Goal: Task Accomplishment & Management: Use online tool/utility

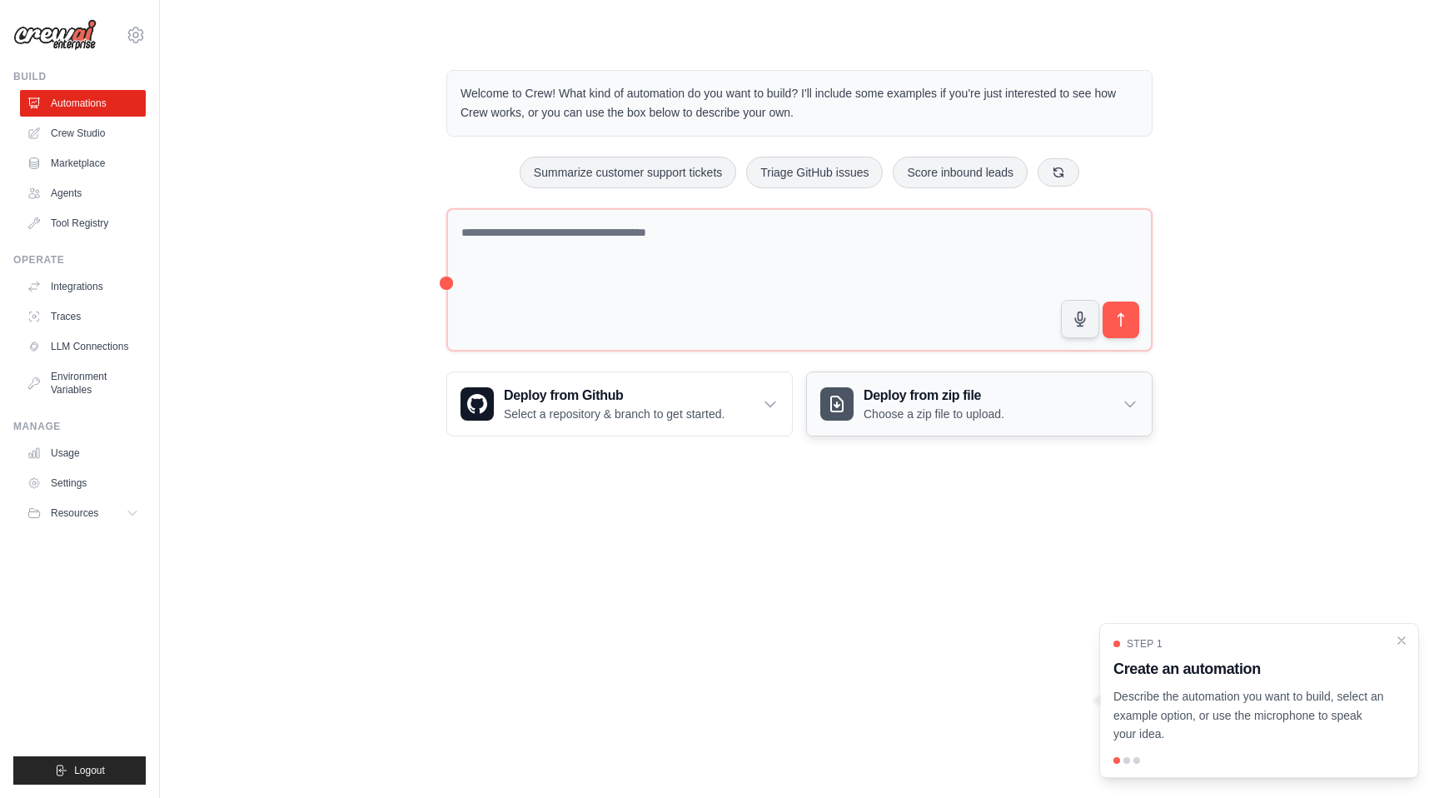
click at [923, 397] on h3 "Deploy from zip file" at bounding box center [934, 396] width 141 height 20
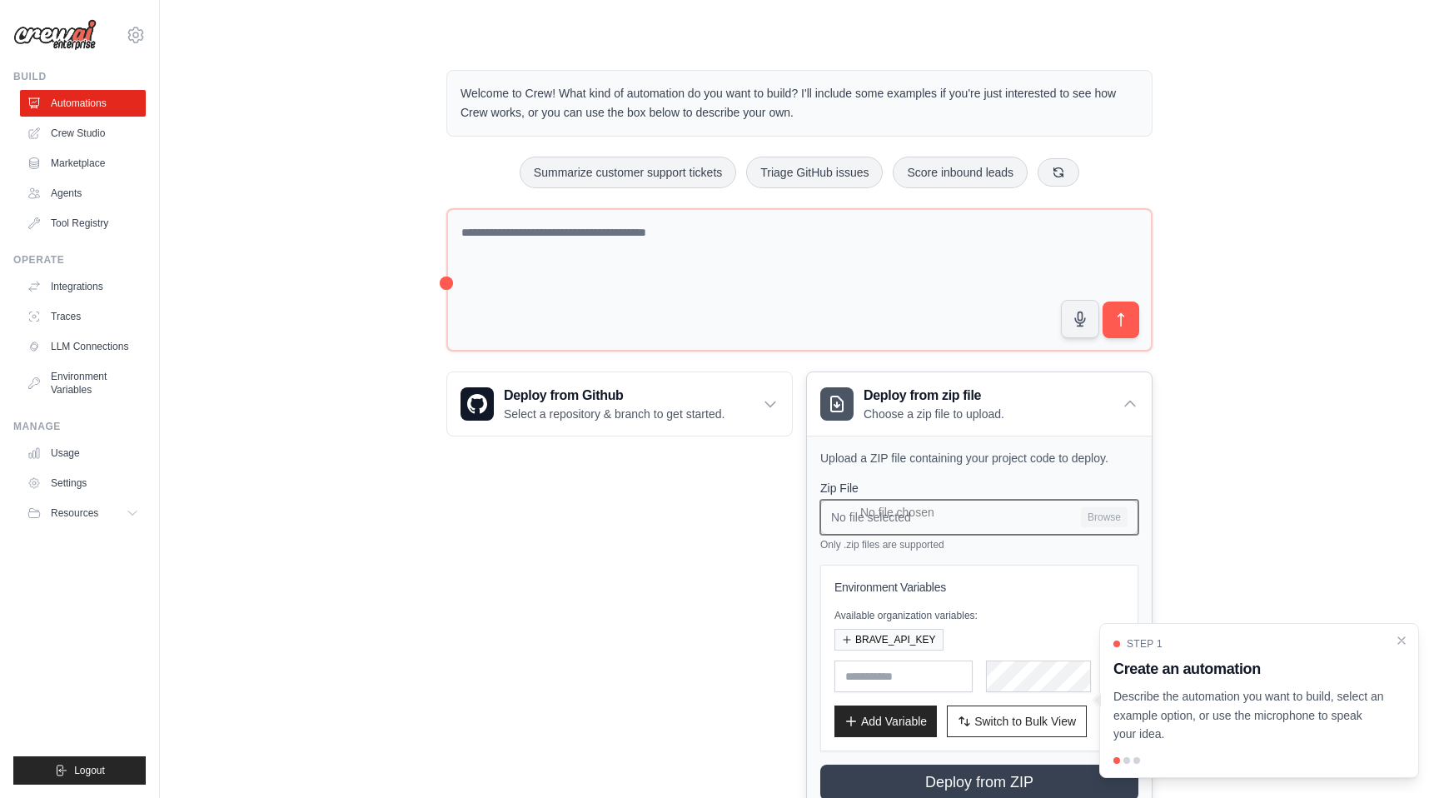
click at [1107, 513] on input "No file selected Browse" at bounding box center [979, 517] width 318 height 35
type input "**********"
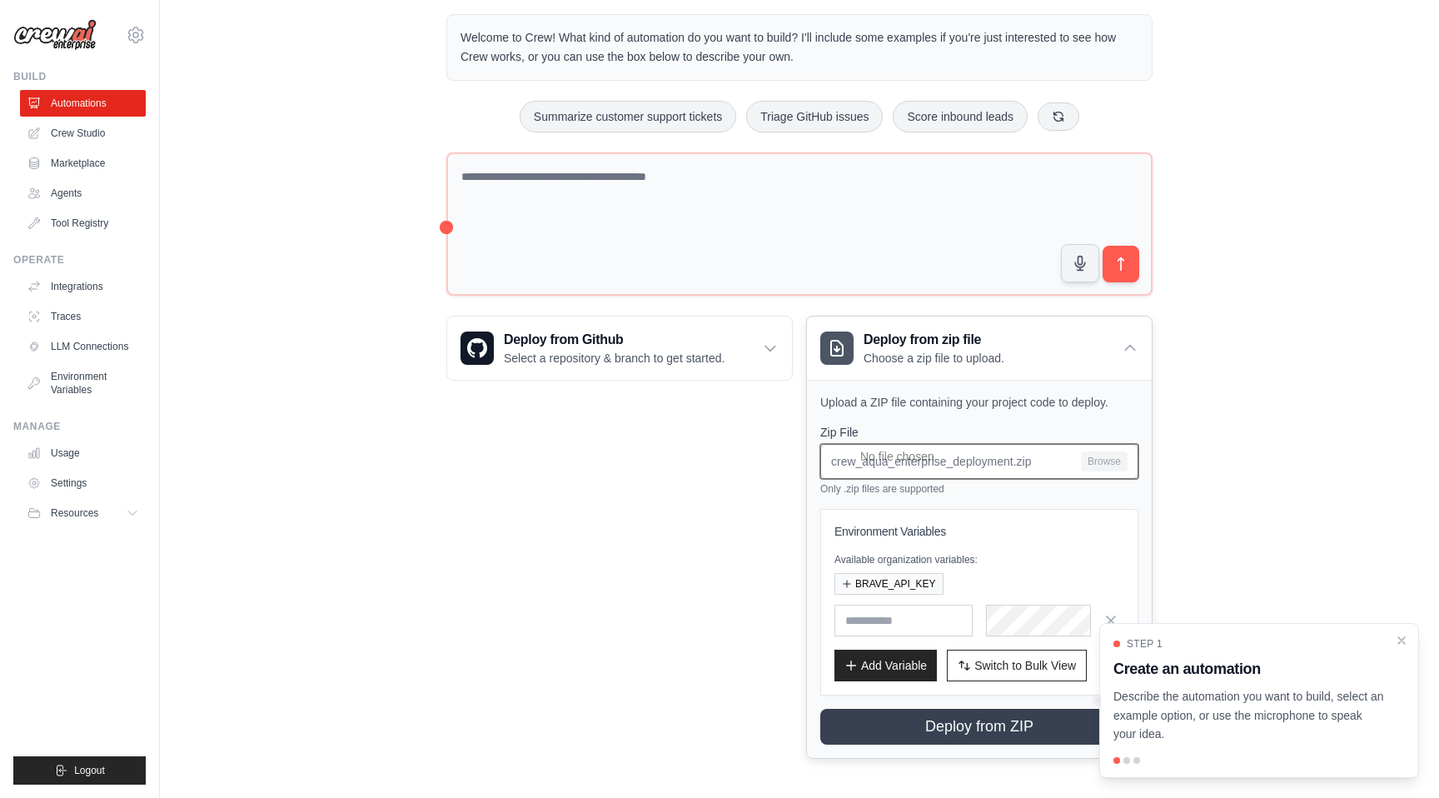
scroll to position [59, 0]
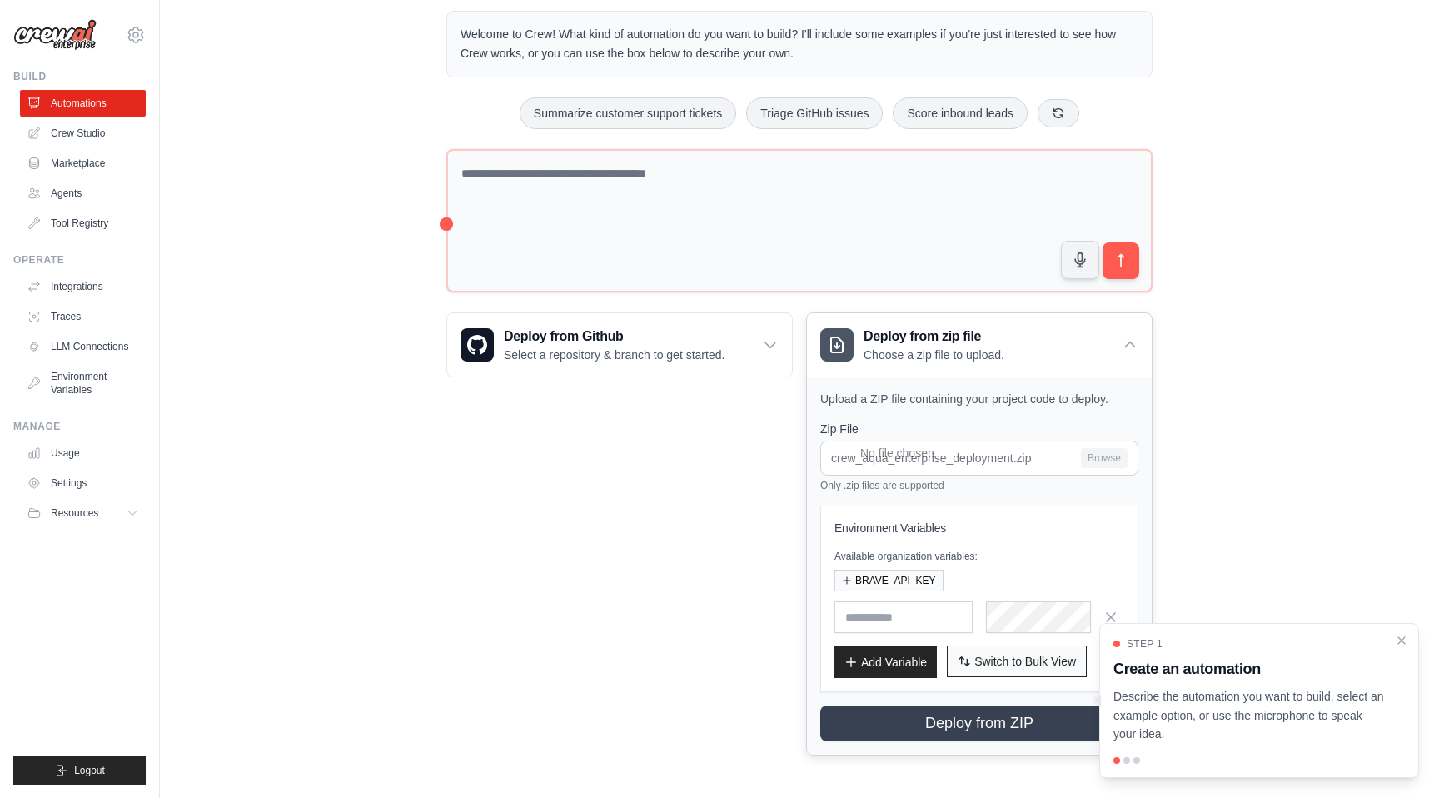
click at [972, 660] on button "Switch to Bulk View Switch to Table View" at bounding box center [1017, 662] width 140 height 32
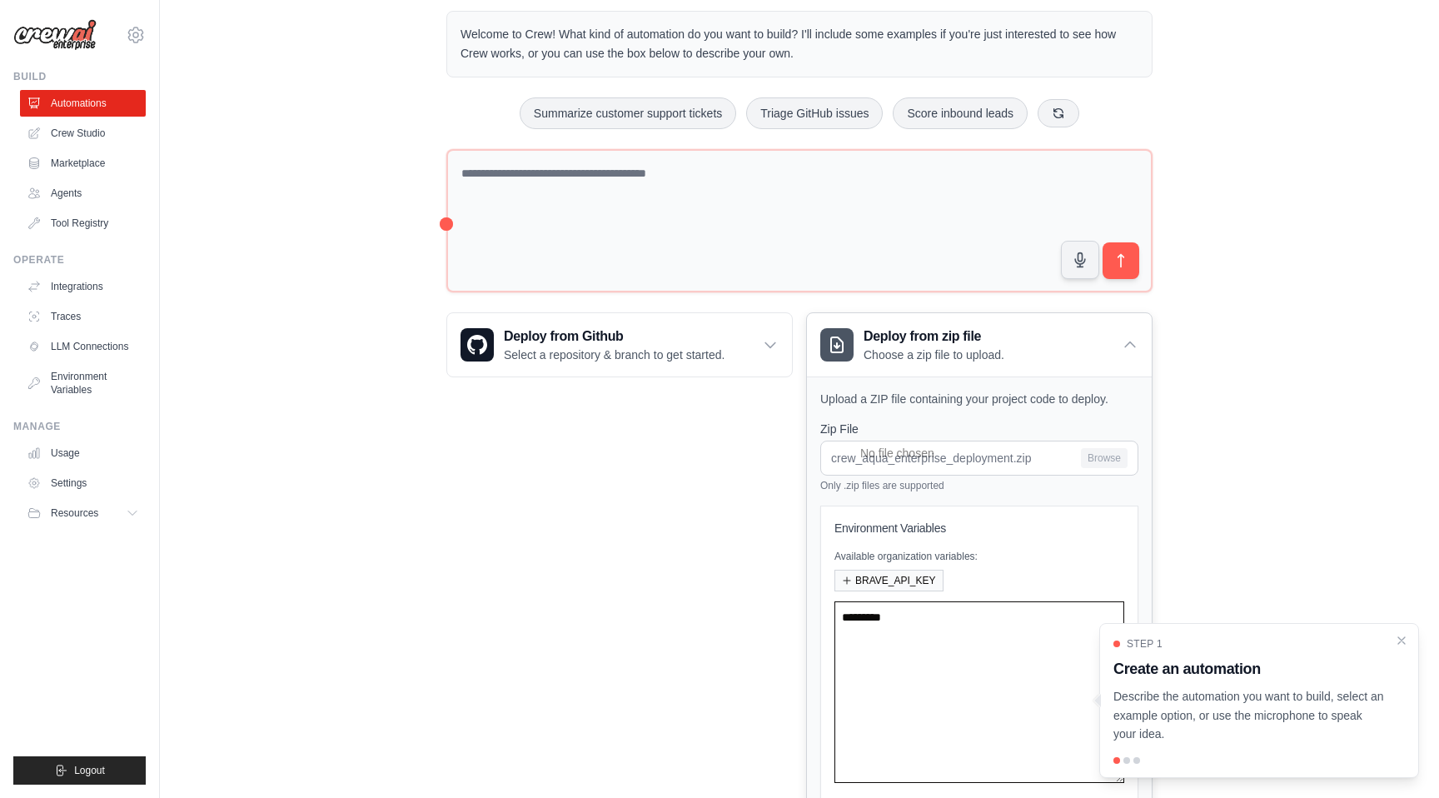
click at [940, 625] on textarea at bounding box center [980, 692] width 290 height 182
click at [900, 626] on textarea at bounding box center [980, 692] width 290 height 182
paste textarea "**********"
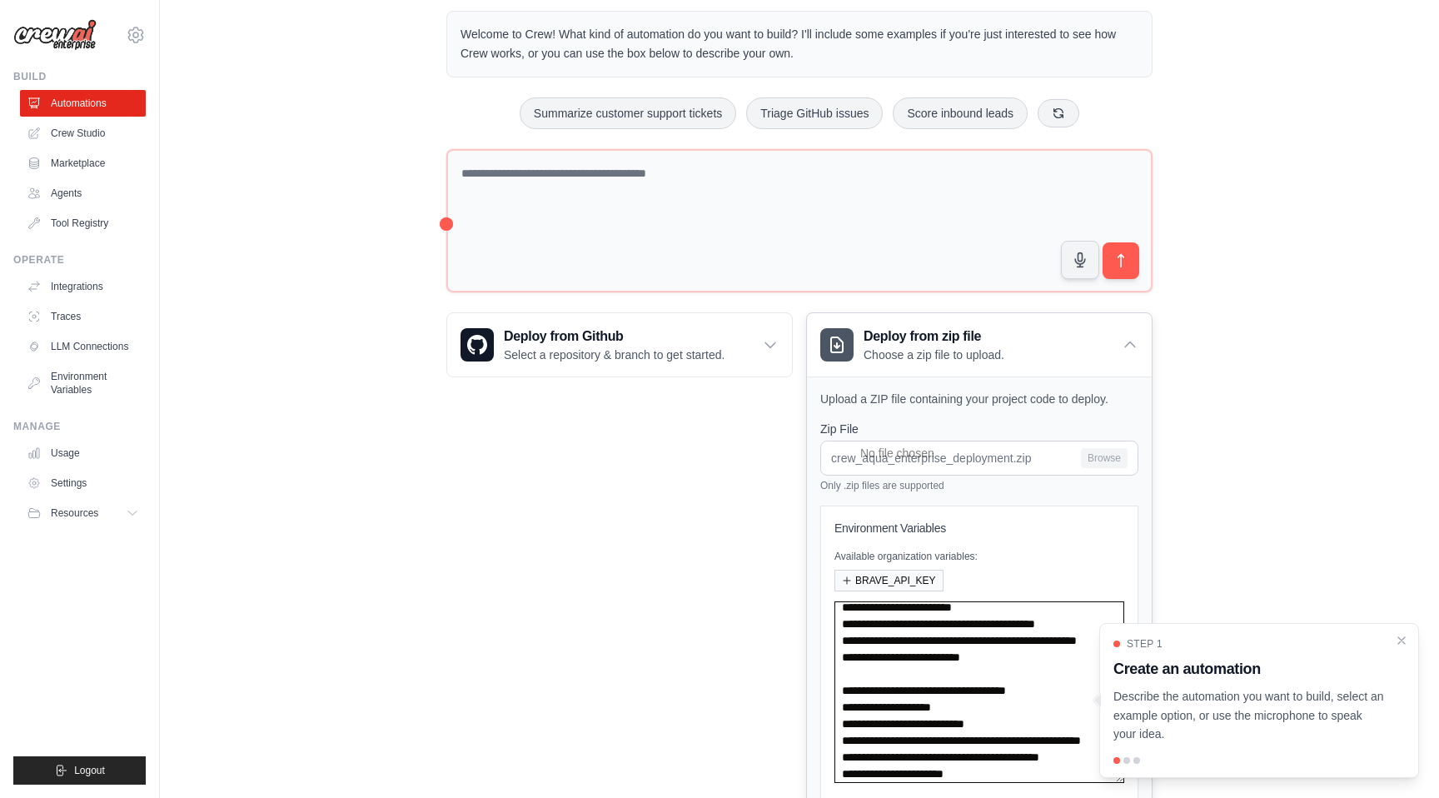
scroll to position [0, 0]
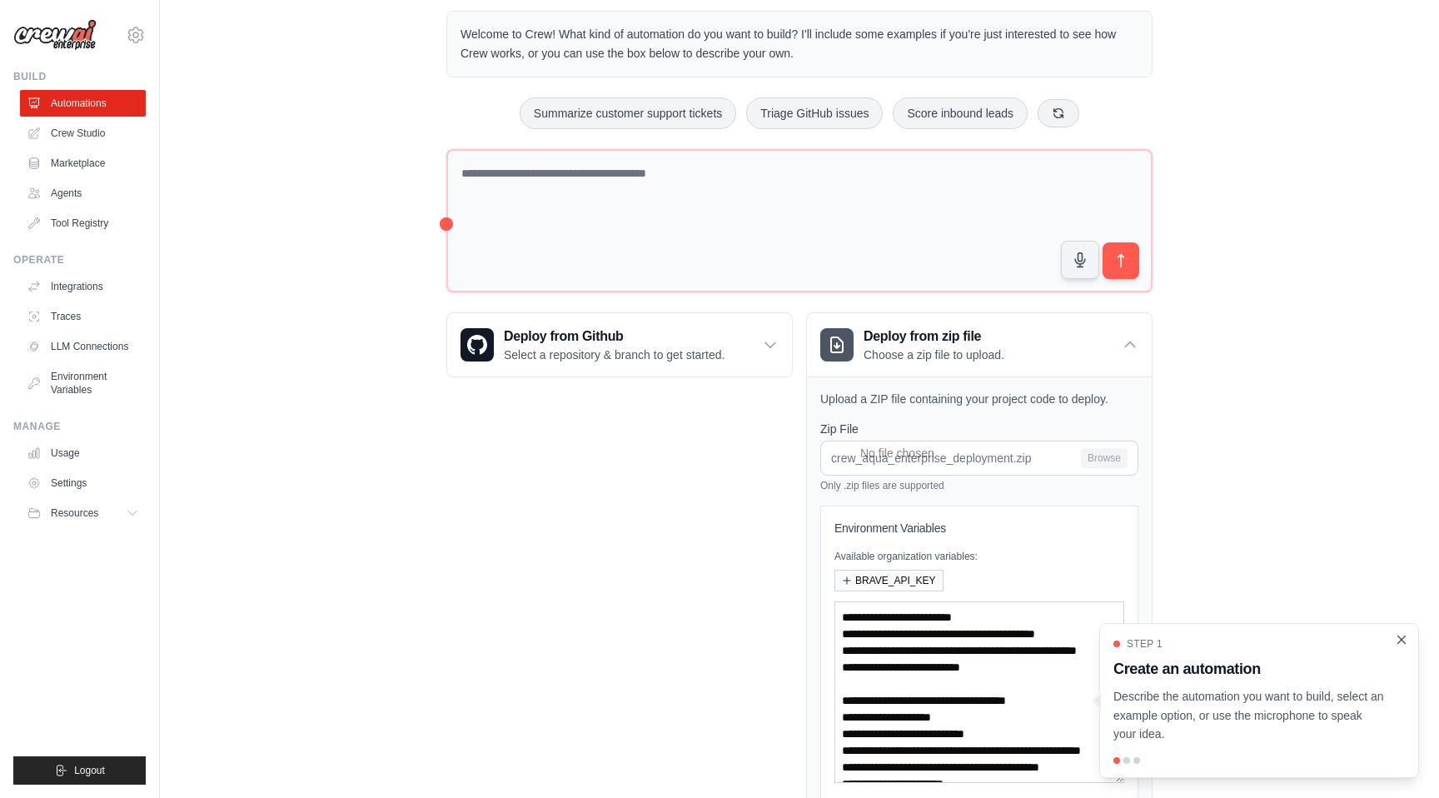
click at [1405, 638] on icon "Close walkthrough" at bounding box center [1401, 639] width 15 height 15
drag, startPoint x: 1072, startPoint y: 717, endPoint x: 1120, endPoint y: 733, distance: 50.8
click at [1122, 734] on textarea "**********" at bounding box center [980, 692] width 290 height 182
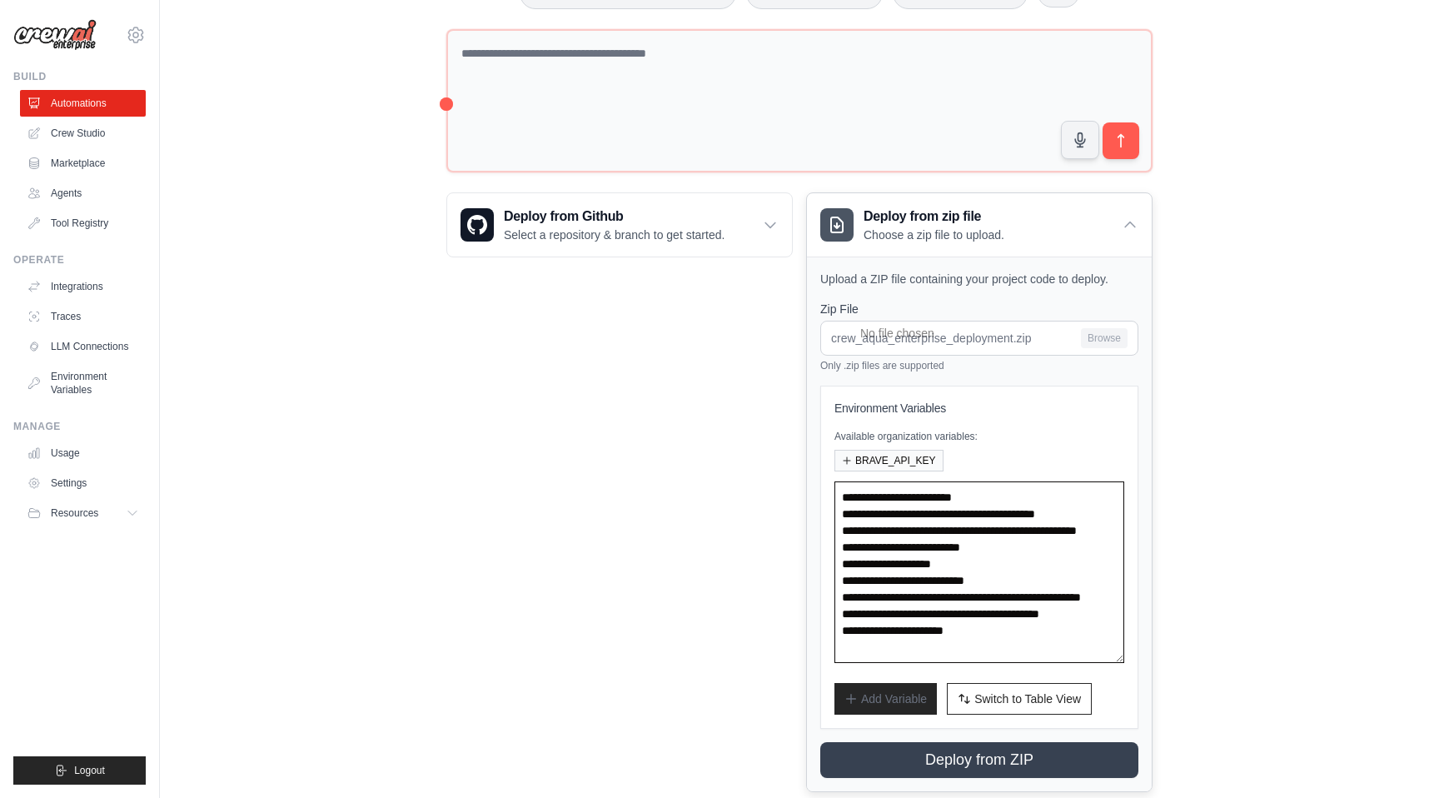
scroll to position [216, 0]
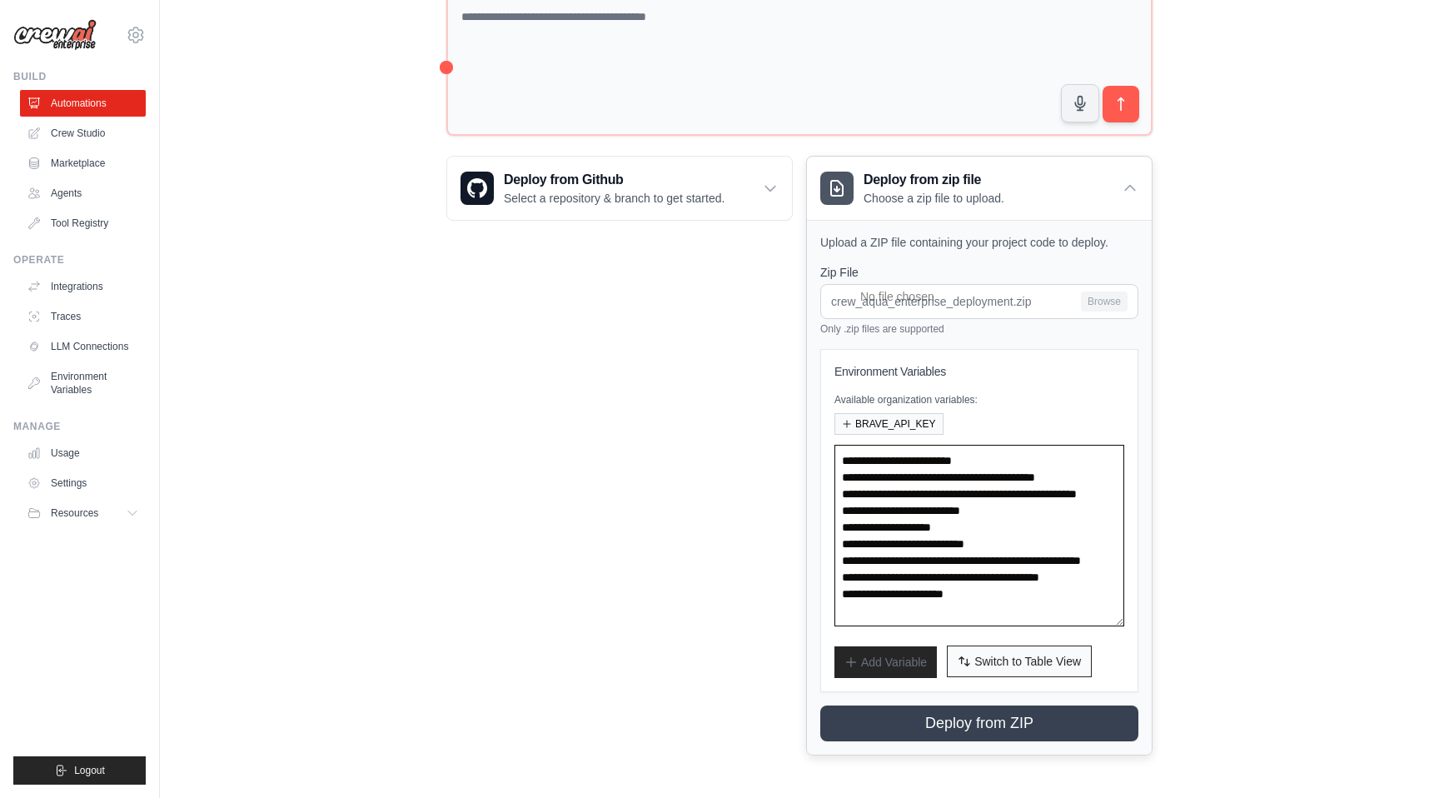
type textarea "**********"
click at [1014, 666] on span "Switch to Table View" at bounding box center [1028, 661] width 107 height 17
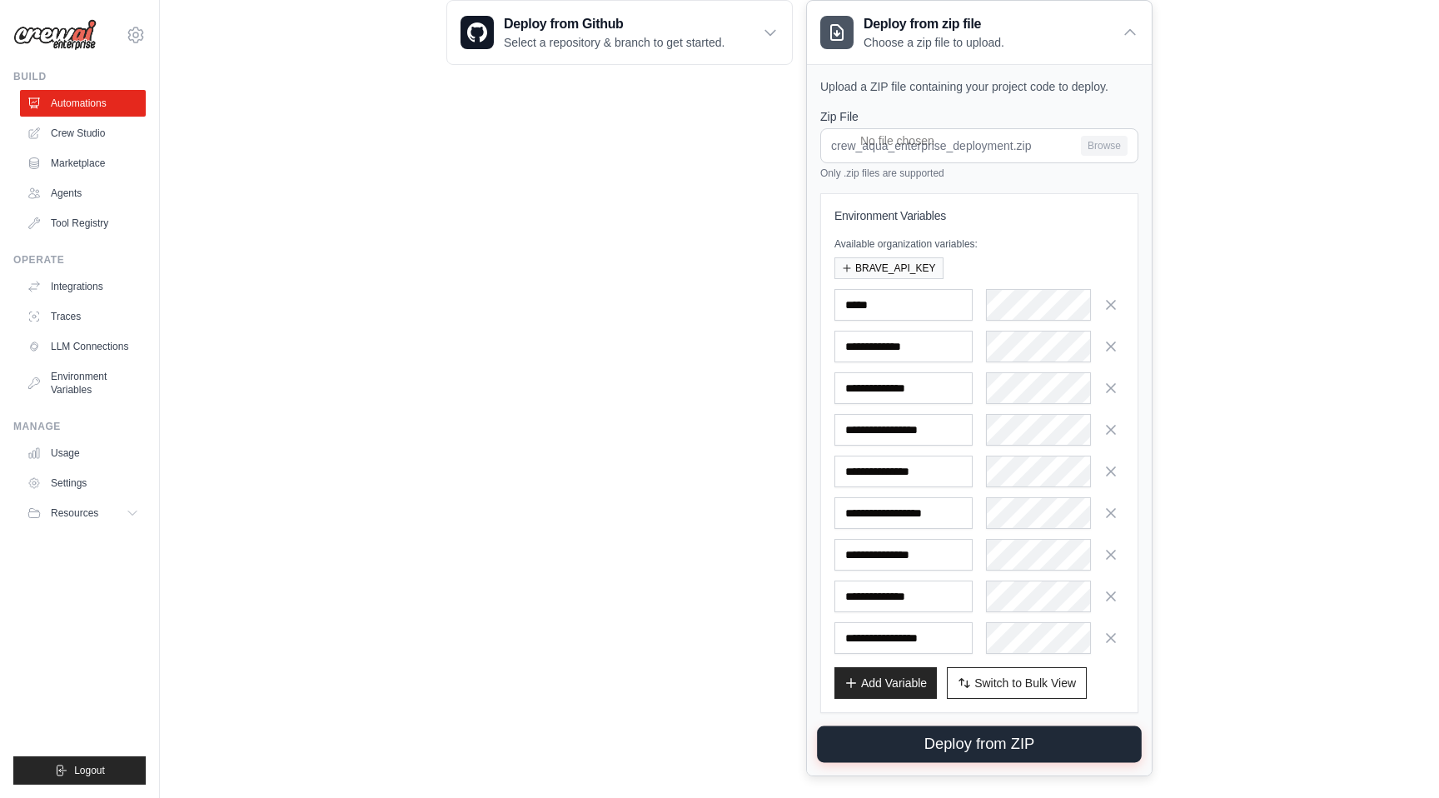
scroll to position [392, 0]
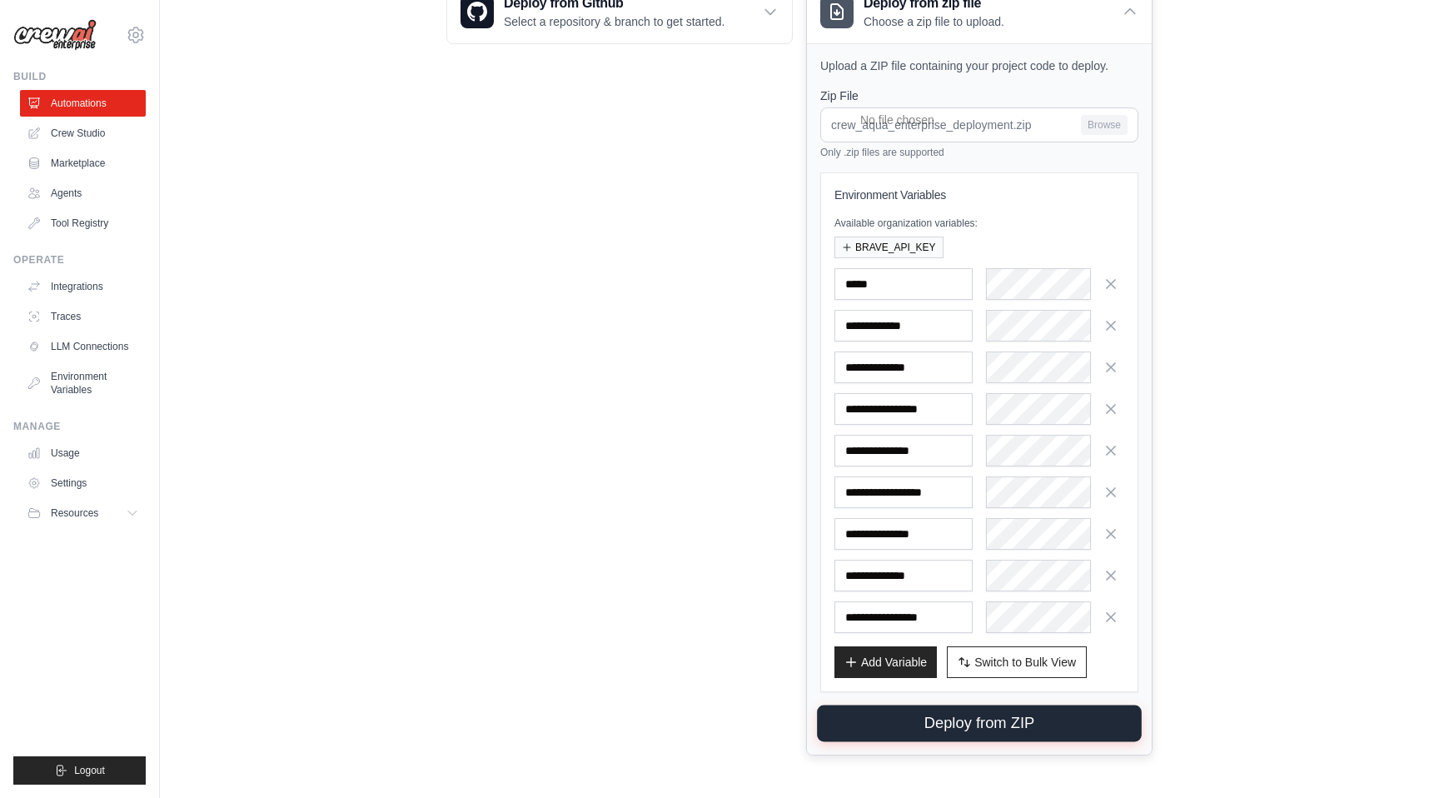
click at [943, 720] on button "Deploy from ZIP" at bounding box center [979, 724] width 325 height 37
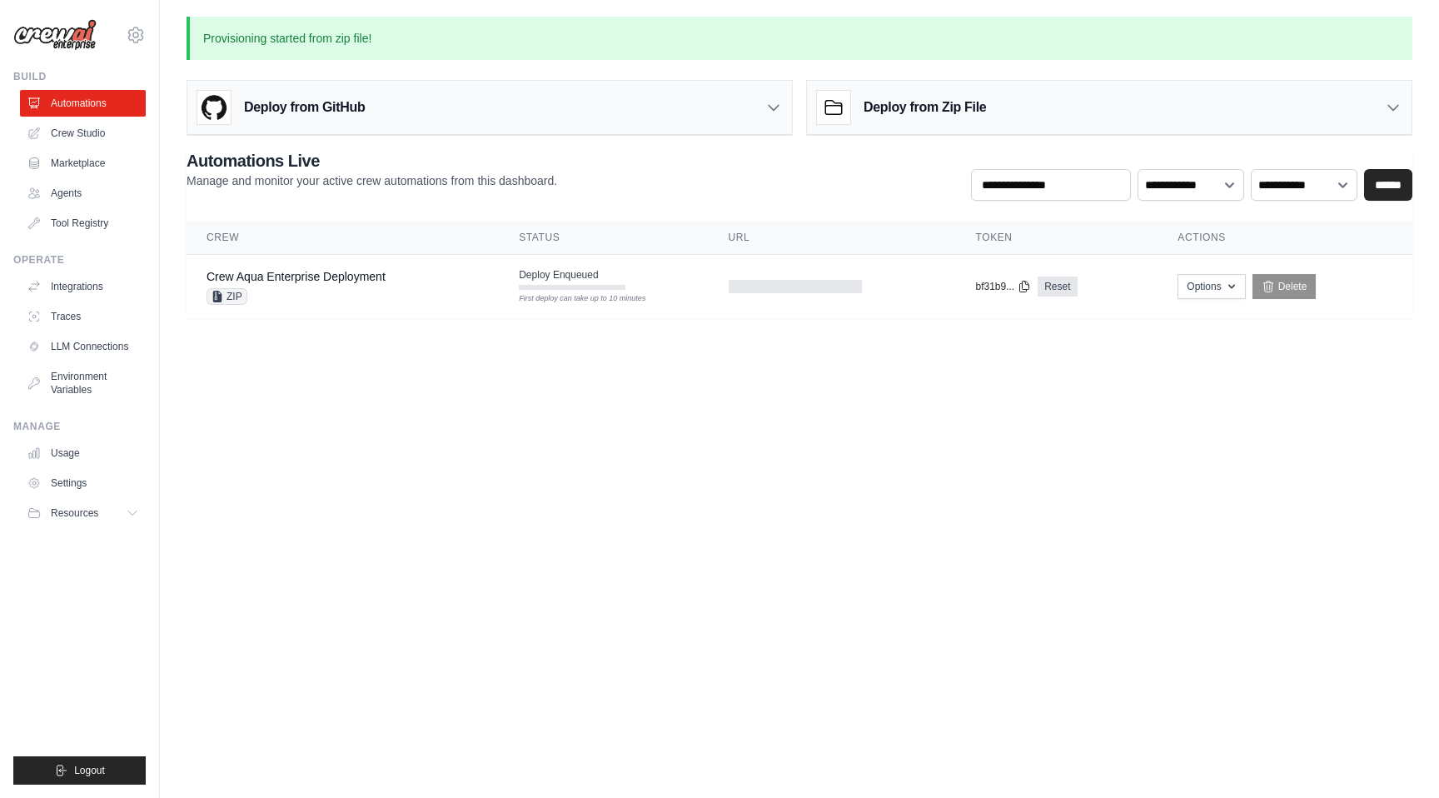
scroll to position [0, 0]
click at [348, 280] on link "Crew Aqua Enterprise Deployment" at bounding box center [296, 276] width 179 height 13
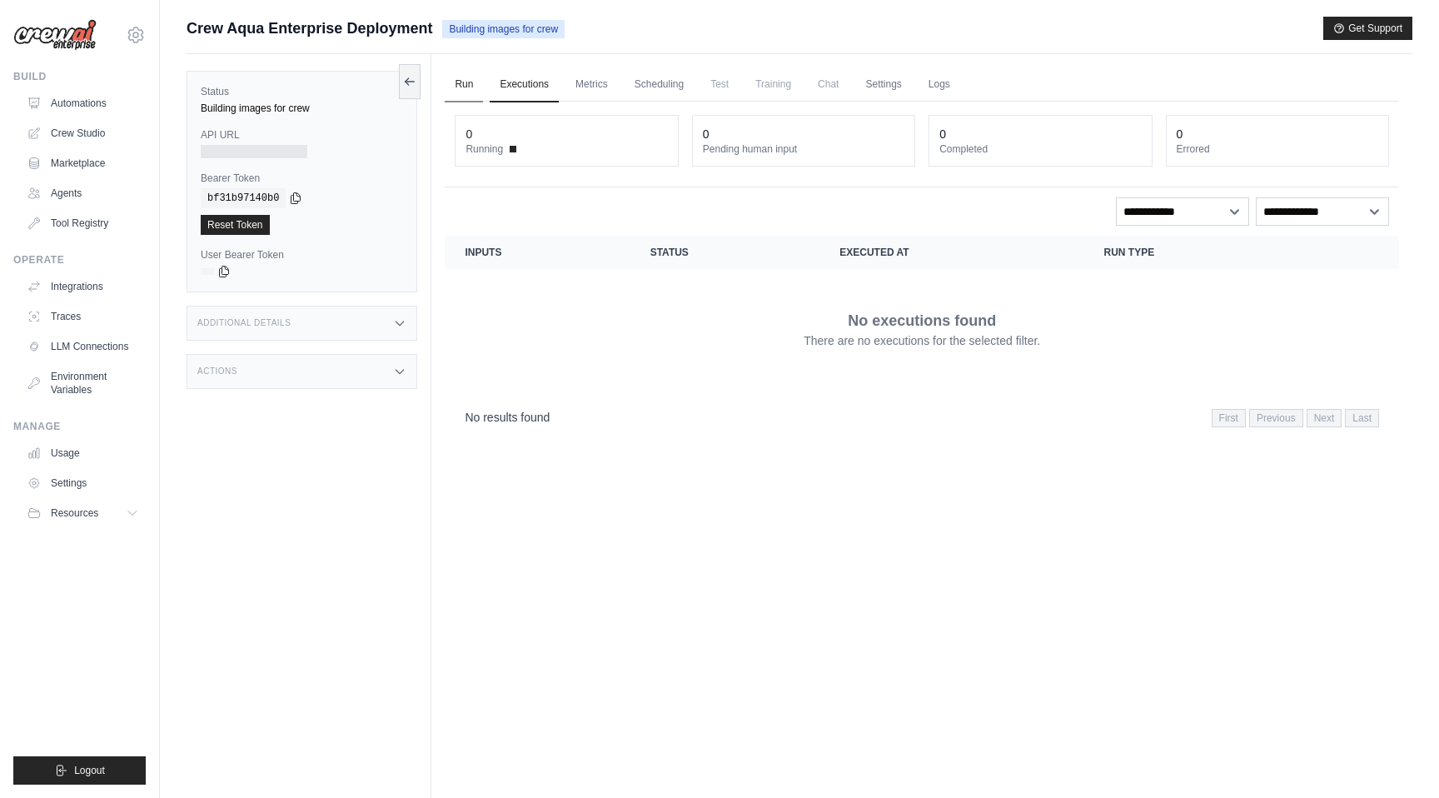
click at [467, 87] on link "Run" at bounding box center [464, 84] width 38 height 35
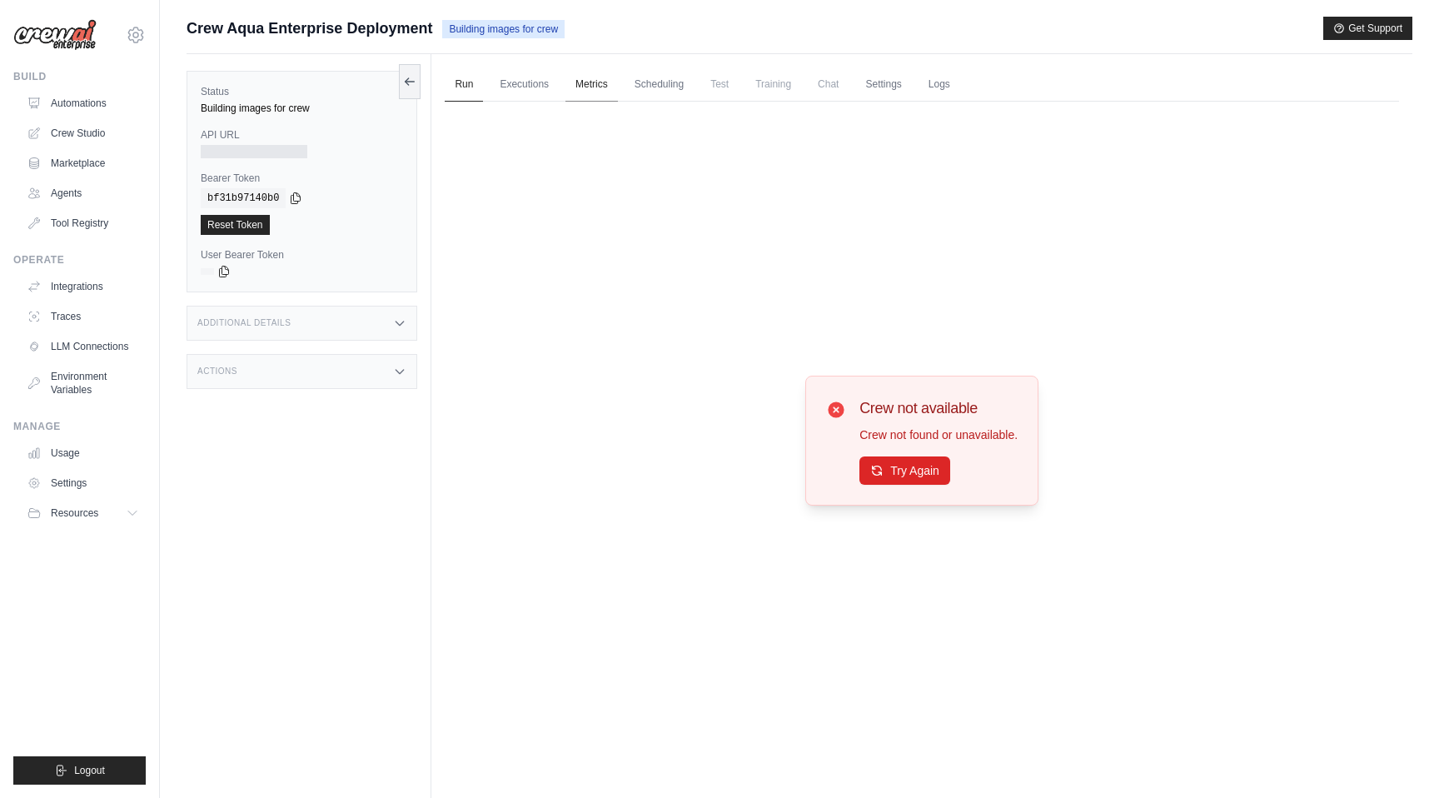
click at [596, 92] on link "Metrics" at bounding box center [592, 84] width 52 height 35
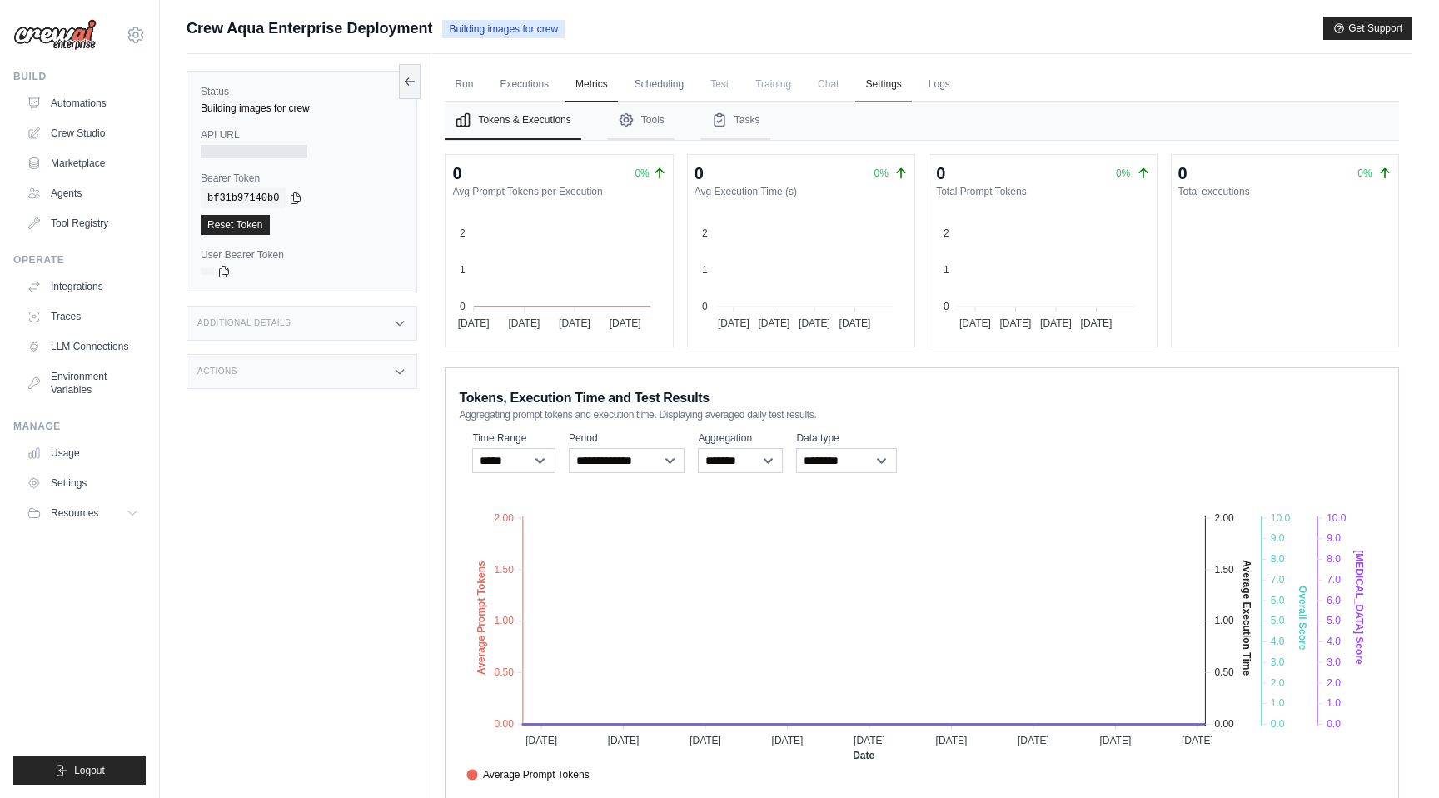
click at [869, 91] on link "Settings" at bounding box center [883, 84] width 56 height 35
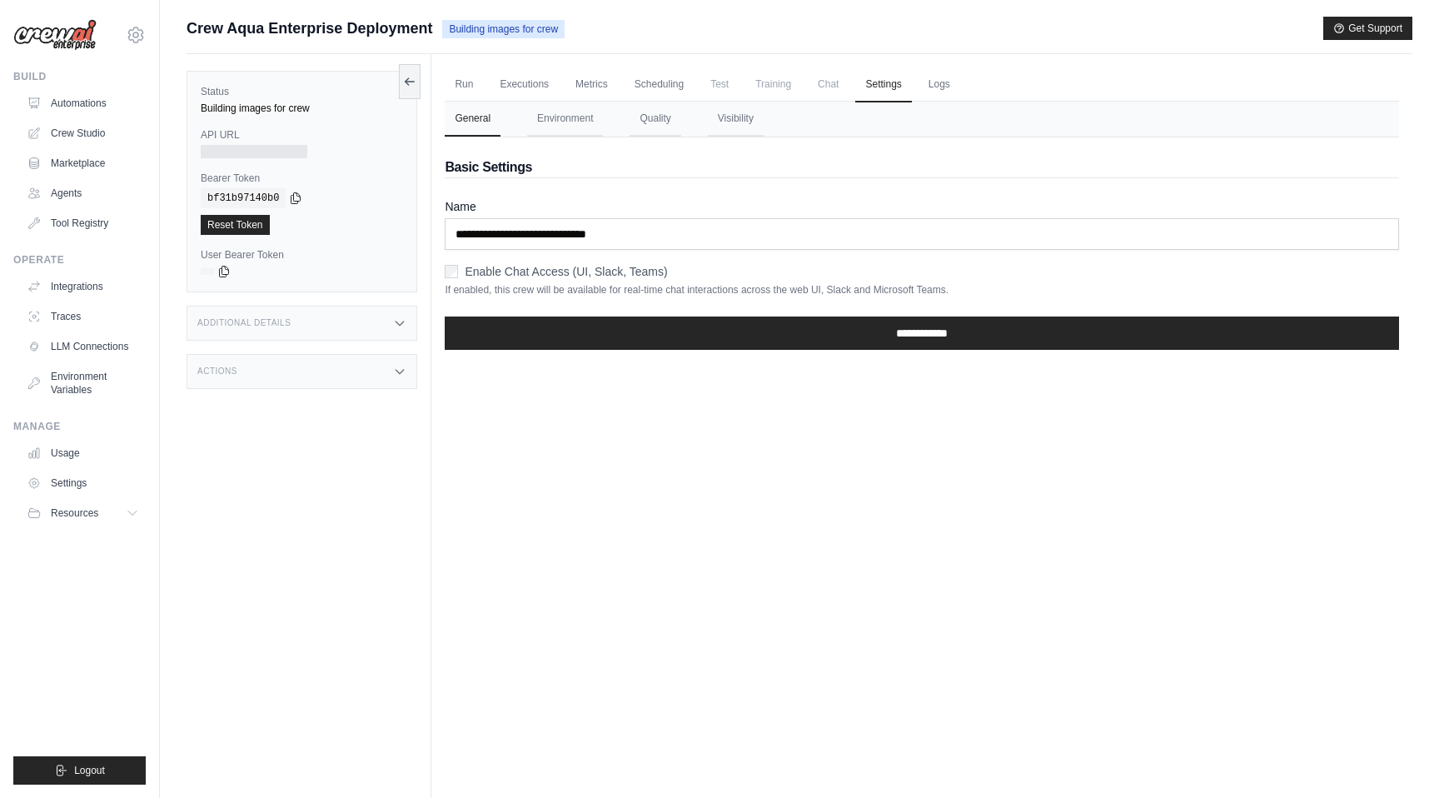
click at [826, 89] on span "Chat" at bounding box center [828, 83] width 41 height 33
click at [827, 87] on span "Chat" at bounding box center [828, 83] width 41 height 33
click at [951, 96] on link "Logs" at bounding box center [940, 84] width 42 height 35
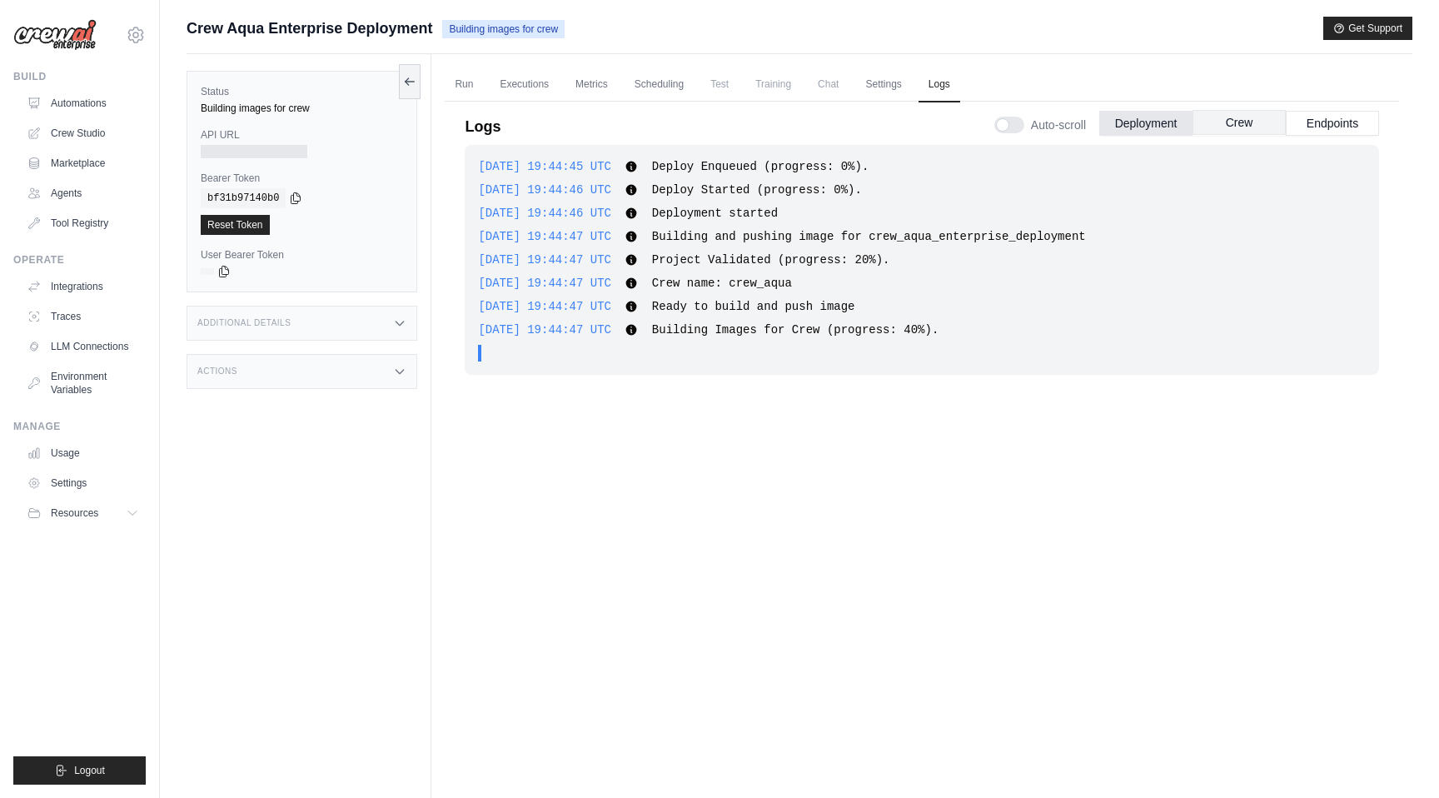
click at [1228, 122] on button "Crew" at bounding box center [1239, 122] width 93 height 25
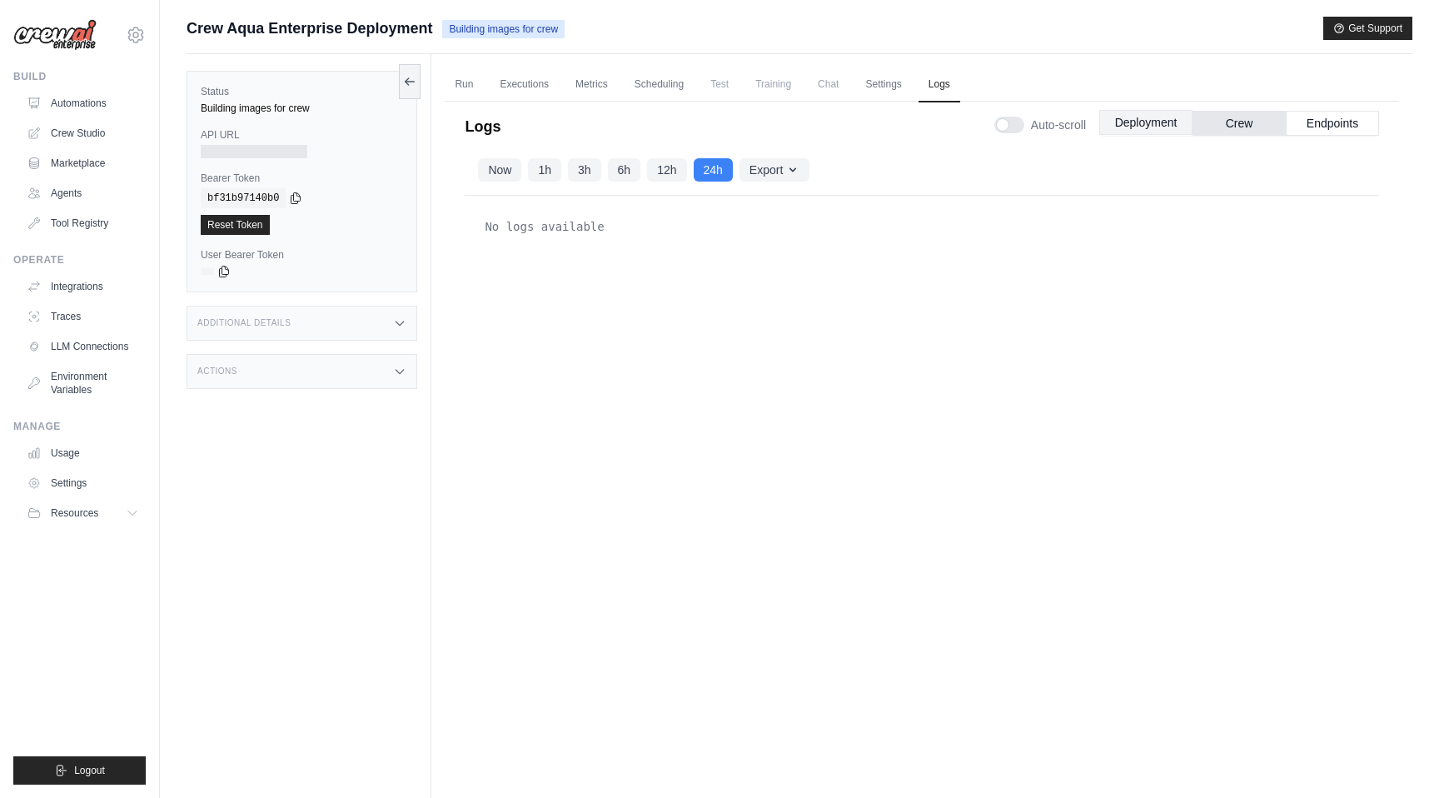
click at [1166, 123] on button "Deployment" at bounding box center [1145, 122] width 93 height 25
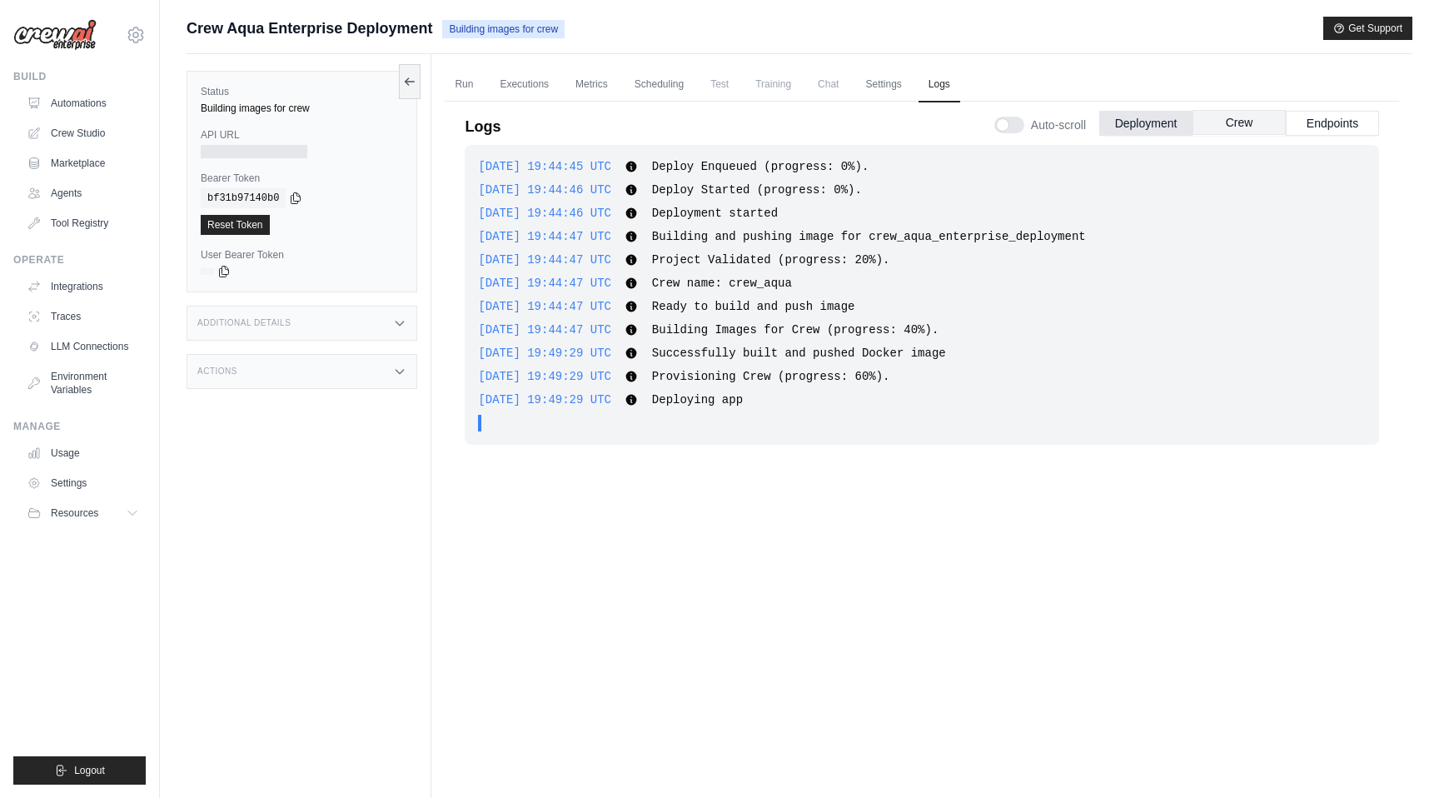
click at [1236, 124] on button "Crew" at bounding box center [1239, 122] width 93 height 25
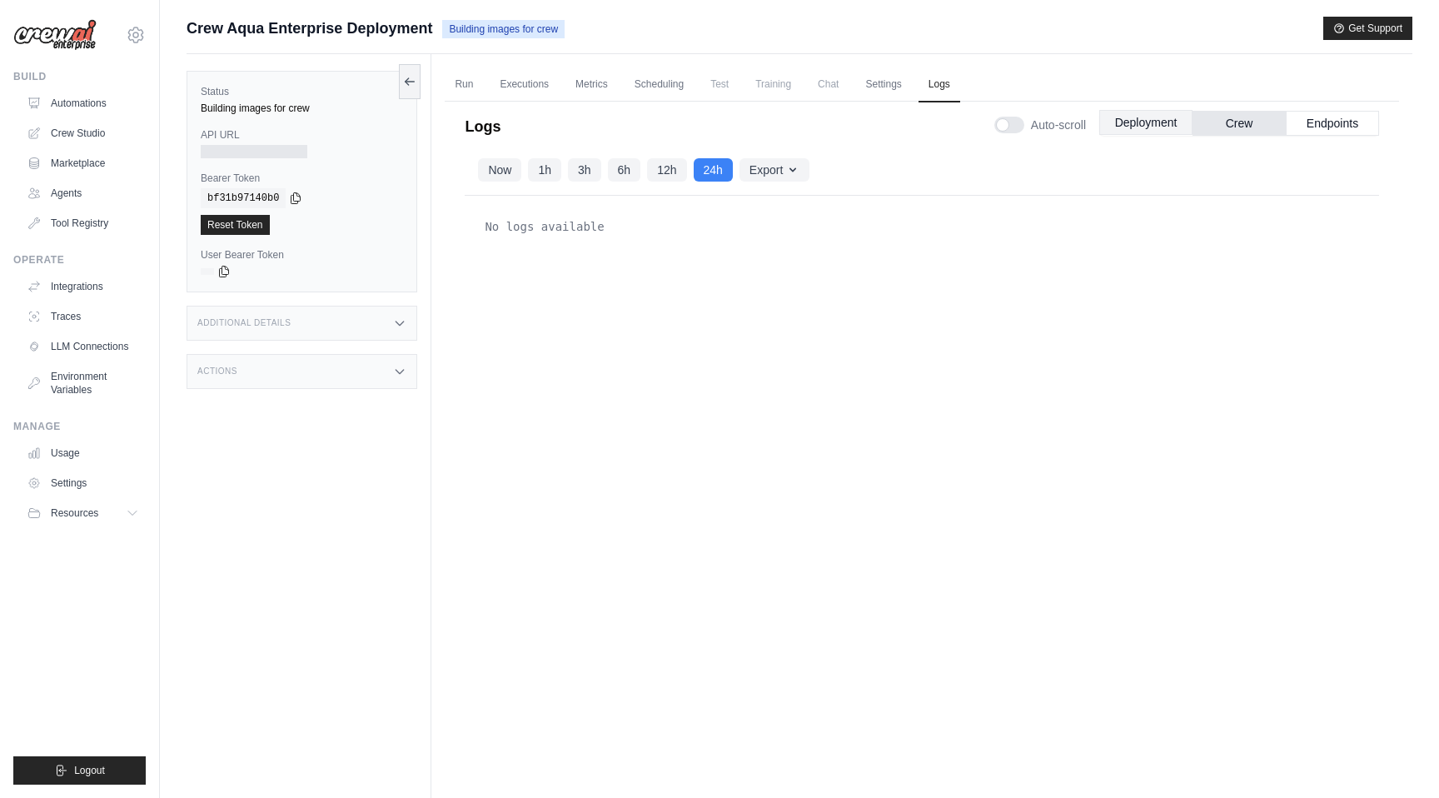
click at [1148, 123] on button "Deployment" at bounding box center [1145, 122] width 93 height 25
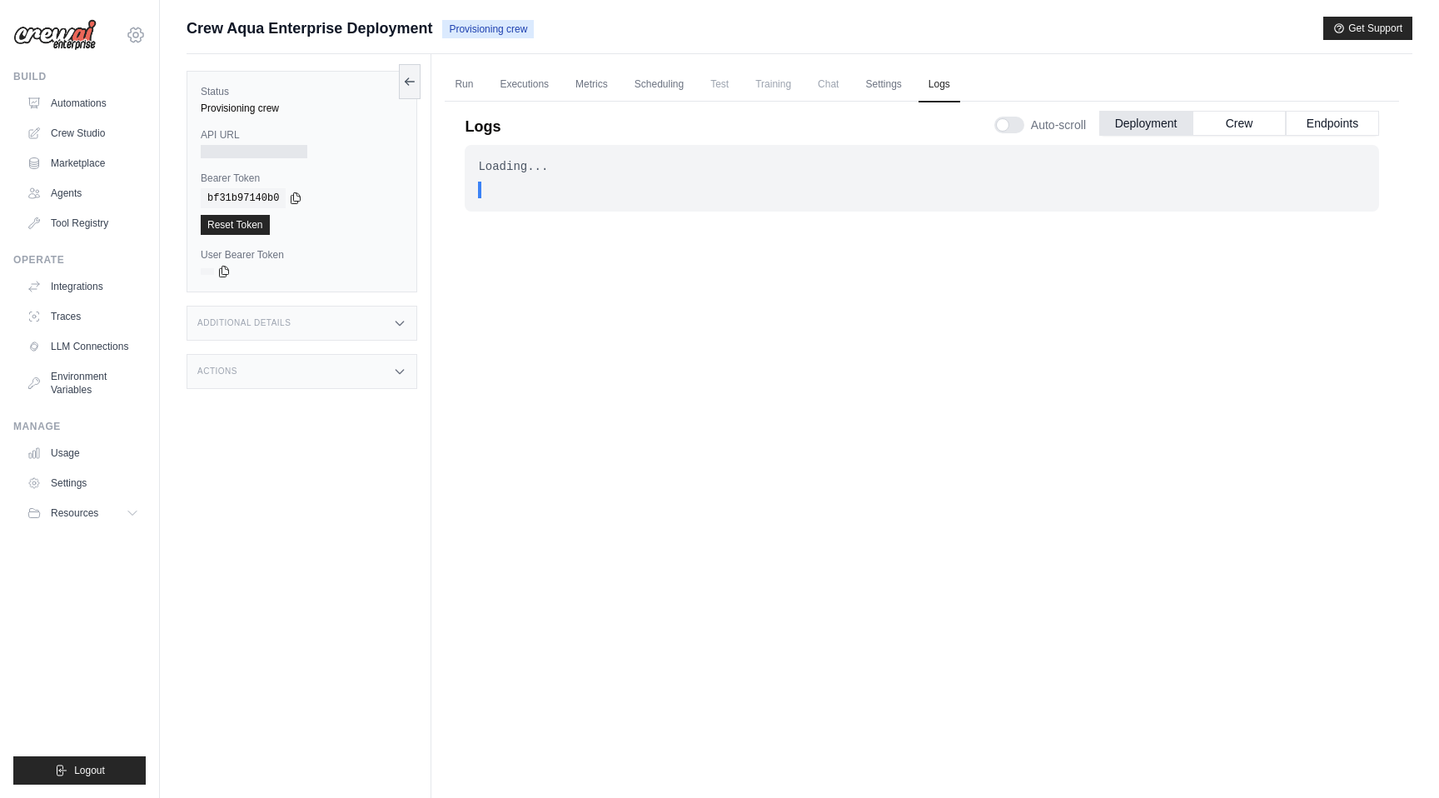
click at [133, 38] on icon at bounding box center [136, 35] width 20 height 20
click at [733, 27] on div "Crew Aqua Enterprise Deployment Provisioning crew Get Support" at bounding box center [800, 28] width 1226 height 23
click at [92, 346] on link "LLM Connections" at bounding box center [85, 346] width 126 height 27
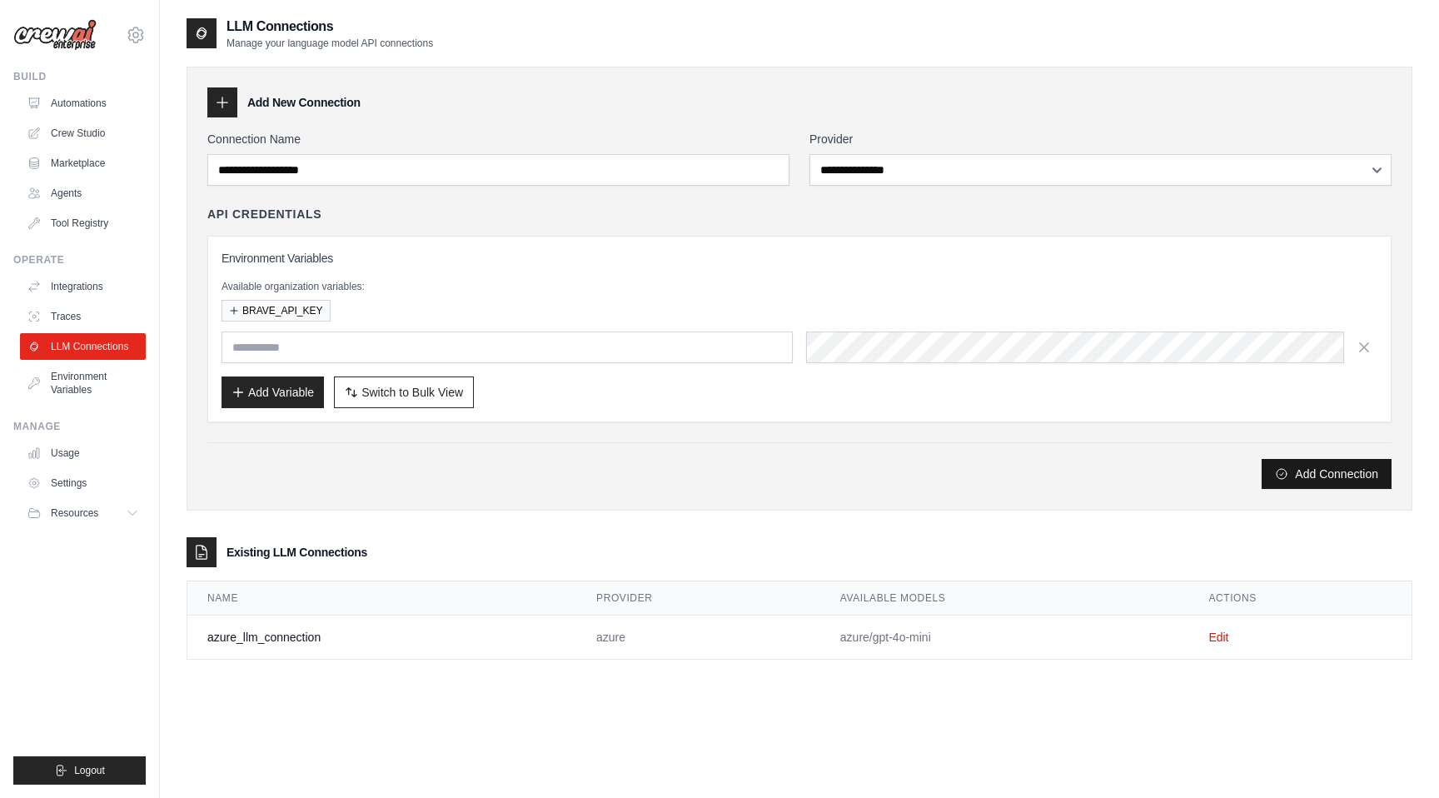
click at [1348, 474] on button "Add Connection" at bounding box center [1327, 474] width 130 height 30
click at [507, 300] on div "BRAVE_API_KEY" at bounding box center [800, 311] width 1156 height 22
click at [285, 396] on button "Add Variable" at bounding box center [273, 392] width 102 height 32
click at [365, 391] on span "Switch to Bulk View" at bounding box center [412, 391] width 102 height 17
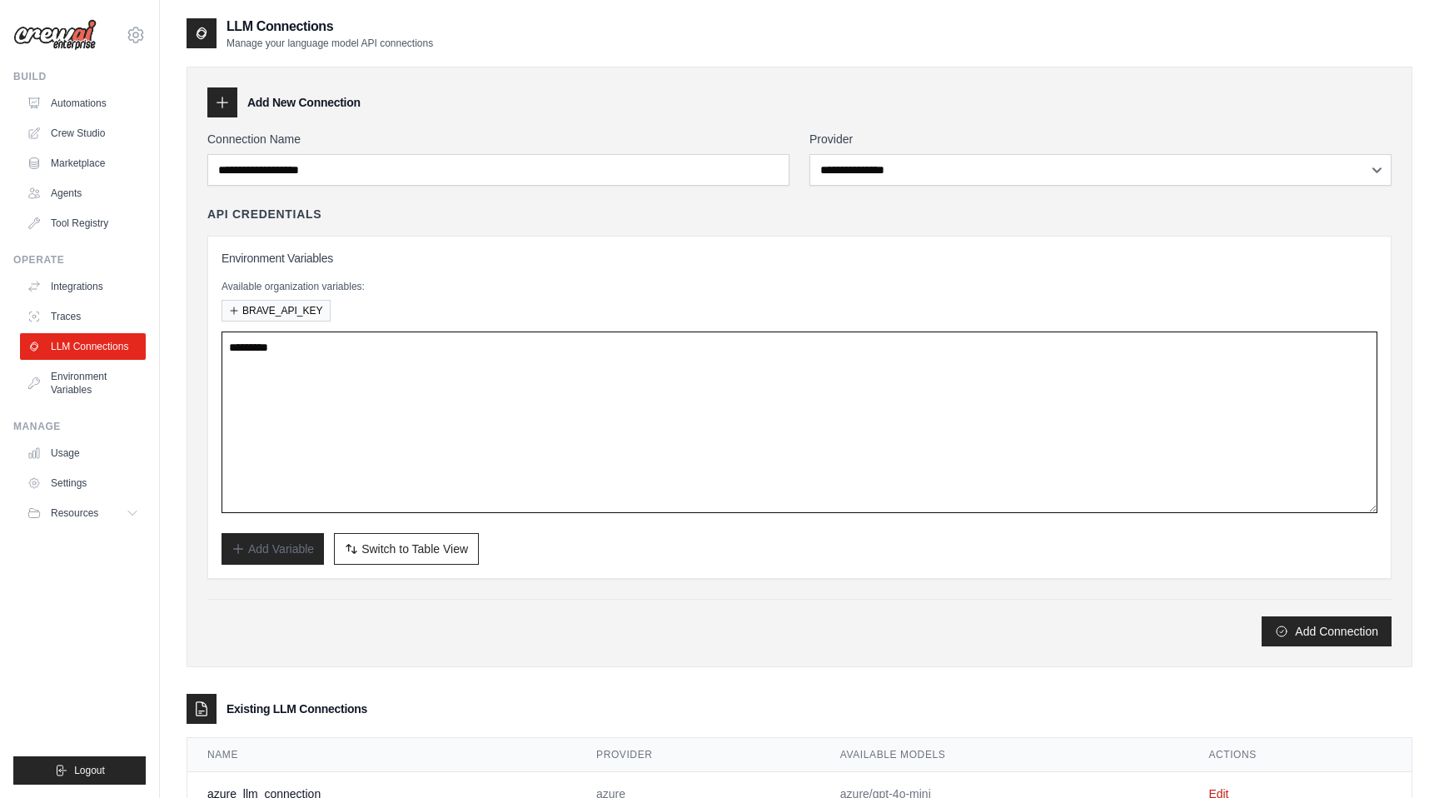
click at [354, 380] on textarea at bounding box center [800, 423] width 1156 height 182
paste textarea "**********"
type textarea "**********"
click at [376, 546] on span "Switch to Table View" at bounding box center [414, 548] width 107 height 17
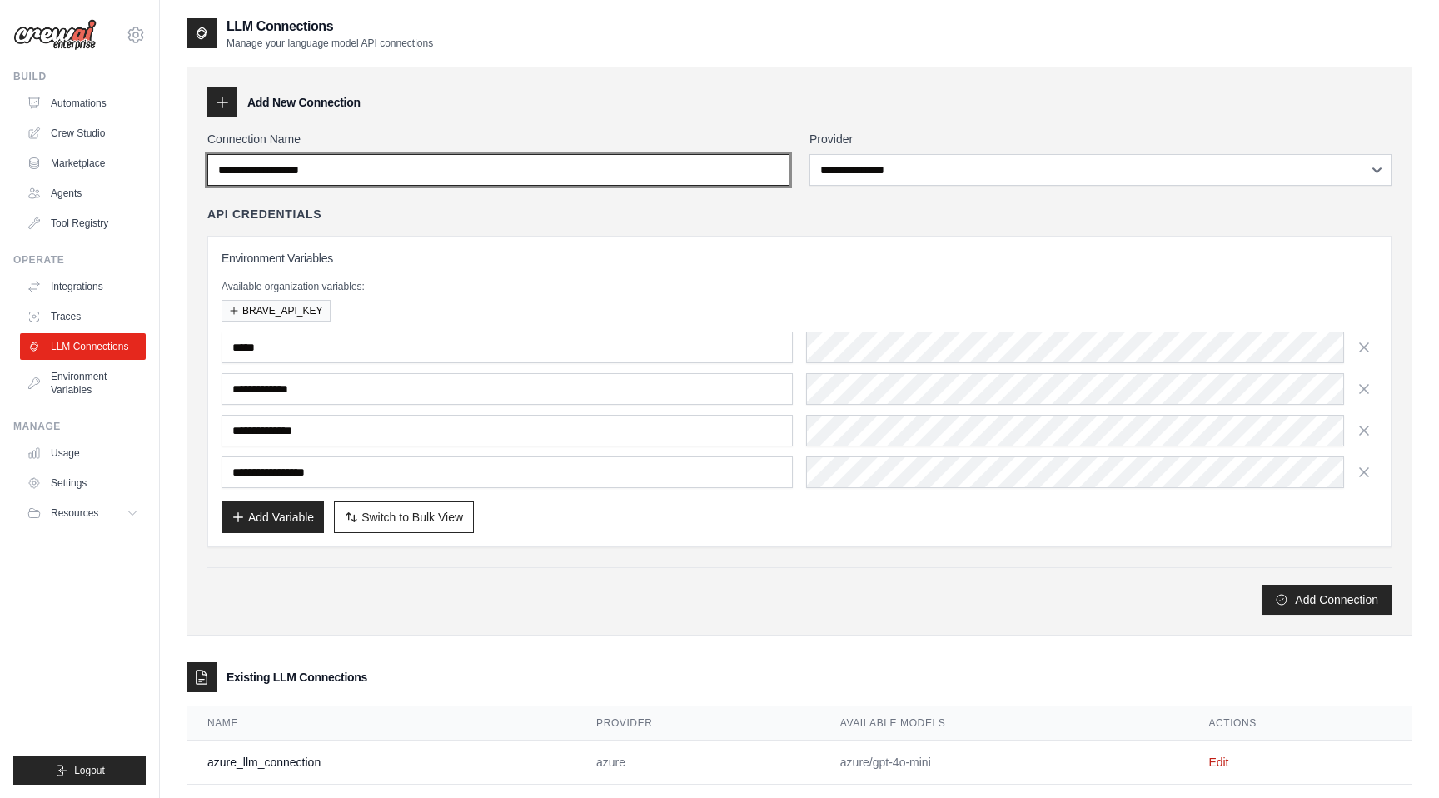
click at [431, 174] on input "Connection Name" at bounding box center [498, 170] width 582 height 32
type input "**********"
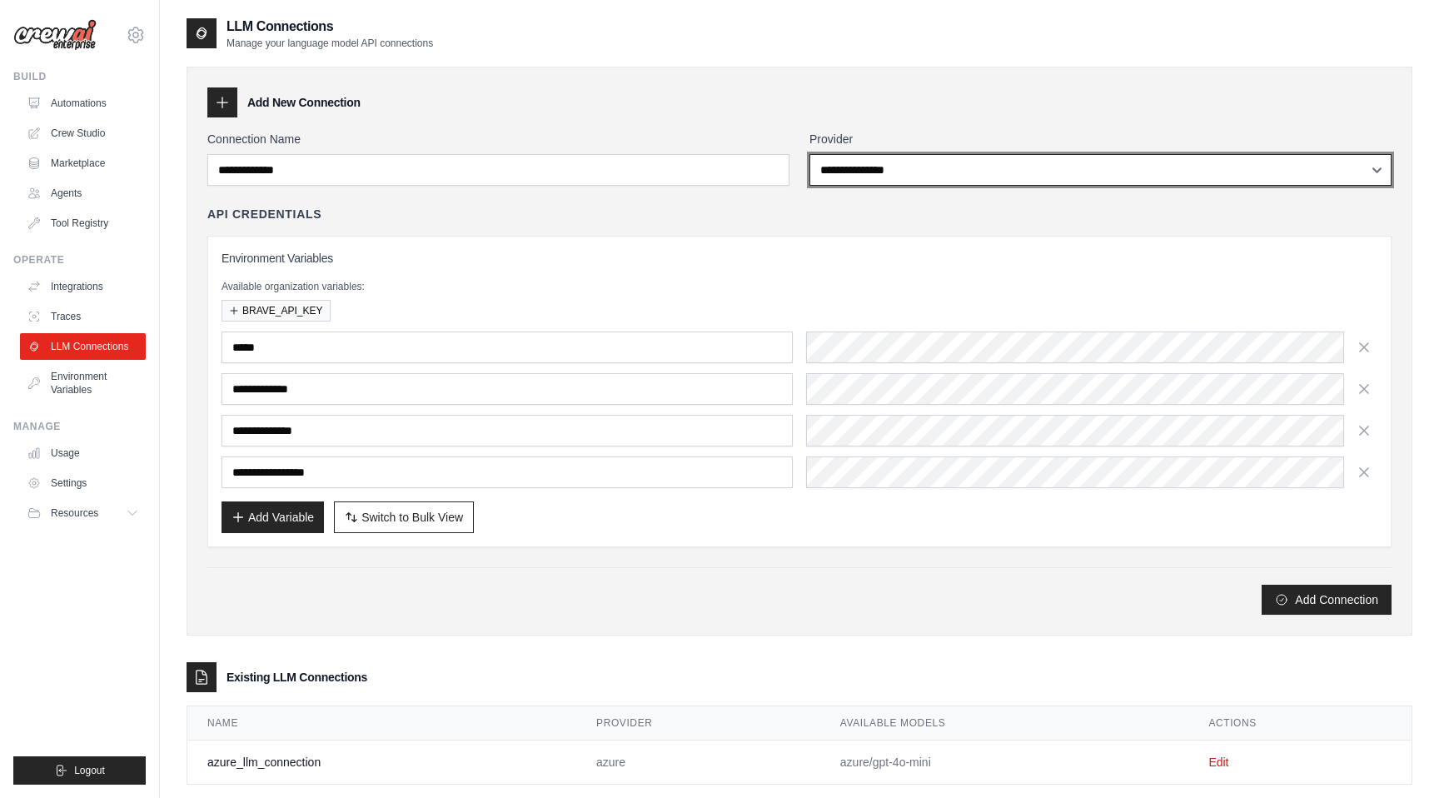
click at [955, 177] on select "**********" at bounding box center [1101, 170] width 582 height 32
select select "*****"
click at [810, 154] on select "**********" at bounding box center [1101, 170] width 582 height 32
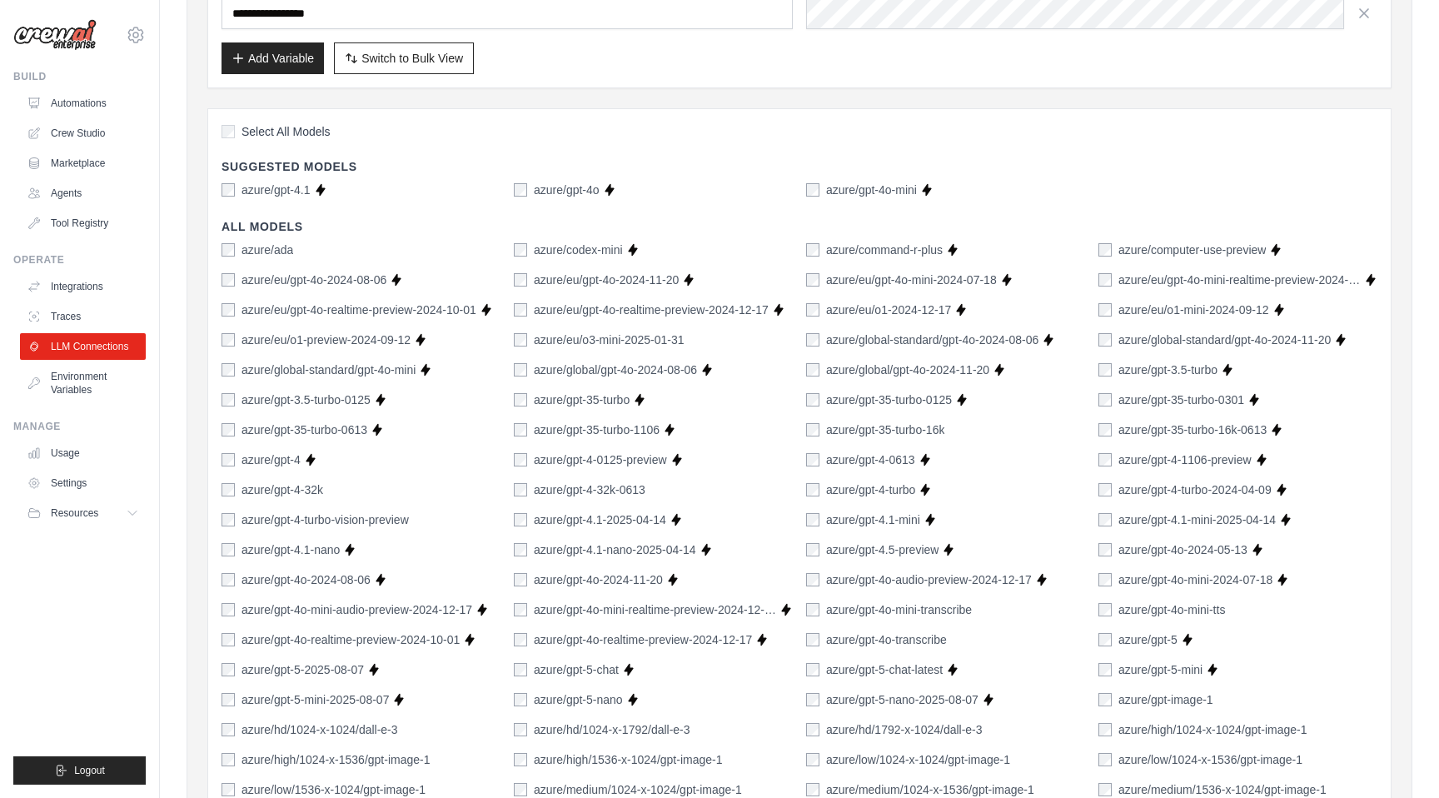
scroll to position [945, 0]
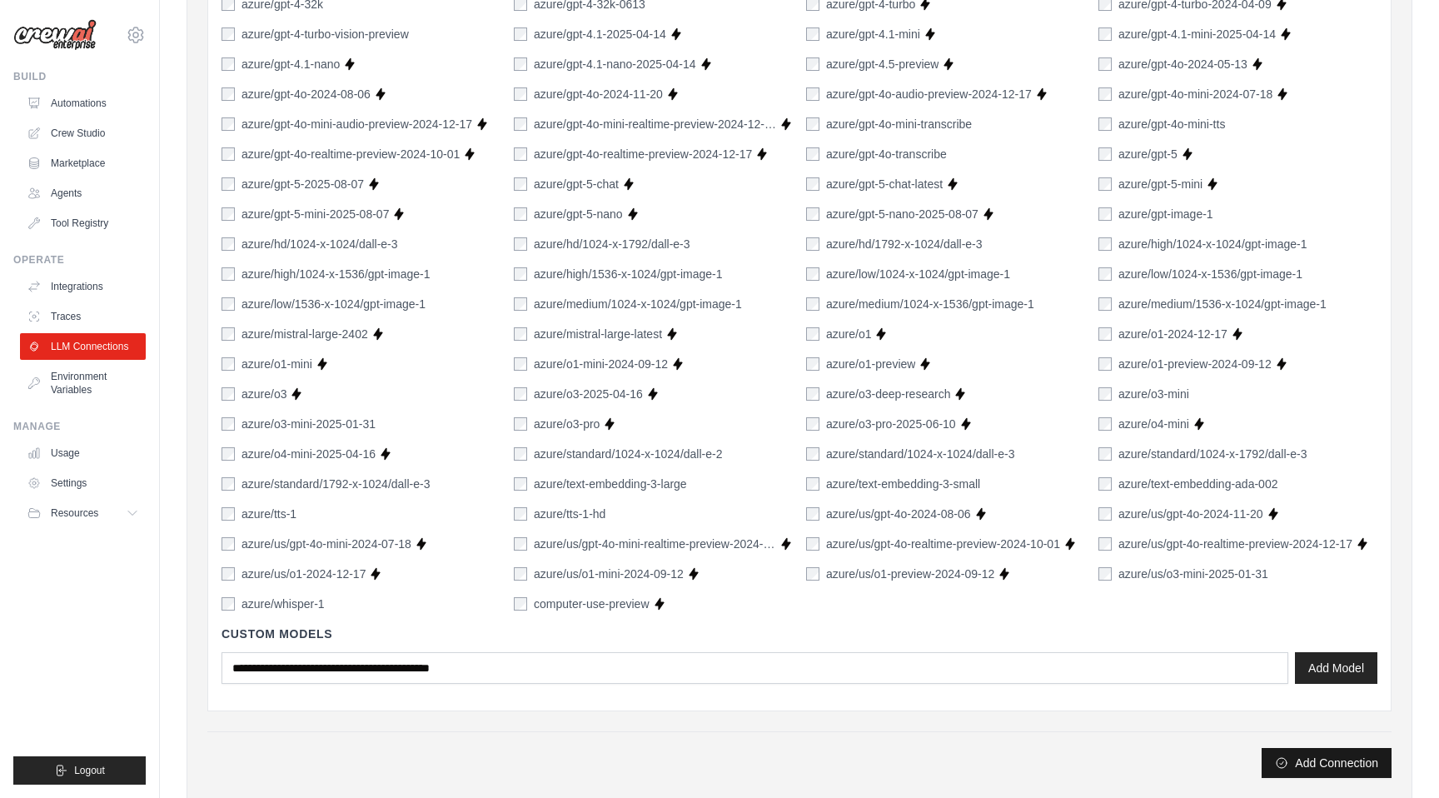
click at [1301, 756] on button "Add Connection" at bounding box center [1327, 763] width 130 height 30
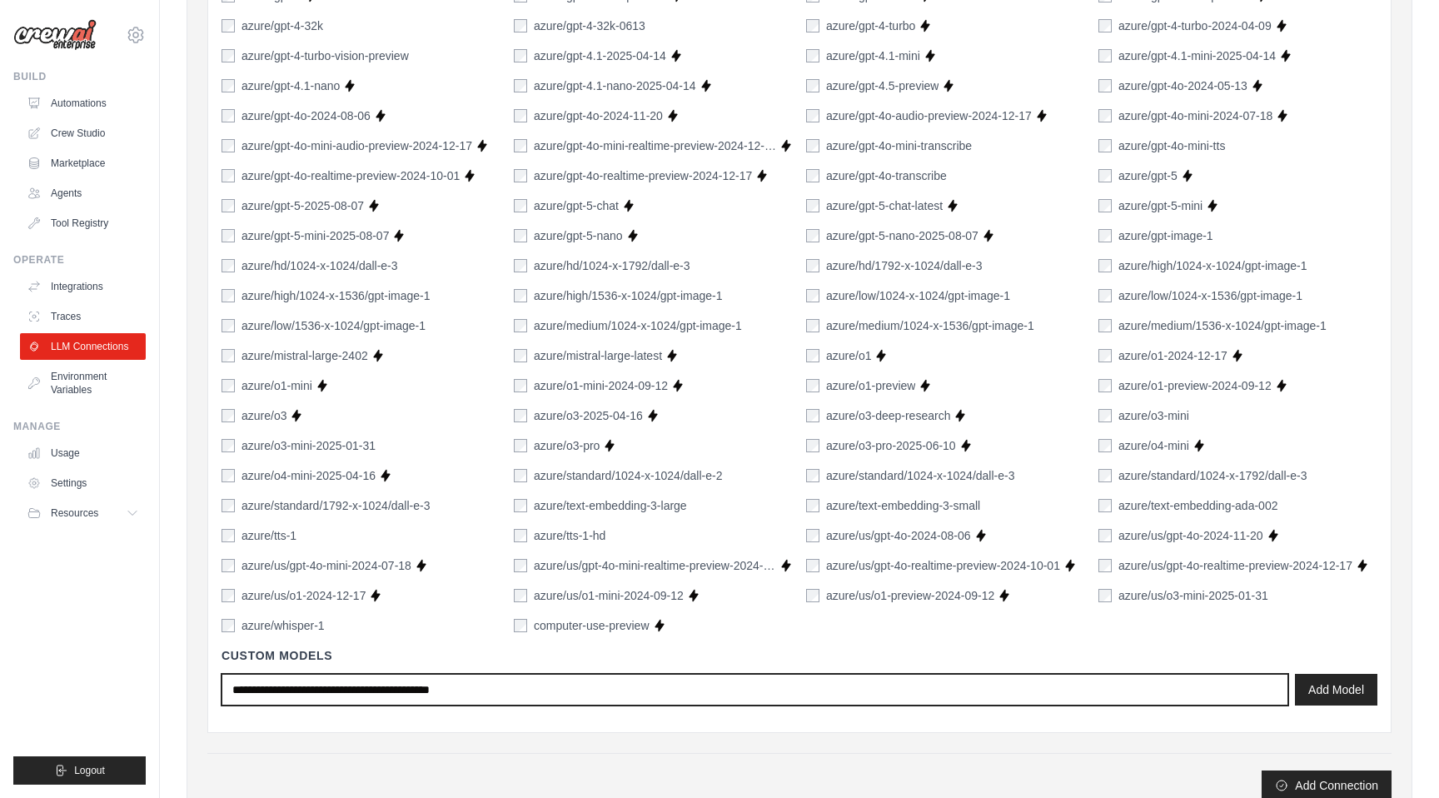
click at [387, 702] on input "text" at bounding box center [755, 690] width 1067 height 32
paste input "**********"
type input "**********"
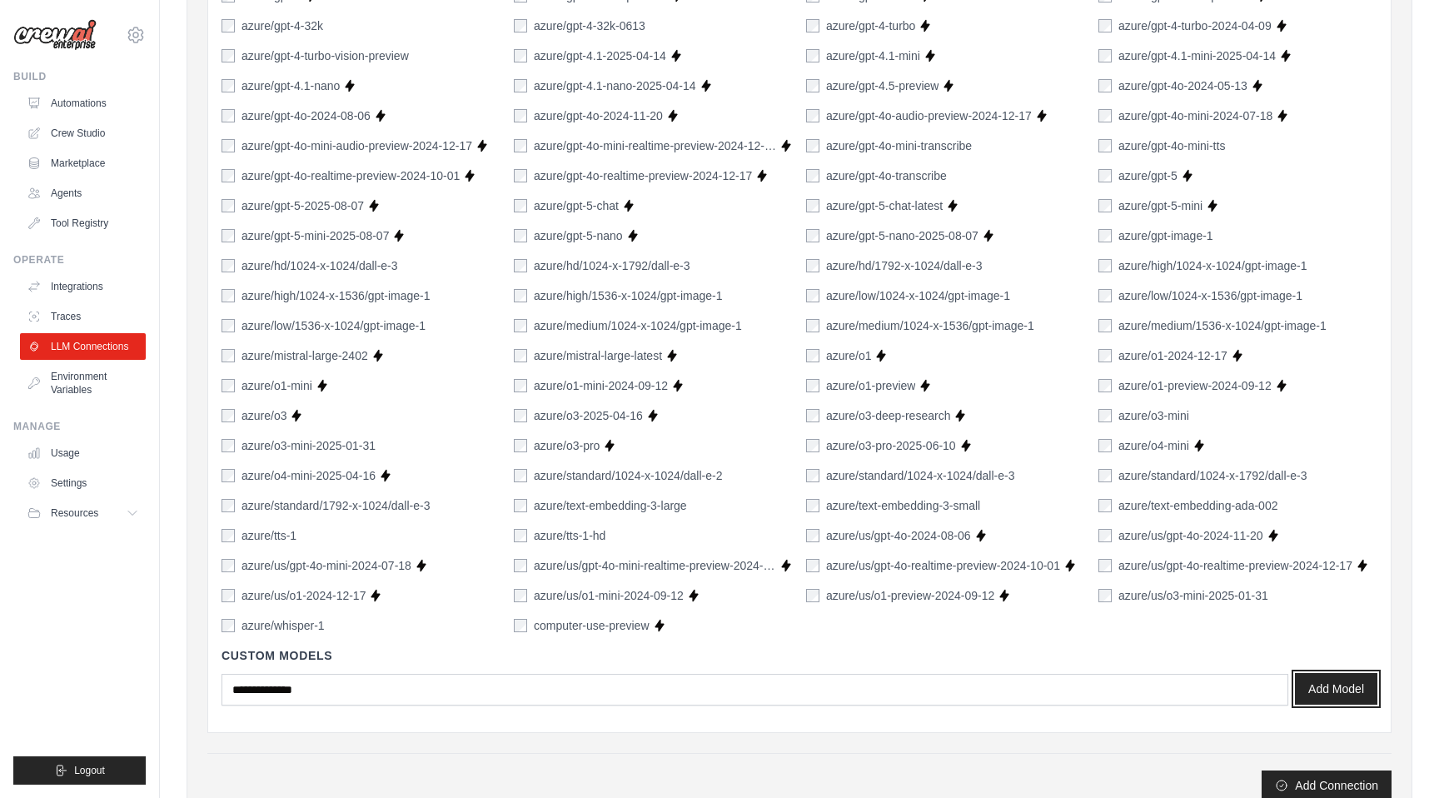
click at [1312, 696] on button "Add Model" at bounding box center [1336, 689] width 82 height 32
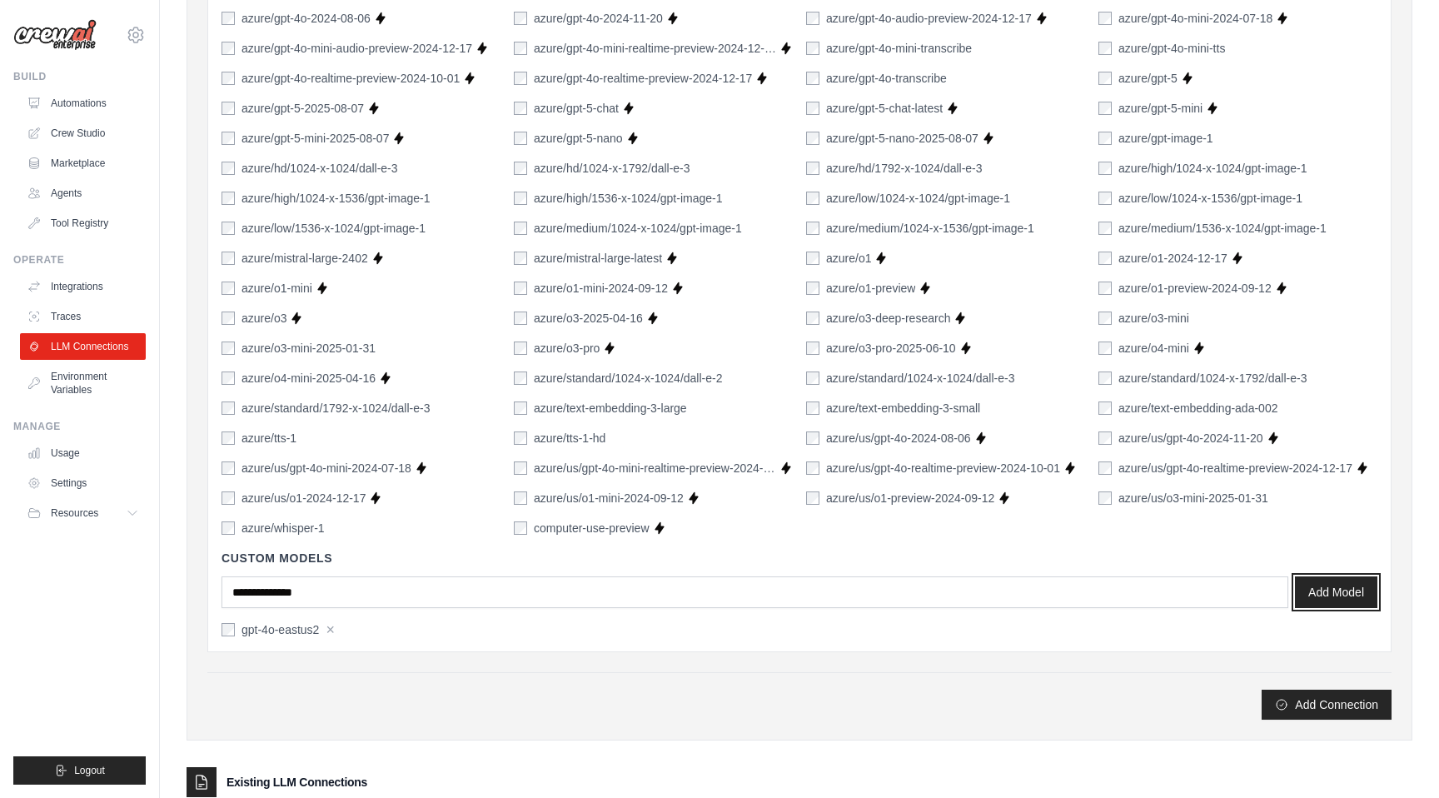
scroll to position [1105, 0]
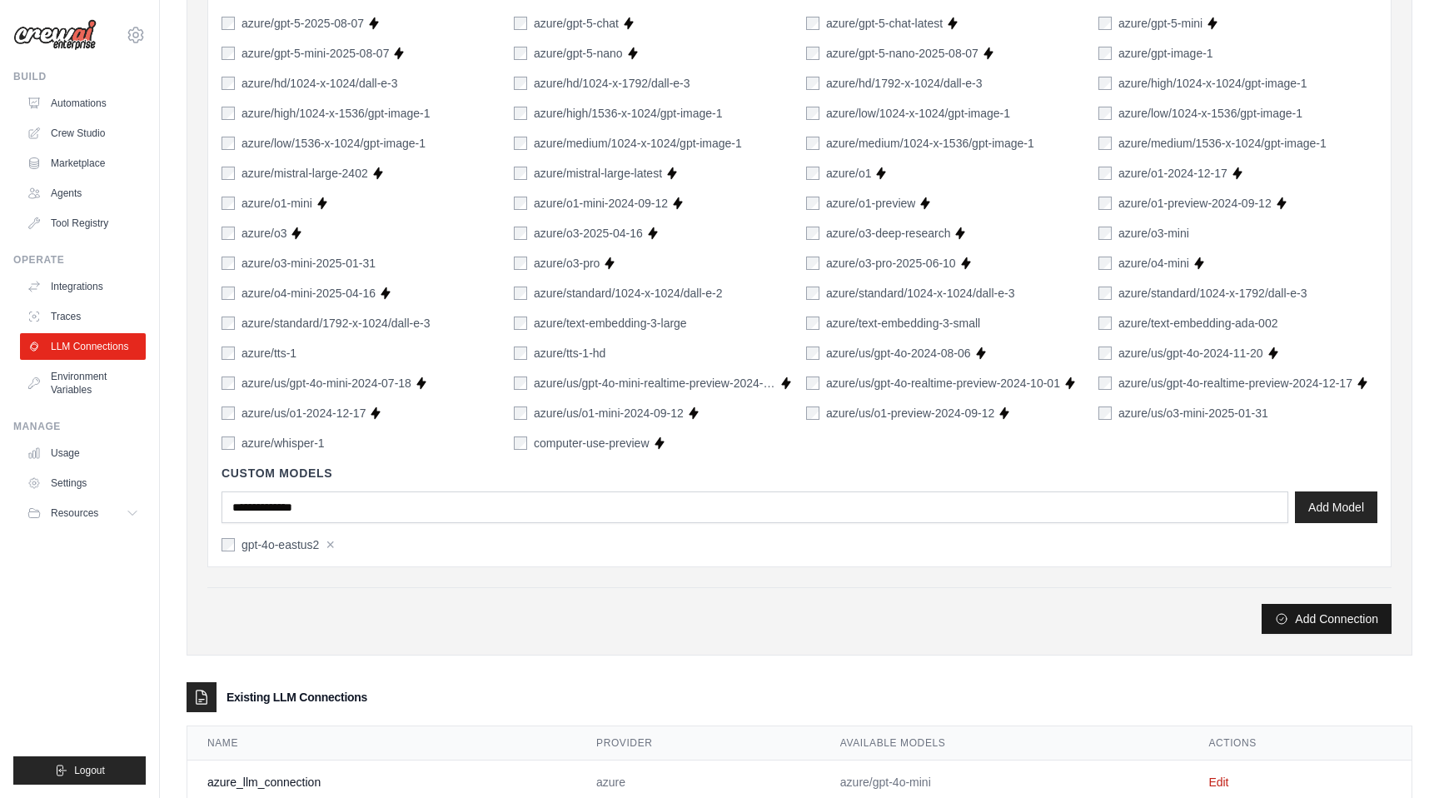
click at [1308, 612] on button "Add Connection" at bounding box center [1327, 619] width 130 height 30
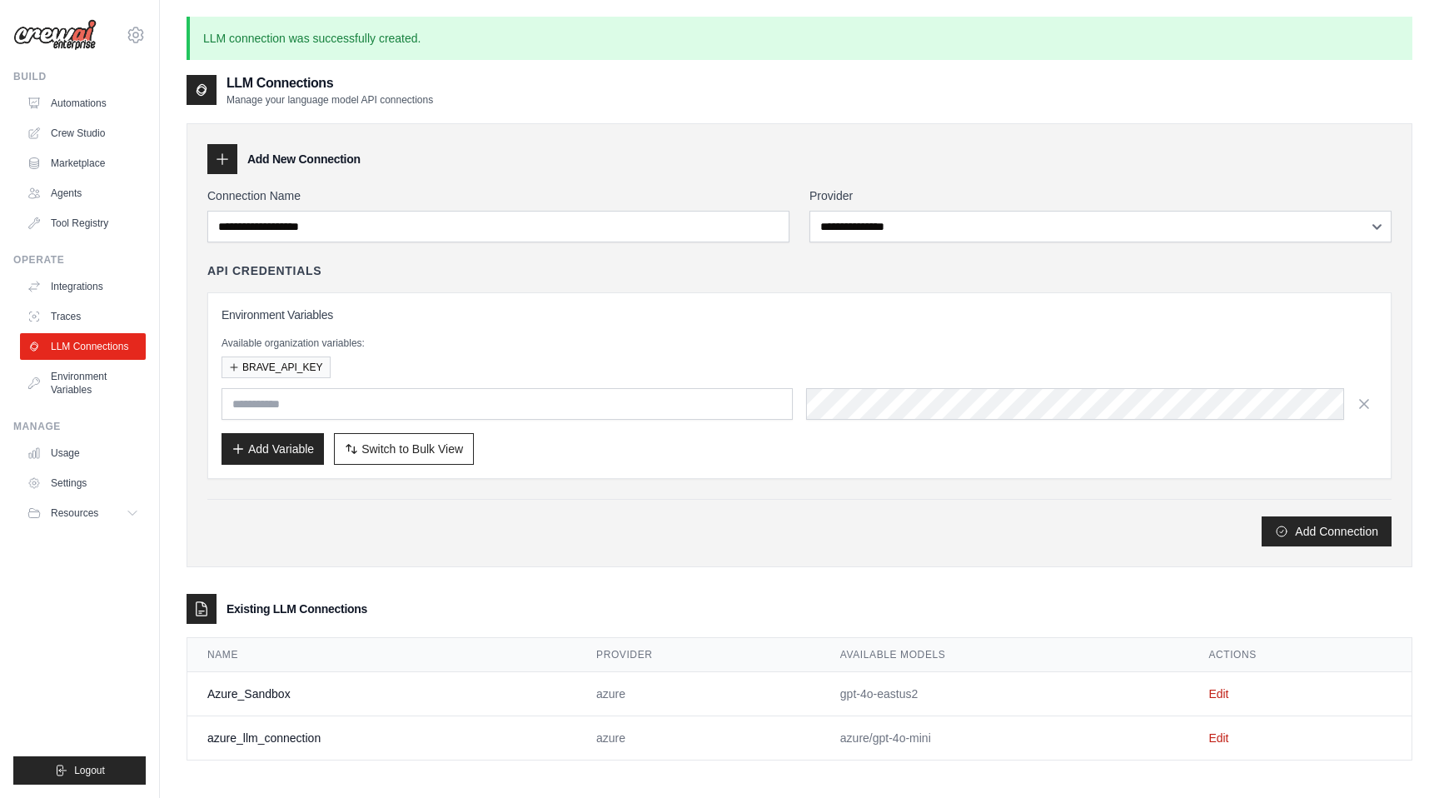
click at [1216, 701] on td "Edit" at bounding box center [1300, 694] width 223 height 44
click at [1216, 692] on link "Edit" at bounding box center [1219, 693] width 20 height 13
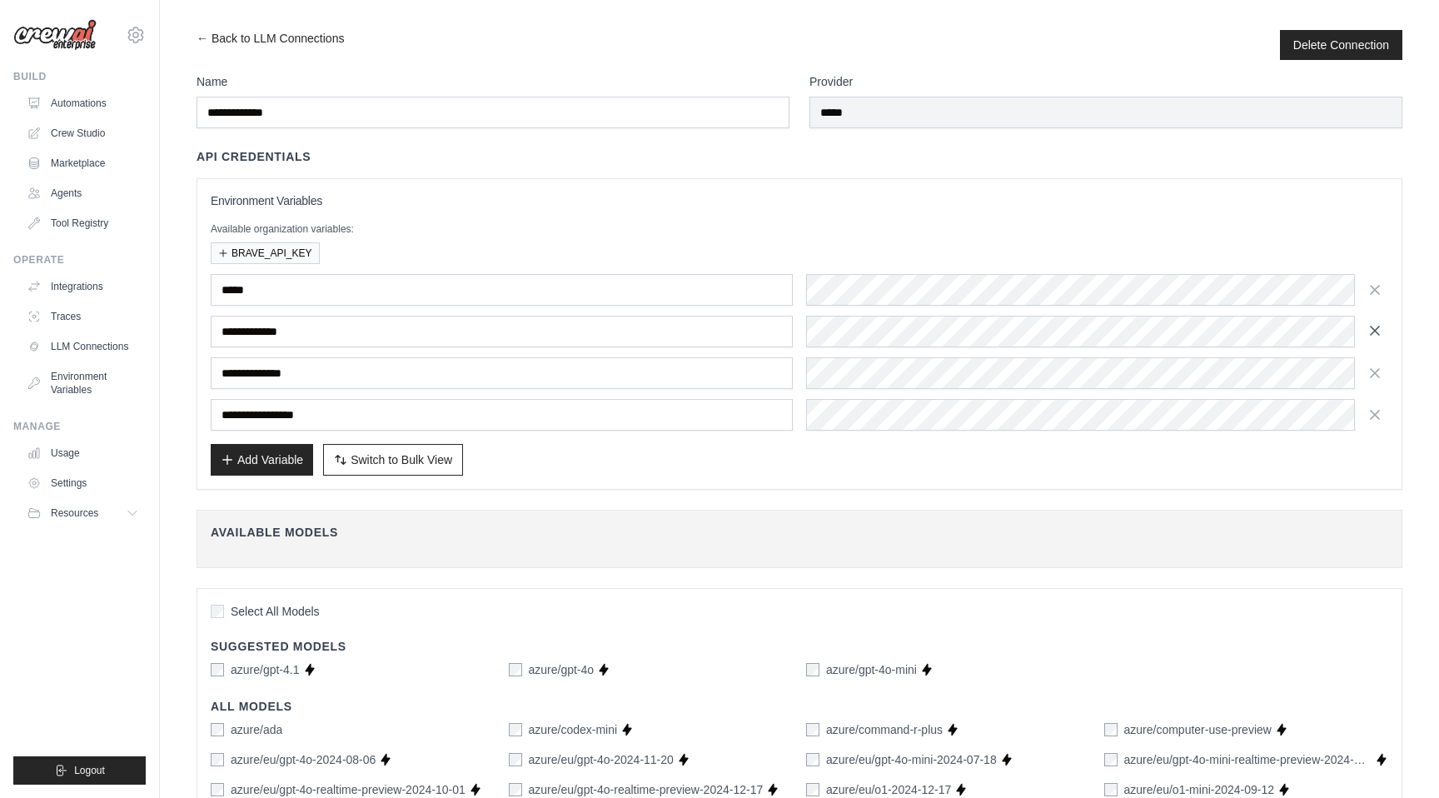
click at [1374, 329] on icon "button" at bounding box center [1375, 331] width 8 height 8
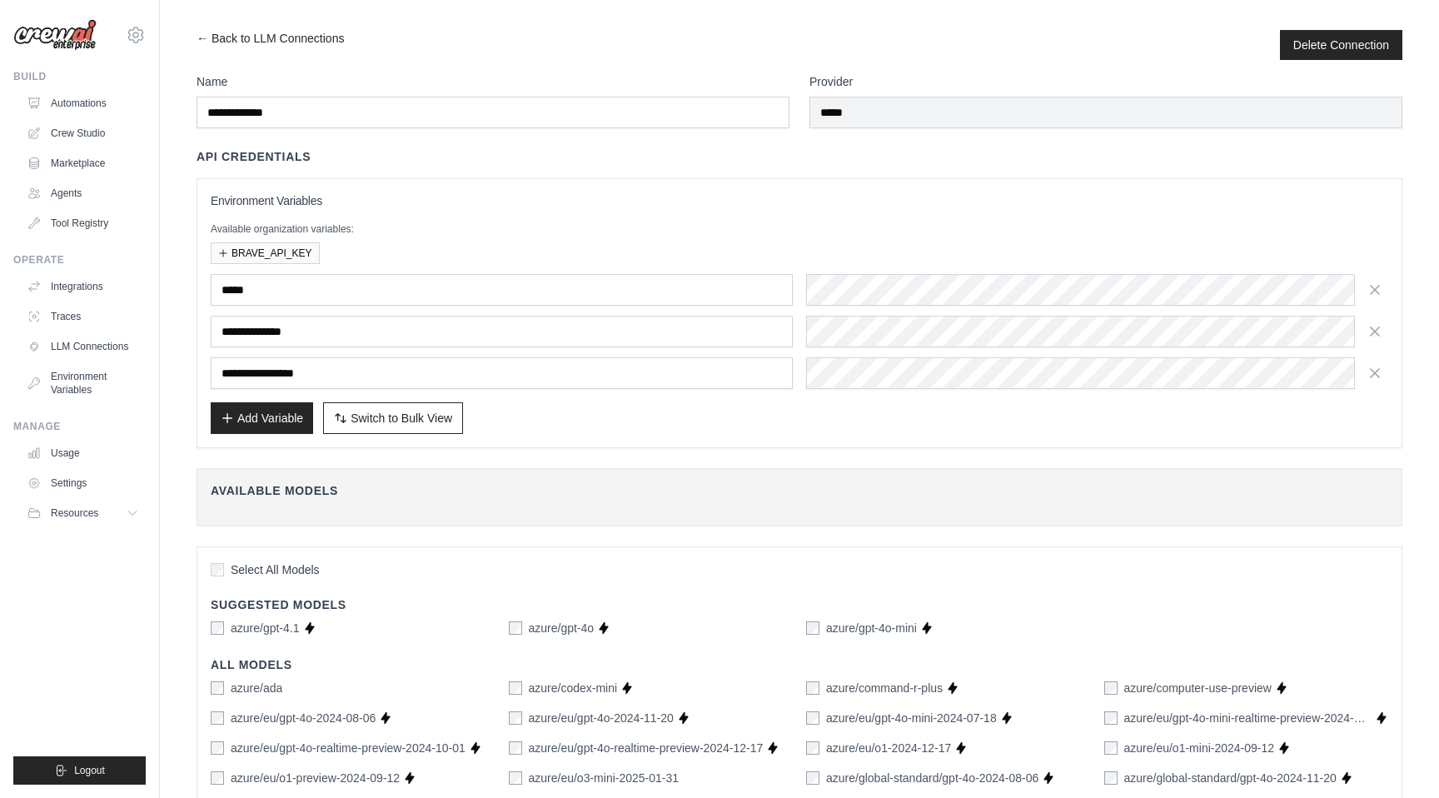
click at [1374, 329] on icon "button" at bounding box center [1375, 331] width 8 height 8
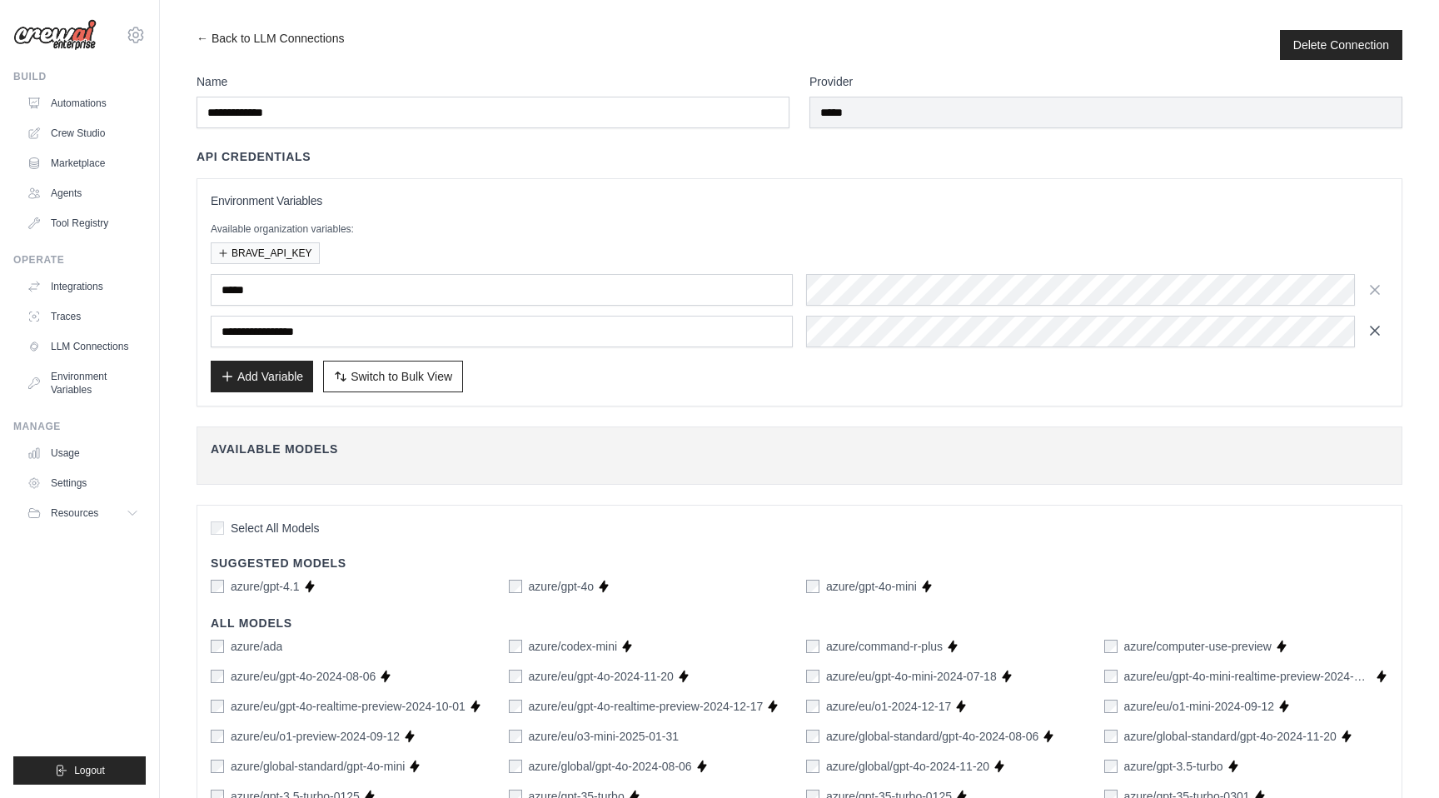
click at [1375, 332] on icon "button" at bounding box center [1375, 330] width 17 height 17
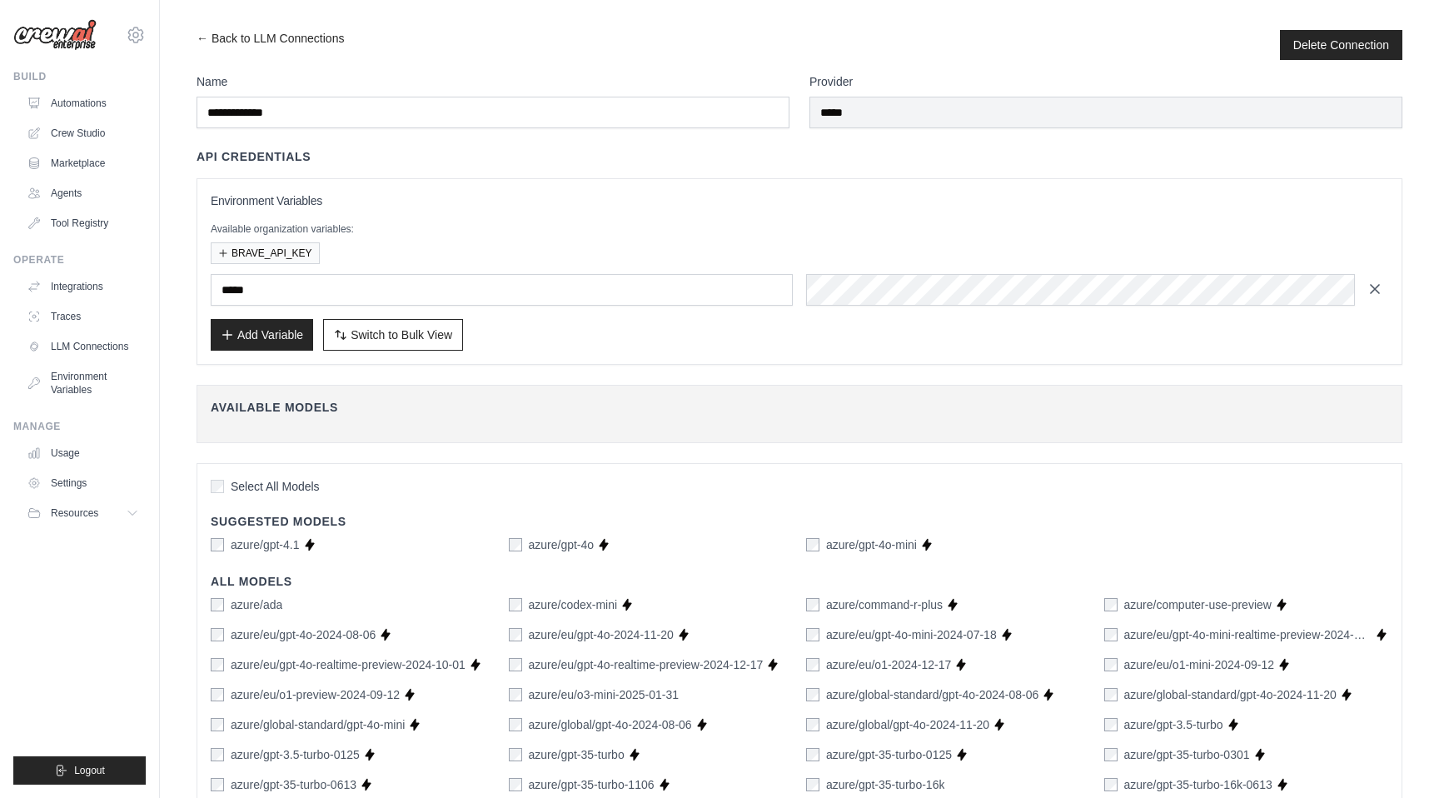
click at [1378, 291] on icon "button" at bounding box center [1375, 289] width 17 height 17
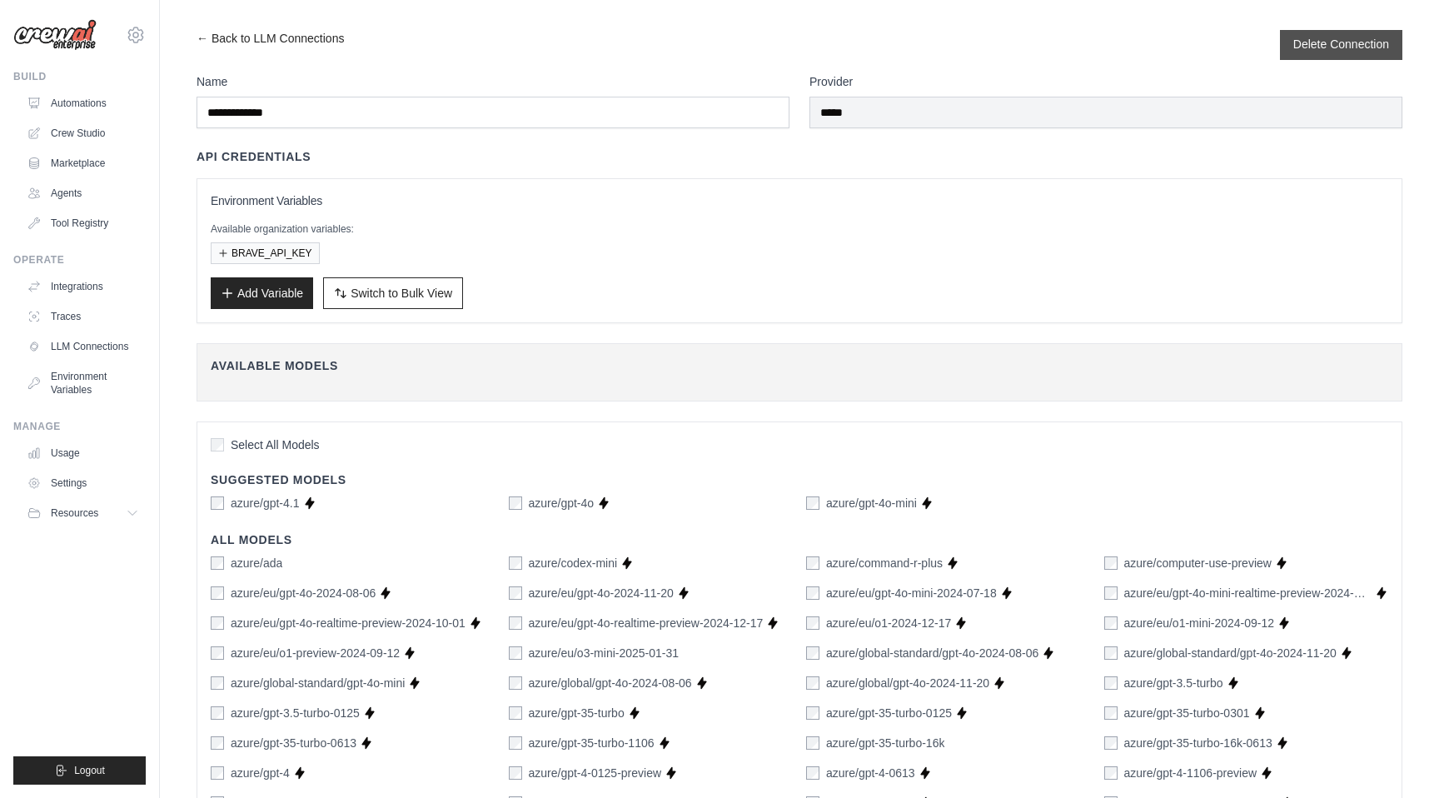
click at [1328, 44] on button "Delete Connection" at bounding box center [1342, 44] width 96 height 17
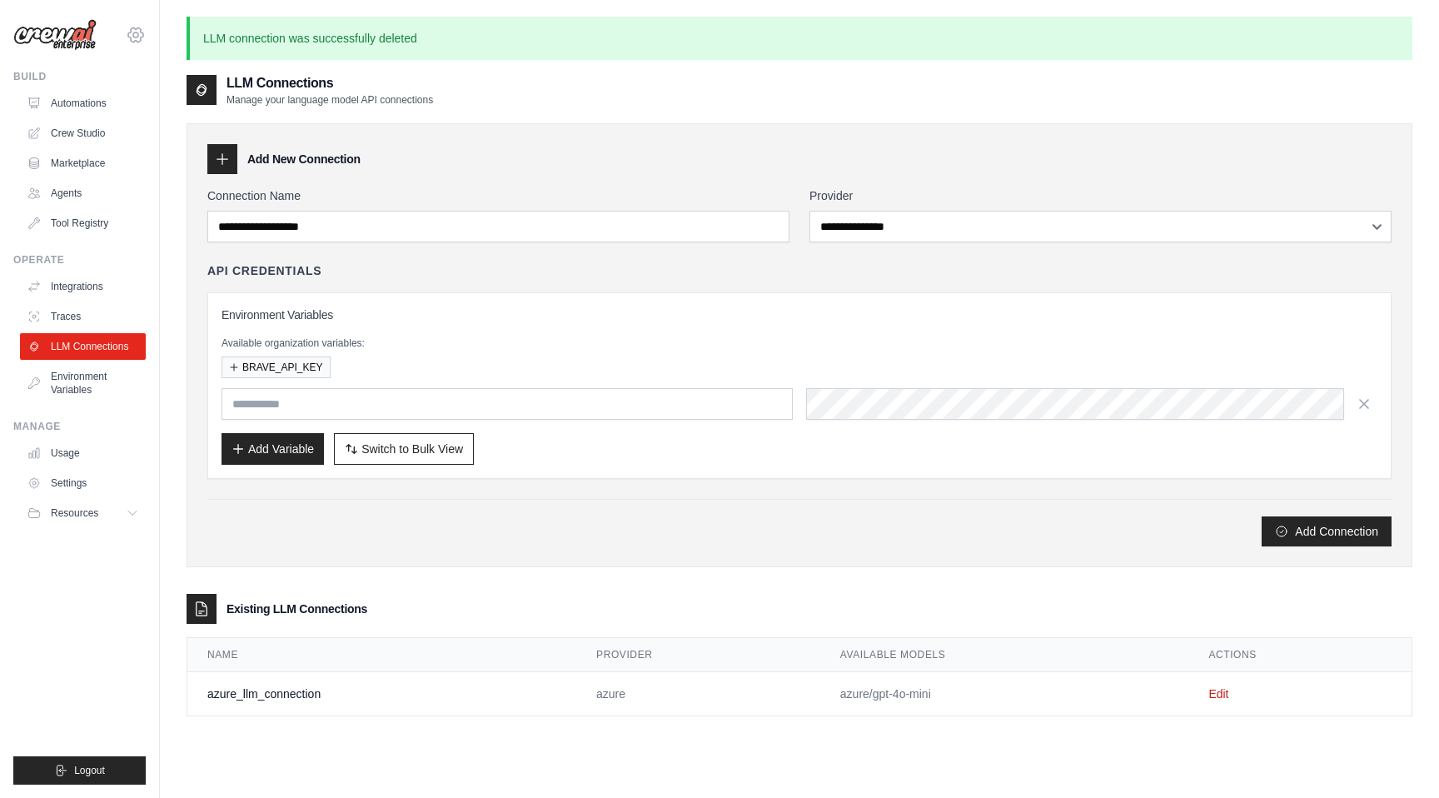
click at [134, 37] on icon at bounding box center [135, 34] width 5 height 5
click at [130, 106] on link "DS-DTS-Sandbox" at bounding box center [135, 112] width 147 height 30
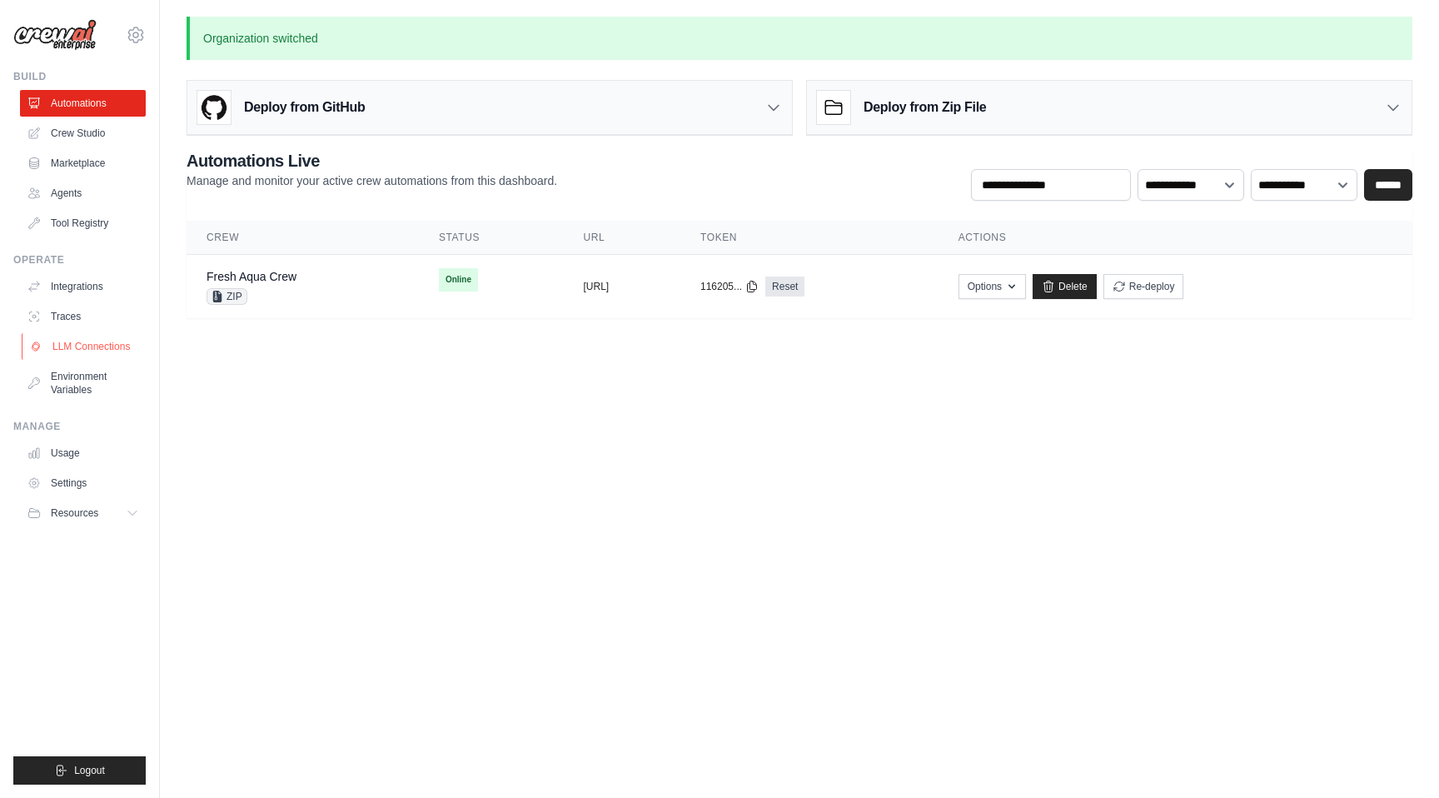
click at [82, 341] on link "LLM Connections" at bounding box center [85, 346] width 126 height 27
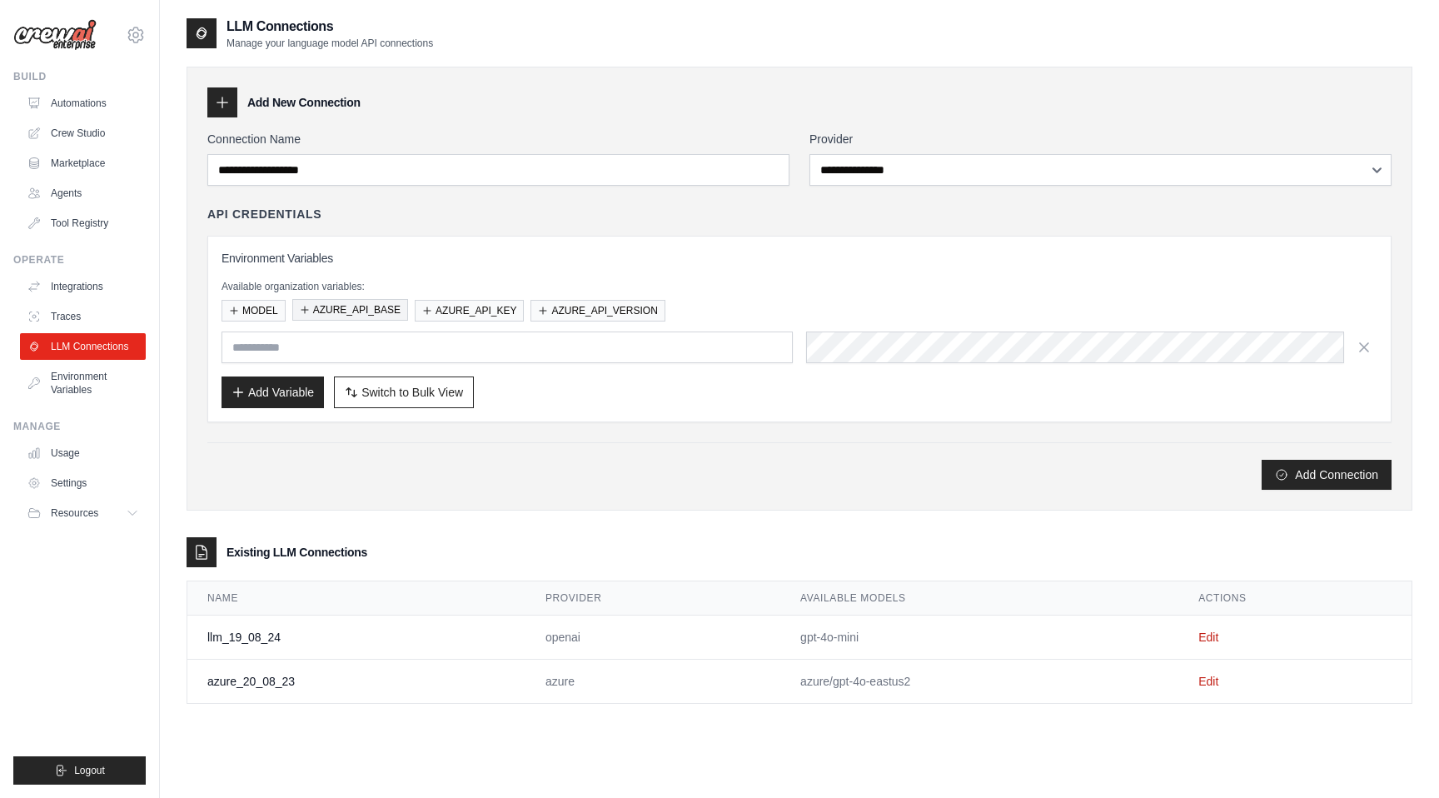
click at [346, 315] on button "AZURE_API_BASE" at bounding box center [350, 310] width 116 height 22
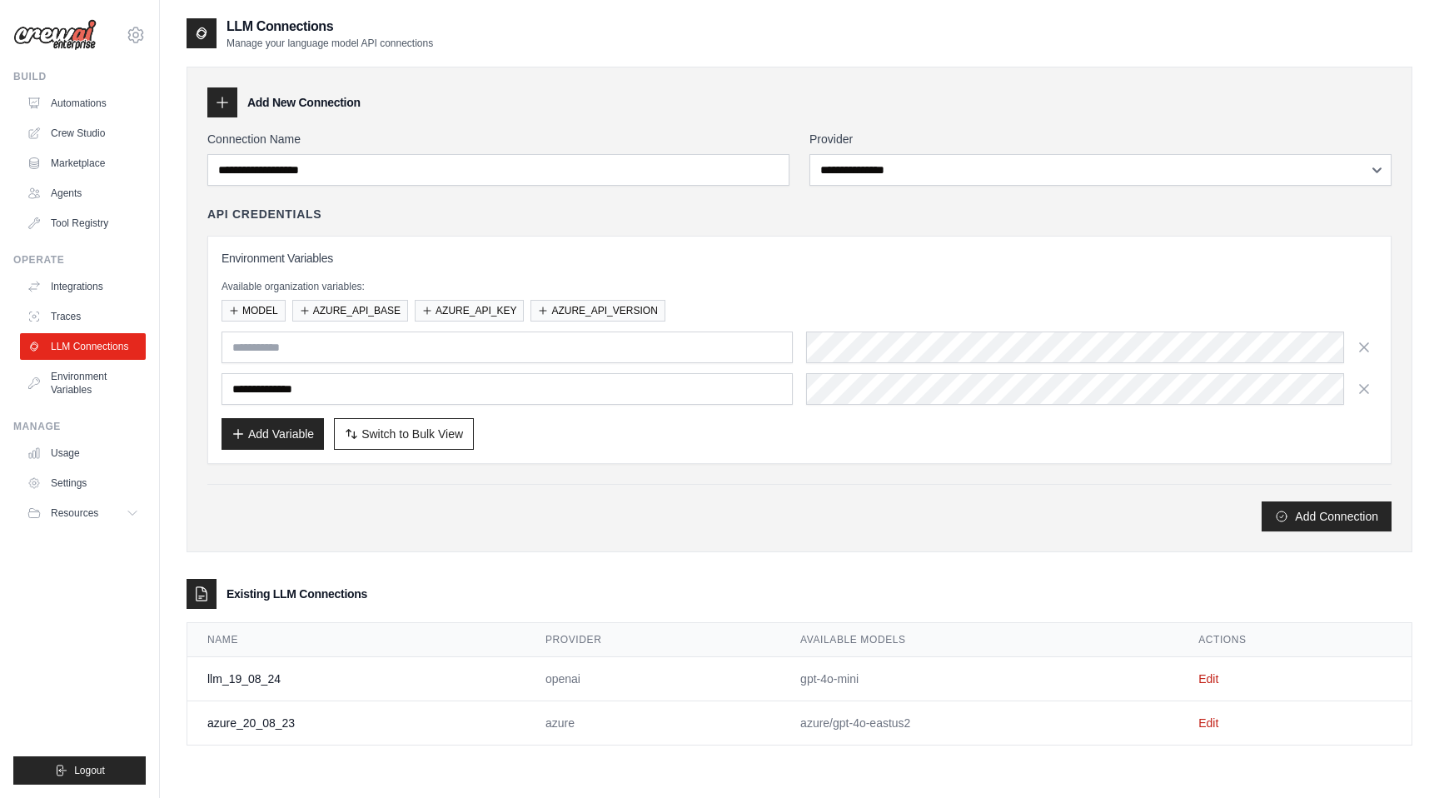
click at [485, 323] on div "**********" at bounding box center [800, 350] width 1156 height 200
click at [479, 312] on button "AZURE_API_KEY" at bounding box center [469, 310] width 109 height 22
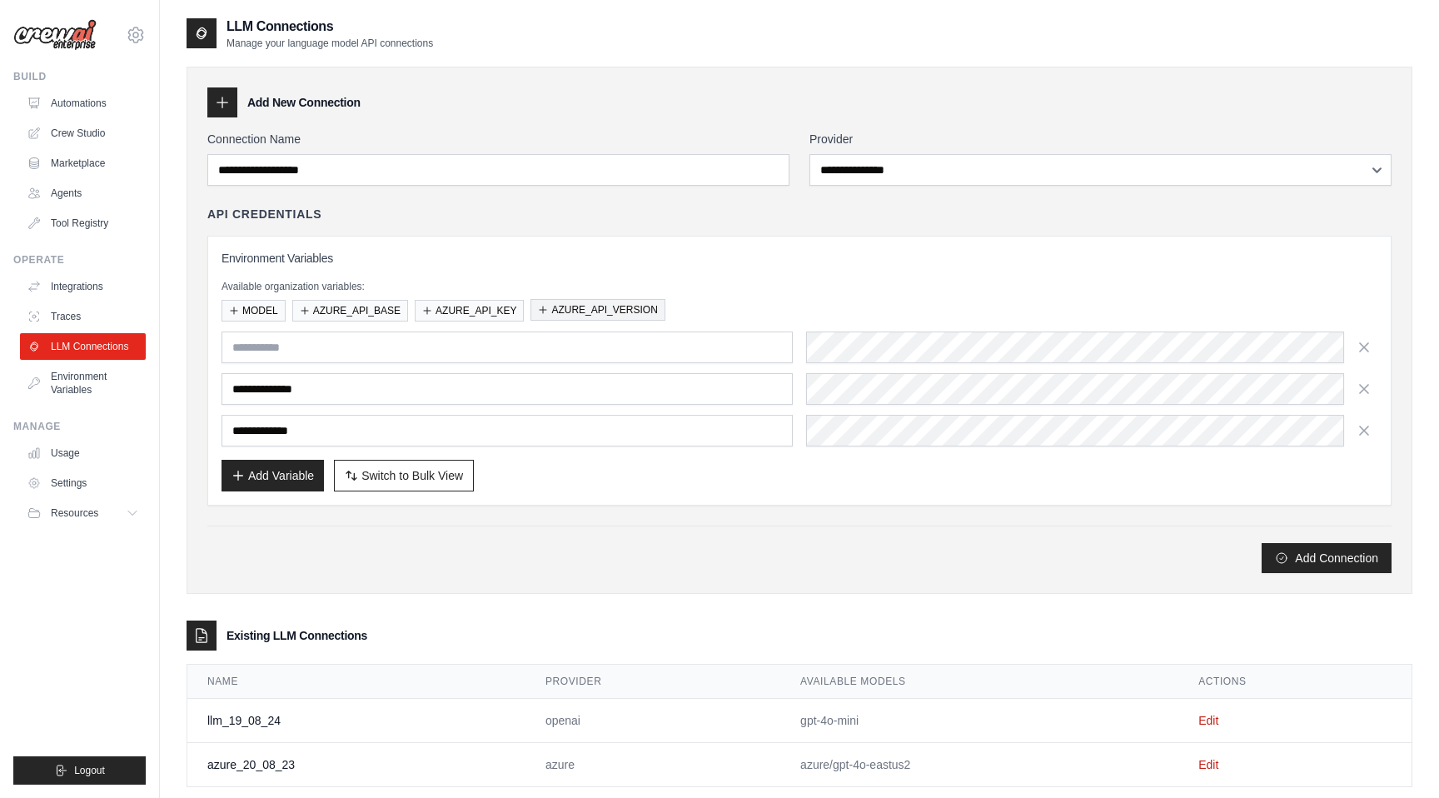
click at [563, 312] on button "AZURE_API_VERSION" at bounding box center [598, 310] width 134 height 22
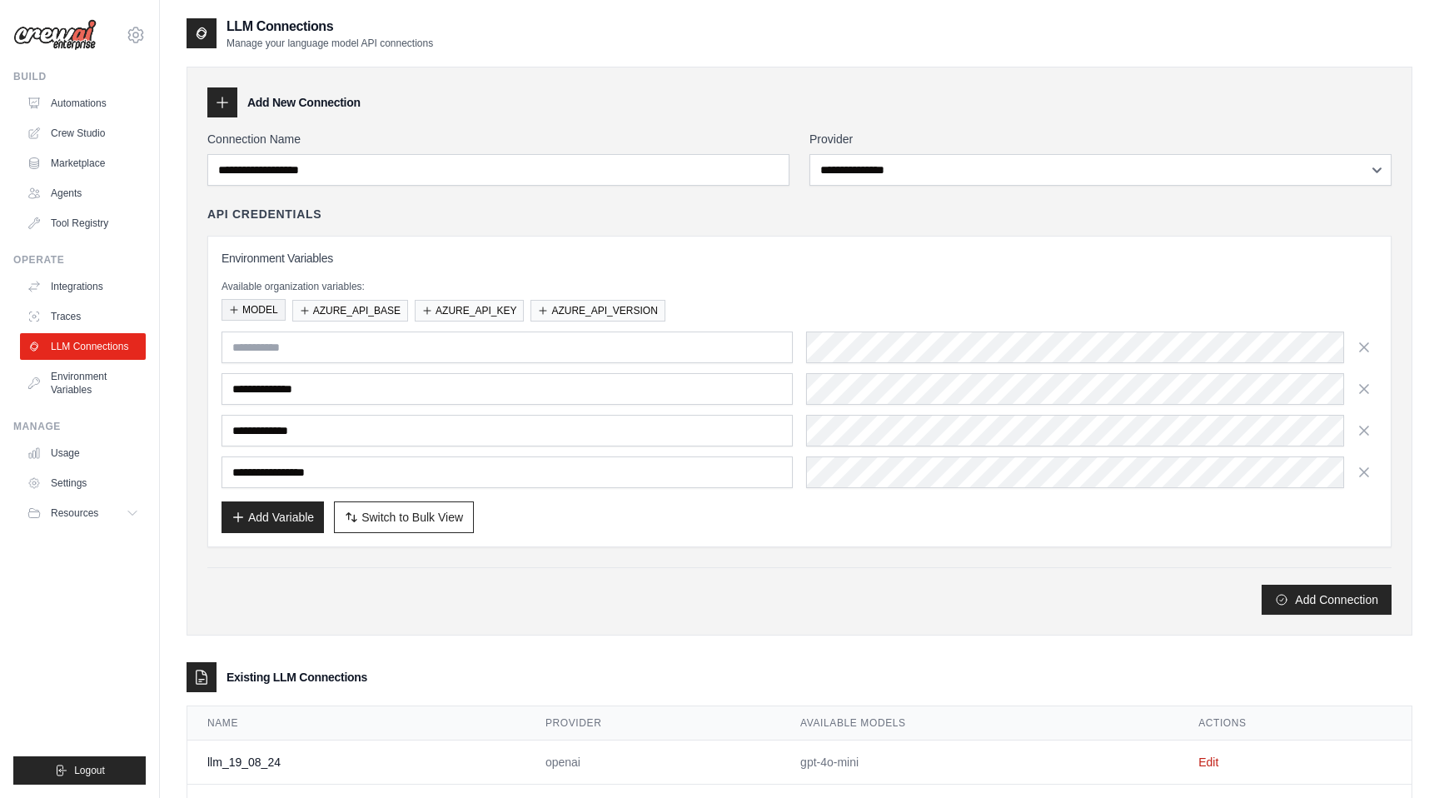
click at [252, 313] on button "MODEL" at bounding box center [254, 310] width 64 height 22
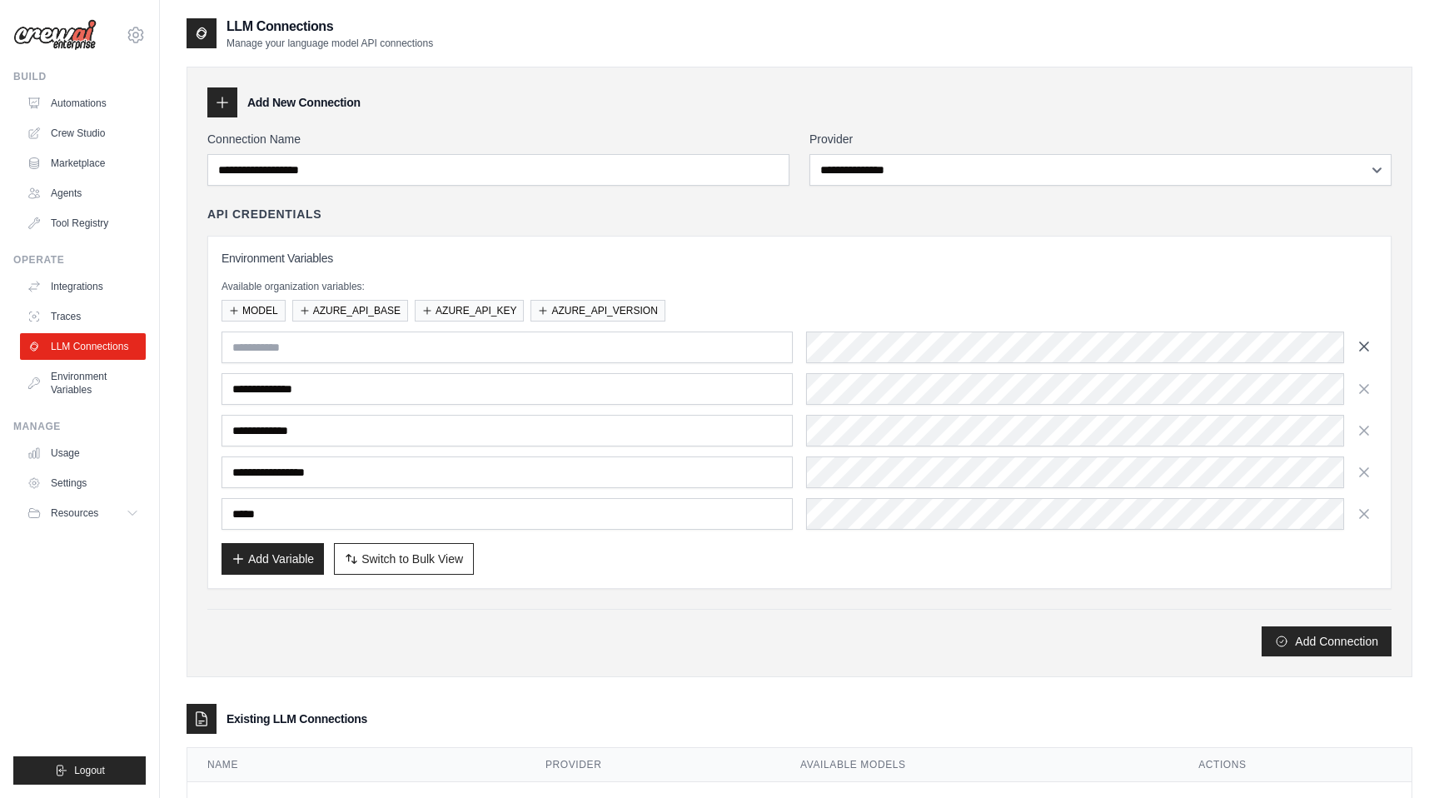
click at [1361, 348] on icon "button" at bounding box center [1364, 346] width 8 height 8
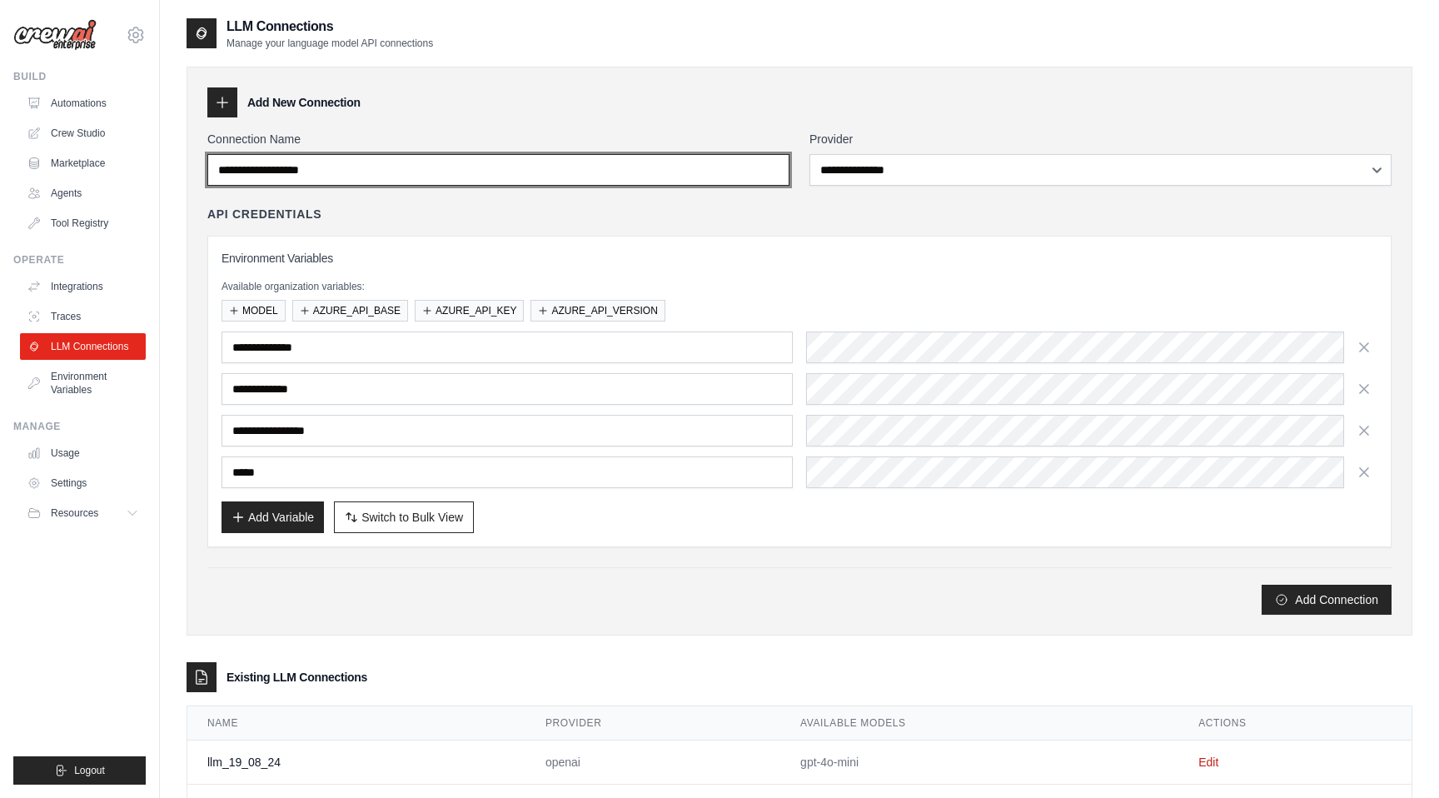
click at [656, 175] on input "Connection Name" at bounding box center [498, 170] width 582 height 32
type input "*******"
type input "**********"
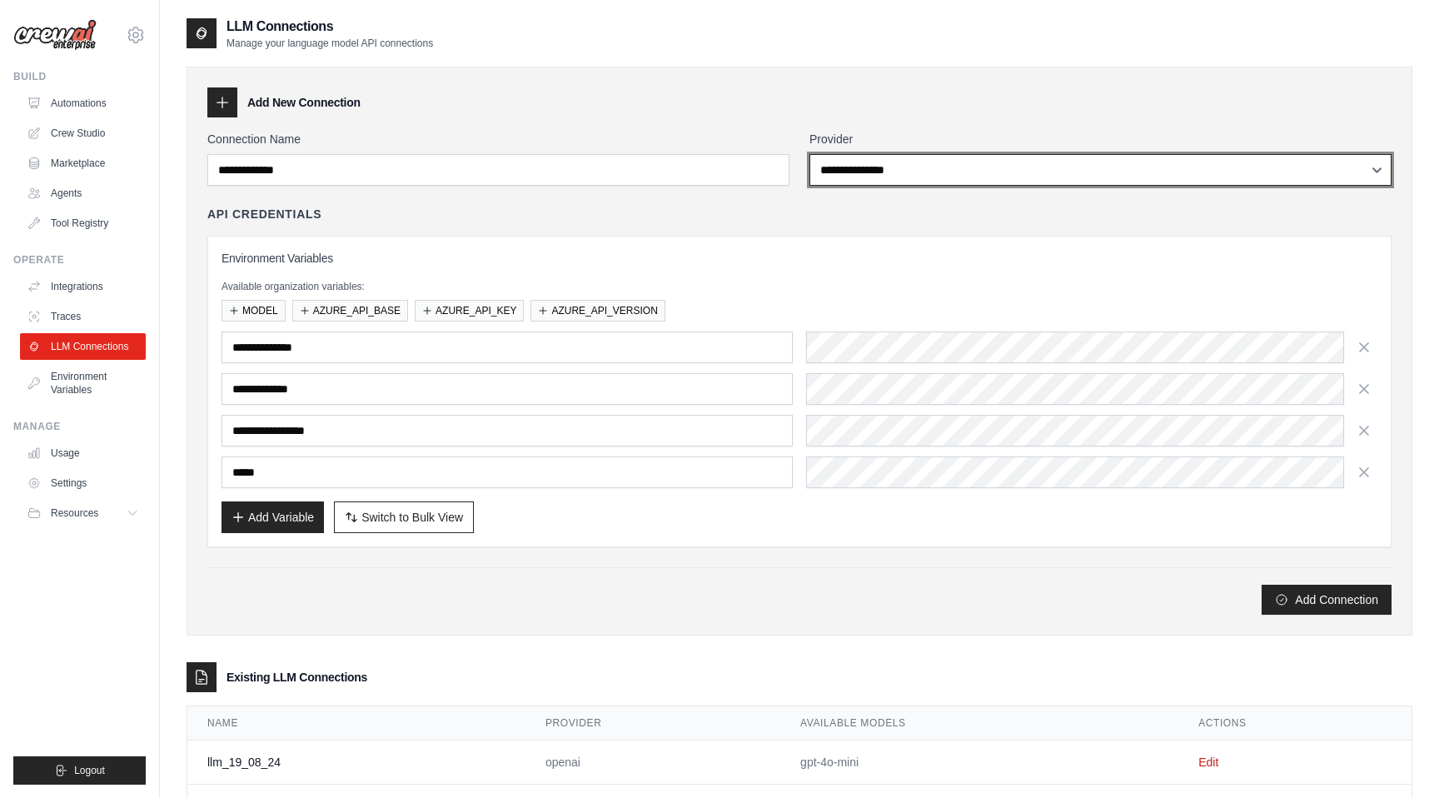
click at [1017, 165] on select "**********" at bounding box center [1101, 170] width 582 height 32
select select "*****"
click at [810, 154] on select "**********" at bounding box center [1101, 170] width 582 height 32
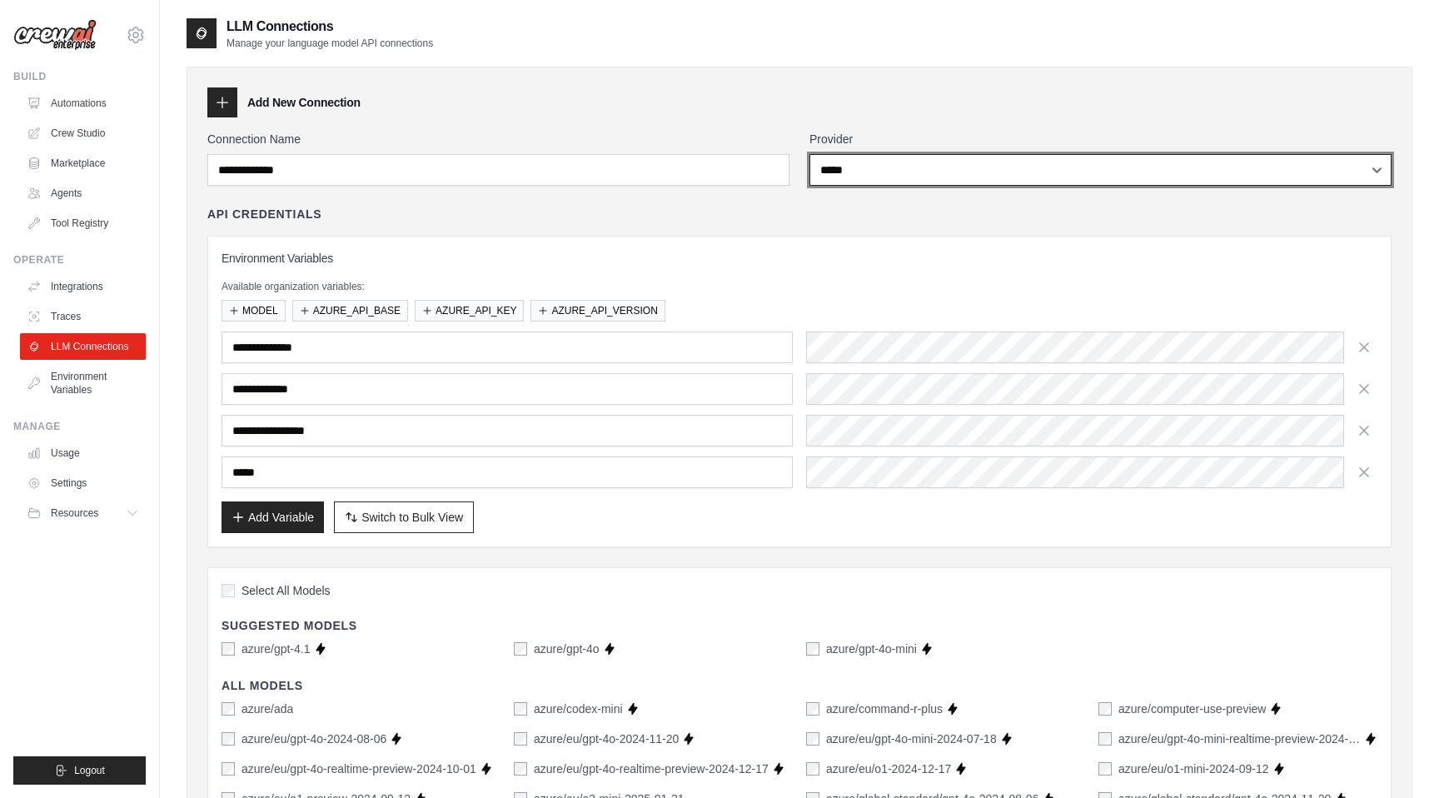
click at [915, 179] on select "**********" at bounding box center [1101, 170] width 582 height 32
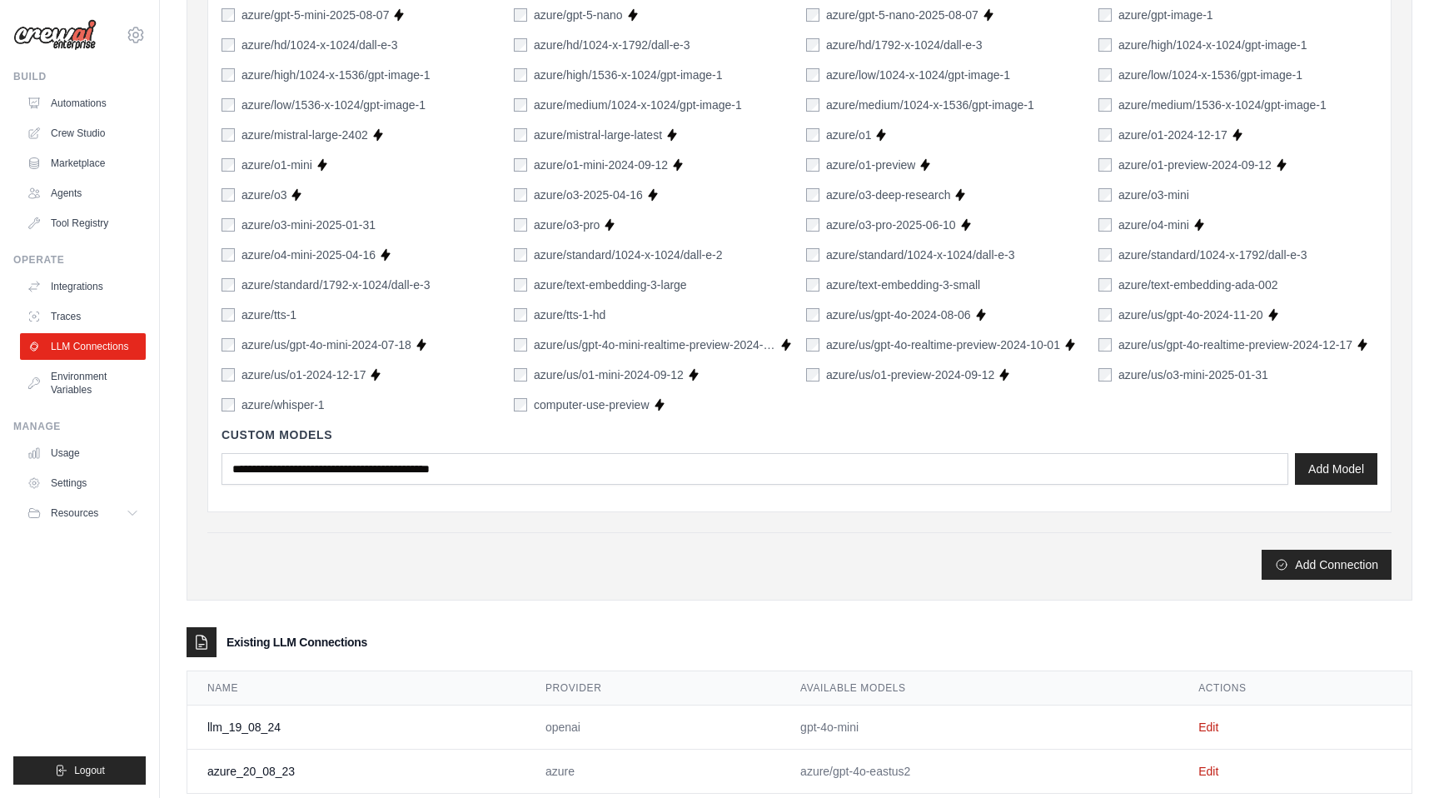
scroll to position [1183, 0]
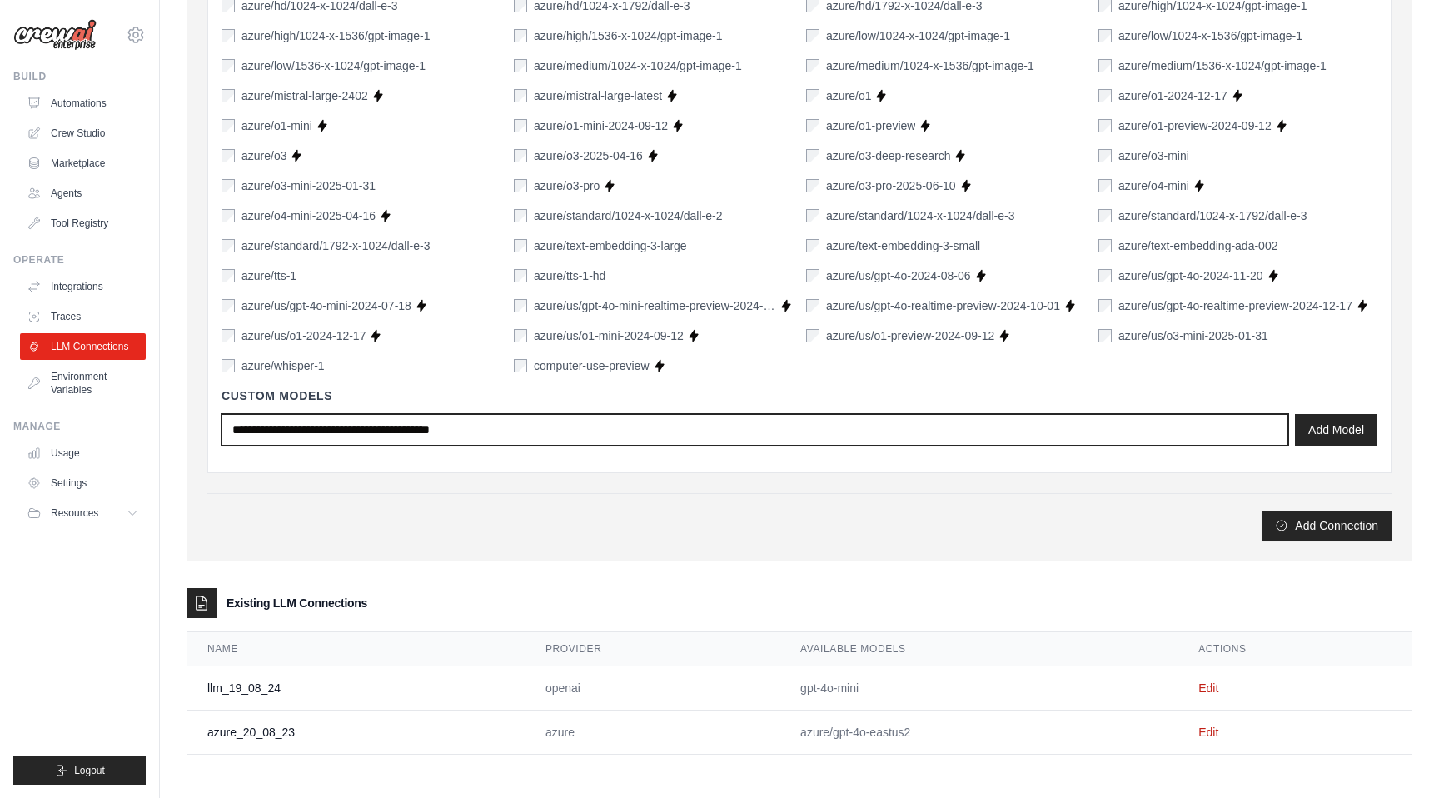
click at [669, 438] on input "text" at bounding box center [755, 430] width 1067 height 32
paste input "**********"
type input "**********"
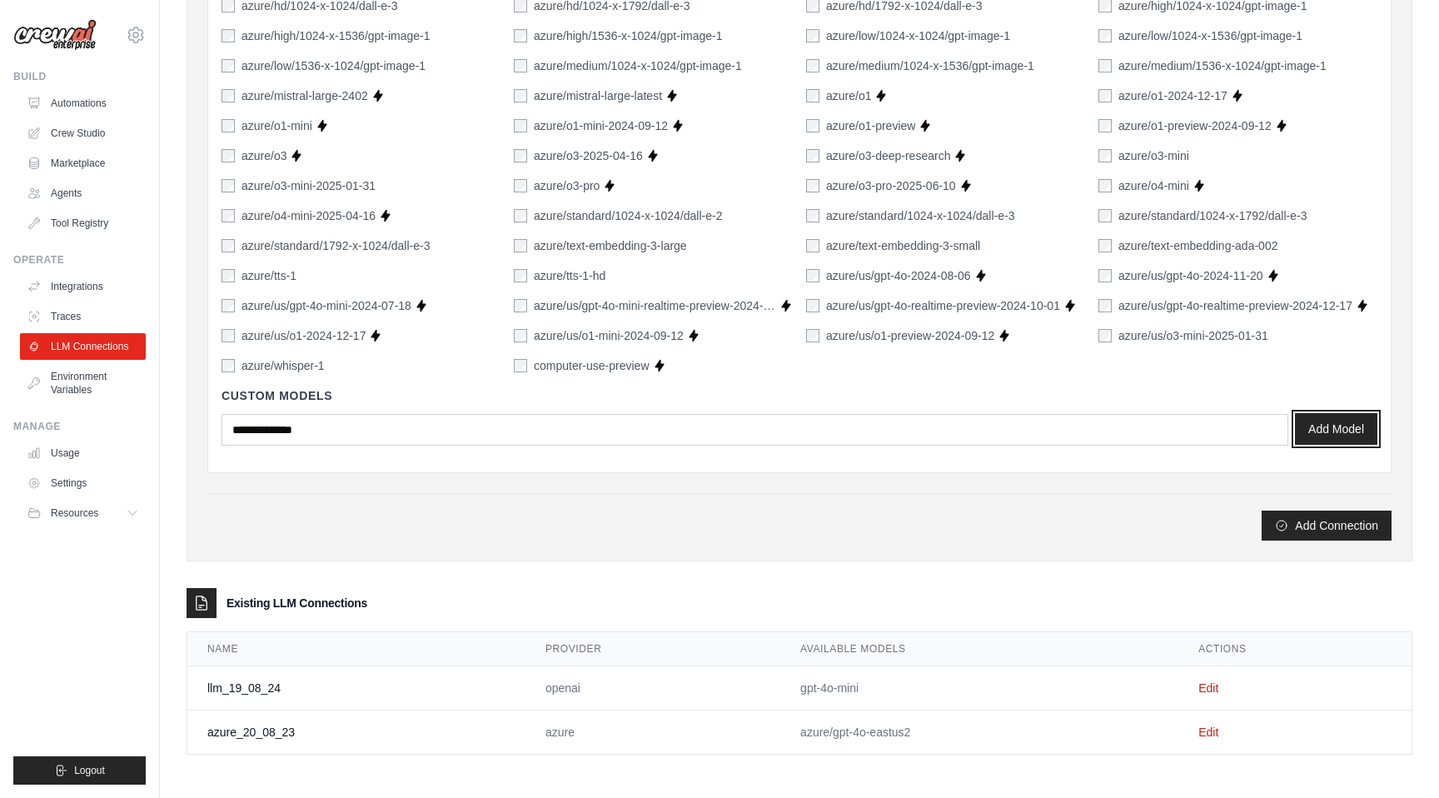
click at [1346, 426] on button "Add Model" at bounding box center [1336, 429] width 82 height 32
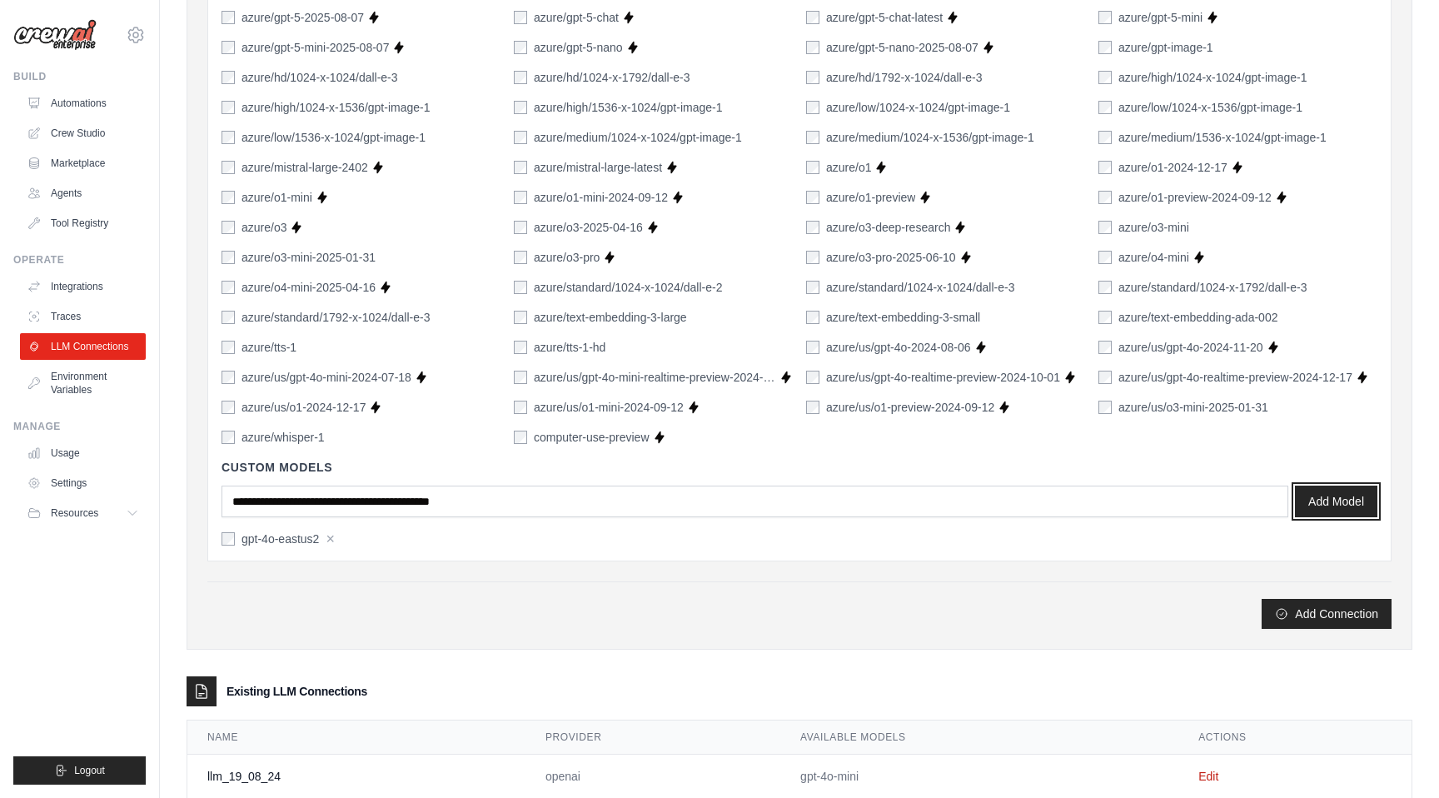
scroll to position [1199, 0]
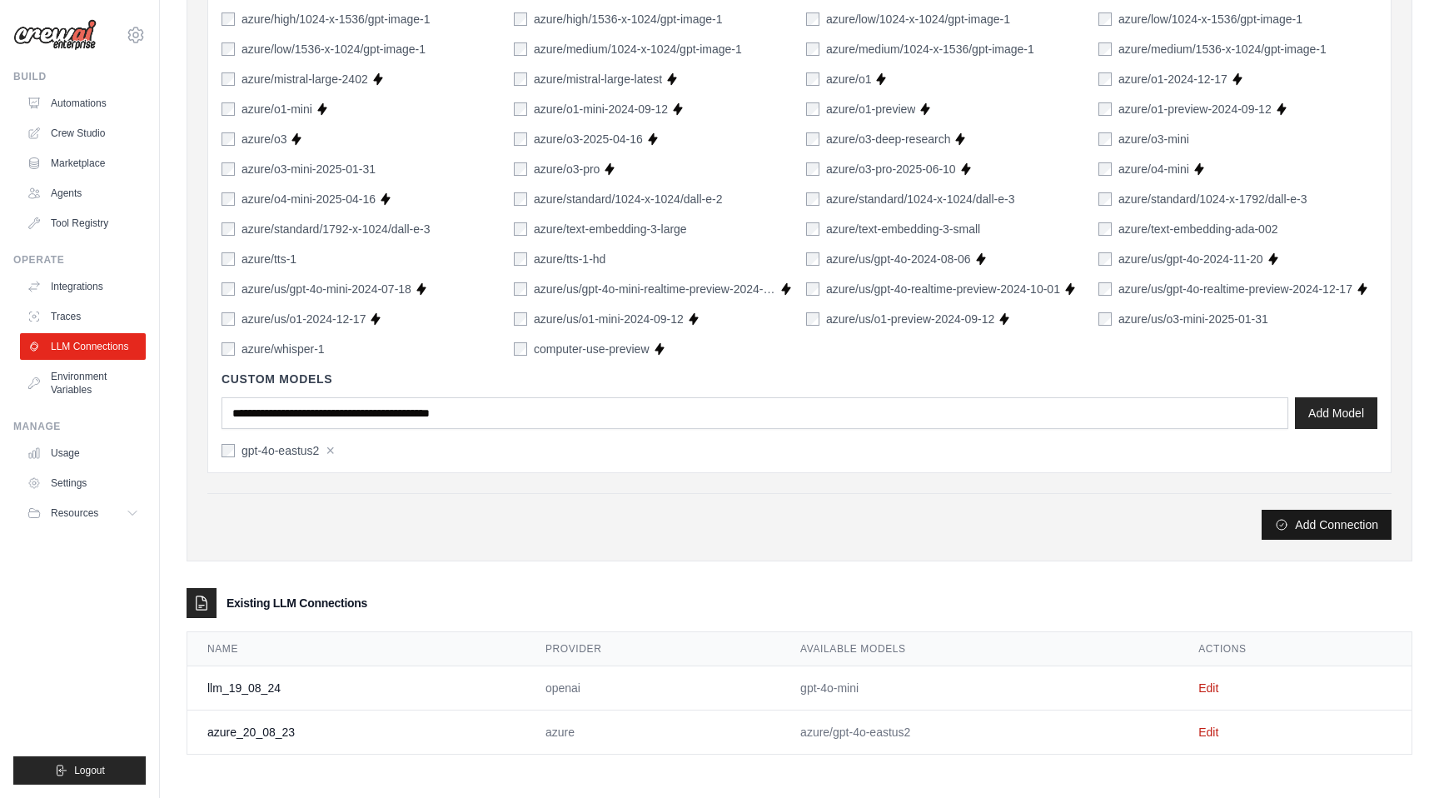
click at [1333, 523] on button "Add Connection" at bounding box center [1327, 525] width 130 height 30
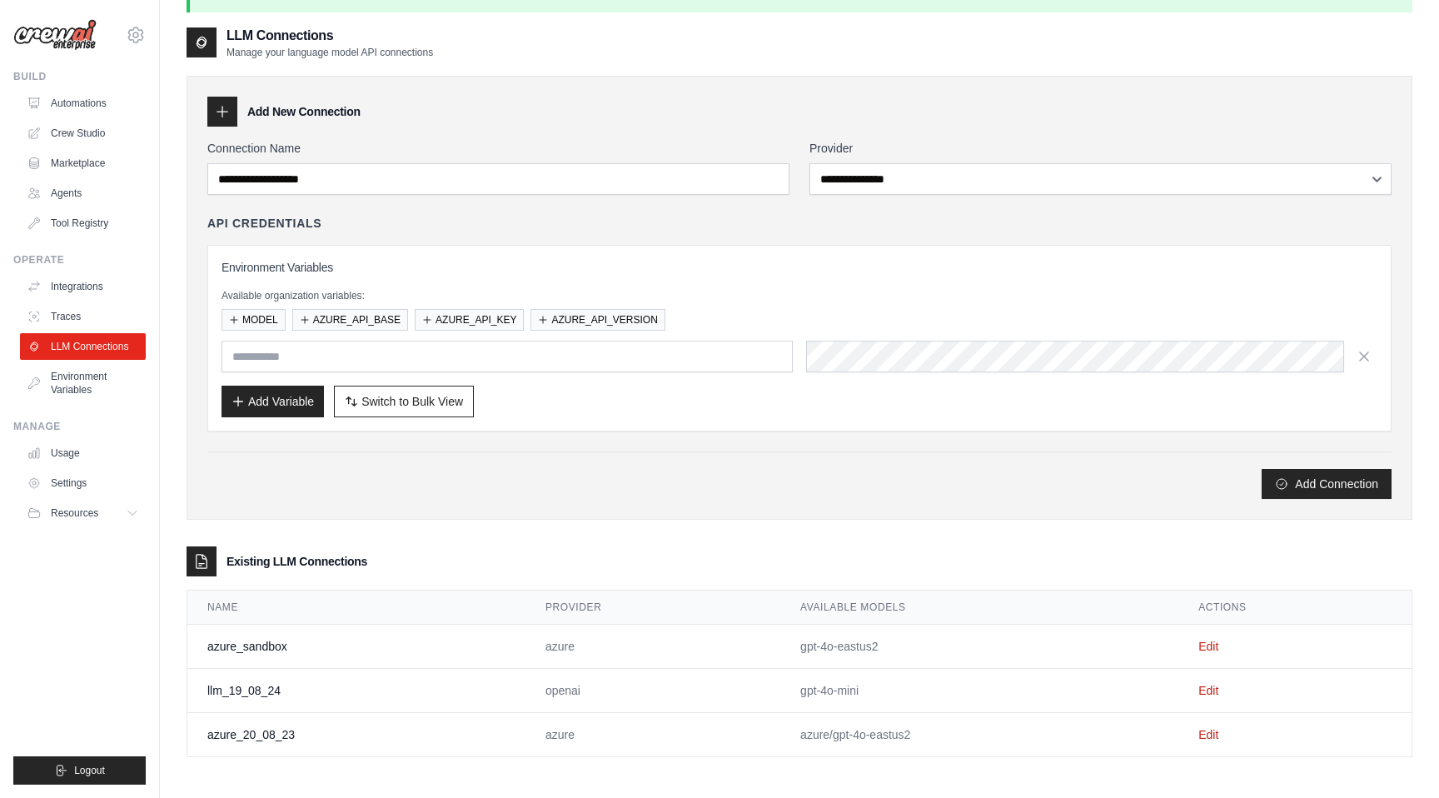
scroll to position [90, 0]
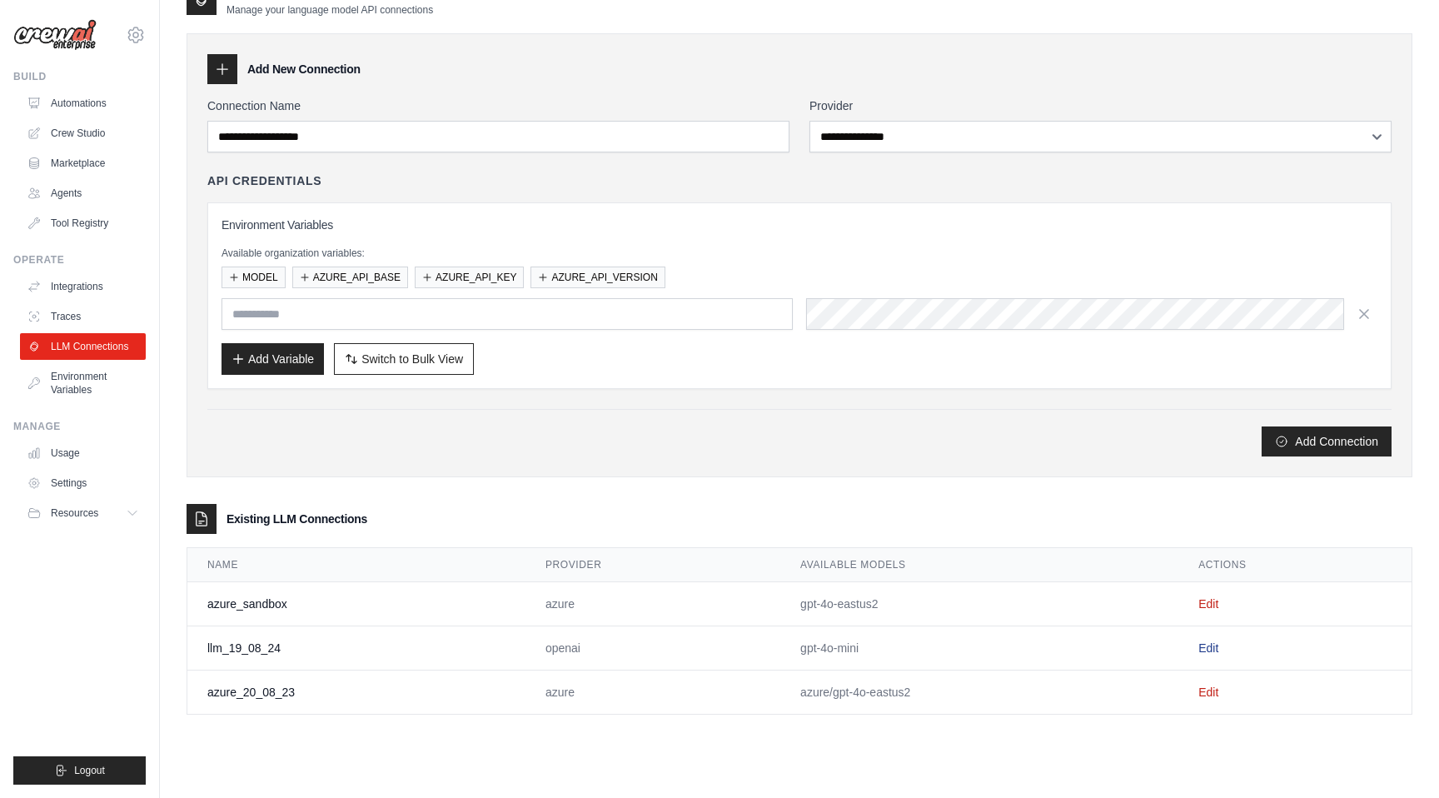
click at [1211, 649] on link "Edit" at bounding box center [1209, 647] width 20 height 13
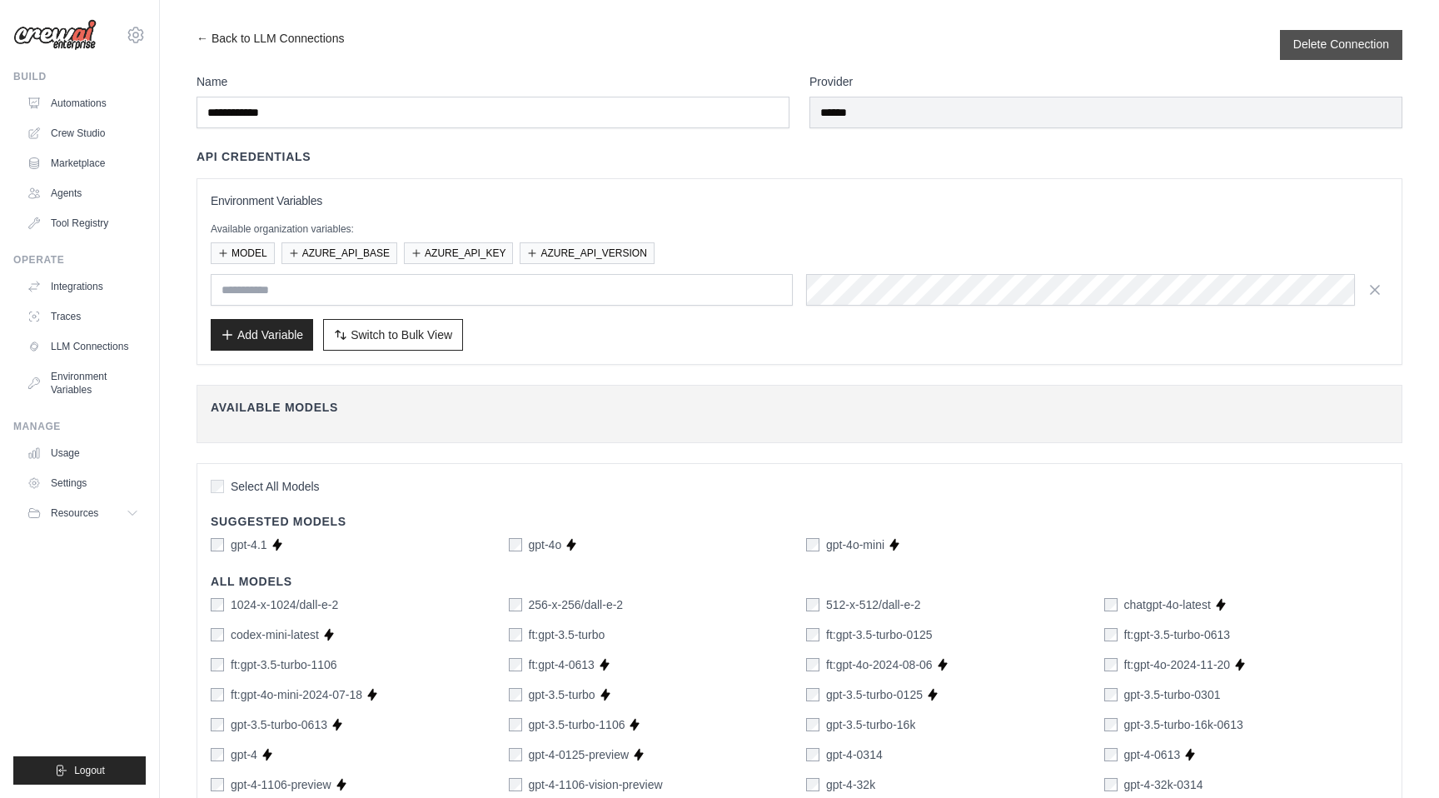
click at [1314, 52] on form "Delete Connection" at bounding box center [1342, 45] width 96 height 17
click at [1311, 39] on button "Delete Connection" at bounding box center [1342, 44] width 96 height 17
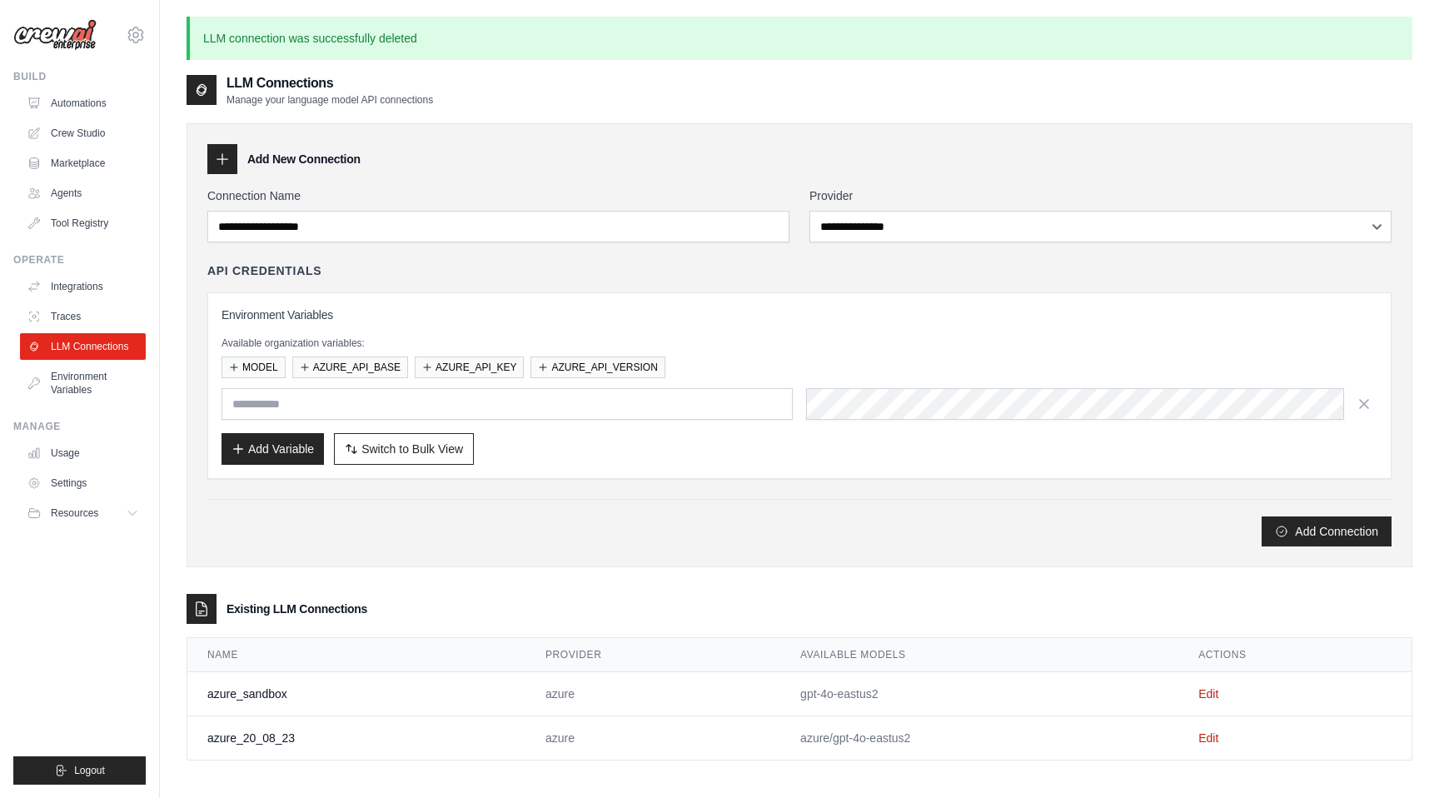
scroll to position [90, 0]
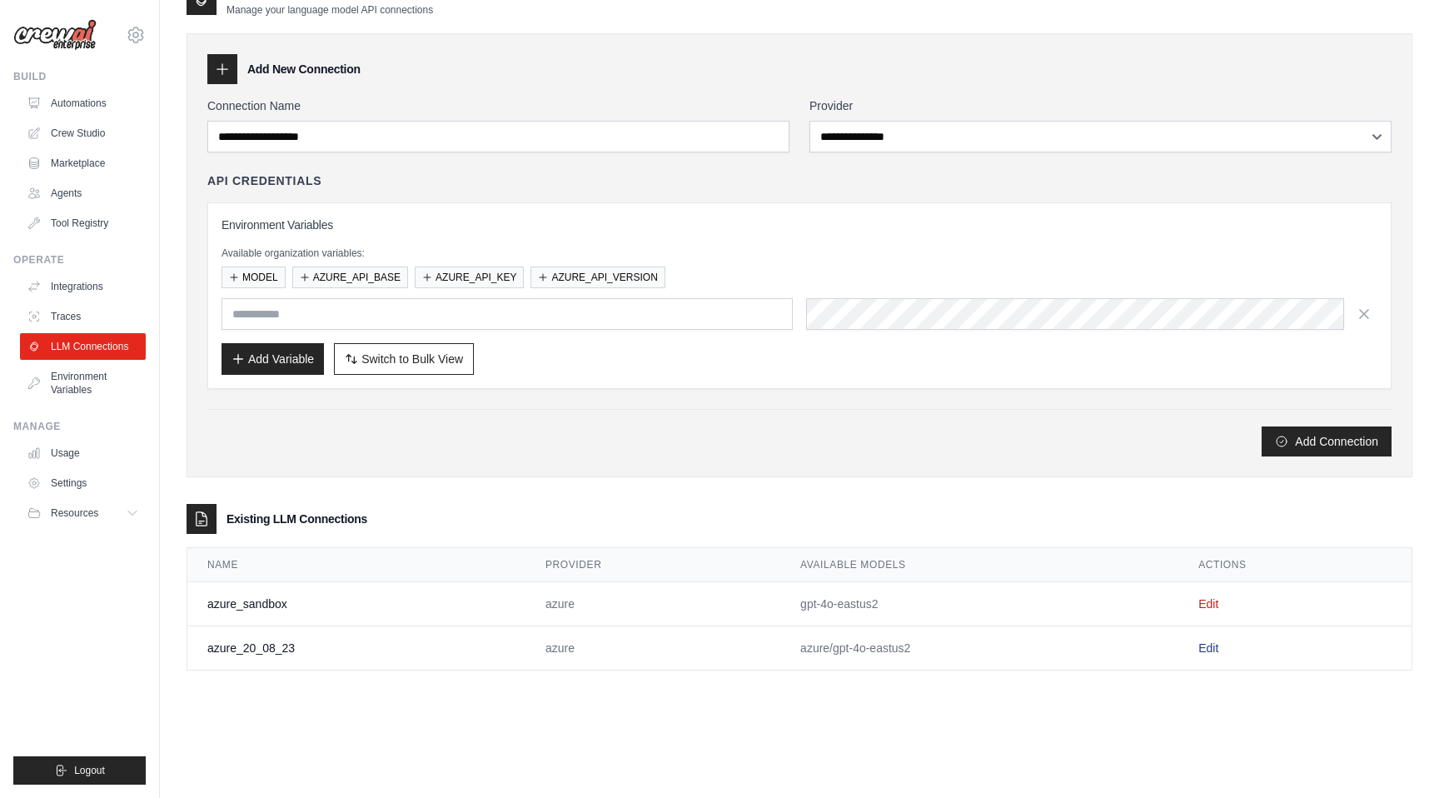
click at [1207, 646] on link "Edit" at bounding box center [1209, 647] width 20 height 13
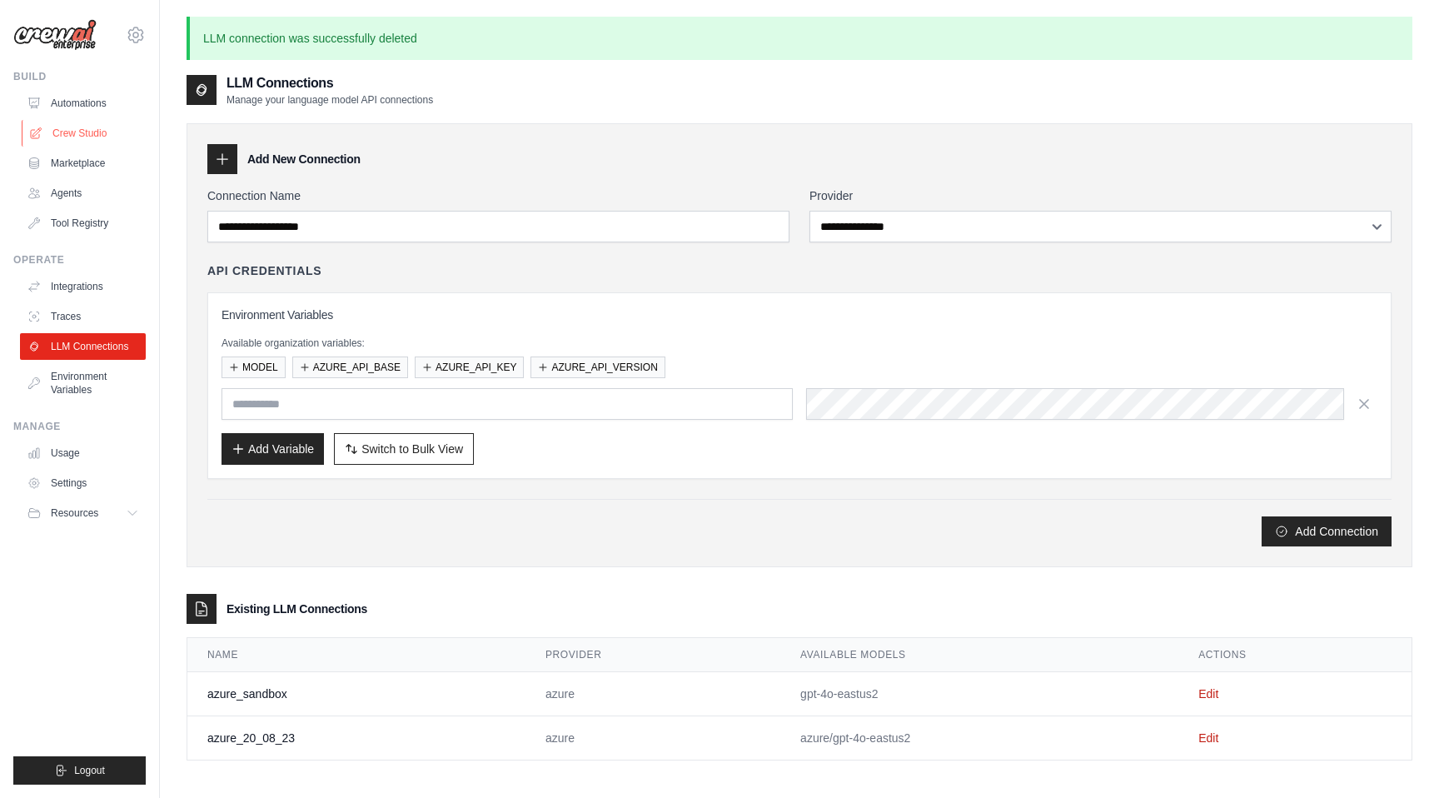
click at [78, 135] on link "Crew Studio" at bounding box center [85, 133] width 126 height 27
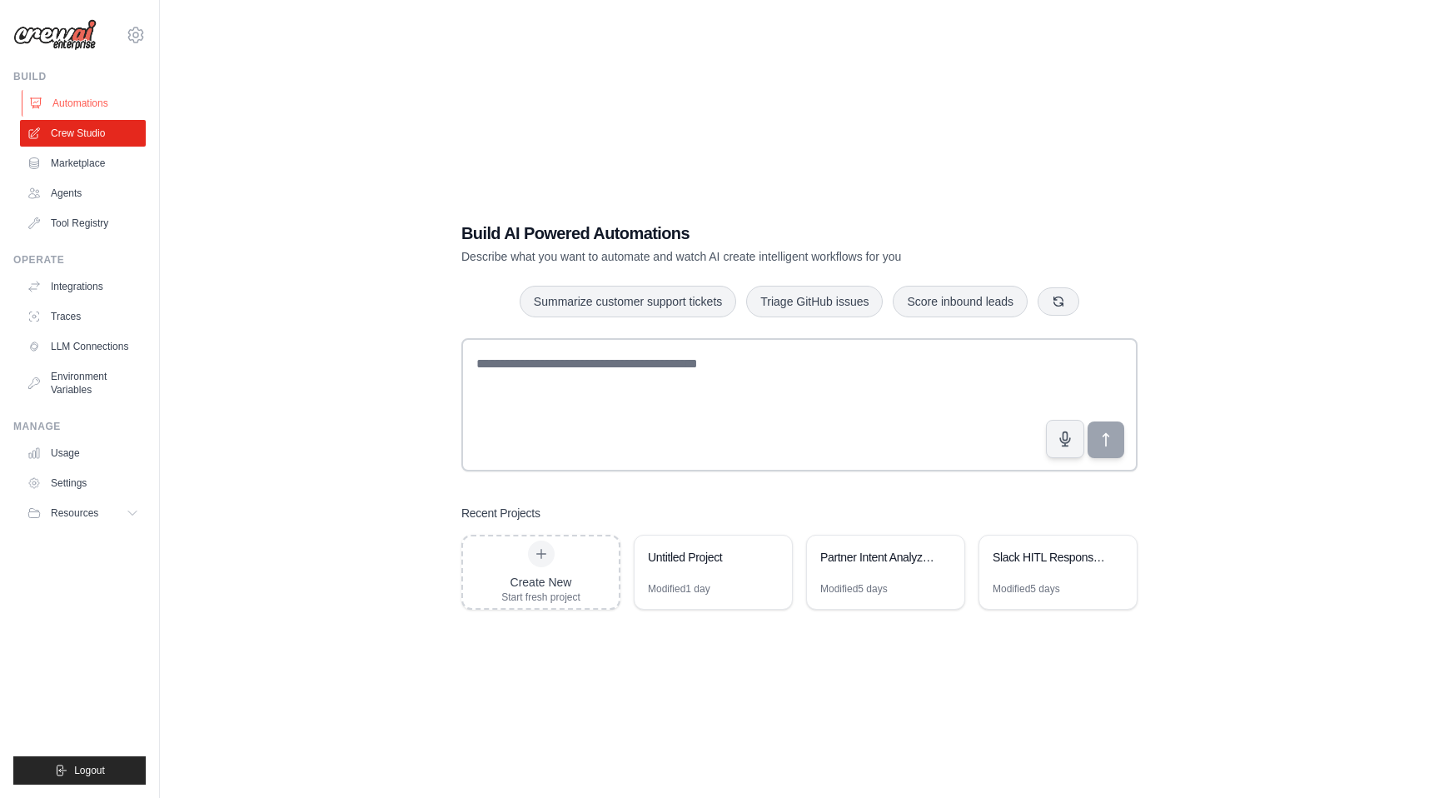
click at [82, 94] on link "Automations" at bounding box center [85, 103] width 126 height 27
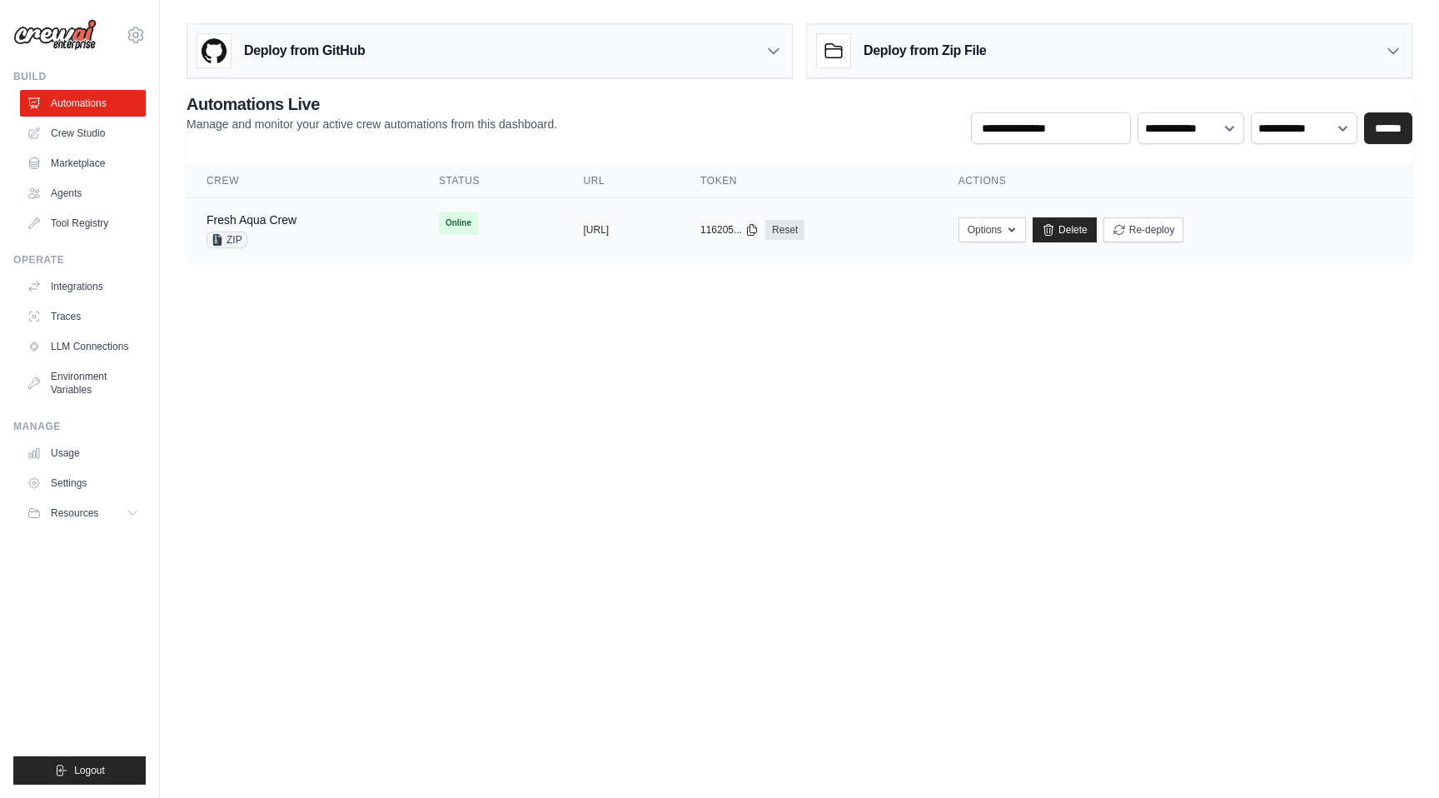
click at [292, 232] on div "ZIP" at bounding box center [252, 240] width 90 height 17
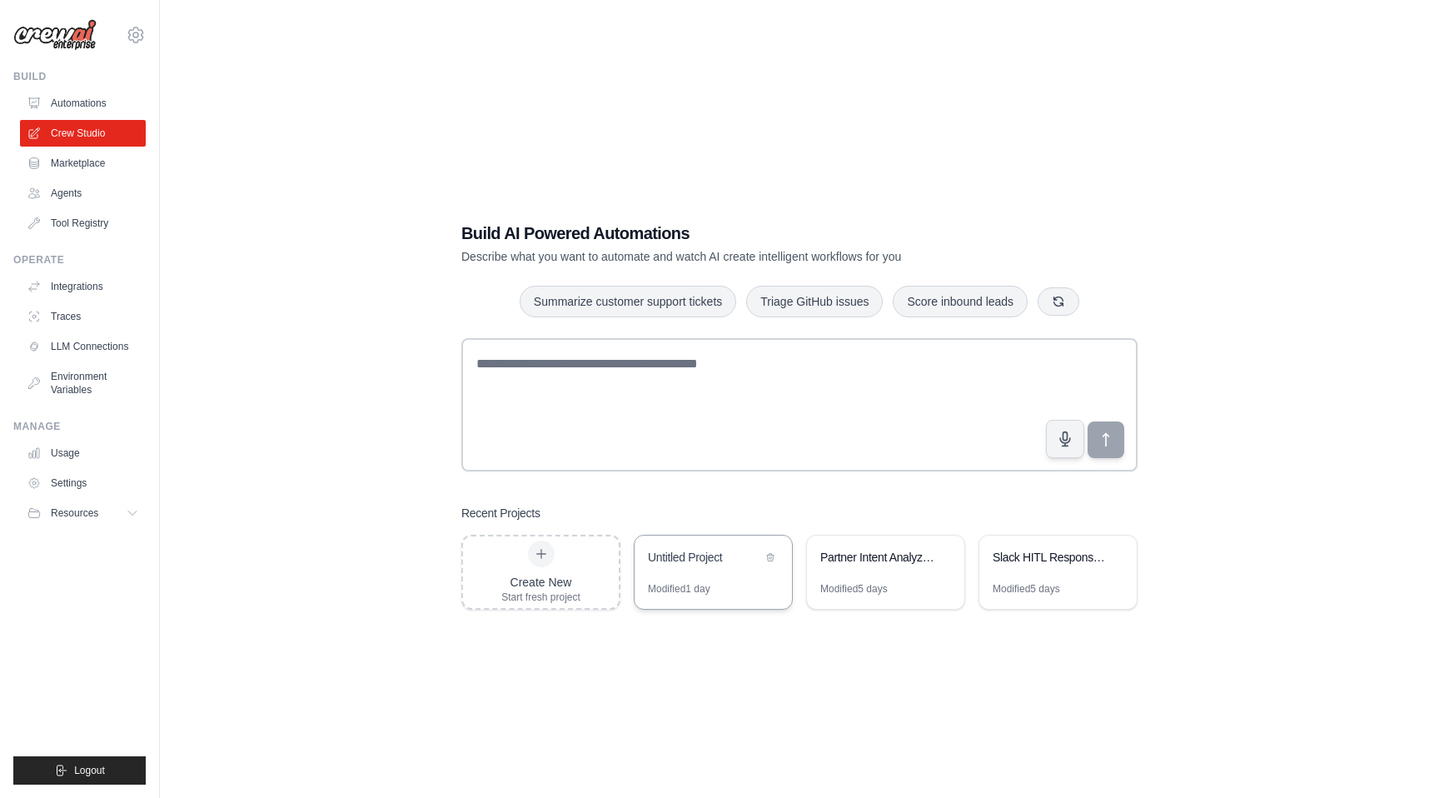
click at [702, 583] on div "Modified 1 day" at bounding box center [679, 588] width 62 height 13
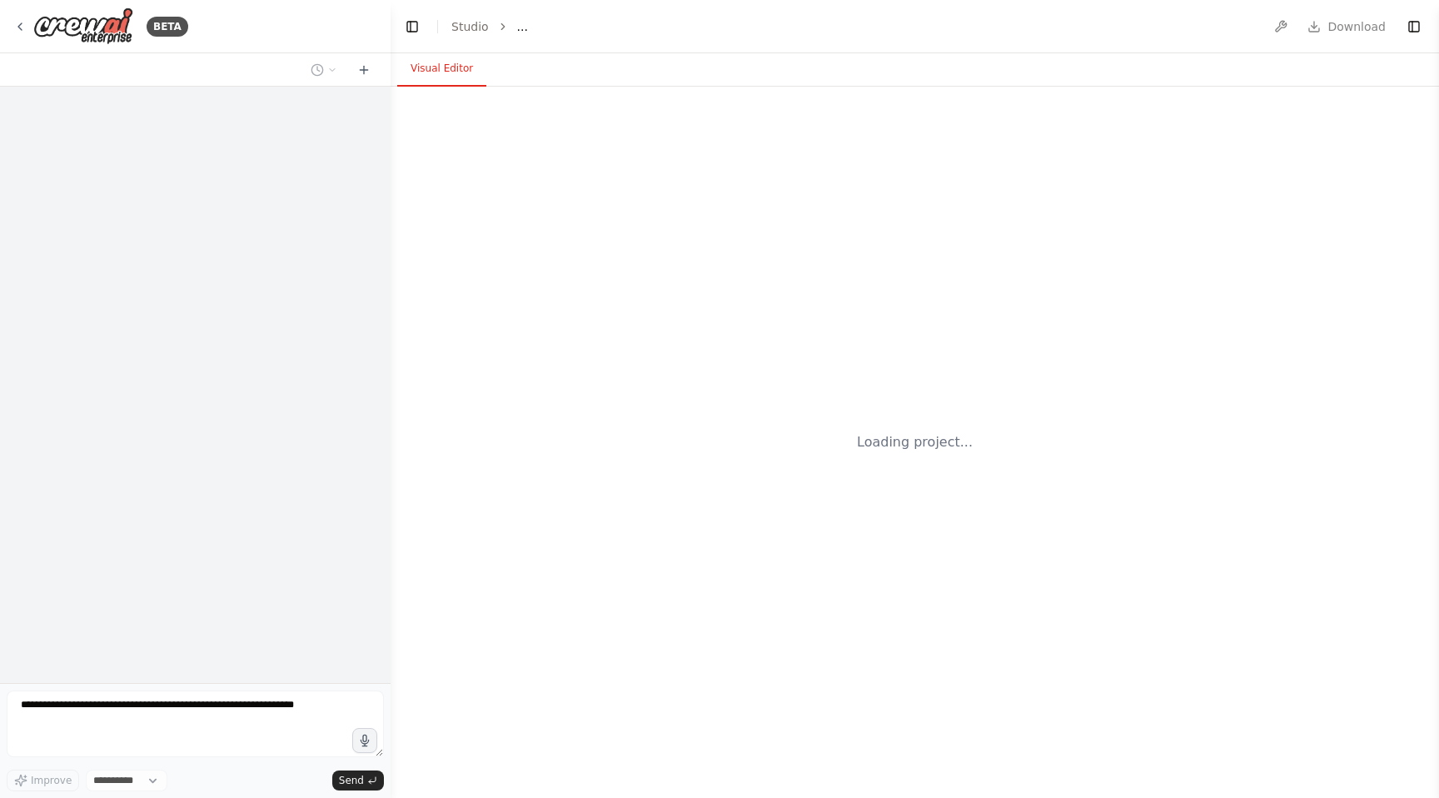
select select "****"
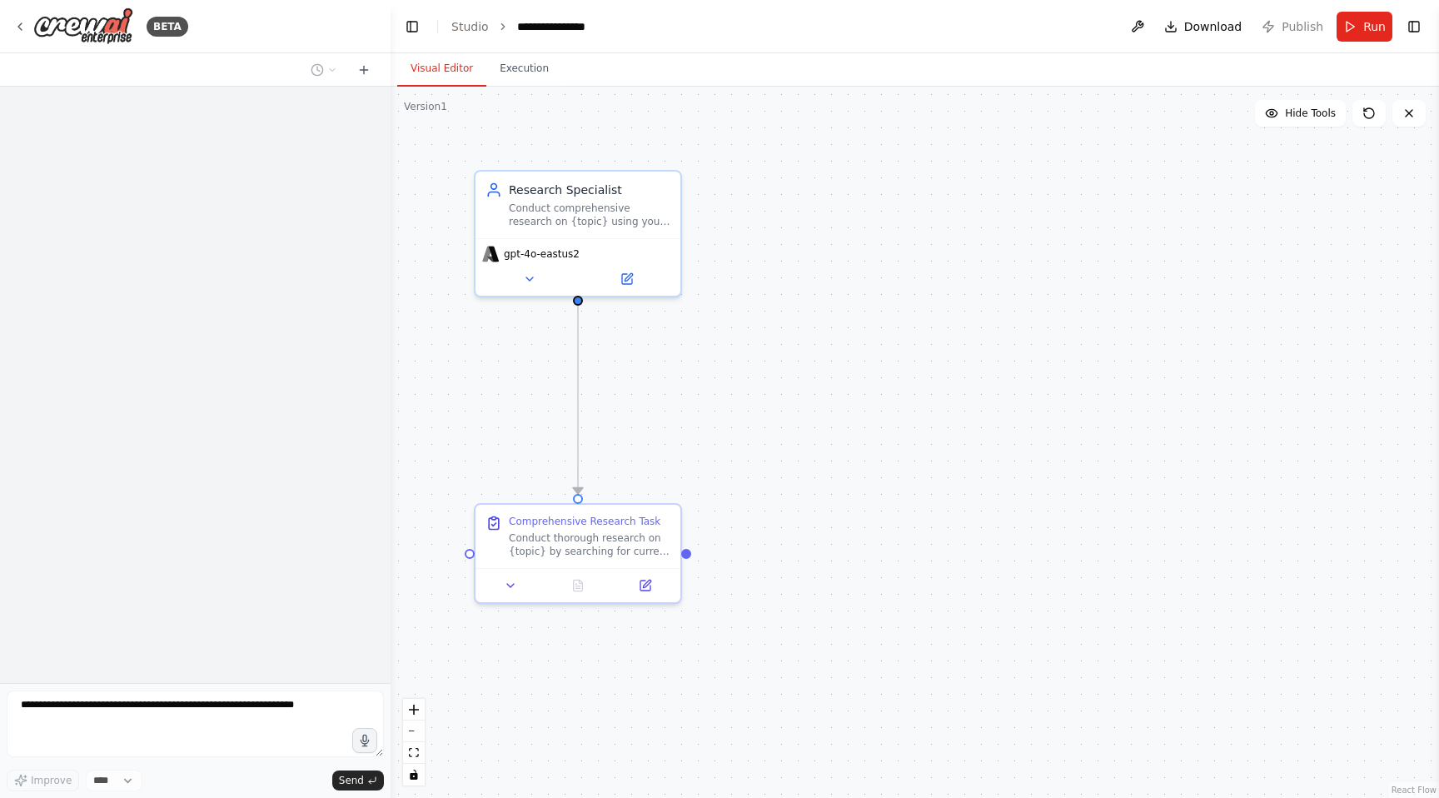
scroll to position [2370, 0]
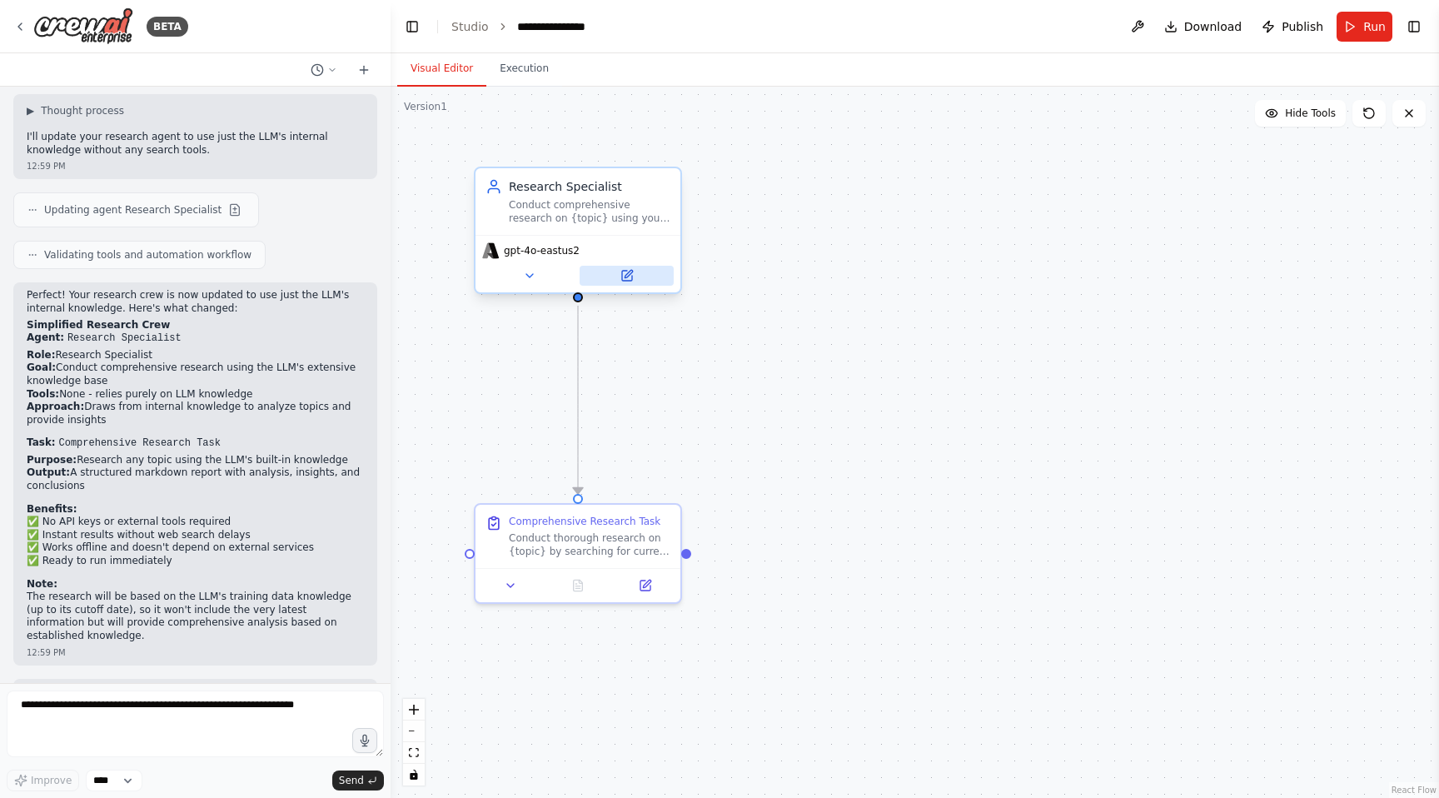
click at [626, 281] on icon at bounding box center [627, 275] width 13 height 13
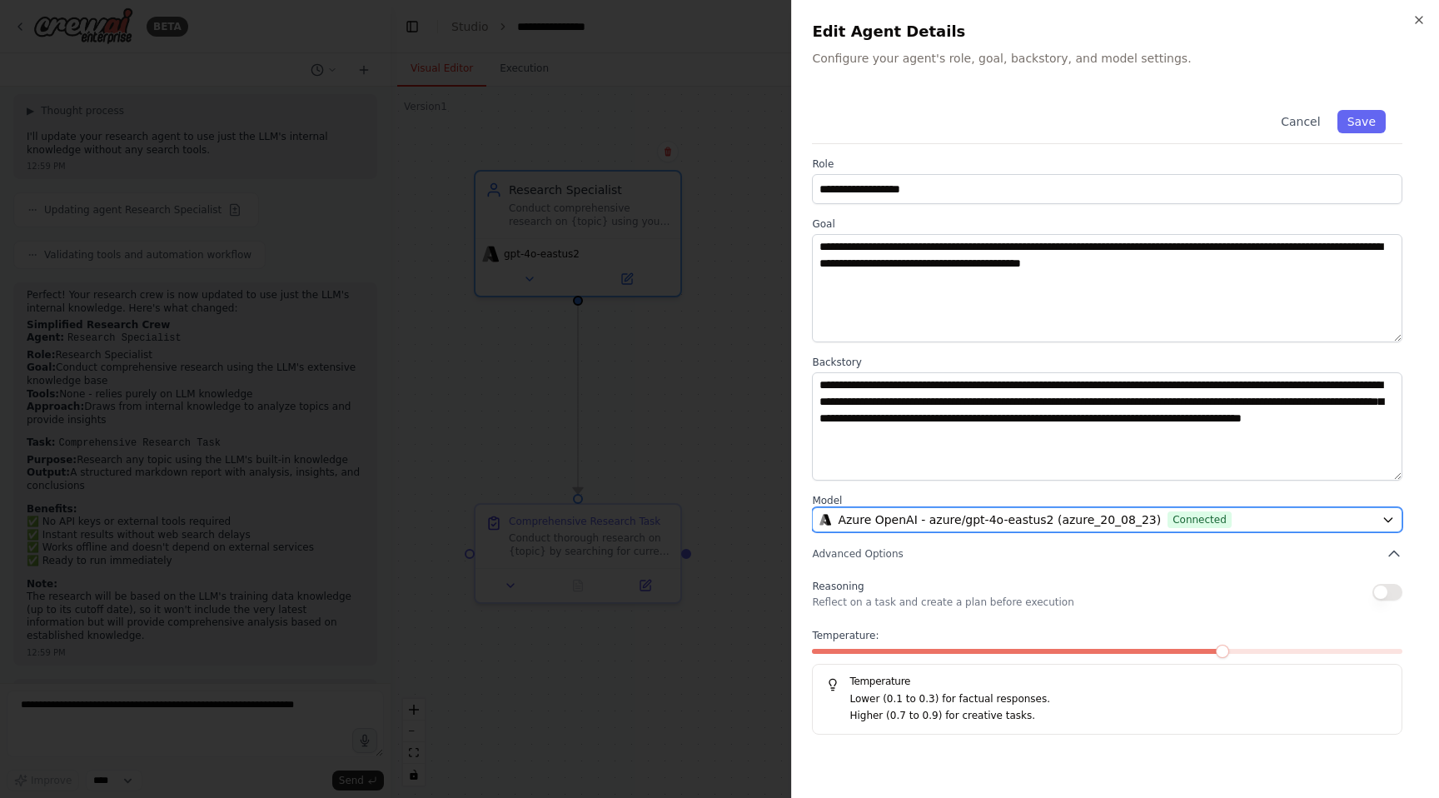
click at [1085, 520] on span "Azure OpenAI - azure/gpt-4o-eastus2 (azure_20_08_23)" at bounding box center [999, 519] width 323 height 17
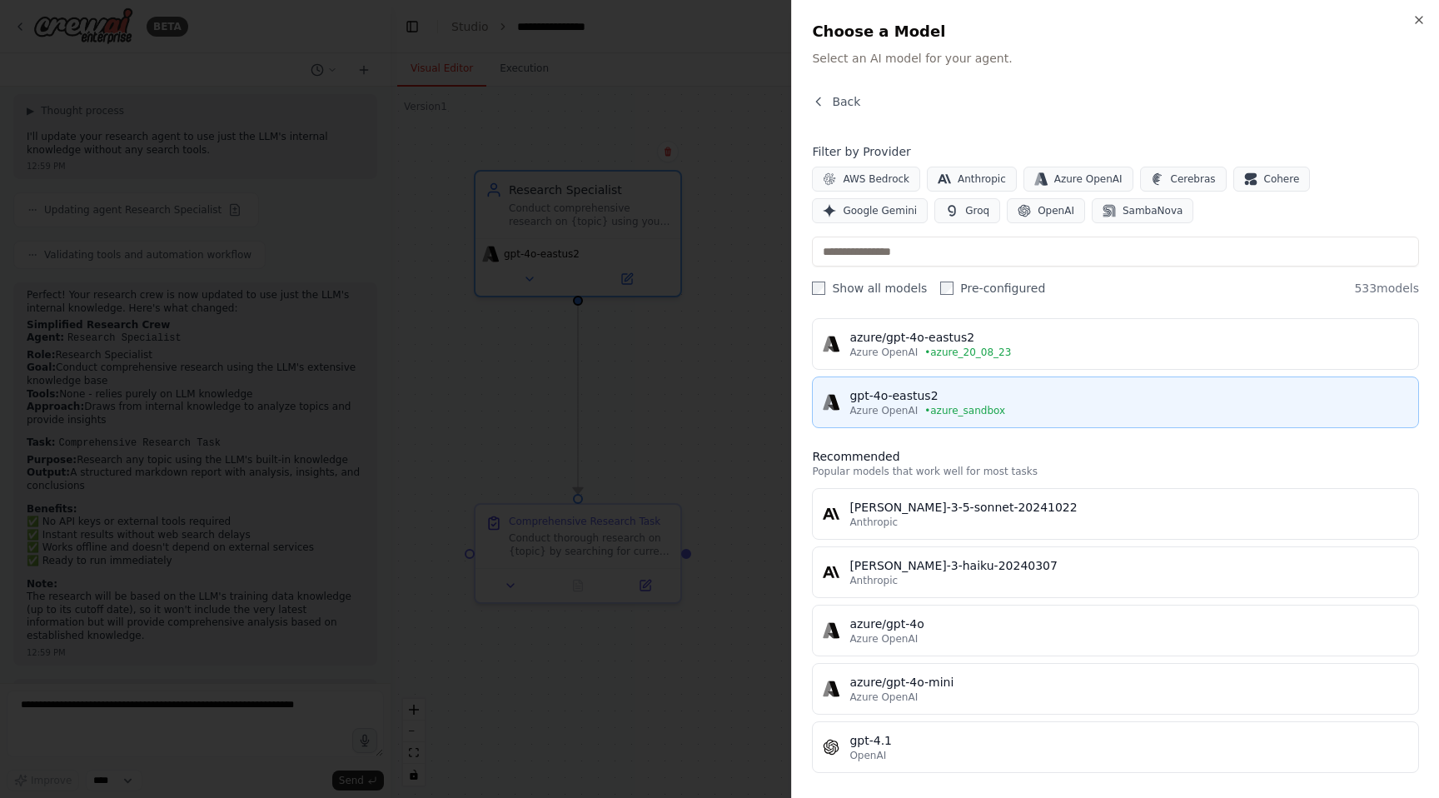
scroll to position [0, 0]
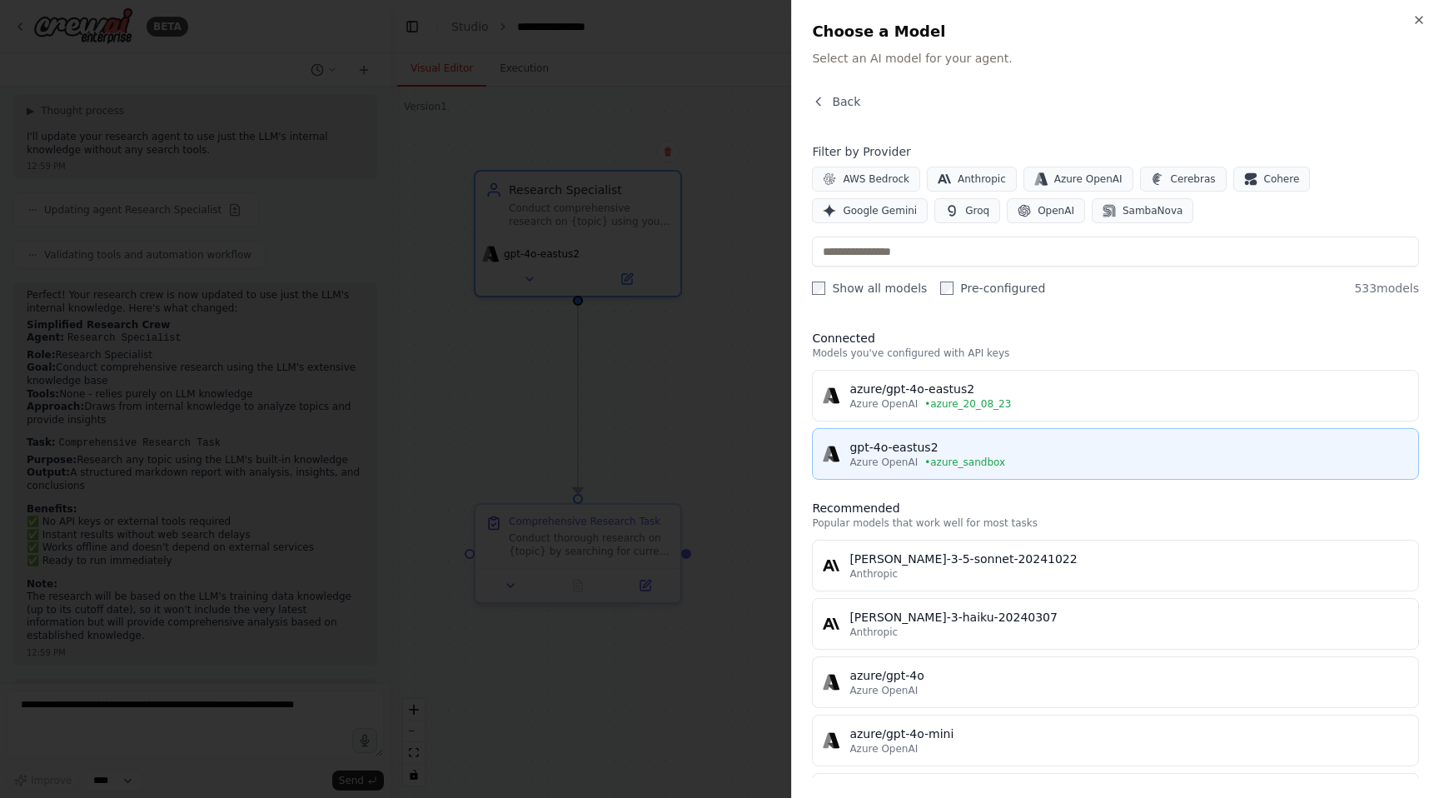
click at [949, 459] on span "• azure_sandbox" at bounding box center [965, 462] width 81 height 13
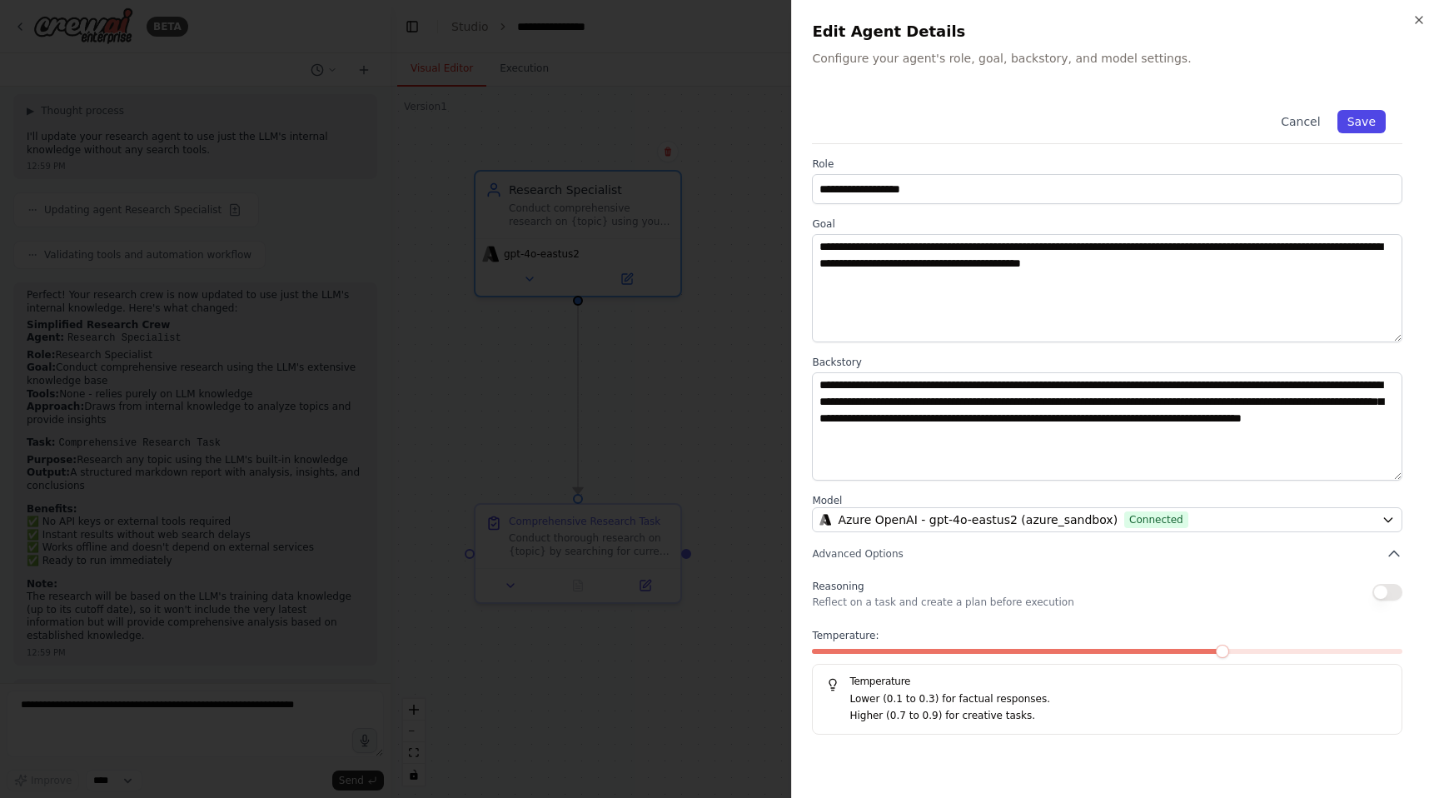
click at [1365, 116] on button "Save" at bounding box center [1362, 121] width 48 height 23
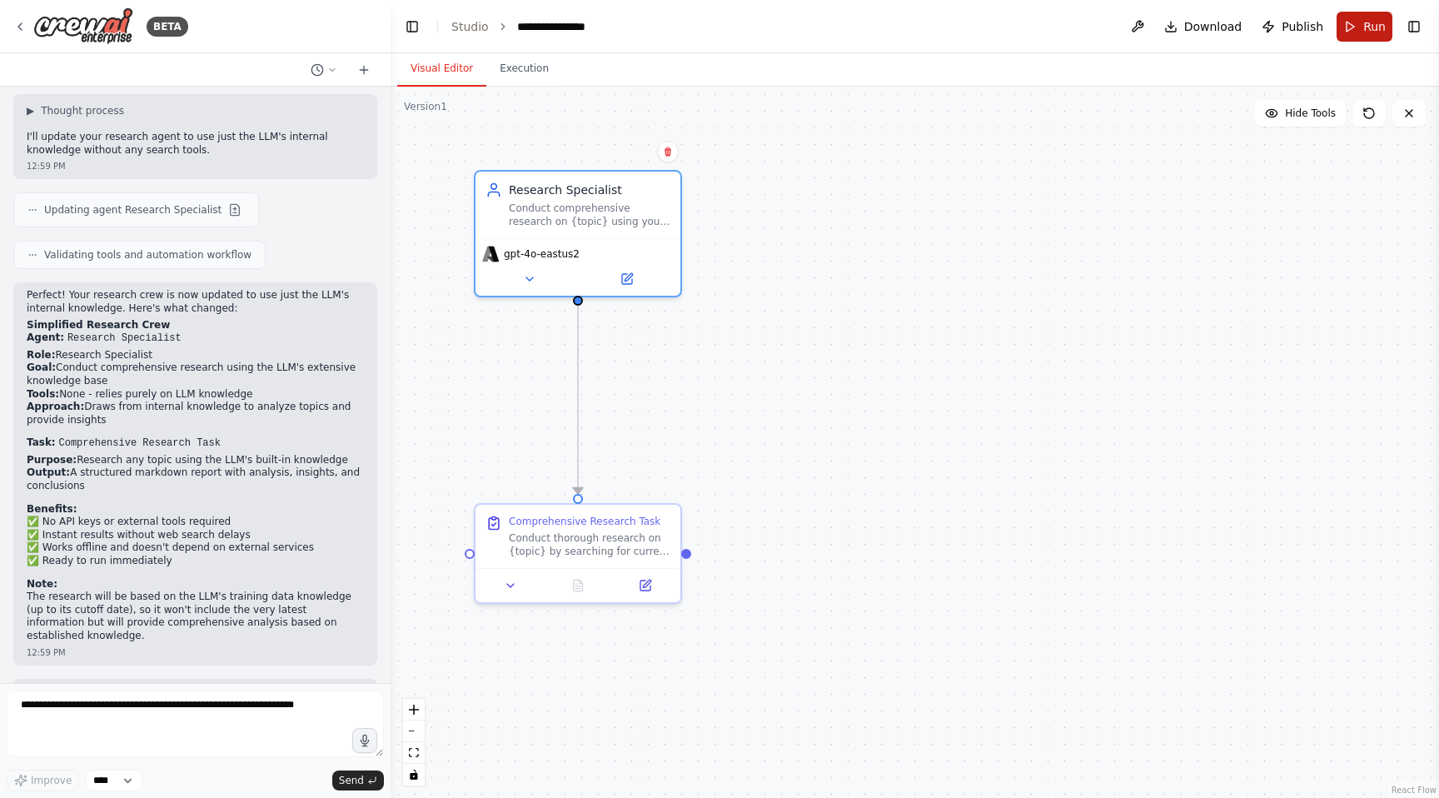
click at [1367, 23] on span "Run" at bounding box center [1375, 26] width 22 height 17
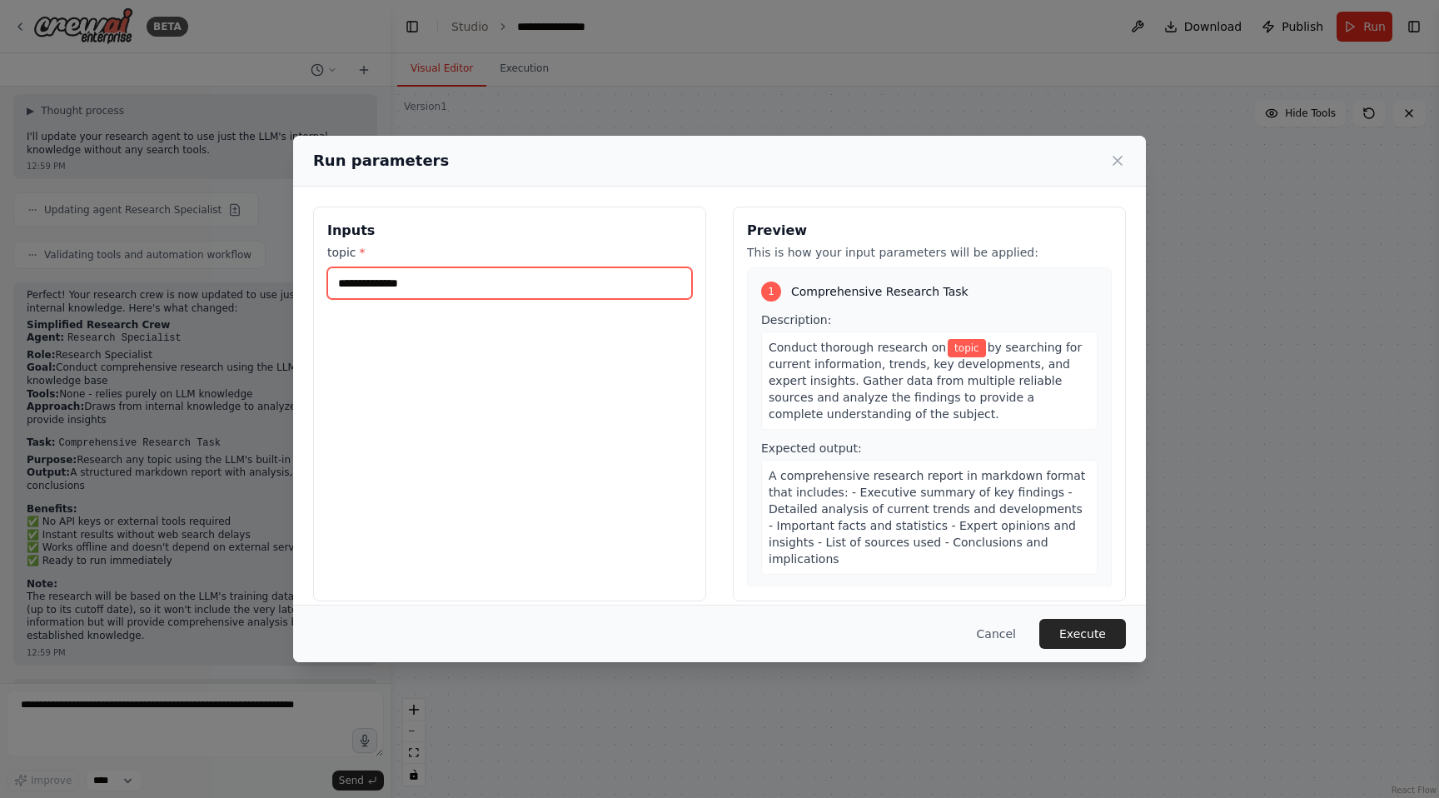
click at [527, 285] on input "topic *" at bounding box center [509, 283] width 365 height 32
type input "********"
click at [1068, 620] on button "Execute" at bounding box center [1083, 634] width 87 height 30
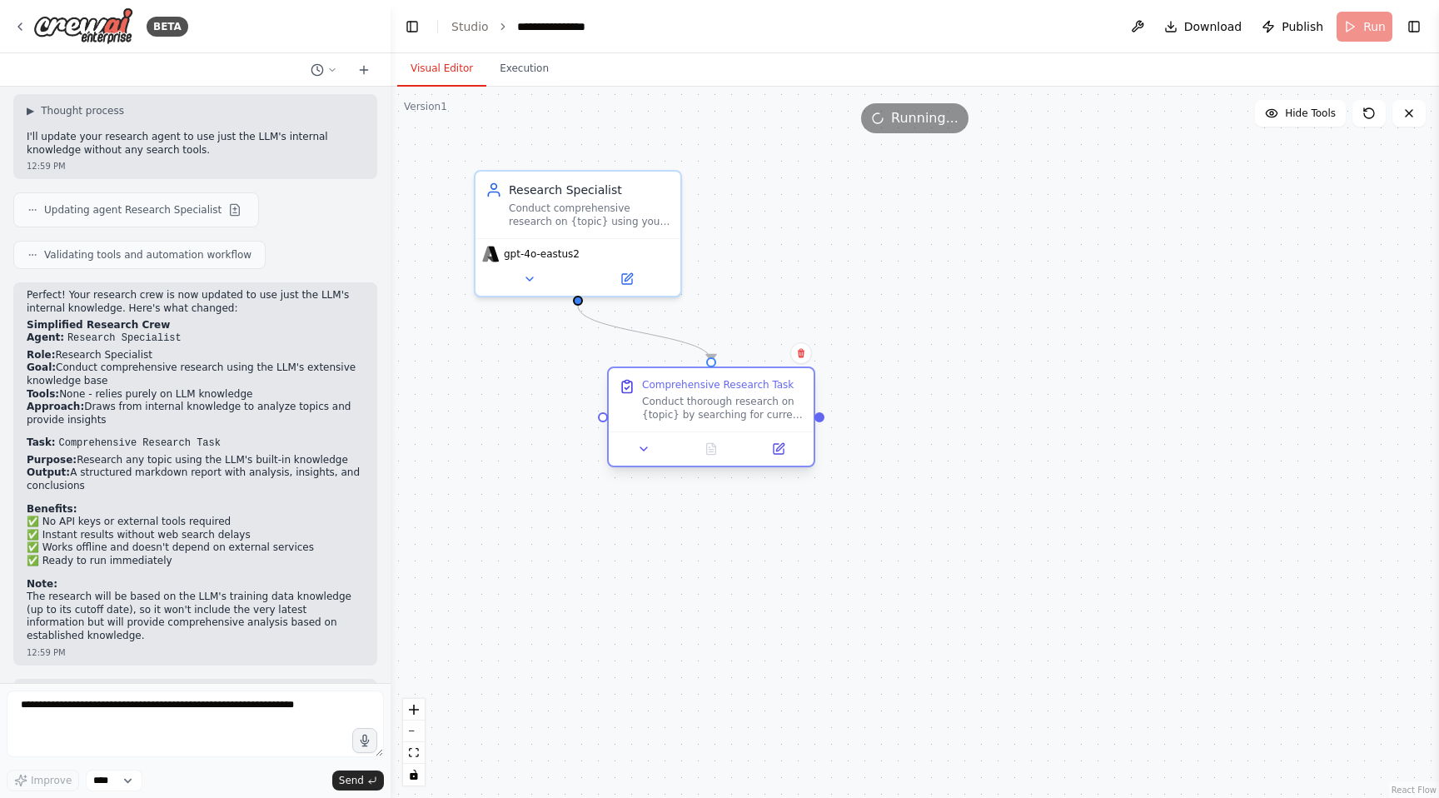
drag, startPoint x: 593, startPoint y: 528, endPoint x: 727, endPoint y: 396, distance: 188.5
click at [727, 396] on div "Conduct thorough research on {topic} by searching for current information, tren…" at bounding box center [723, 408] width 162 height 27
click at [502, 75] on button "Execution" at bounding box center [524, 69] width 76 height 35
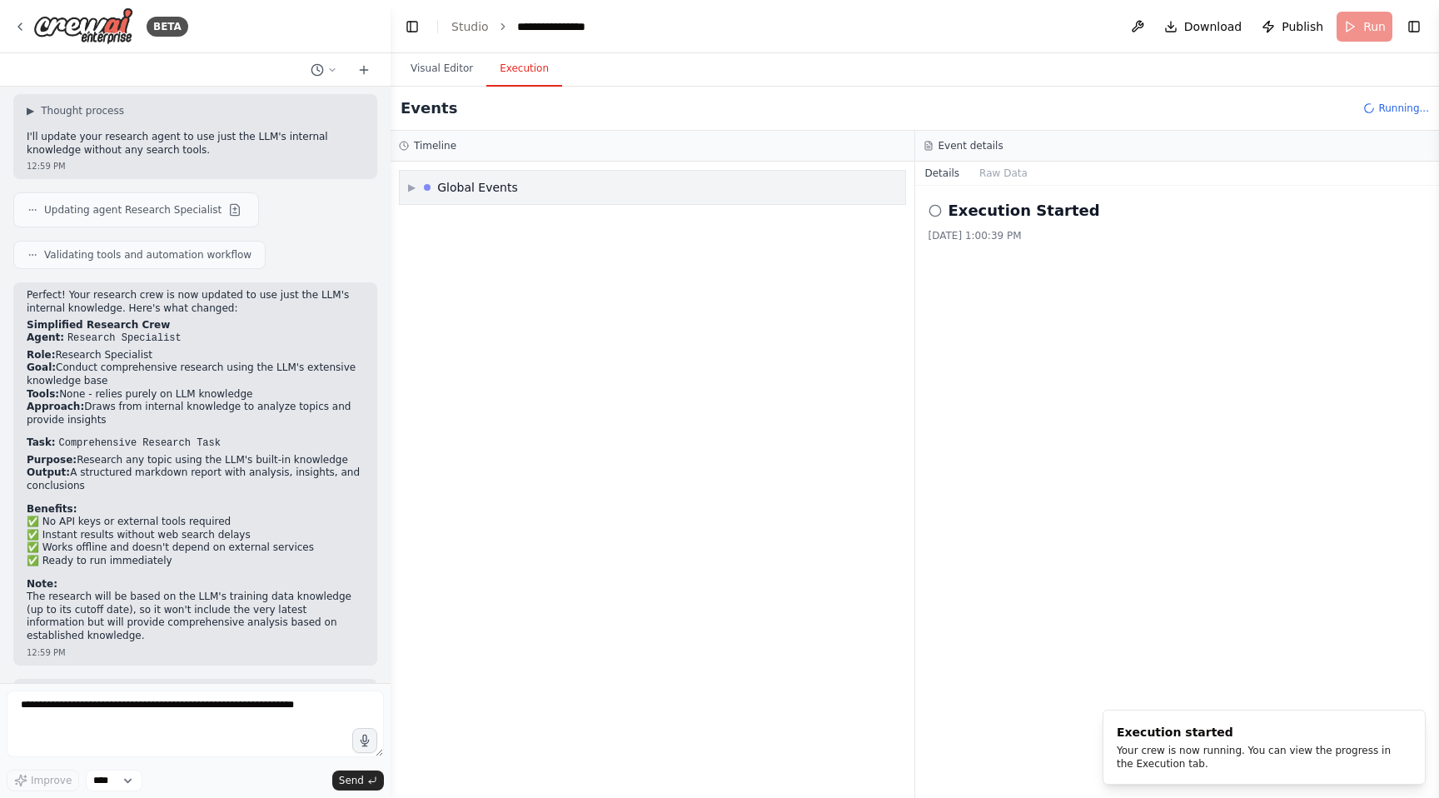
click at [436, 192] on div "Global Events" at bounding box center [471, 187] width 94 height 17
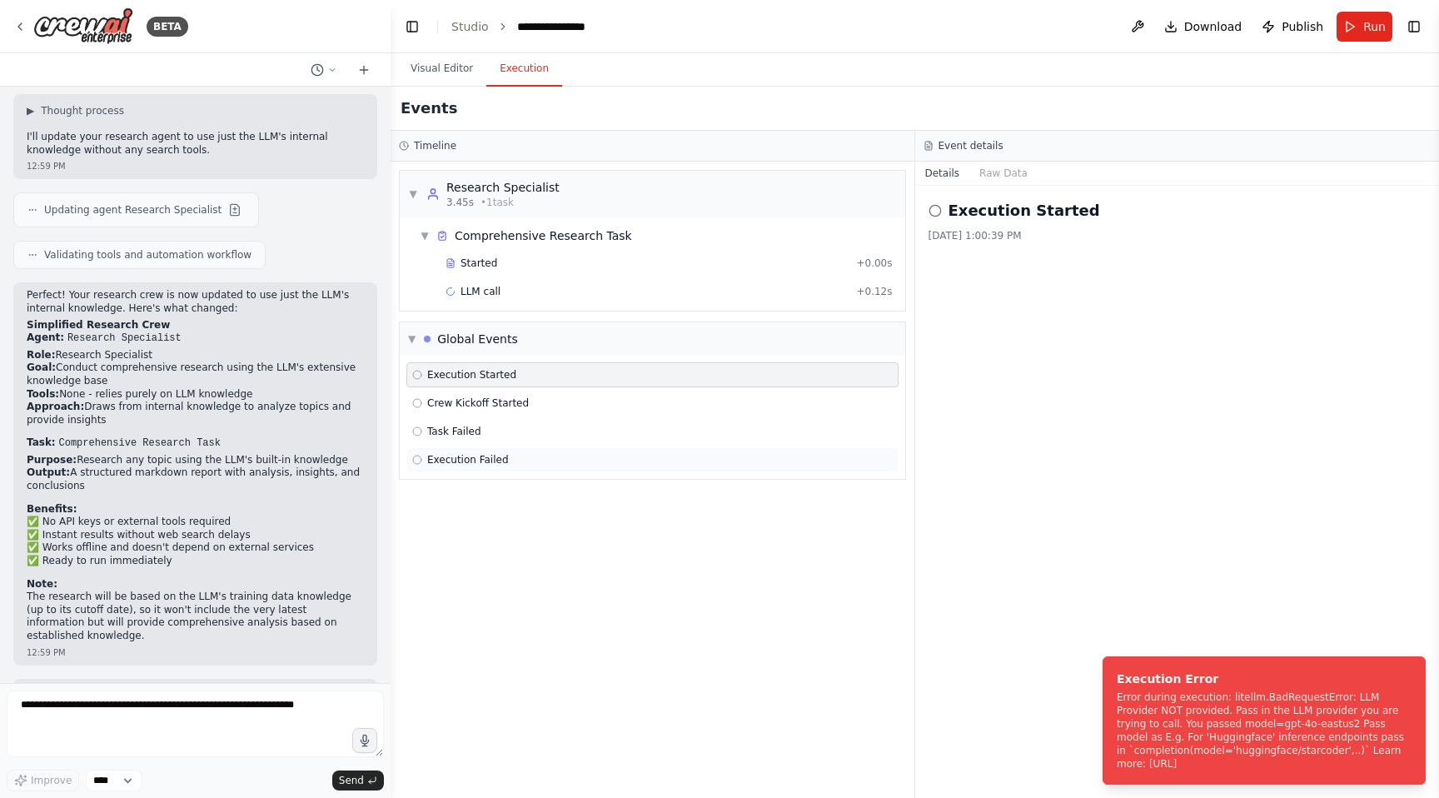
click at [436, 453] on span "Execution Failed" at bounding box center [468, 459] width 82 height 13
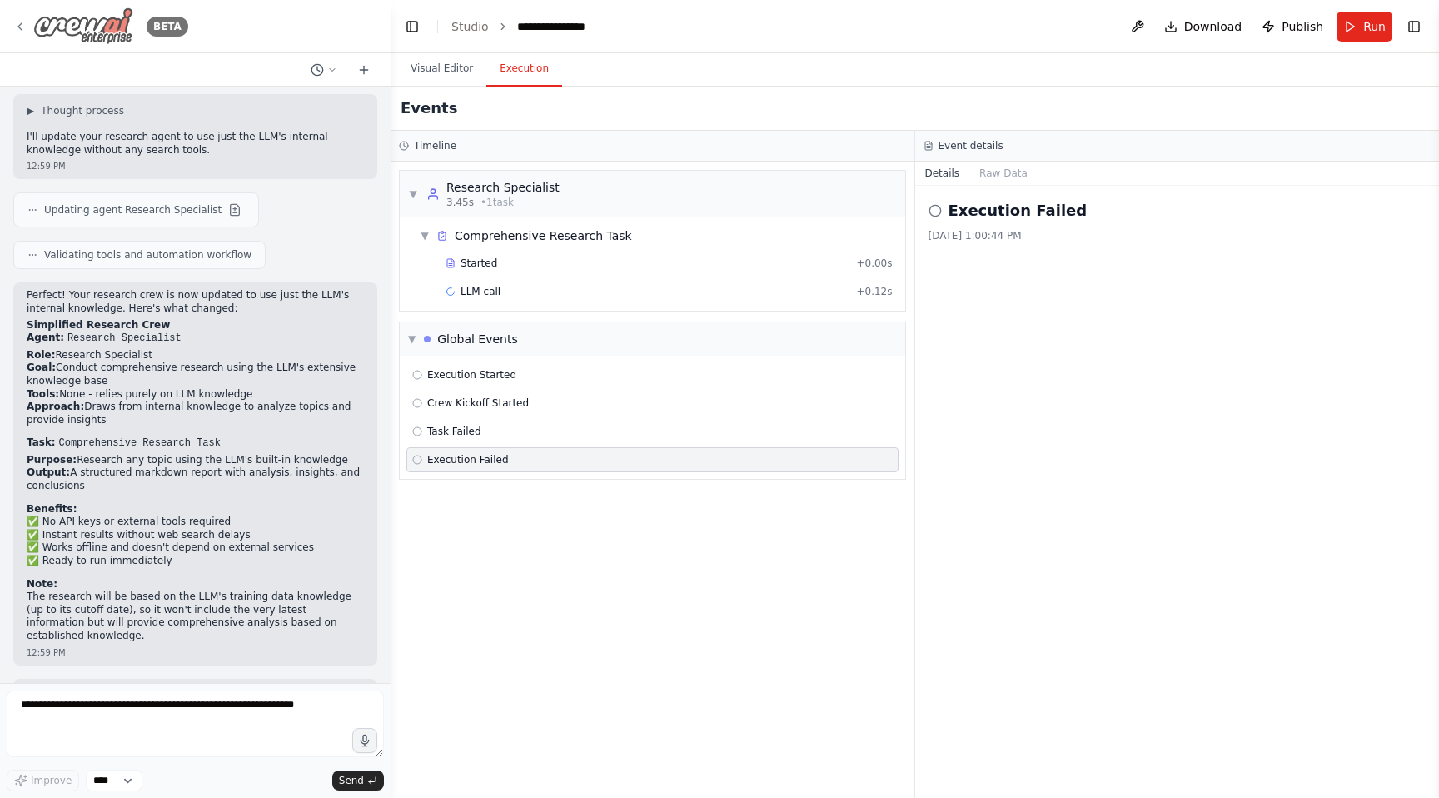
click at [16, 26] on icon at bounding box center [19, 26] width 13 height 13
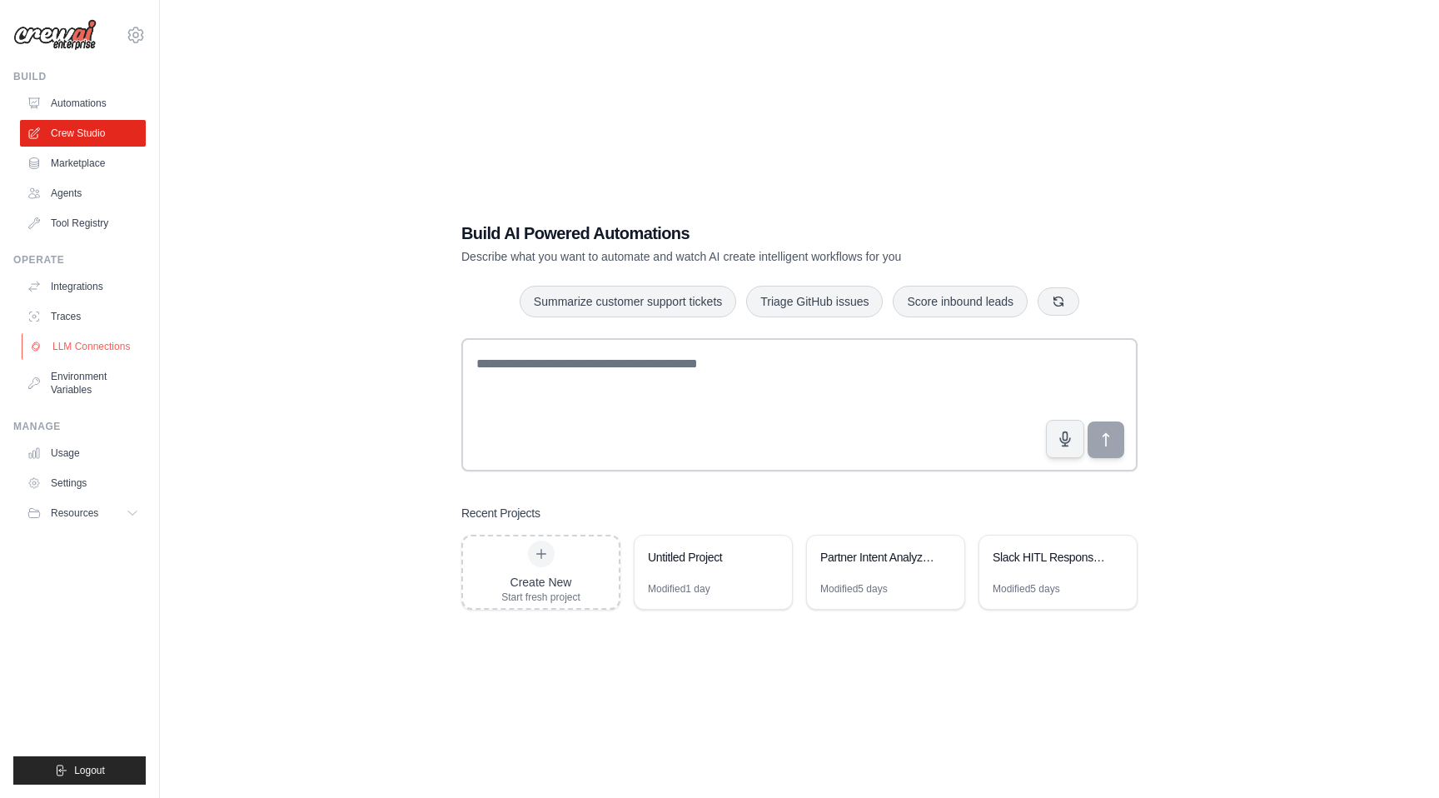
click at [103, 348] on link "LLM Connections" at bounding box center [85, 346] width 126 height 27
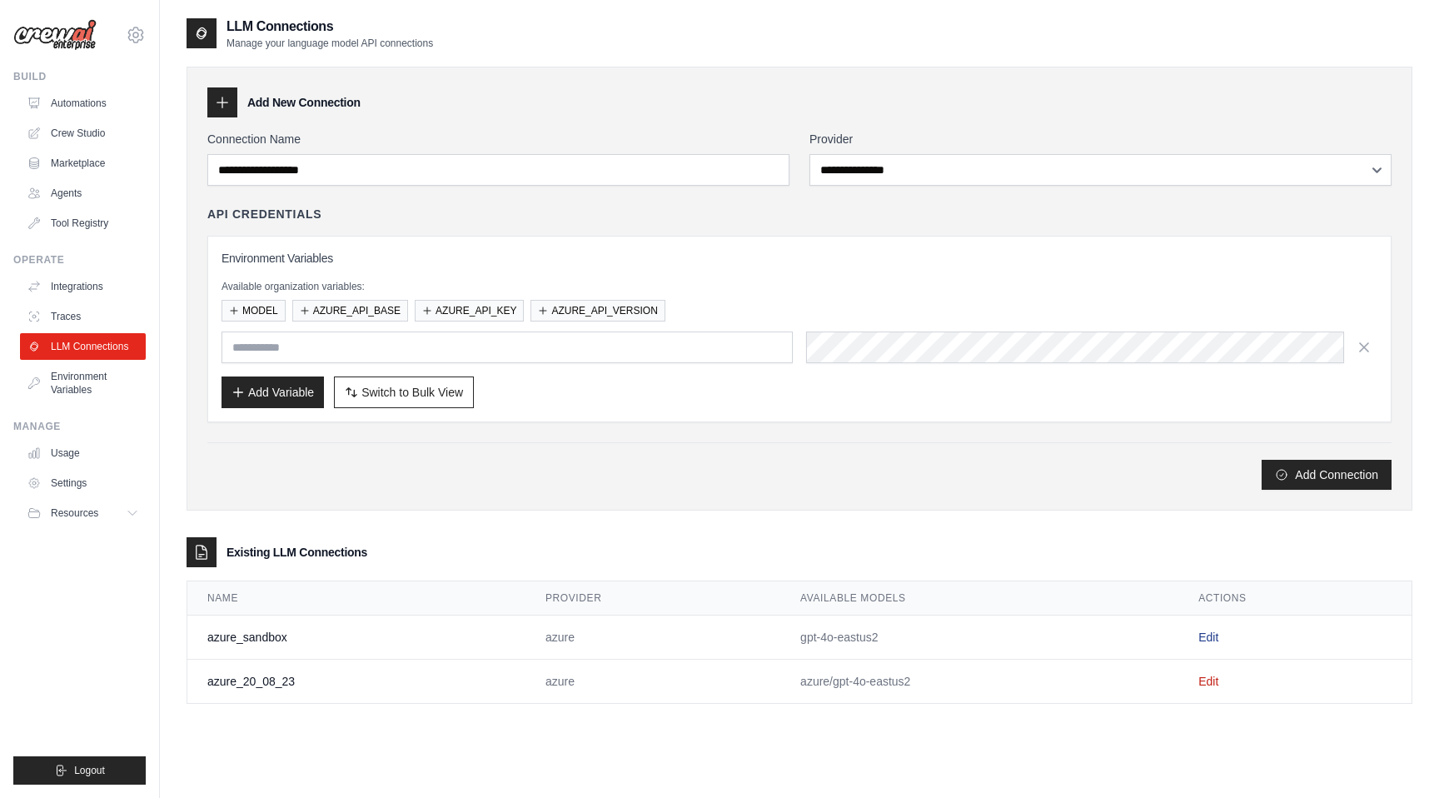
click at [1207, 642] on link "Edit" at bounding box center [1209, 637] width 20 height 13
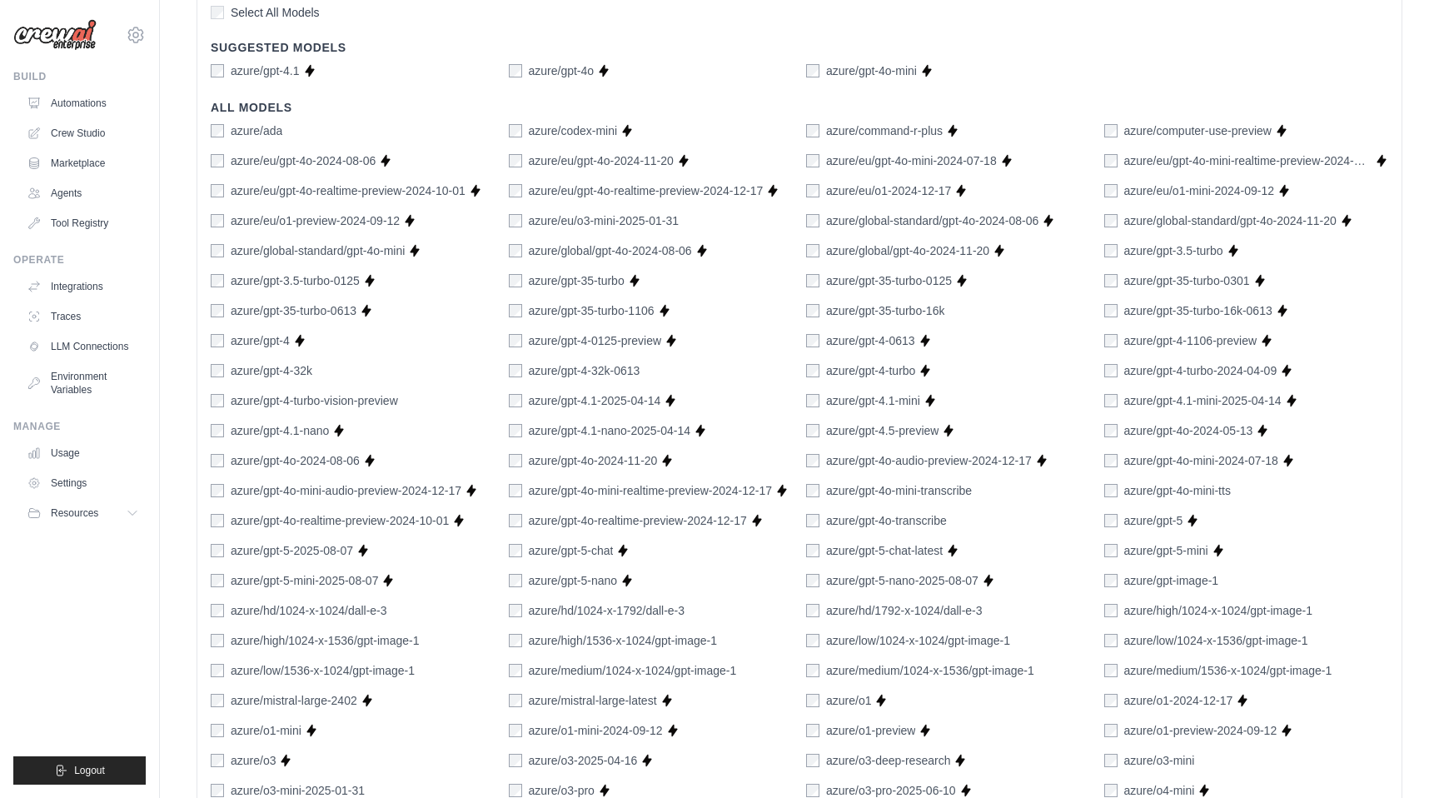
scroll to position [980, 0]
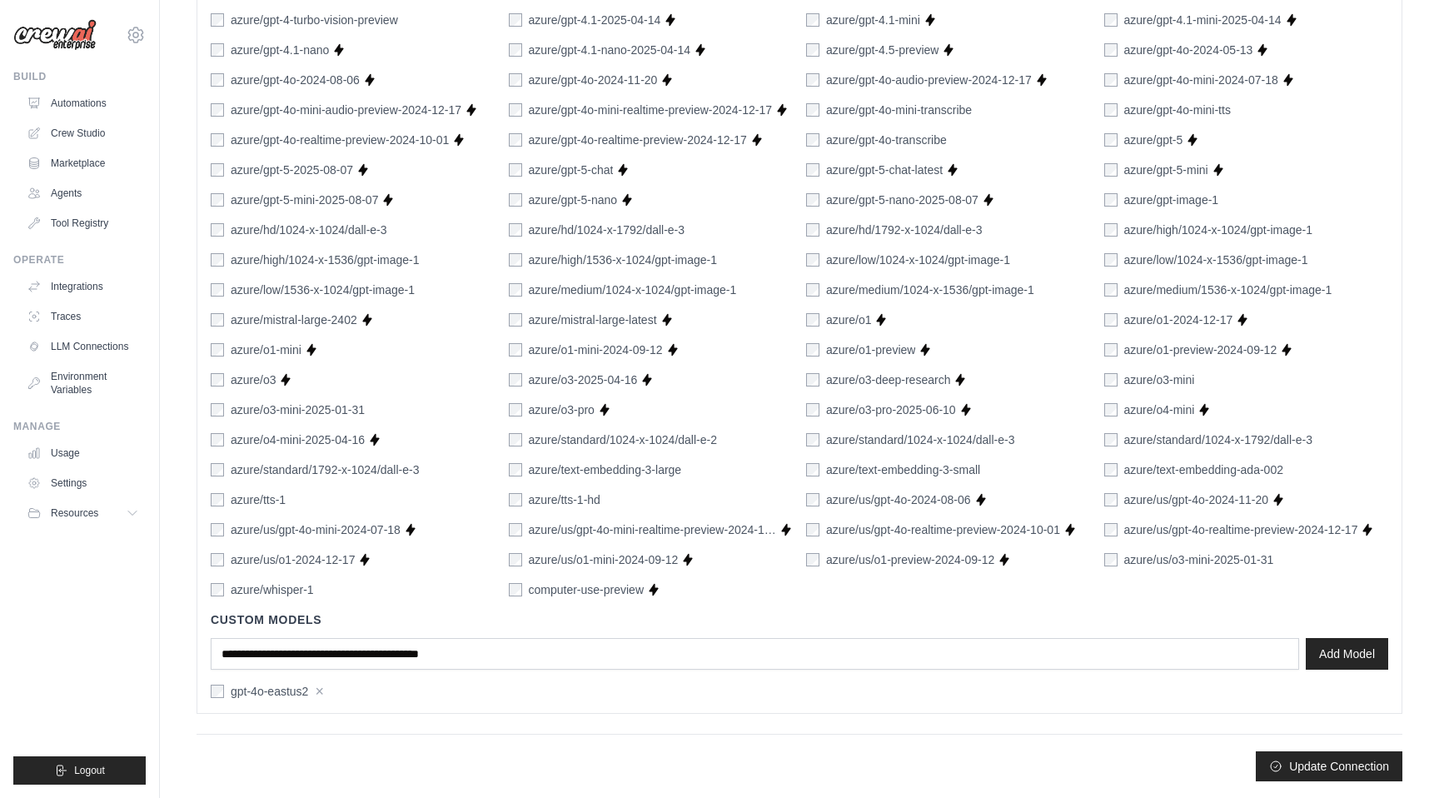
click at [307, 694] on label "gpt-4o-eastus2" at bounding box center [269, 691] width 77 height 17
drag, startPoint x: 308, startPoint y: 685, endPoint x: 228, endPoint y: 688, distance: 80.0
click at [228, 688] on div "gpt-4o-eastus2 ×" at bounding box center [353, 691] width 285 height 17
copy label "gpt-4o-eastus2"
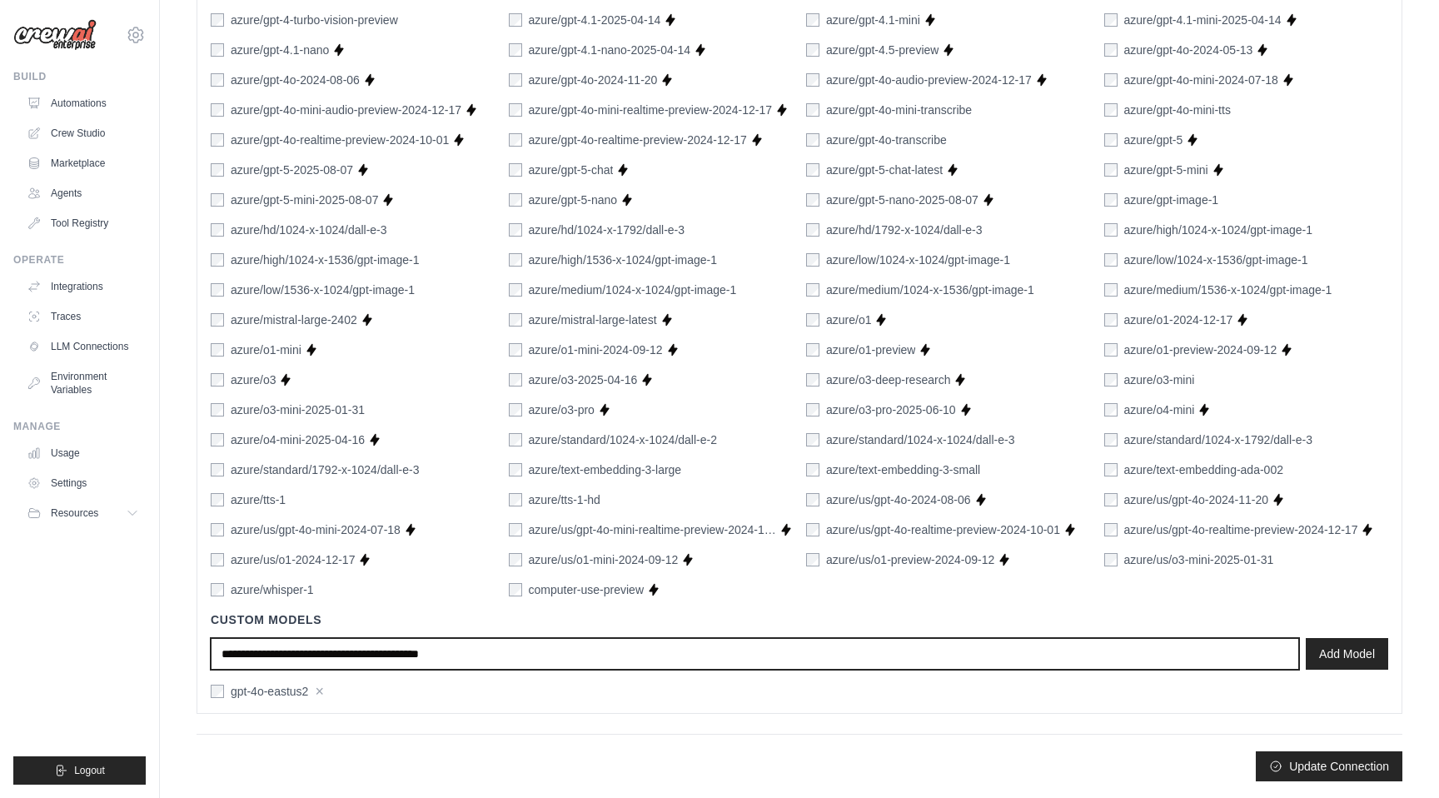
click at [257, 661] on input "text" at bounding box center [755, 654] width 1089 height 32
paste input "**********"
type input "**********"
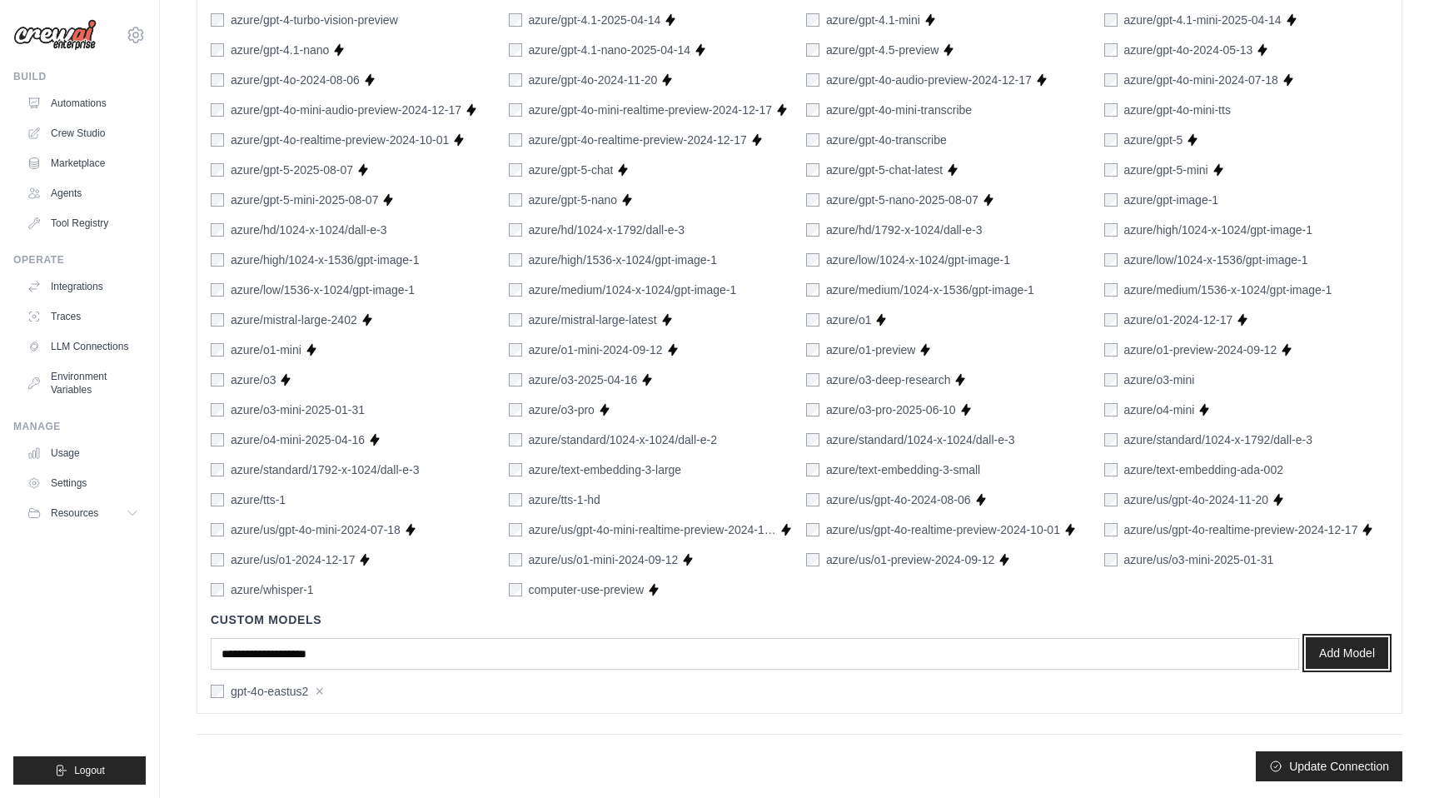
click at [1358, 656] on button "Add Model" at bounding box center [1347, 653] width 82 height 32
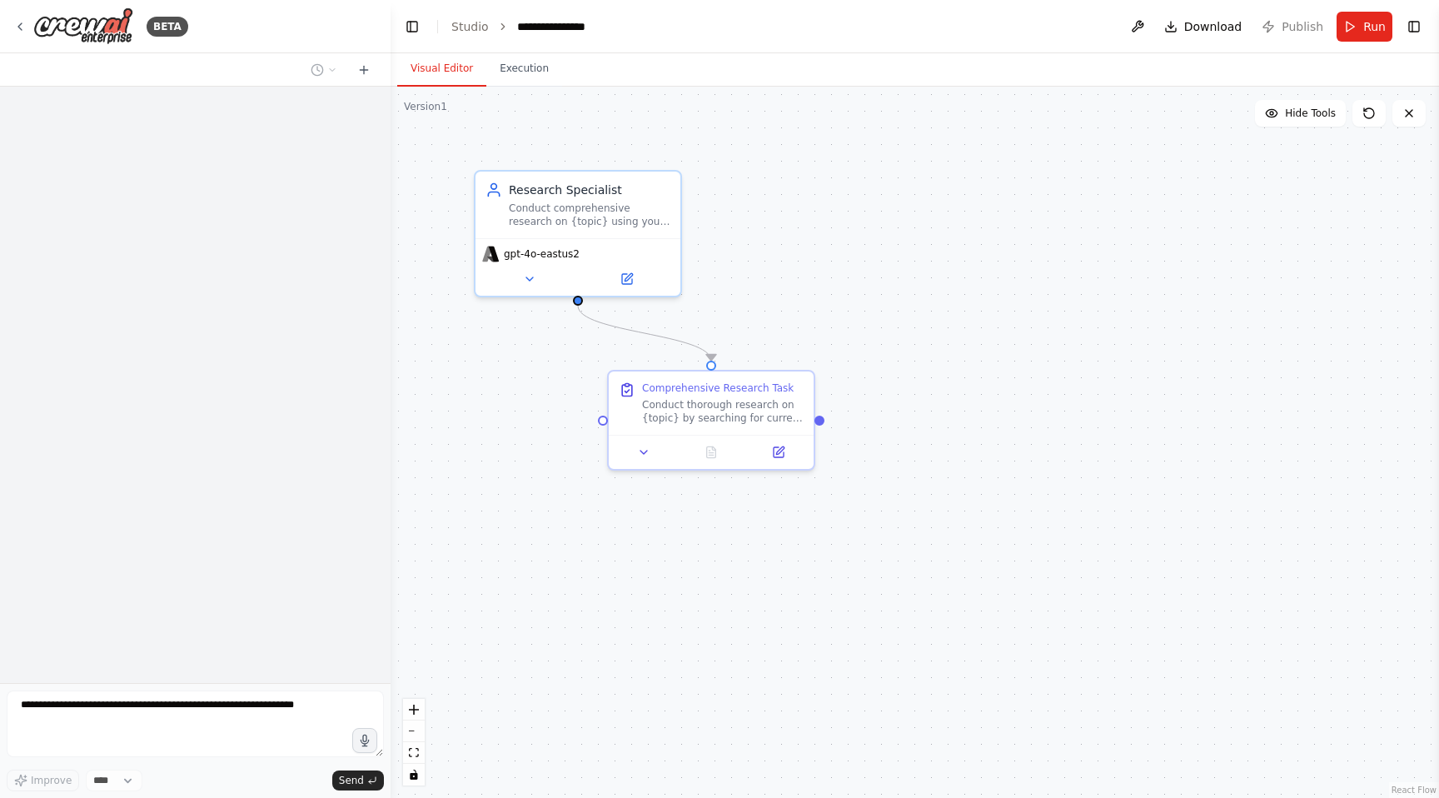
scroll to position [1583, 0]
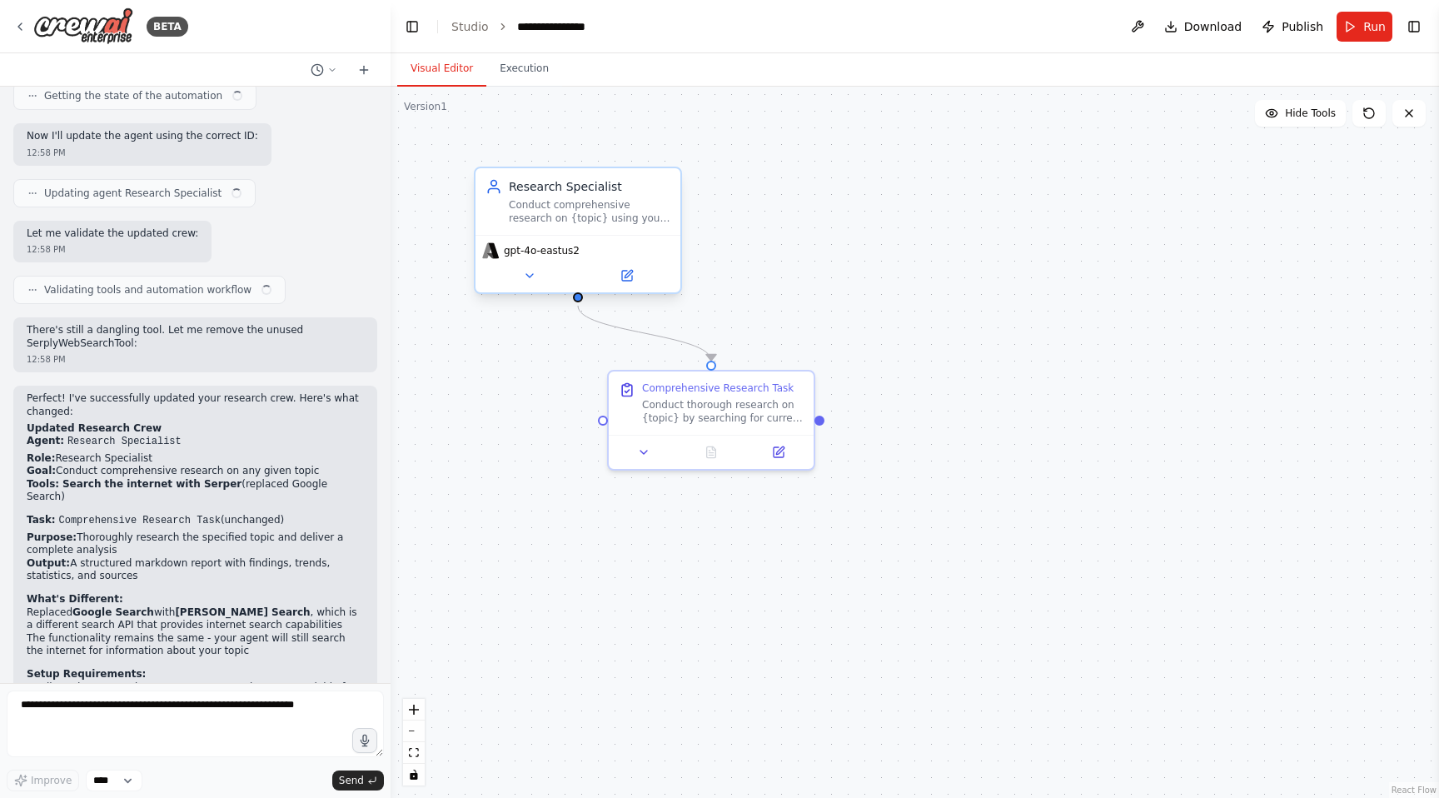
click at [638, 287] on div "gpt-4o-eastus2" at bounding box center [578, 263] width 205 height 57
click at [627, 284] on button at bounding box center [627, 276] width 94 height 20
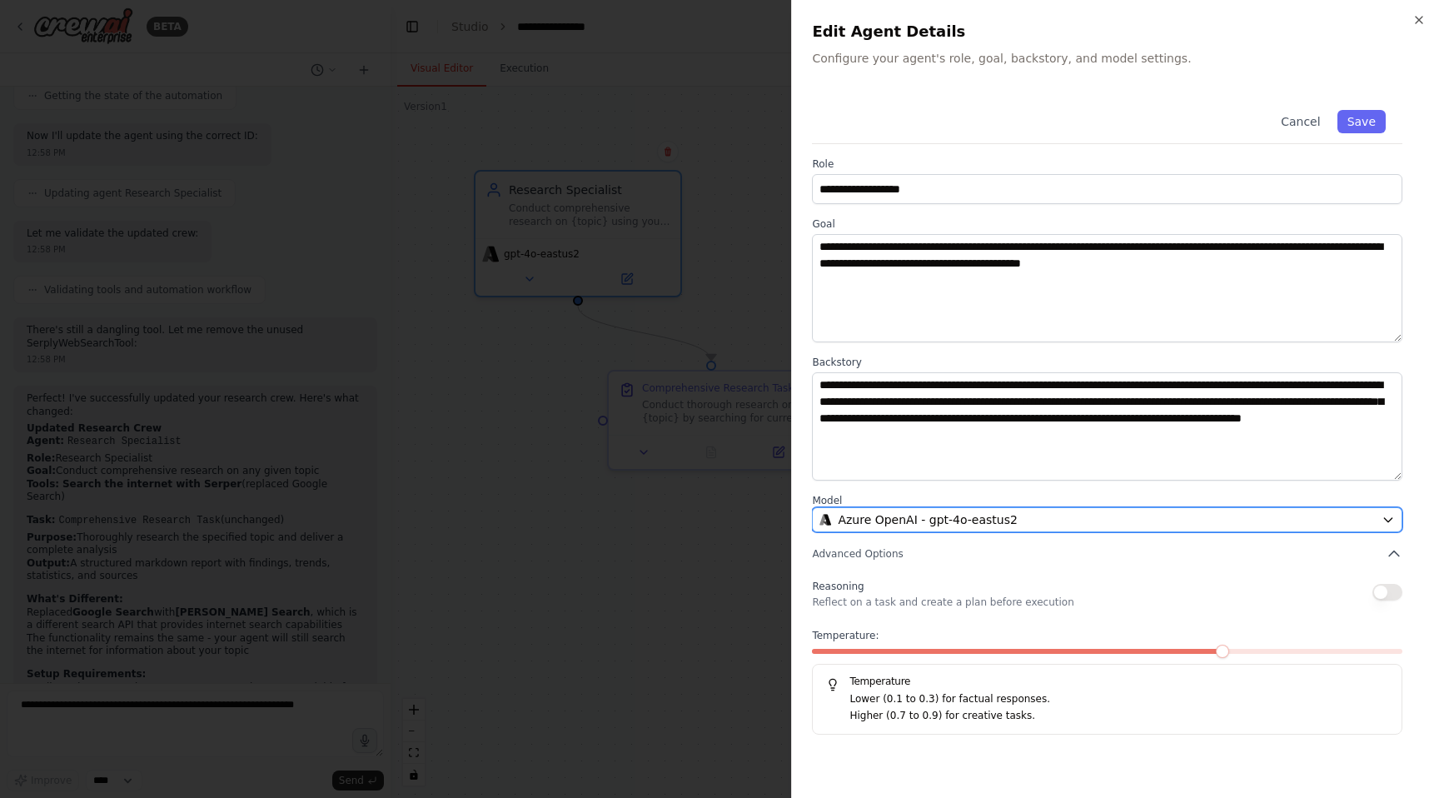
click at [1033, 523] on div "Azure OpenAI - gpt-4o-eastus2" at bounding box center [1098, 519] width 556 height 17
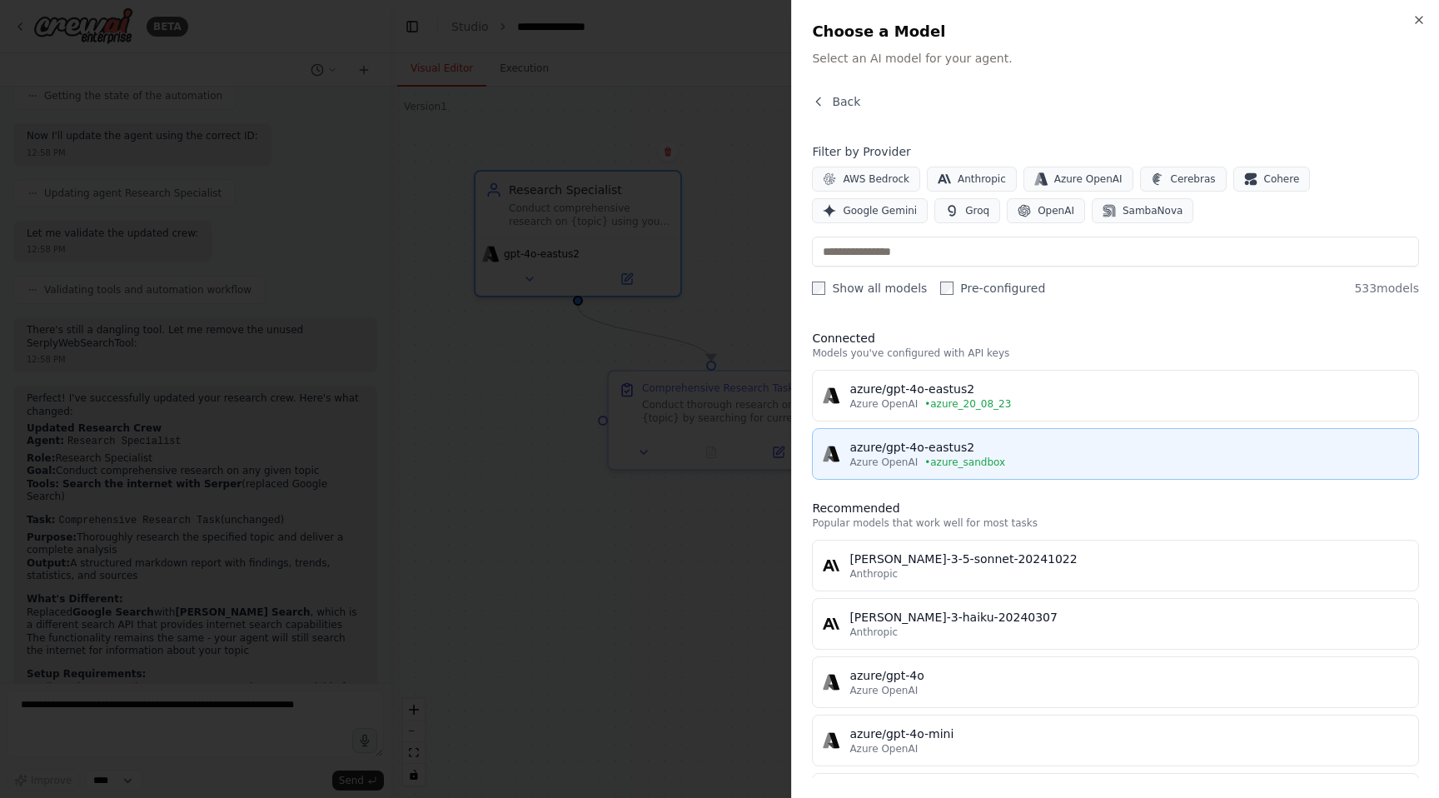
click at [1027, 461] on div "Azure OpenAI • azure_sandbox" at bounding box center [1129, 462] width 559 height 13
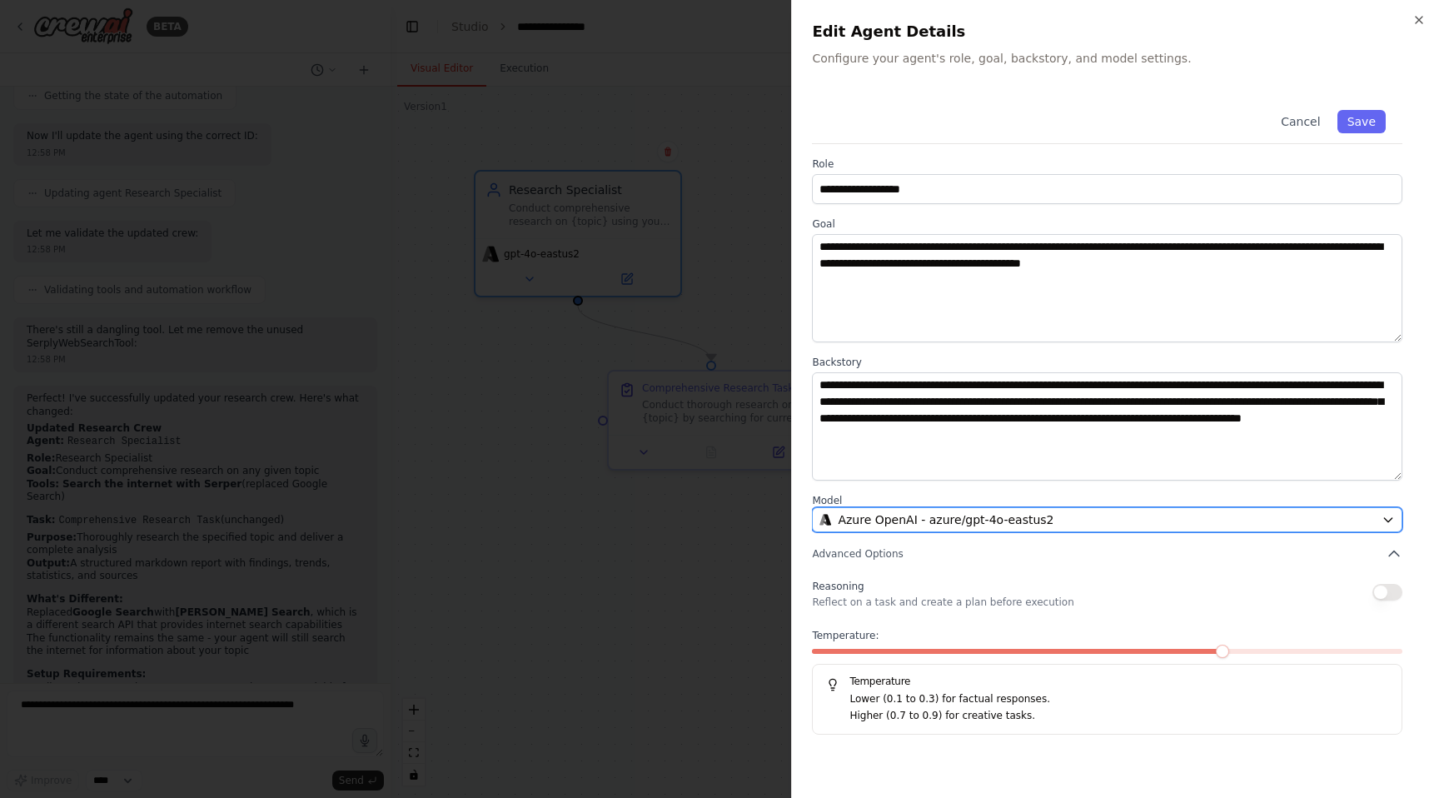
click at [1133, 507] on button "Azure OpenAI - azure/gpt-4o-eastus2" at bounding box center [1107, 519] width 591 height 25
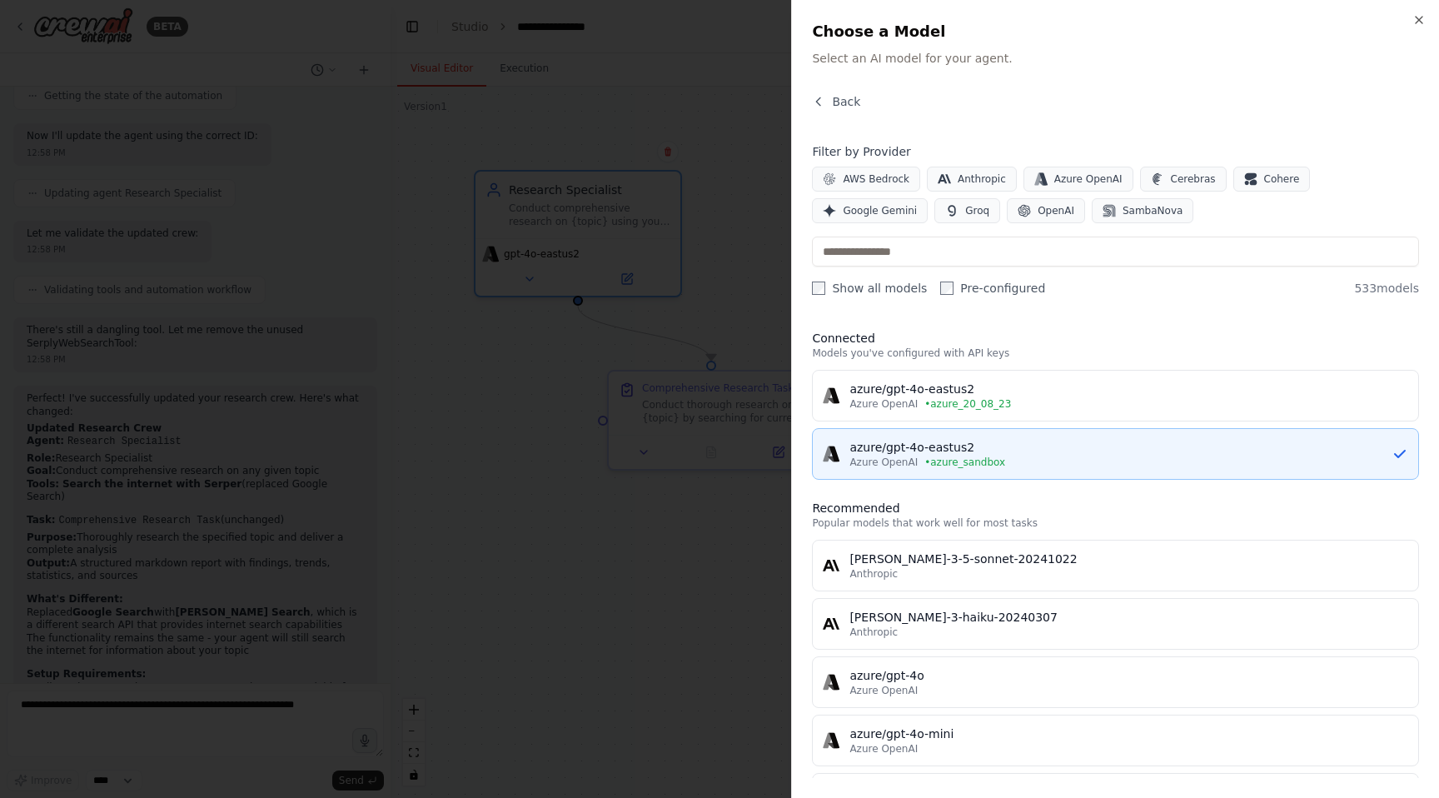
click at [1022, 457] on div "Azure OpenAI • azure_sandbox" at bounding box center [1121, 462] width 542 height 13
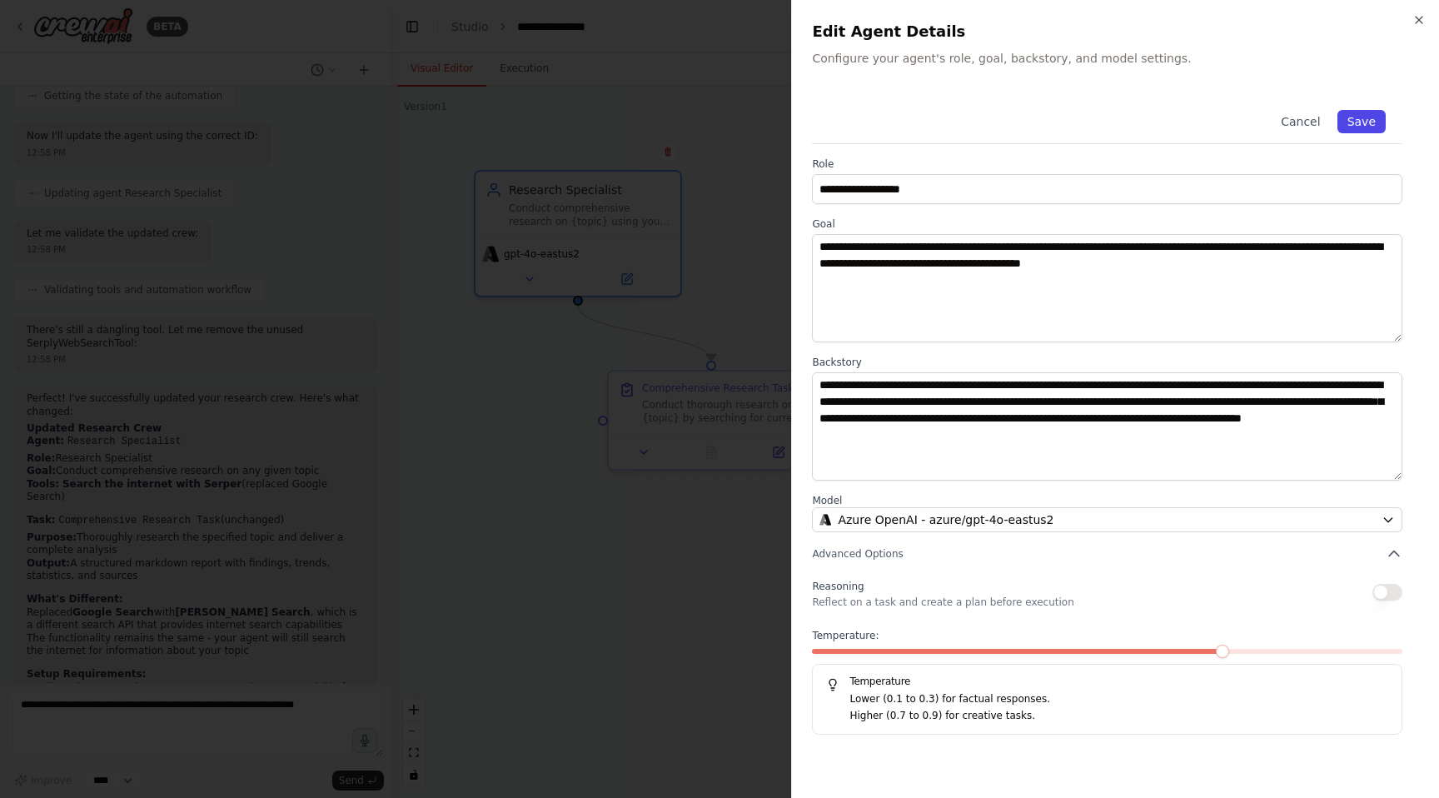
click at [1363, 120] on button "Save" at bounding box center [1362, 121] width 48 height 23
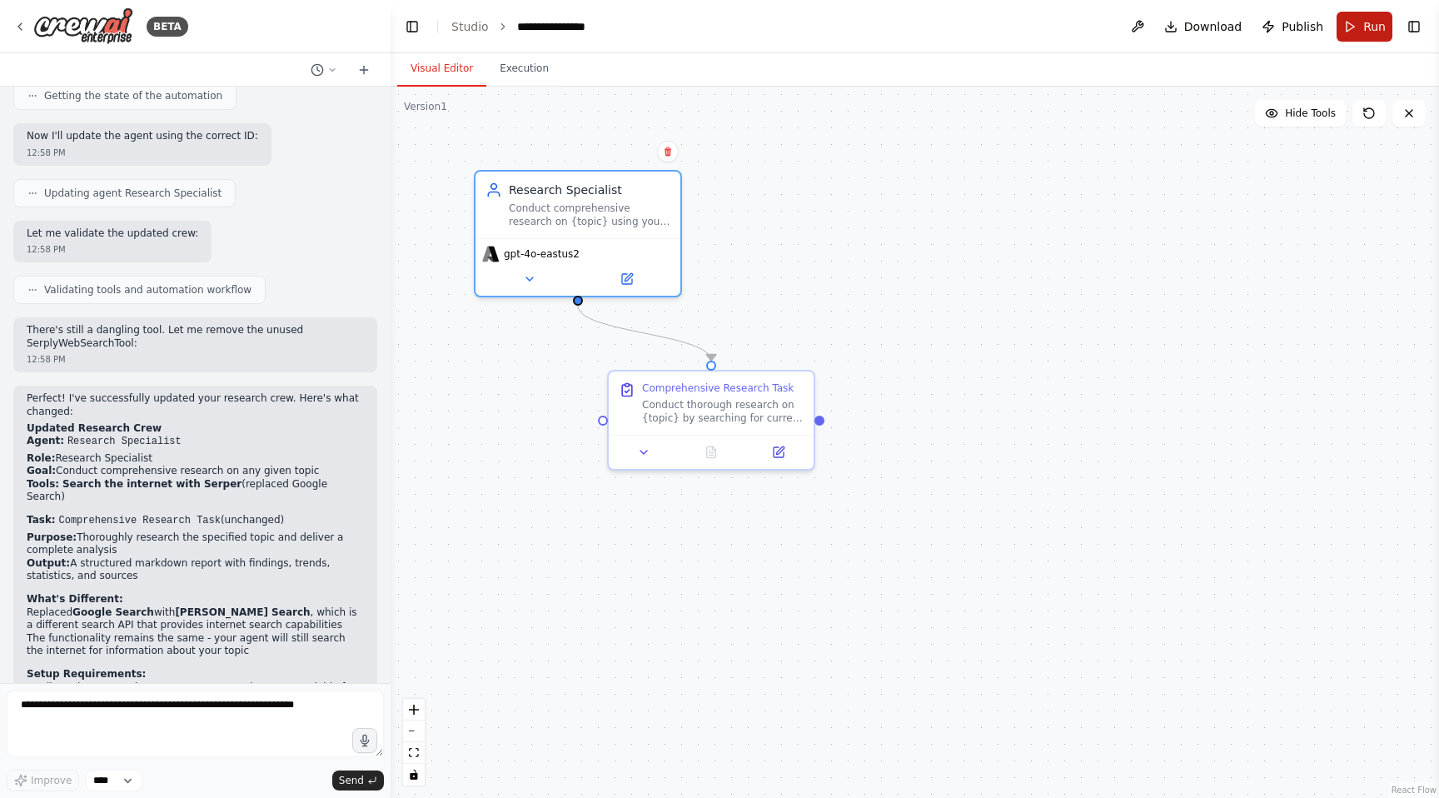
click at [1351, 32] on button "Run" at bounding box center [1365, 27] width 56 height 30
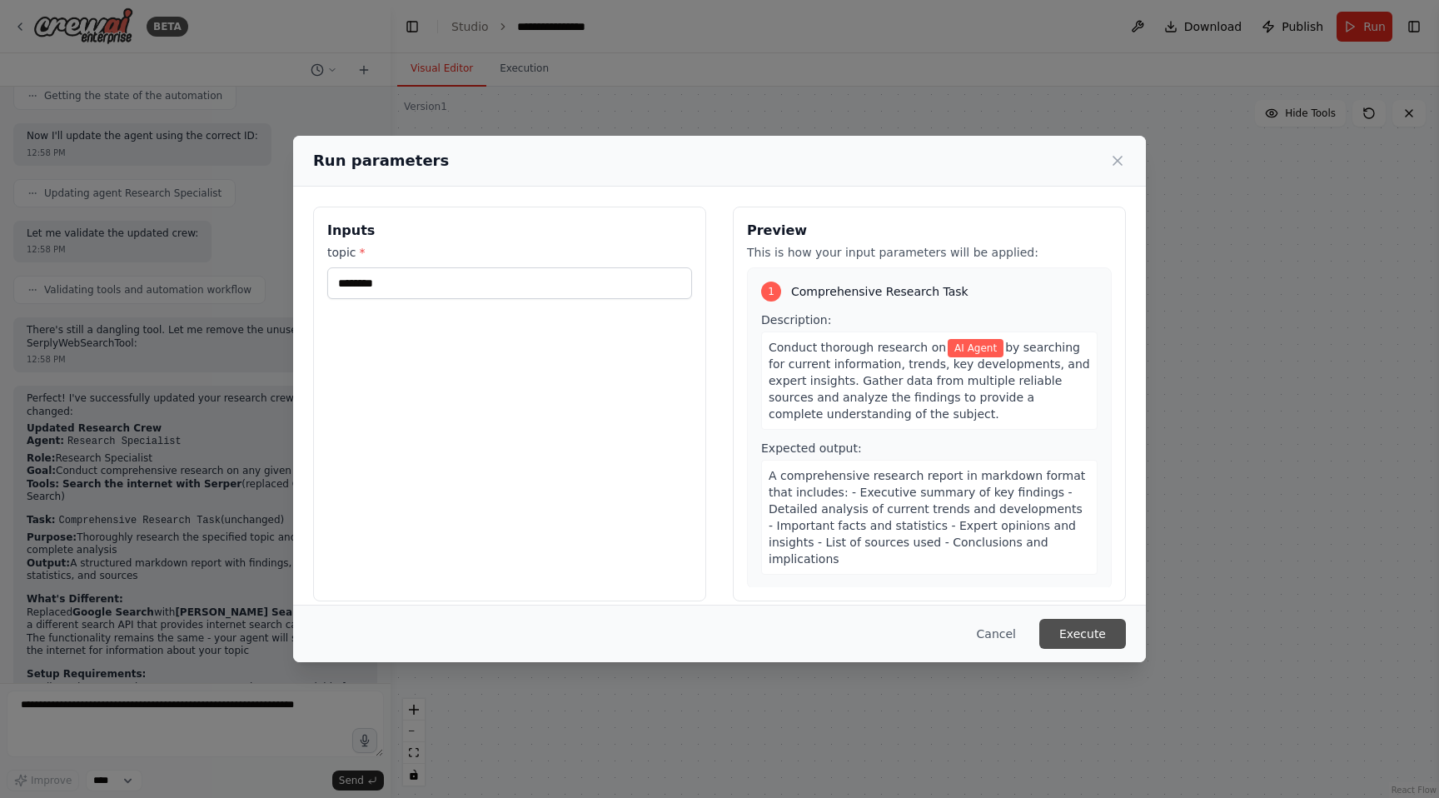
click at [1085, 630] on button "Execute" at bounding box center [1083, 634] width 87 height 30
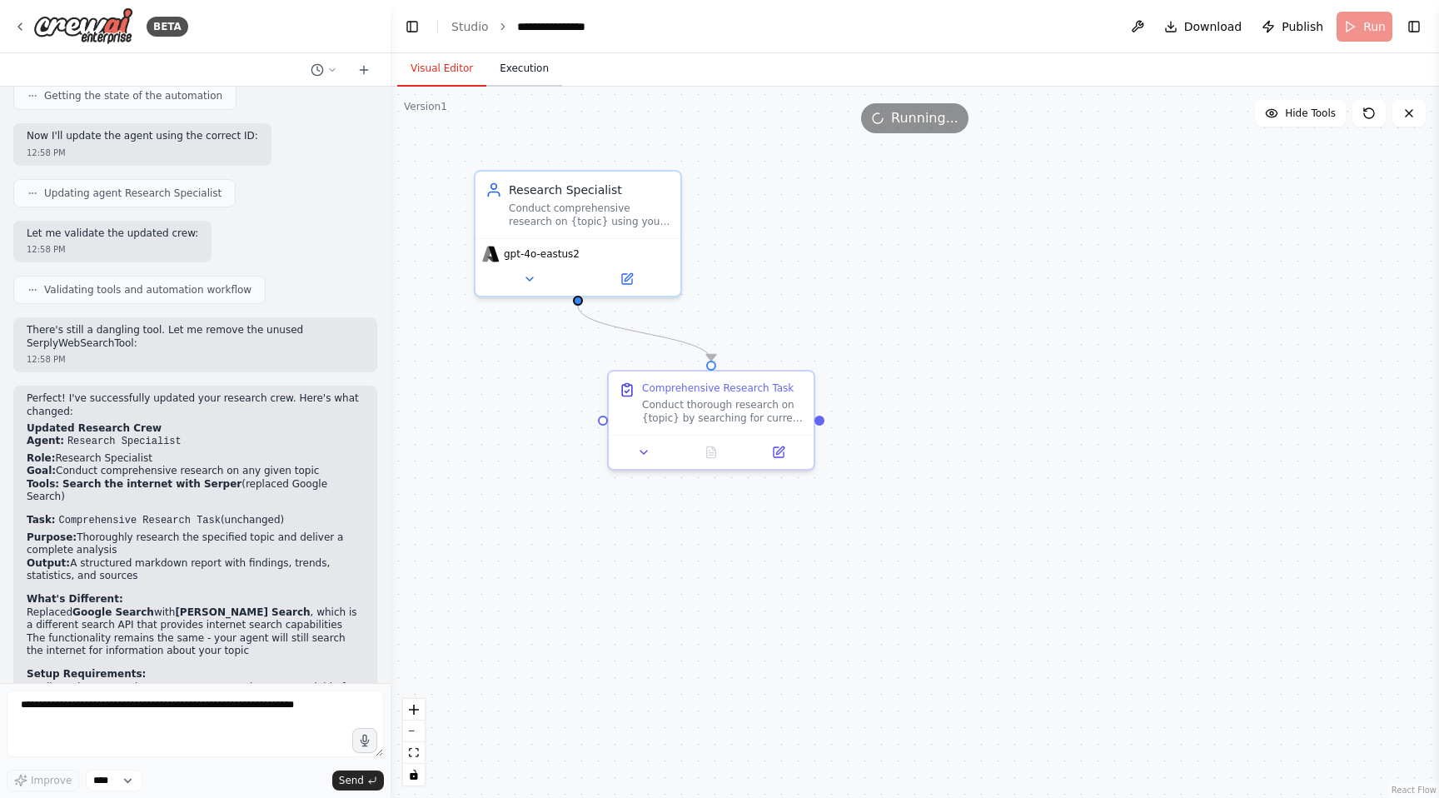
click at [524, 72] on button "Execution" at bounding box center [524, 69] width 76 height 35
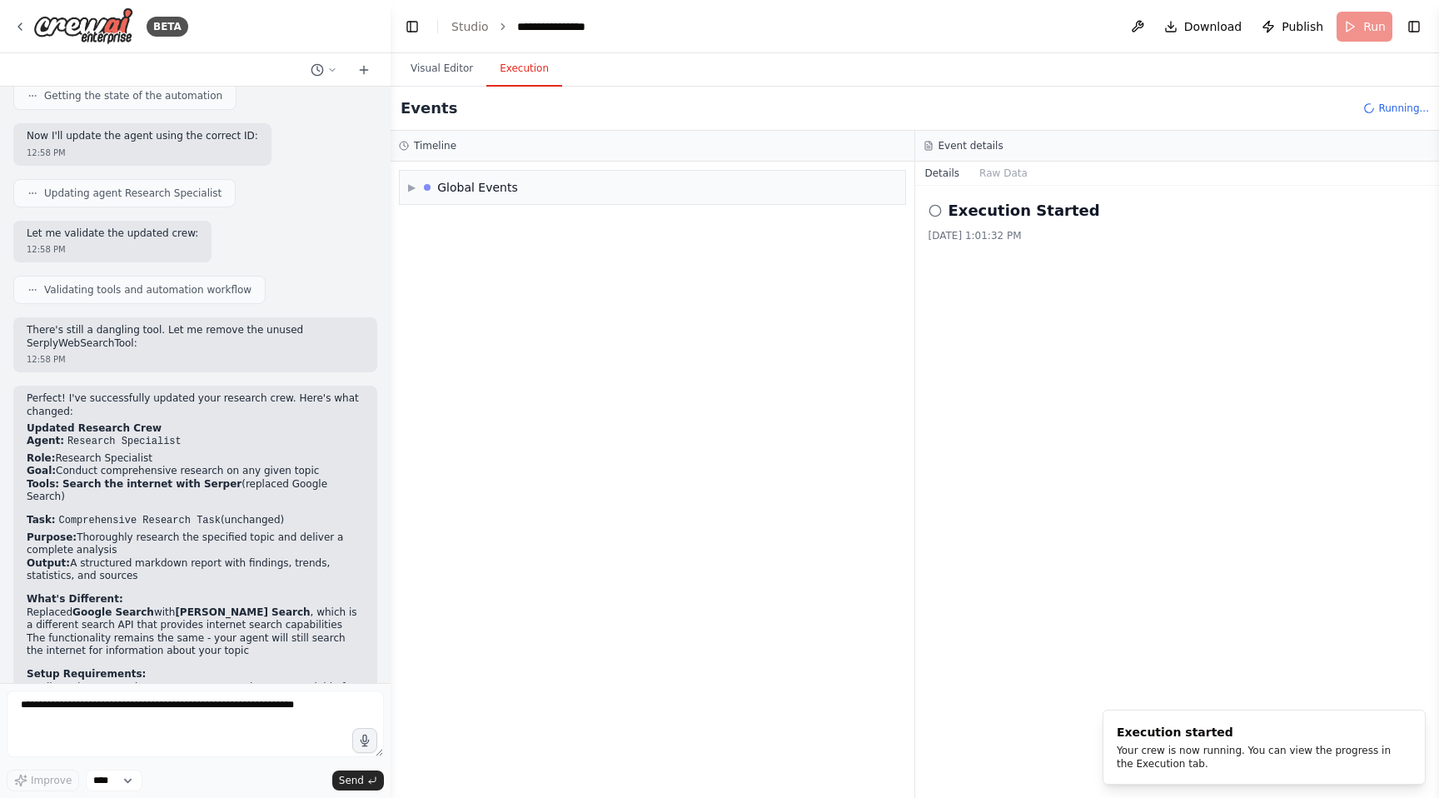
click at [541, 201] on div "▶ Global Events" at bounding box center [653, 187] width 506 height 33
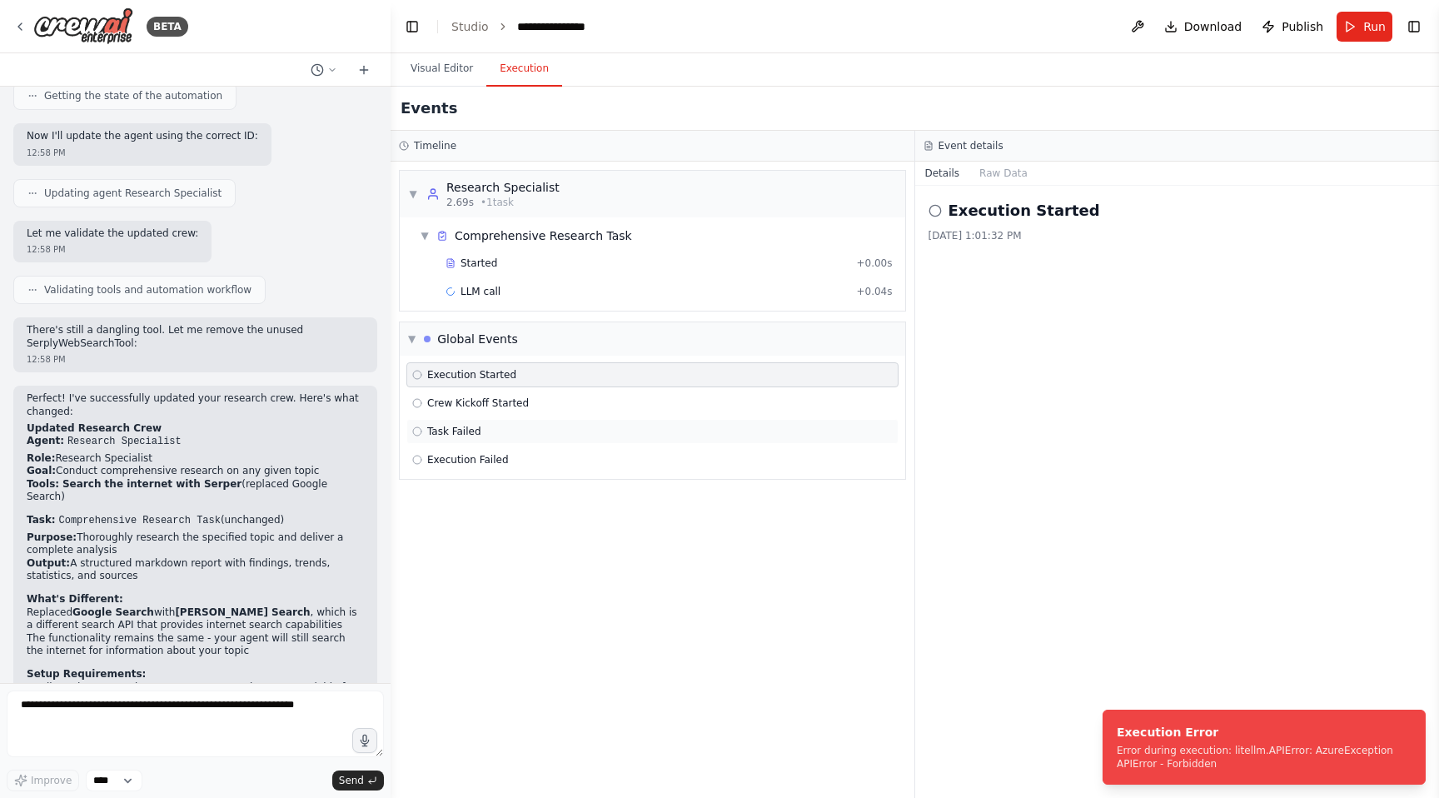
click at [482, 436] on div "Task Failed" at bounding box center [652, 431] width 481 height 13
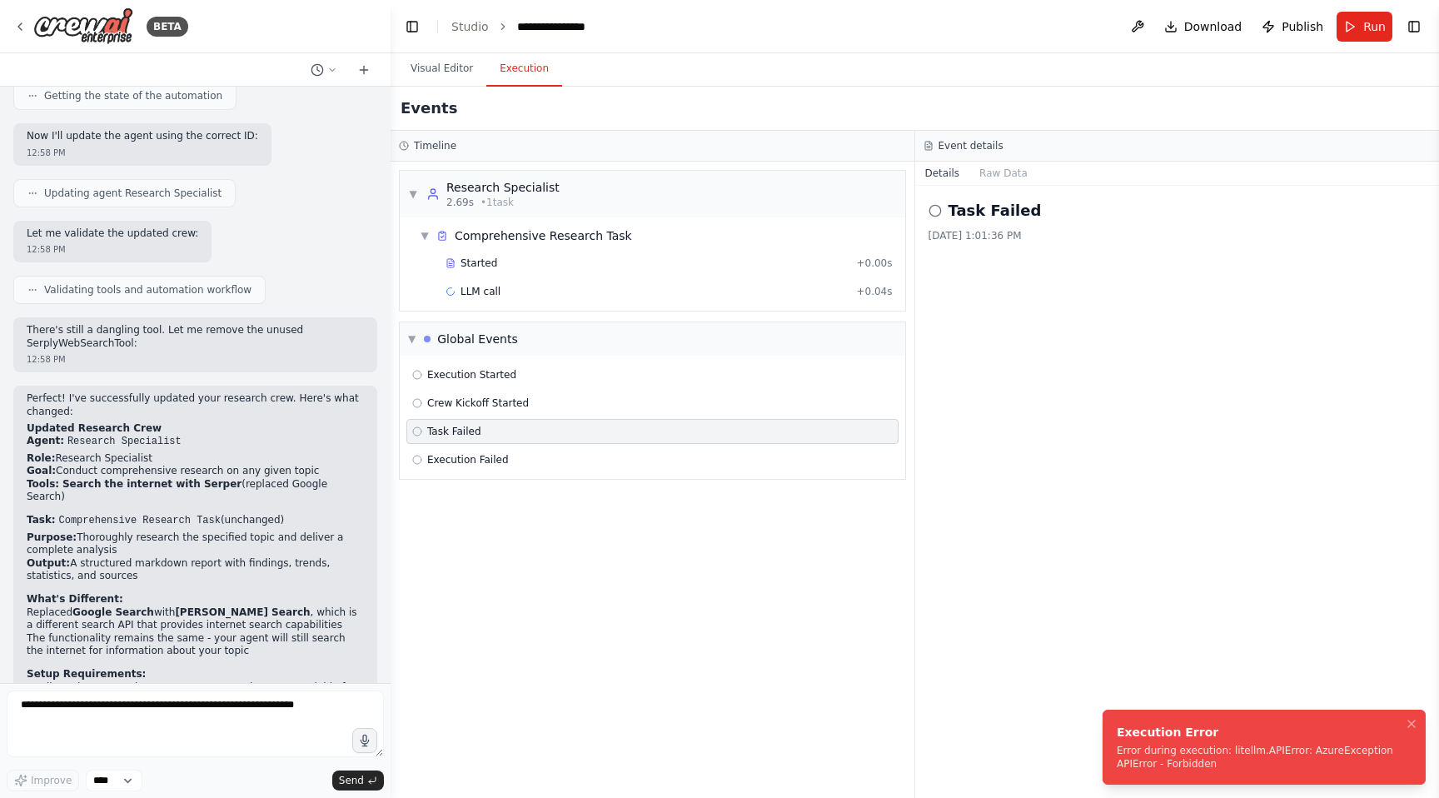
click at [1144, 745] on div "Error during execution: litellm.APIError: AzureException APIError - Forbidden" at bounding box center [1261, 757] width 288 height 27
click at [498, 460] on span "Execution Failed" at bounding box center [468, 459] width 82 height 13
click at [1232, 765] on div "Error during execution: litellm.APIError: AzureException APIError - Forbidden" at bounding box center [1261, 757] width 288 height 27
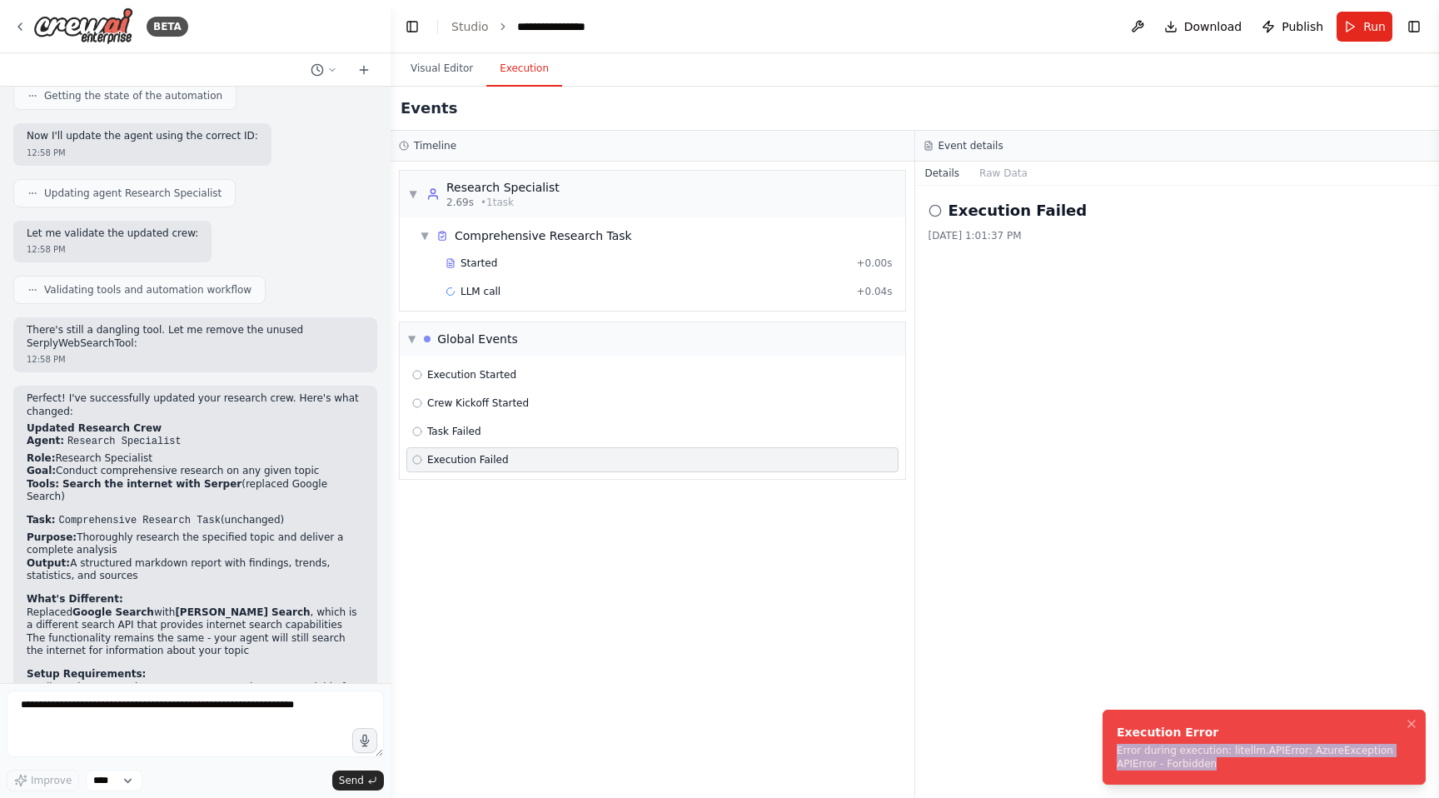
click at [1232, 765] on div "Error during execution: litellm.APIError: AzureException APIError - Forbidden" at bounding box center [1261, 757] width 288 height 27
copy div "Error during execution: litellm.APIError: AzureException APIError - Forbidden"
click at [512, 294] on div "LLM call + 0.04s" at bounding box center [669, 291] width 447 height 13
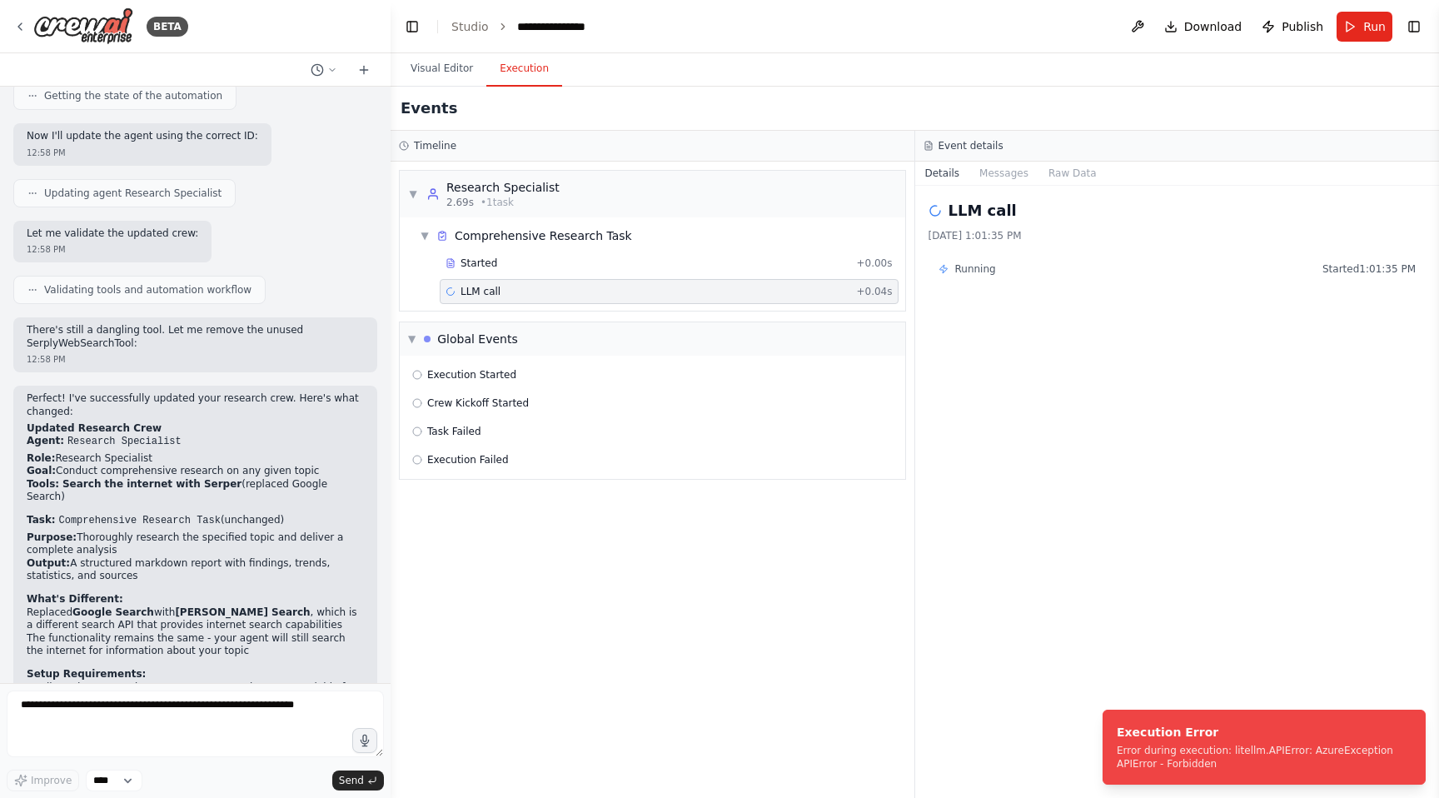
click at [978, 269] on span "Running" at bounding box center [975, 268] width 41 height 13
click at [547, 452] on div "Execution Failed" at bounding box center [652, 459] width 492 height 25
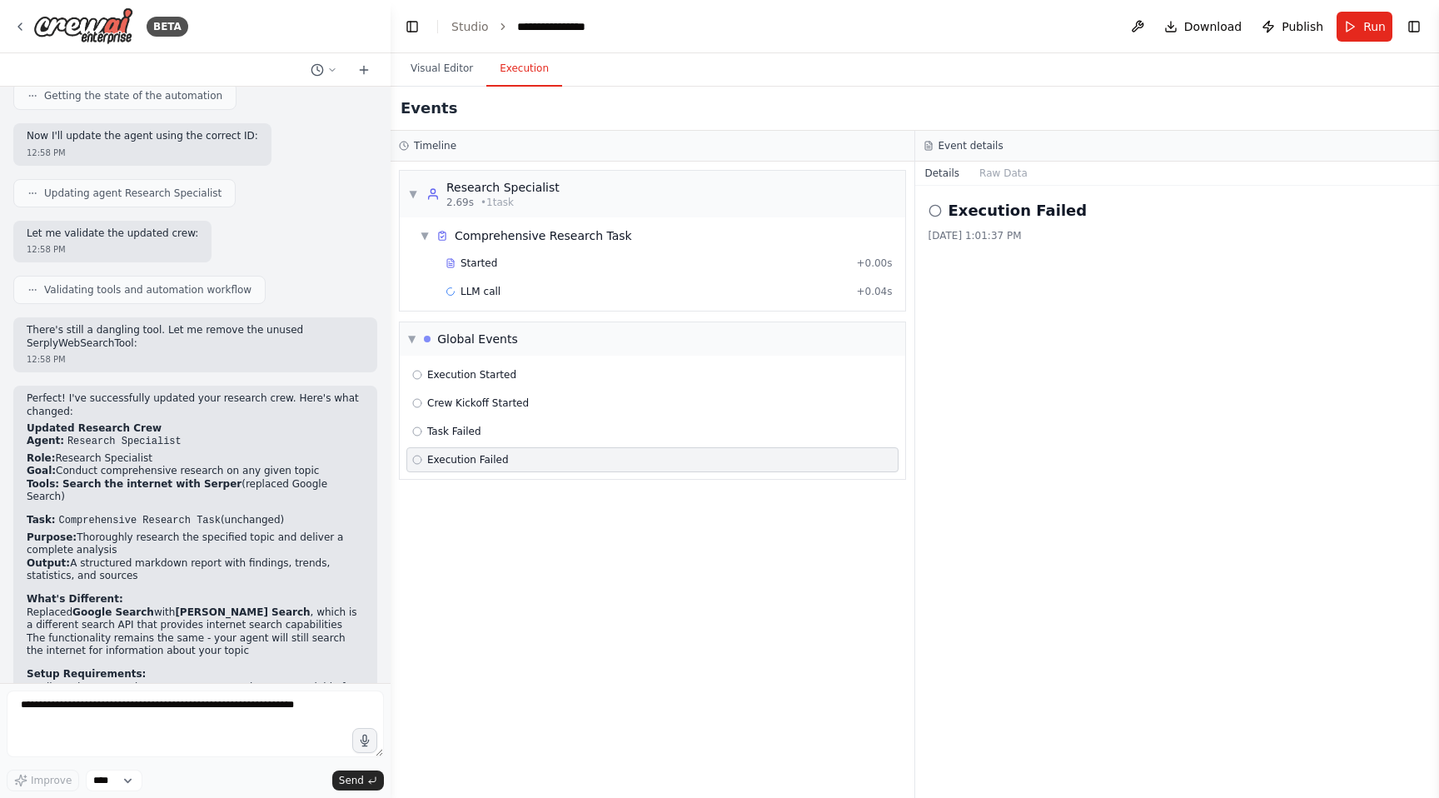
click at [989, 206] on h2 "Execution Failed" at bounding box center [1018, 210] width 139 height 23
click at [446, 435] on span "Task Failed" at bounding box center [454, 431] width 54 height 13
click at [544, 452] on div "Execution Failed" at bounding box center [652, 459] width 492 height 25
click at [1018, 202] on h2 "Execution Failed" at bounding box center [1018, 210] width 139 height 23
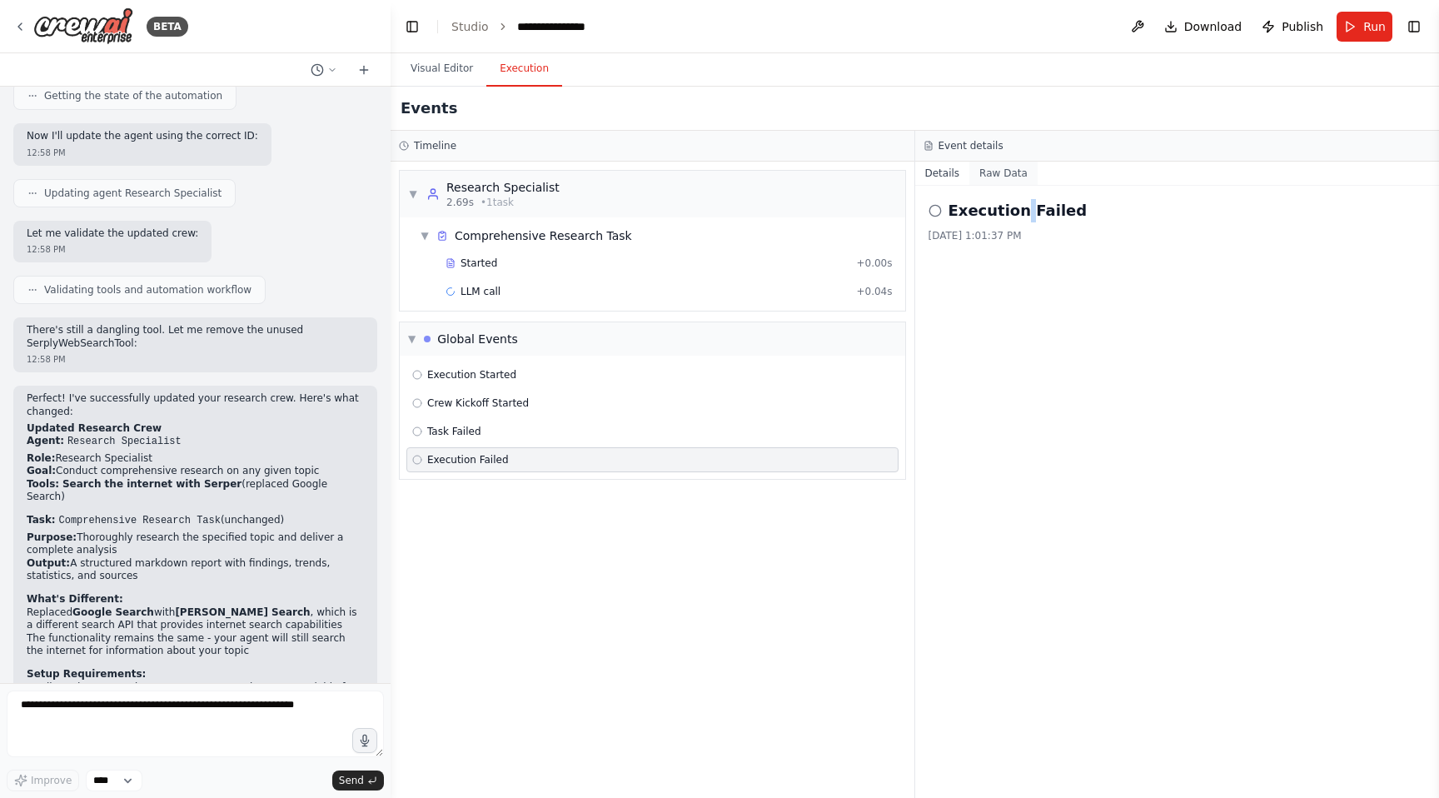
click at [992, 164] on button "Raw Data" at bounding box center [1004, 173] width 68 height 23
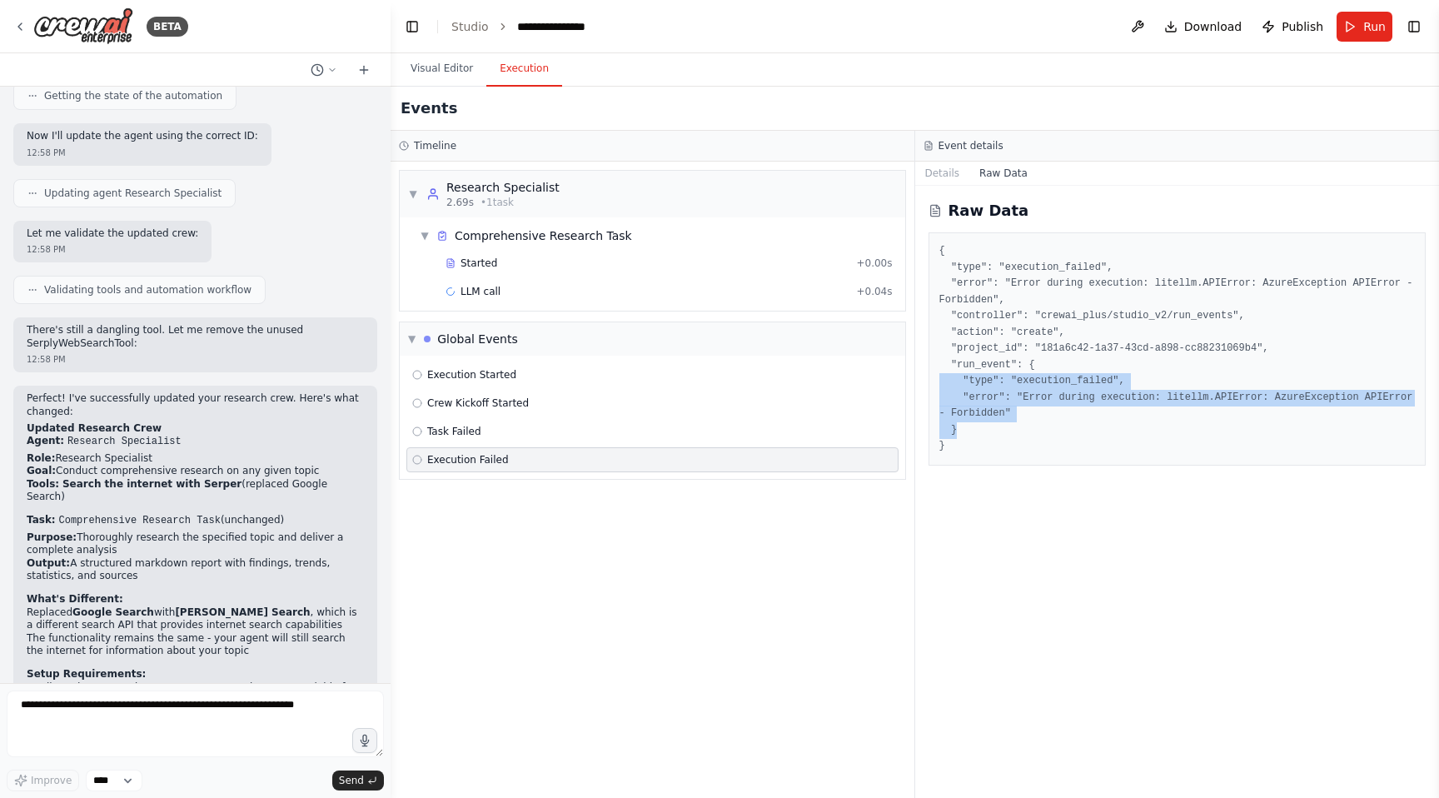
drag, startPoint x: 1025, startPoint y: 422, endPoint x: 936, endPoint y: 374, distance: 100.6
click at [935, 375] on div "{ "type": "execution_failed", "error": "Error during execution: litellm.APIErro…" at bounding box center [1178, 348] width 498 height 233
copy pre ""type": "execution_failed", "error": "Error during execution: litellm.APIError:…"
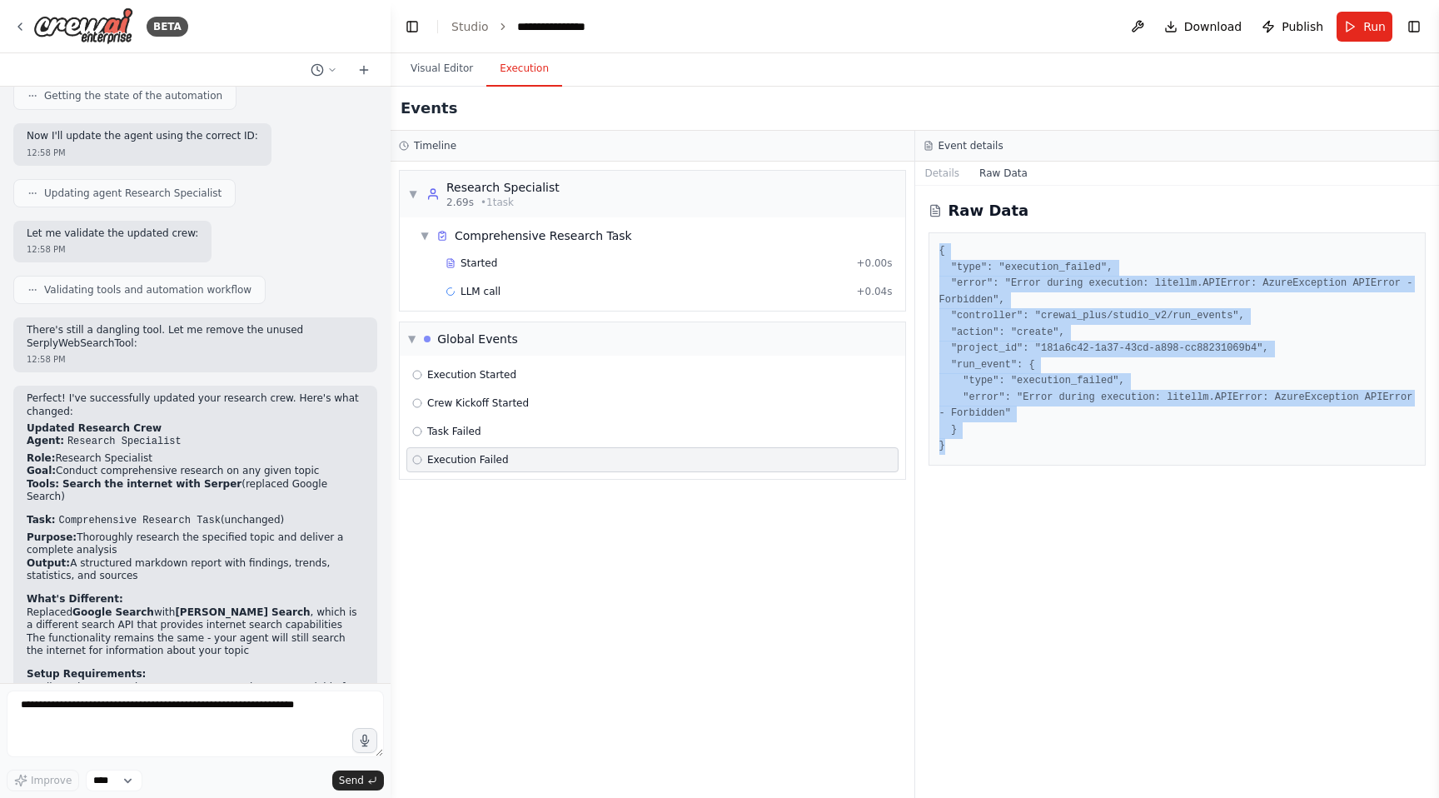
drag, startPoint x: 941, startPoint y: 242, endPoint x: 991, endPoint y: 444, distance: 208.5
click at [991, 444] on div "{ "type": "execution_failed", "error": "Error during execution: litellm.APIErro…" at bounding box center [1178, 348] width 498 height 233
copy pre "{ "type": "execution_failed", "error": "Error during execution: litellm.APIErro…"
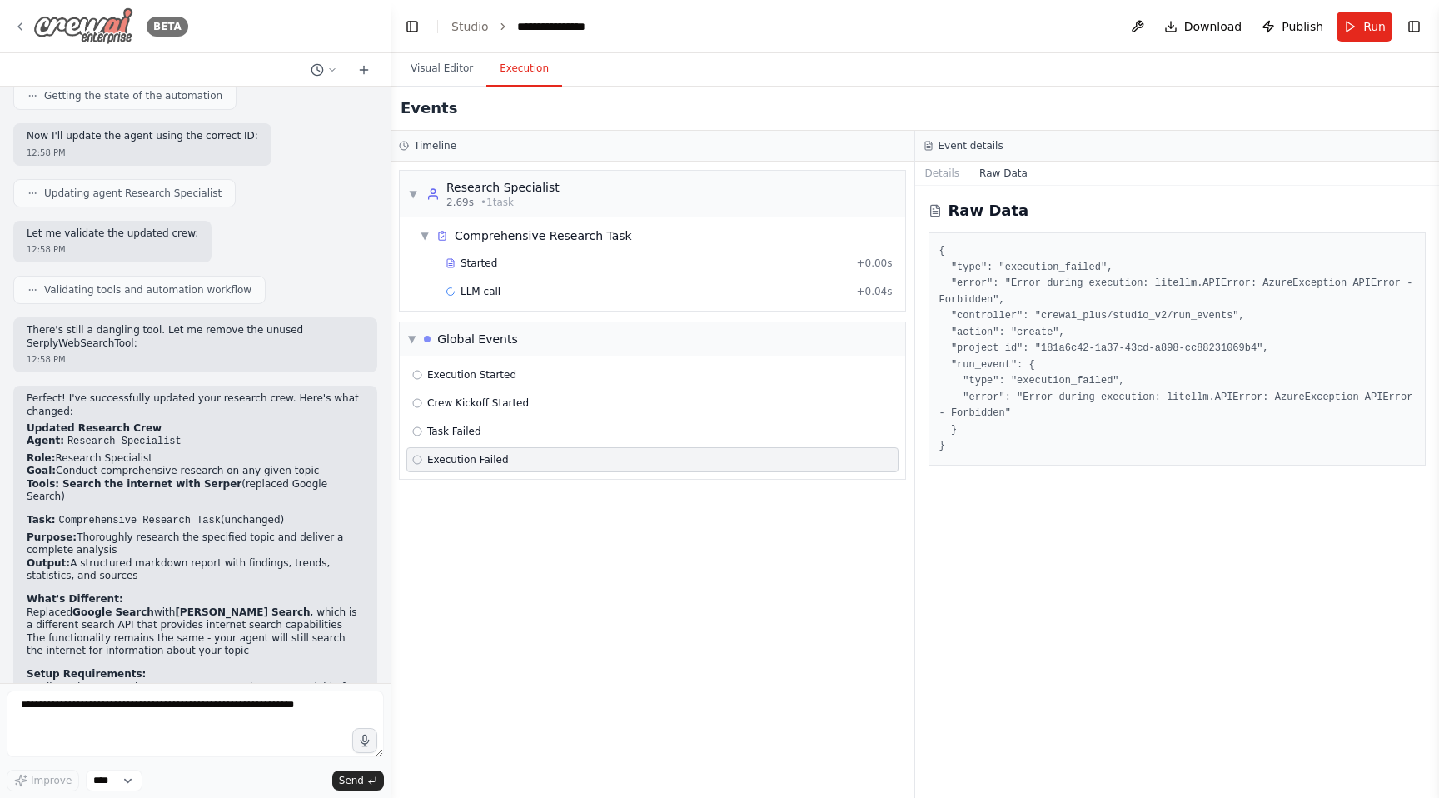
click at [22, 26] on icon at bounding box center [19, 26] width 13 height 13
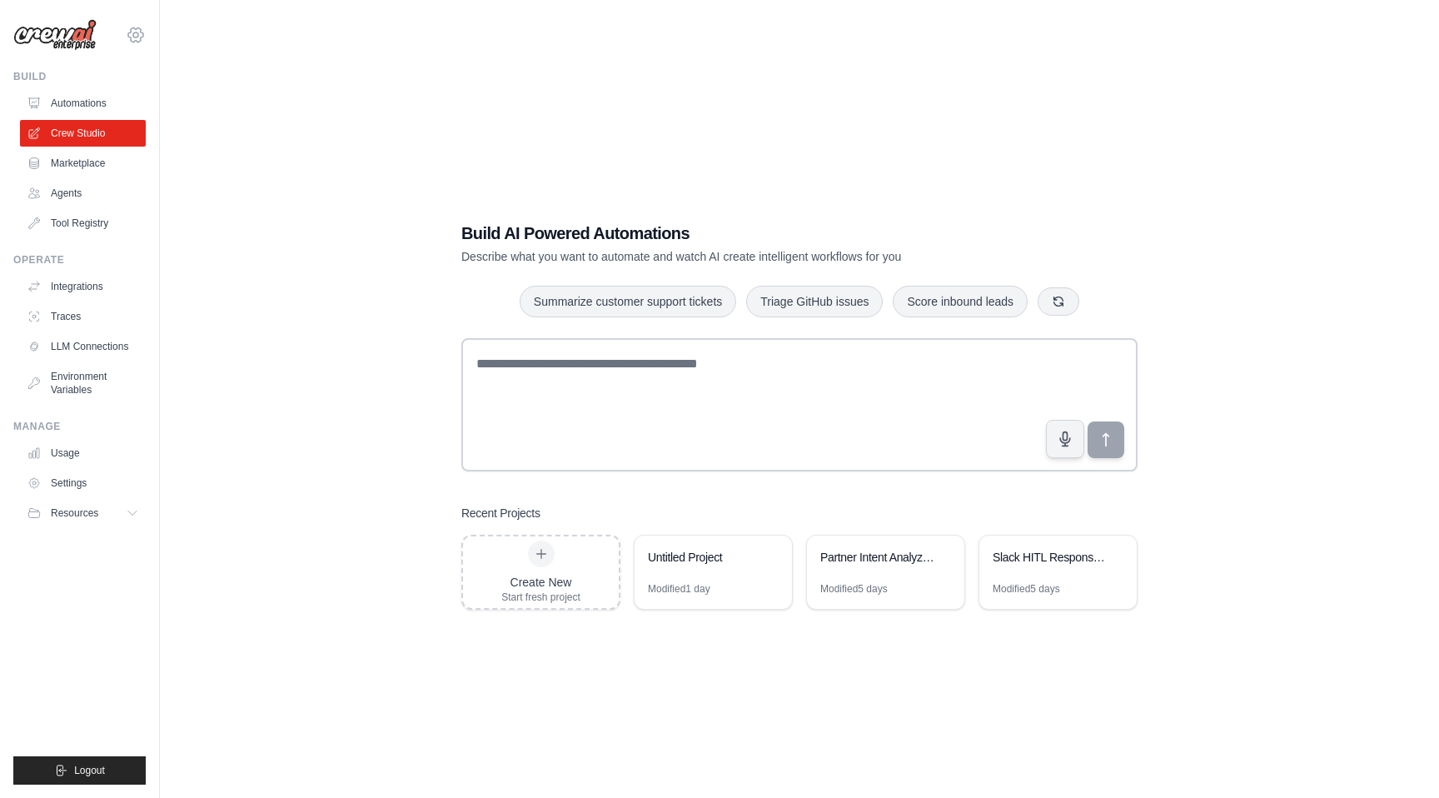
click at [136, 38] on icon at bounding box center [136, 35] width 20 height 20
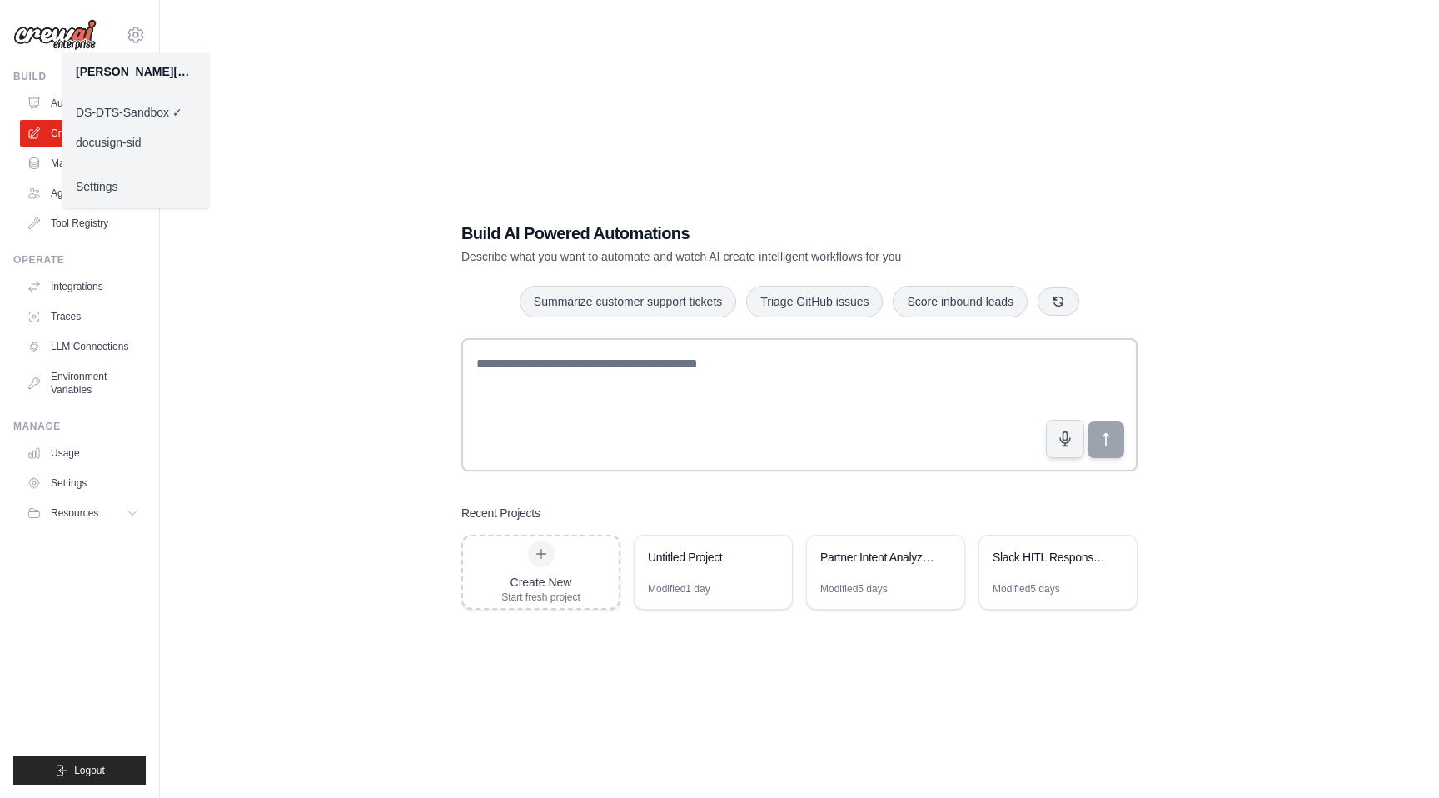
click at [350, 232] on div "Build AI Powered Automations Describe what you want to automate and watch AI cr…" at bounding box center [800, 416] width 1226 height 798
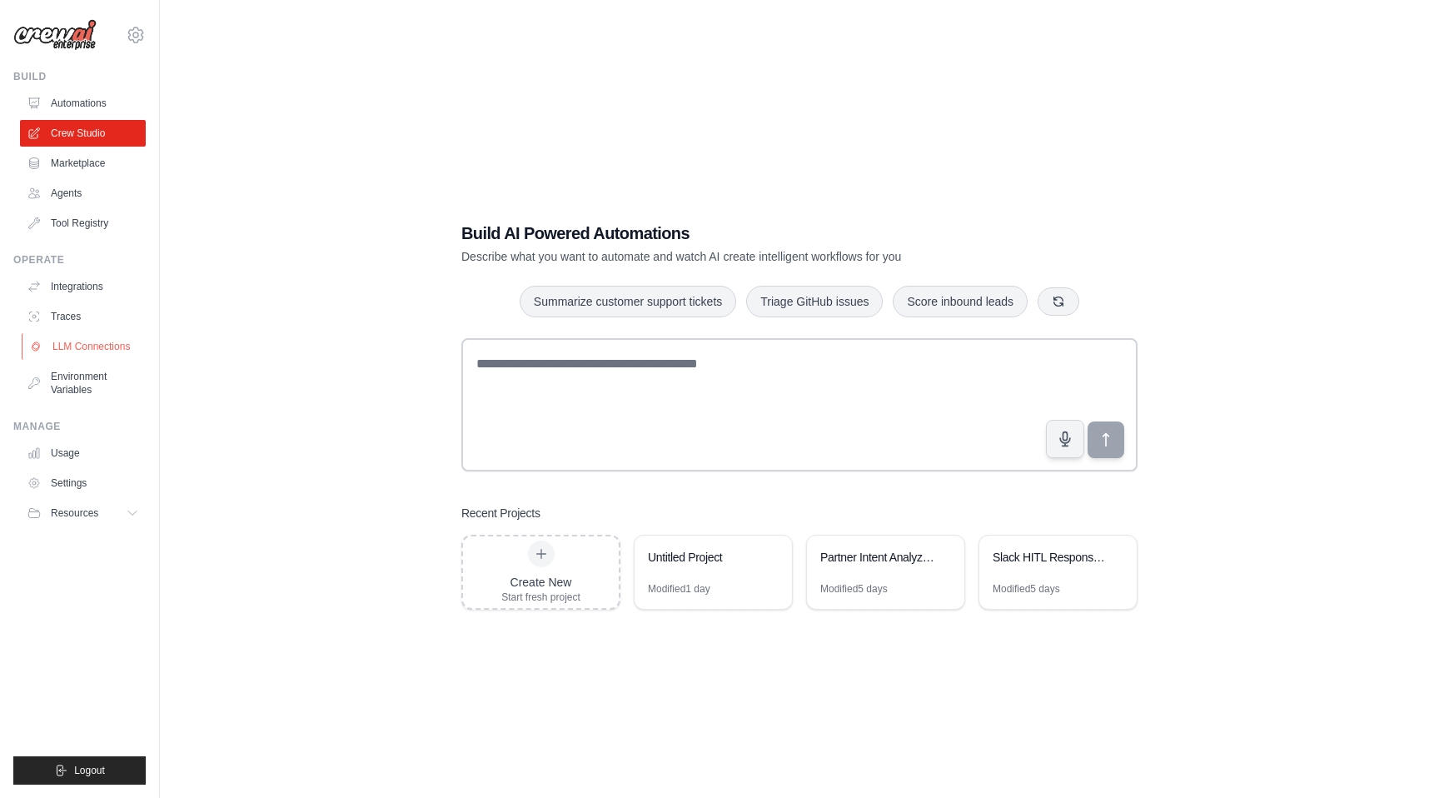
click at [93, 354] on link "LLM Connections" at bounding box center [85, 346] width 126 height 27
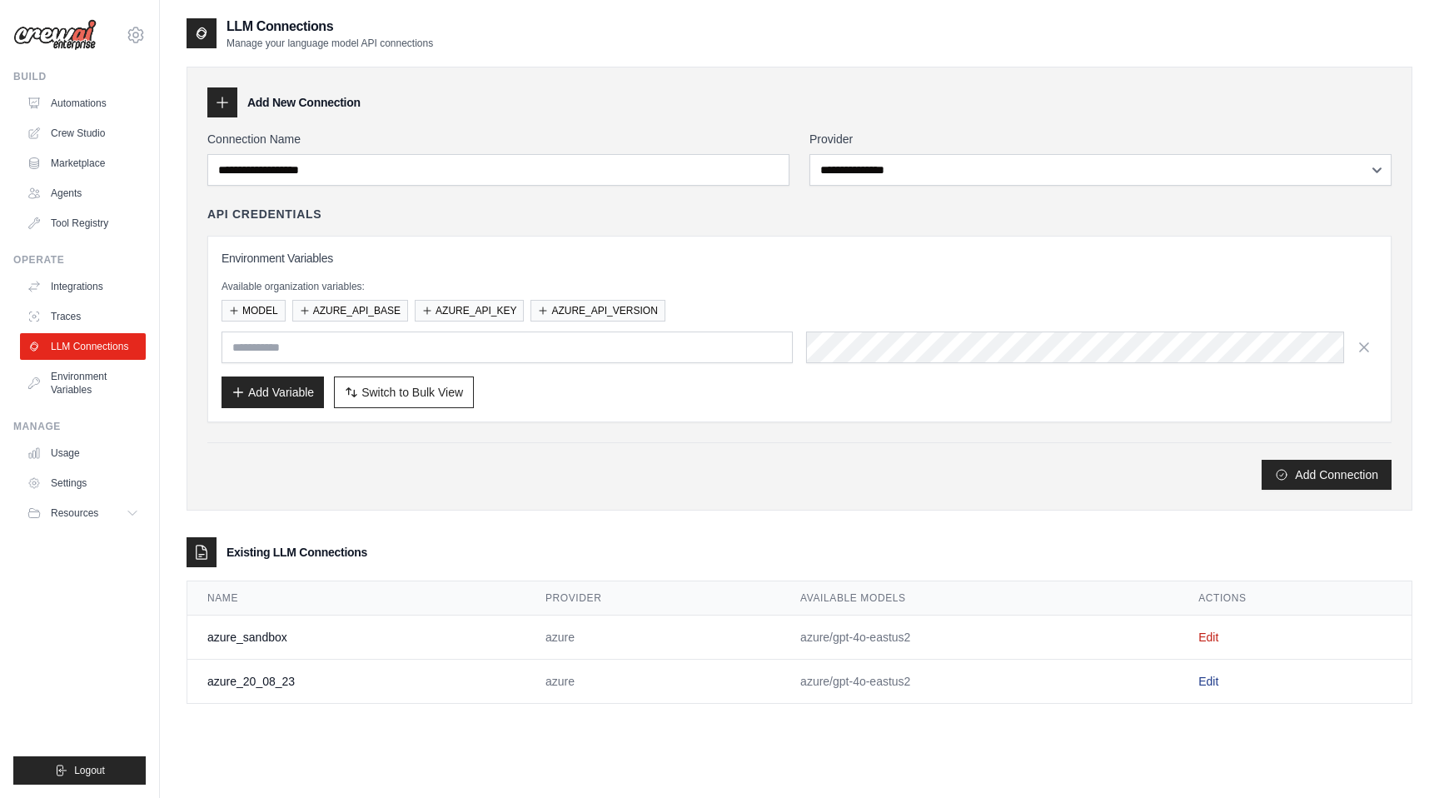
click at [1203, 678] on link "Edit" at bounding box center [1209, 681] width 20 height 13
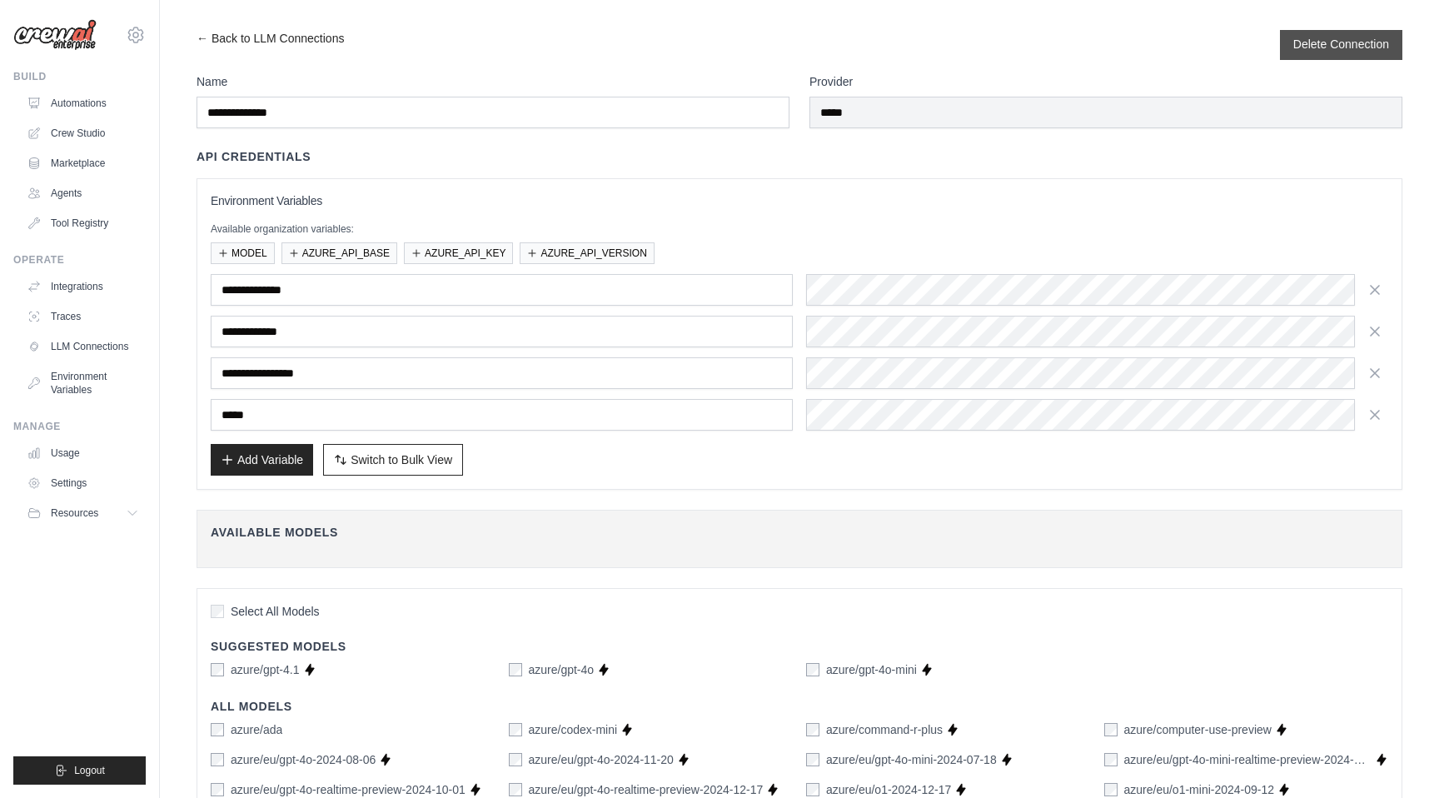
click at [1345, 38] on button "Delete Connection" at bounding box center [1342, 44] width 96 height 17
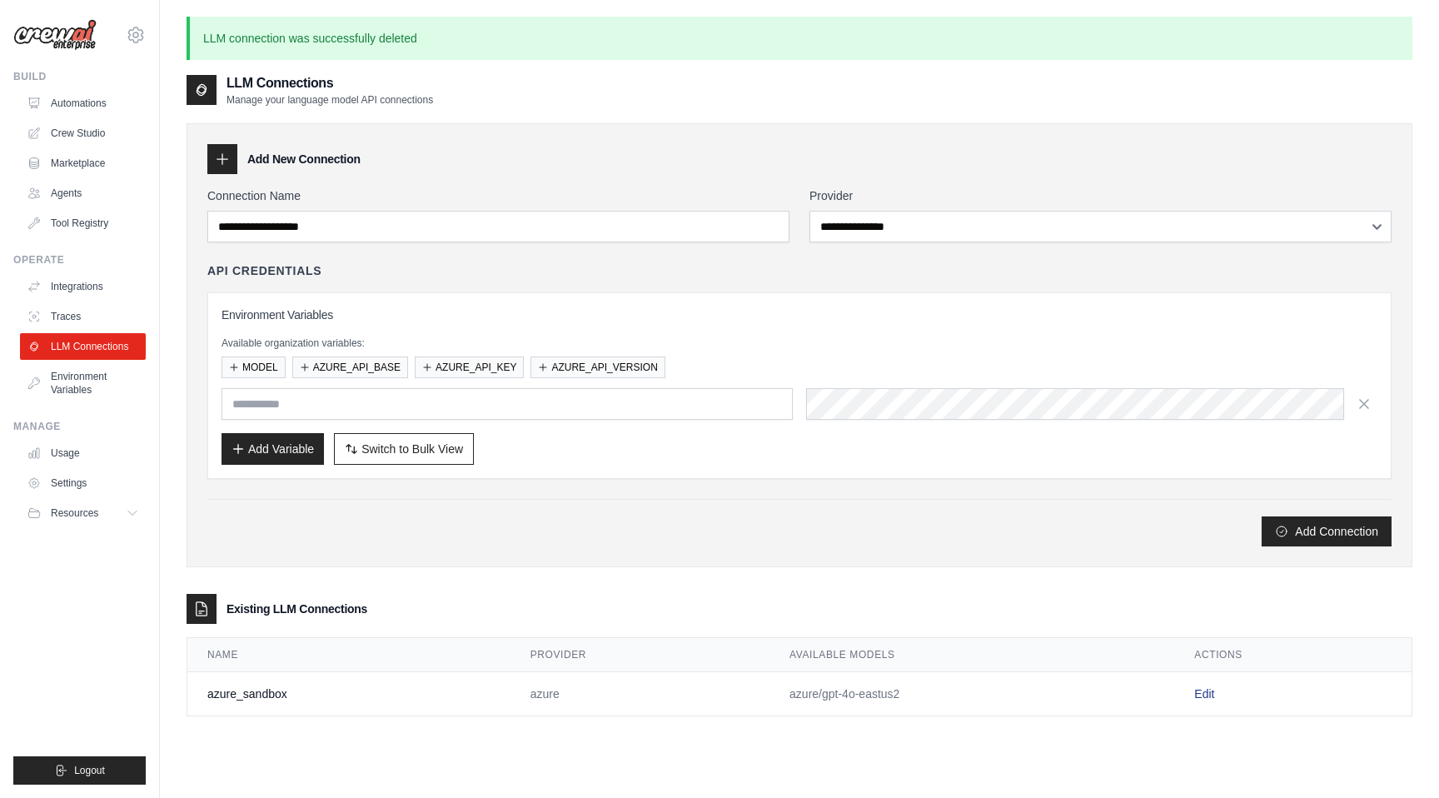
click at [1209, 700] on link "Edit" at bounding box center [1204, 693] width 20 height 13
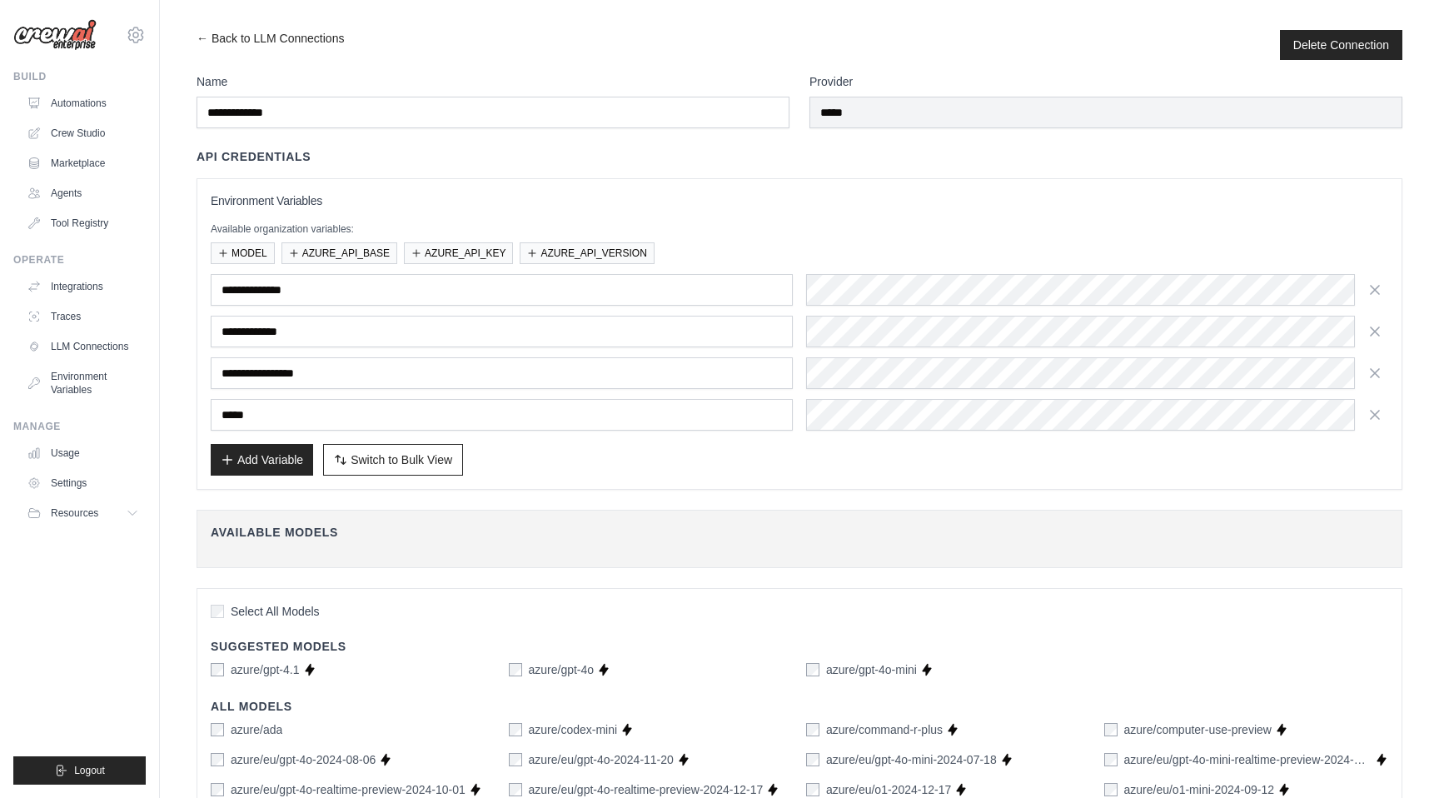
click at [455, 185] on div "**********" at bounding box center [800, 334] width 1206 height 312
click at [88, 342] on link "LLM Connections" at bounding box center [85, 346] width 126 height 27
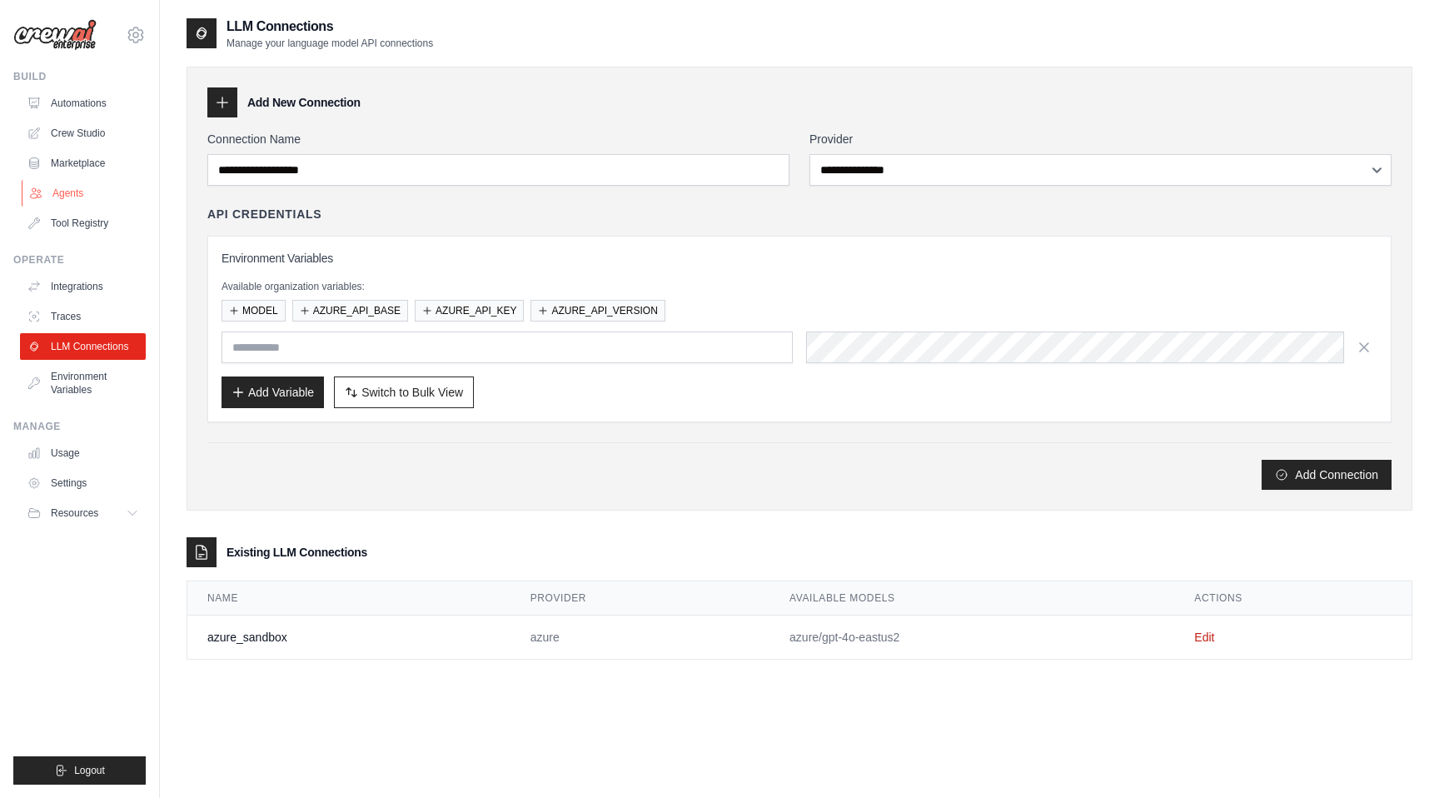
click at [88, 191] on link "Agents" at bounding box center [85, 193] width 126 height 27
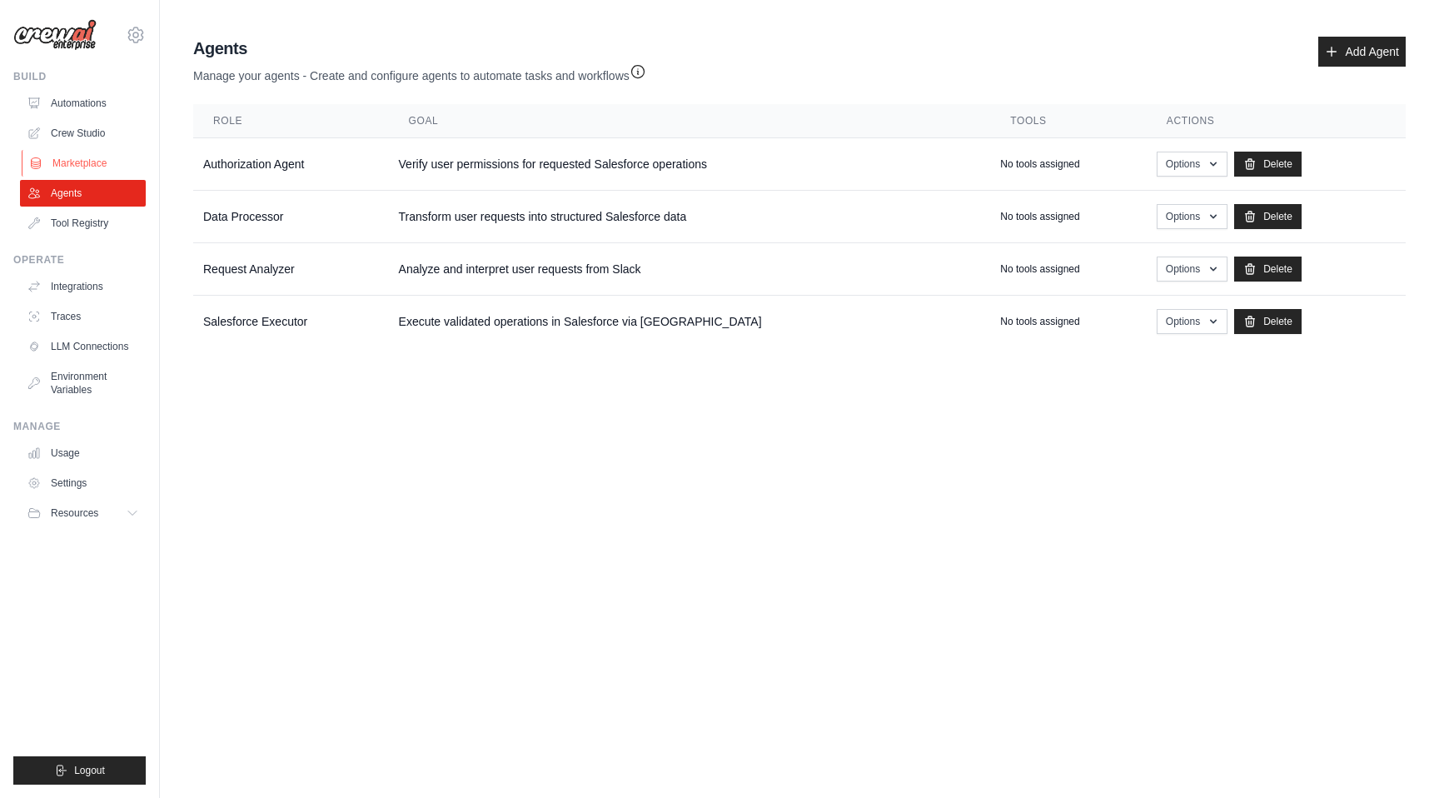
click at [94, 166] on link "Marketplace" at bounding box center [85, 163] width 126 height 27
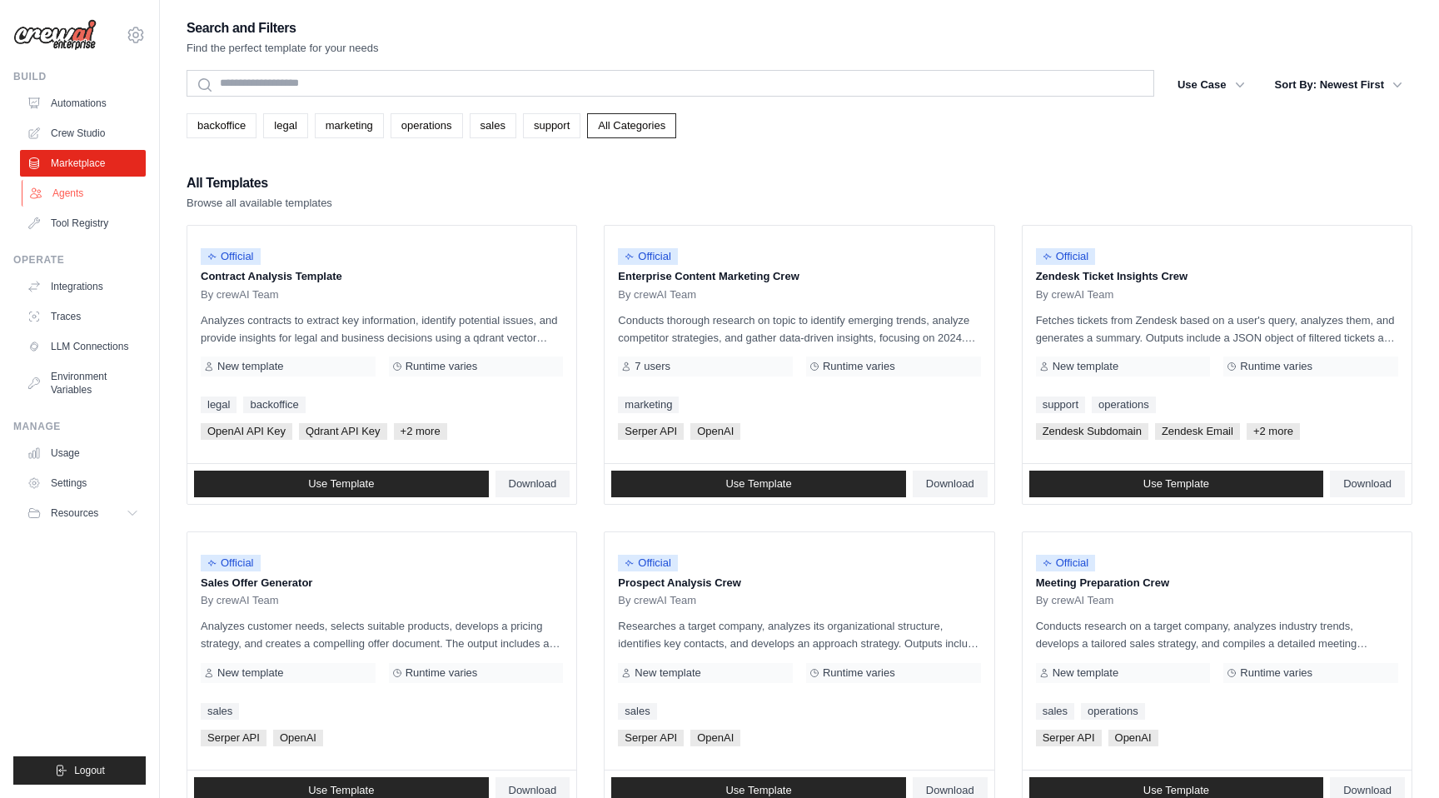
click at [86, 194] on link "Agents" at bounding box center [85, 193] width 126 height 27
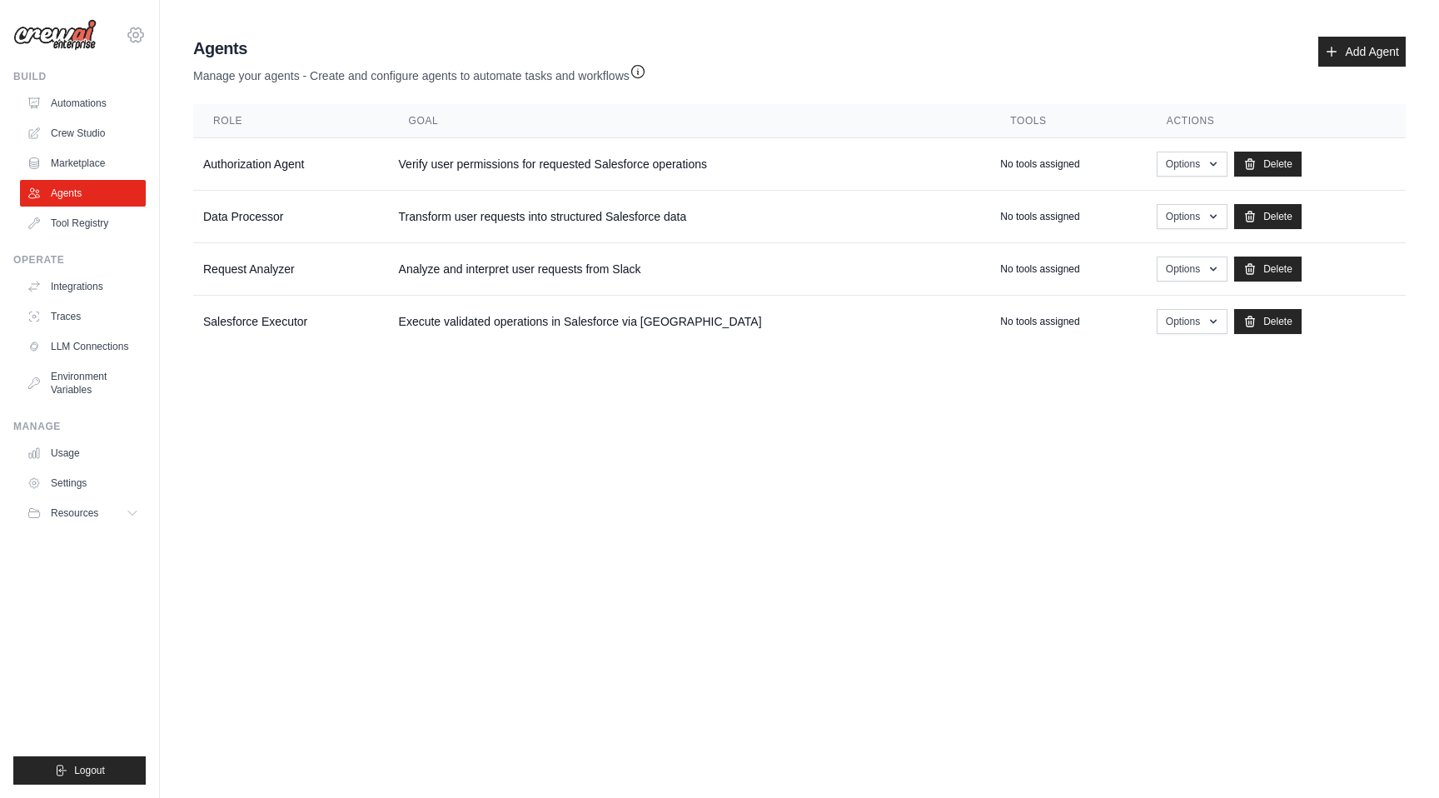
click at [144, 37] on icon at bounding box center [136, 35] width 20 height 20
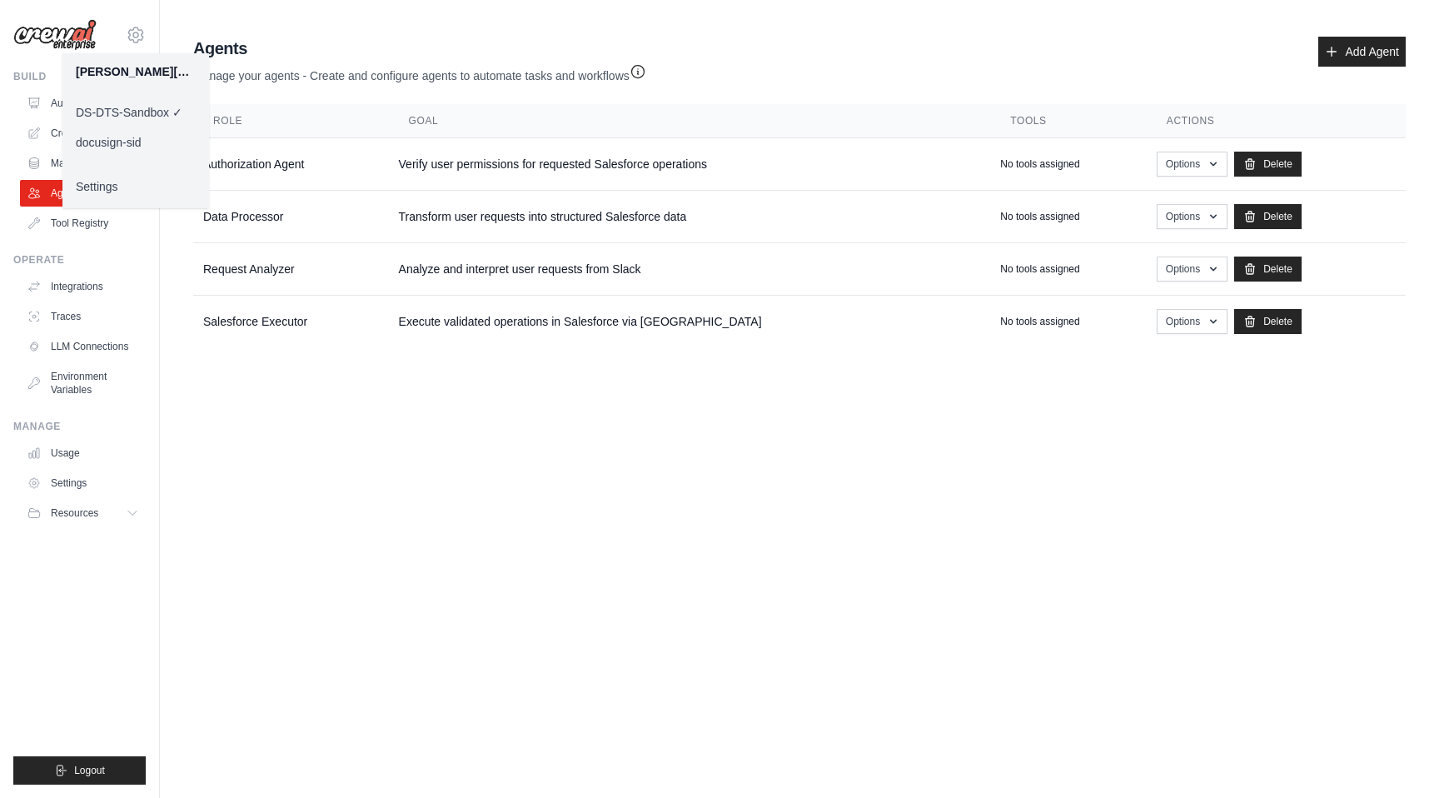
click at [136, 145] on link "docusign-sid" at bounding box center [135, 142] width 147 height 30
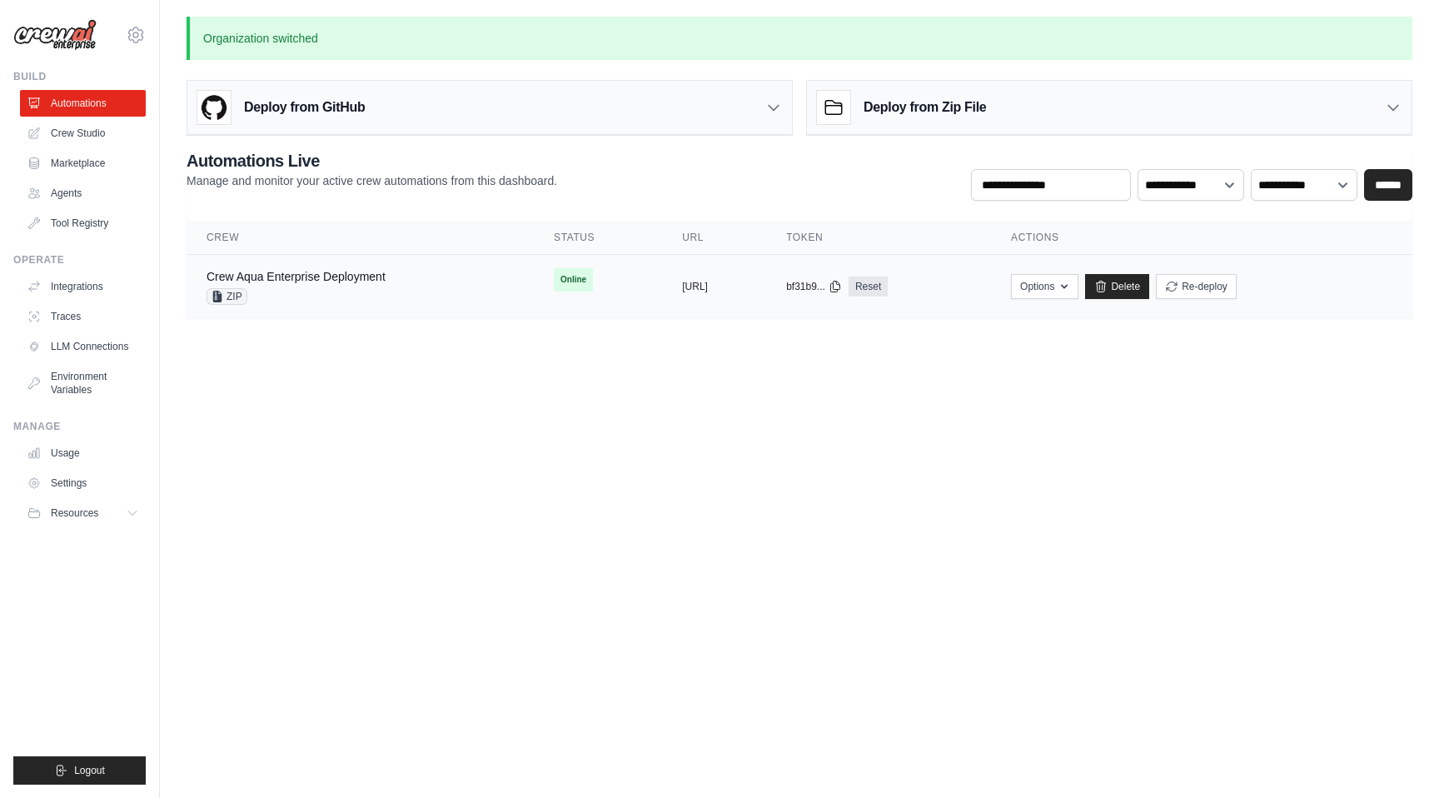
click at [315, 292] on div "ZIP" at bounding box center [296, 296] width 179 height 17
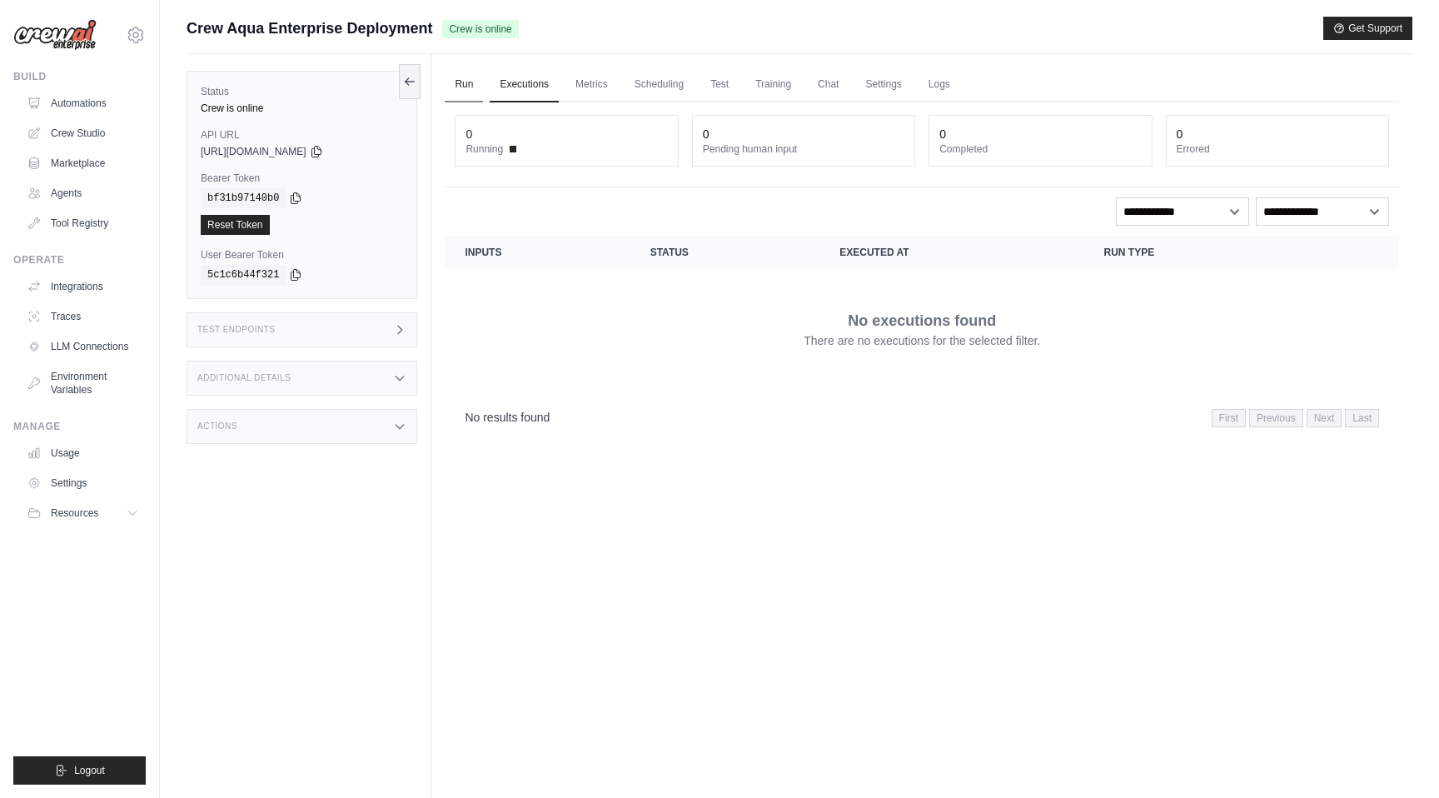
click at [469, 96] on link "Run" at bounding box center [464, 84] width 38 height 35
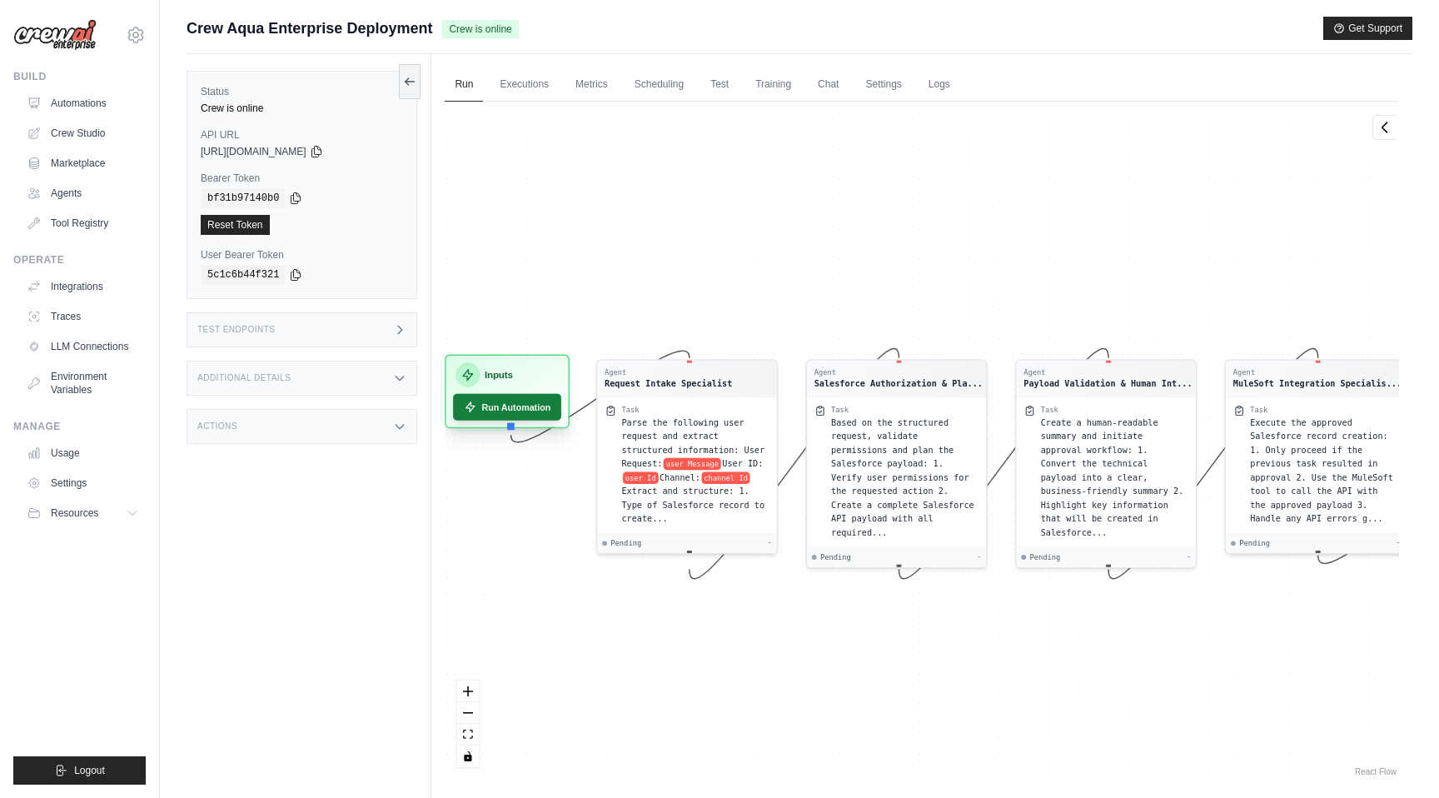
click at [546, 415] on button "Run Automation" at bounding box center [508, 407] width 108 height 27
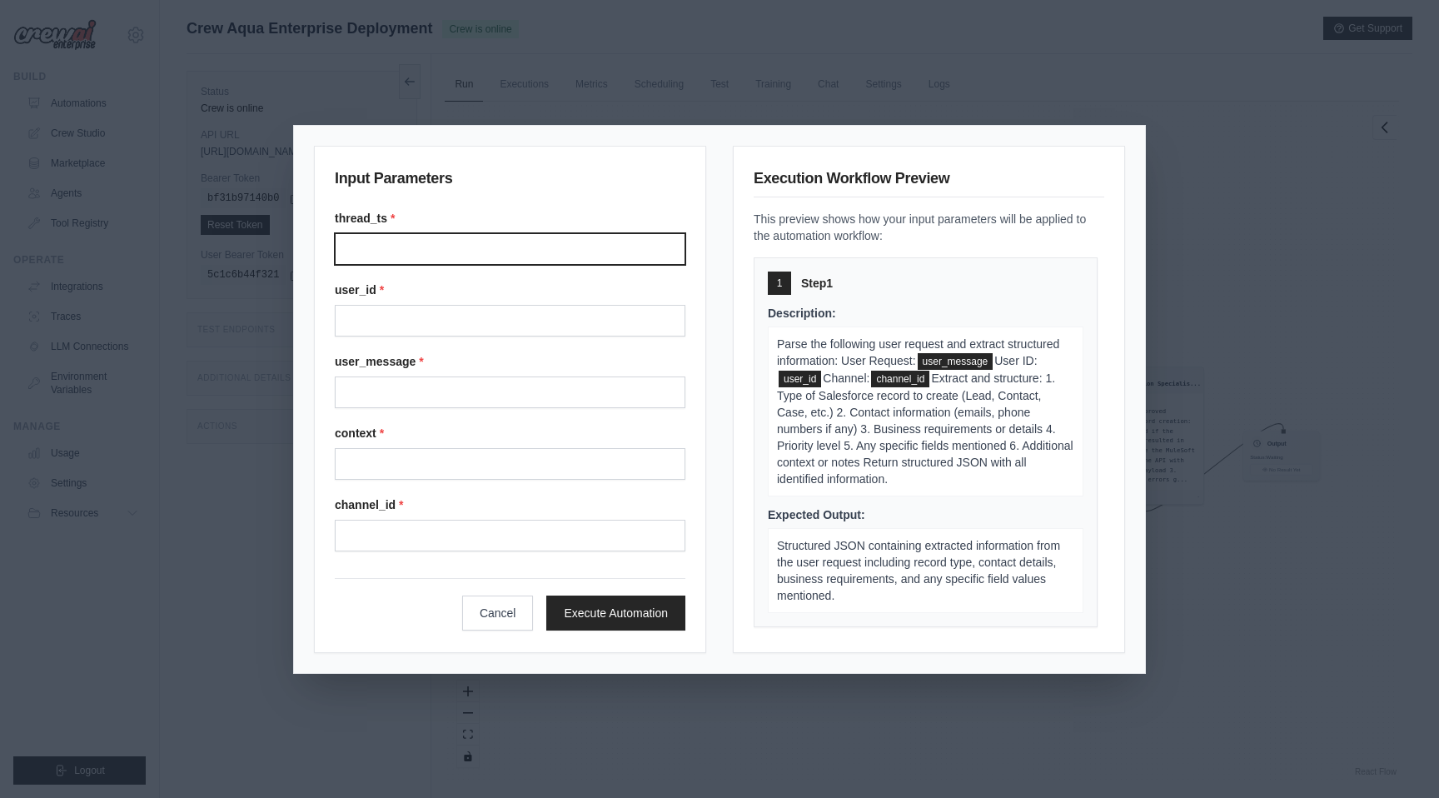
click at [533, 254] on input "Thread ts" at bounding box center [510, 249] width 351 height 32
click at [521, 256] on input "Thread ts" at bounding box center [510, 249] width 351 height 32
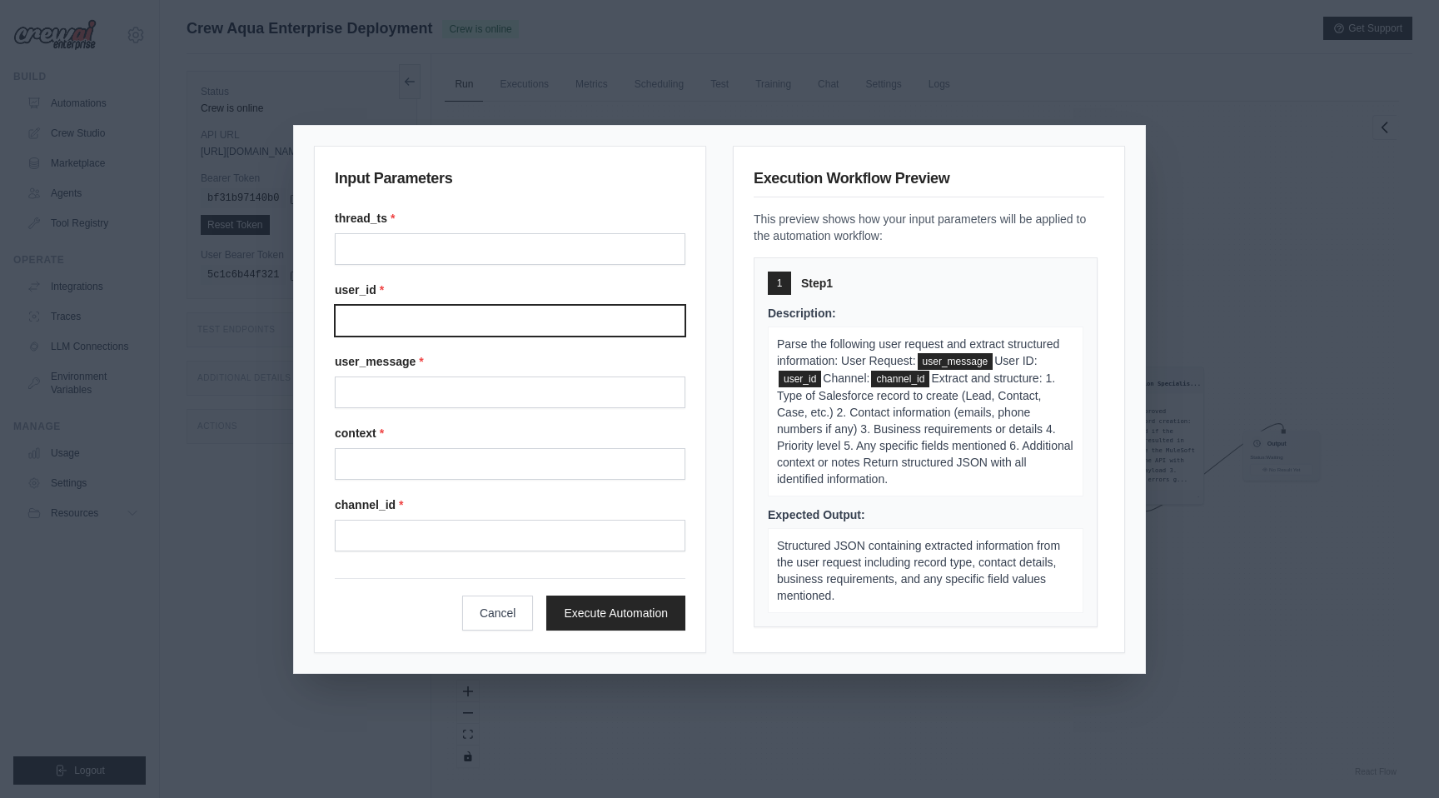
click at [510, 316] on input "User" at bounding box center [510, 321] width 351 height 32
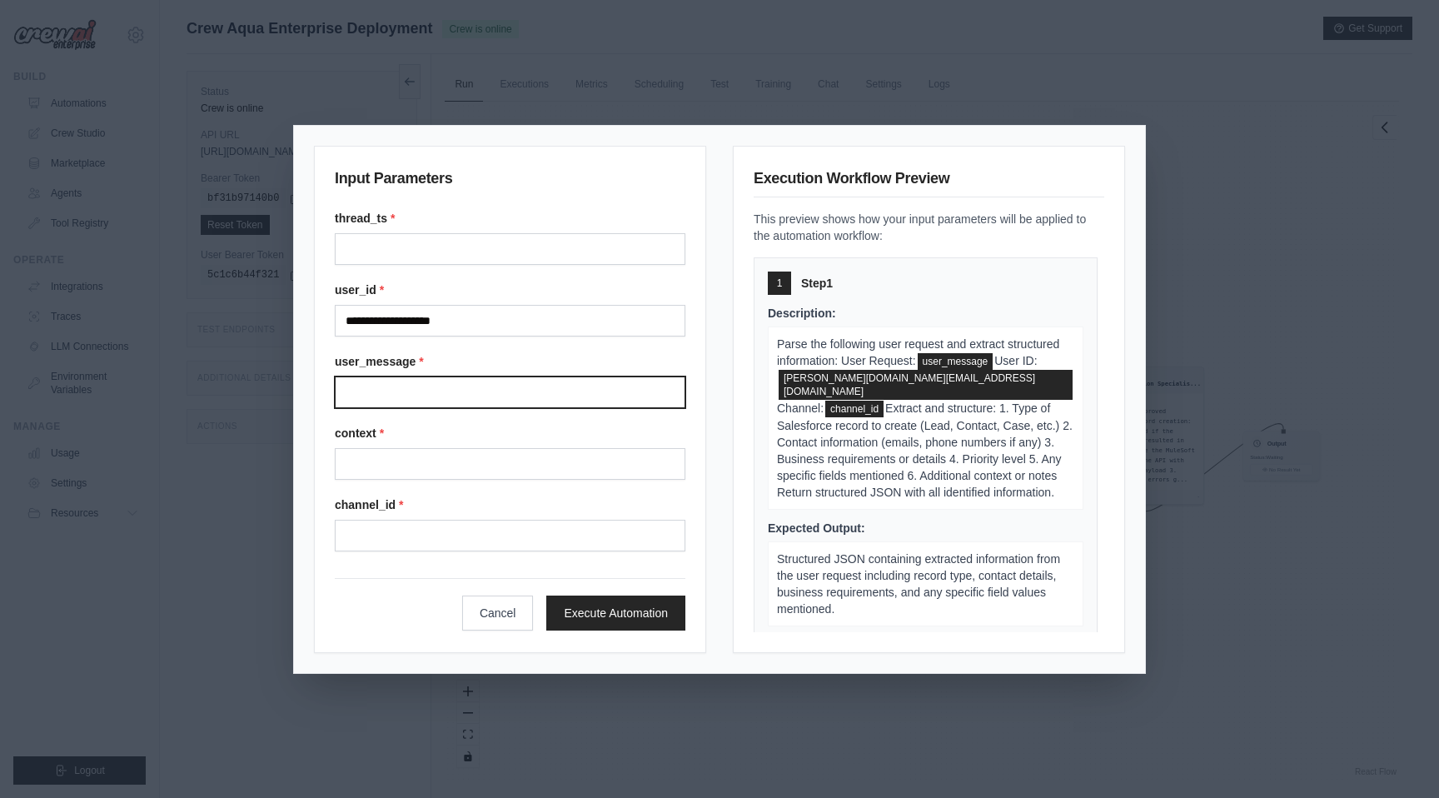
click at [493, 397] on input "User message" at bounding box center [510, 392] width 351 height 32
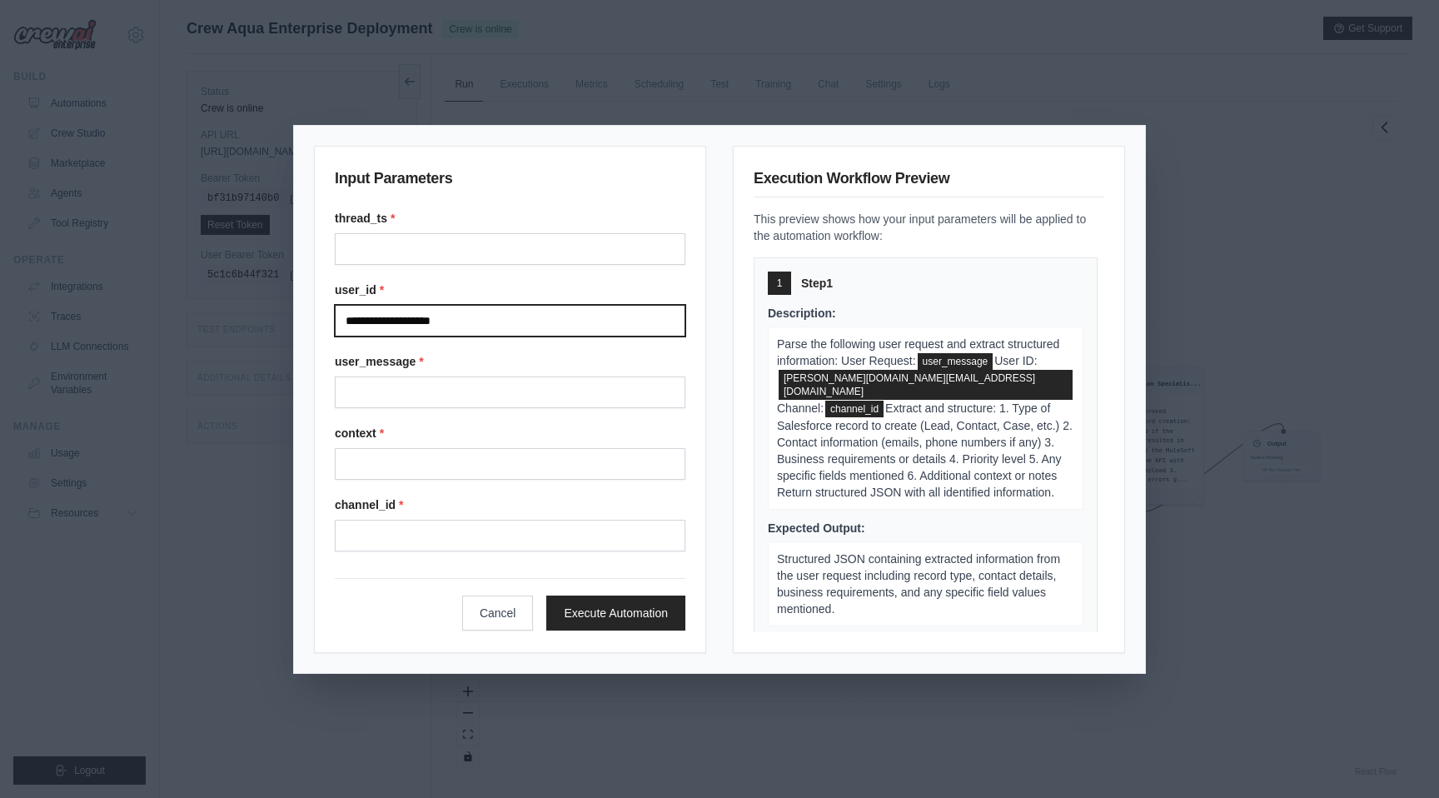
click at [526, 317] on input "**********" at bounding box center [510, 321] width 351 height 32
type input "*"
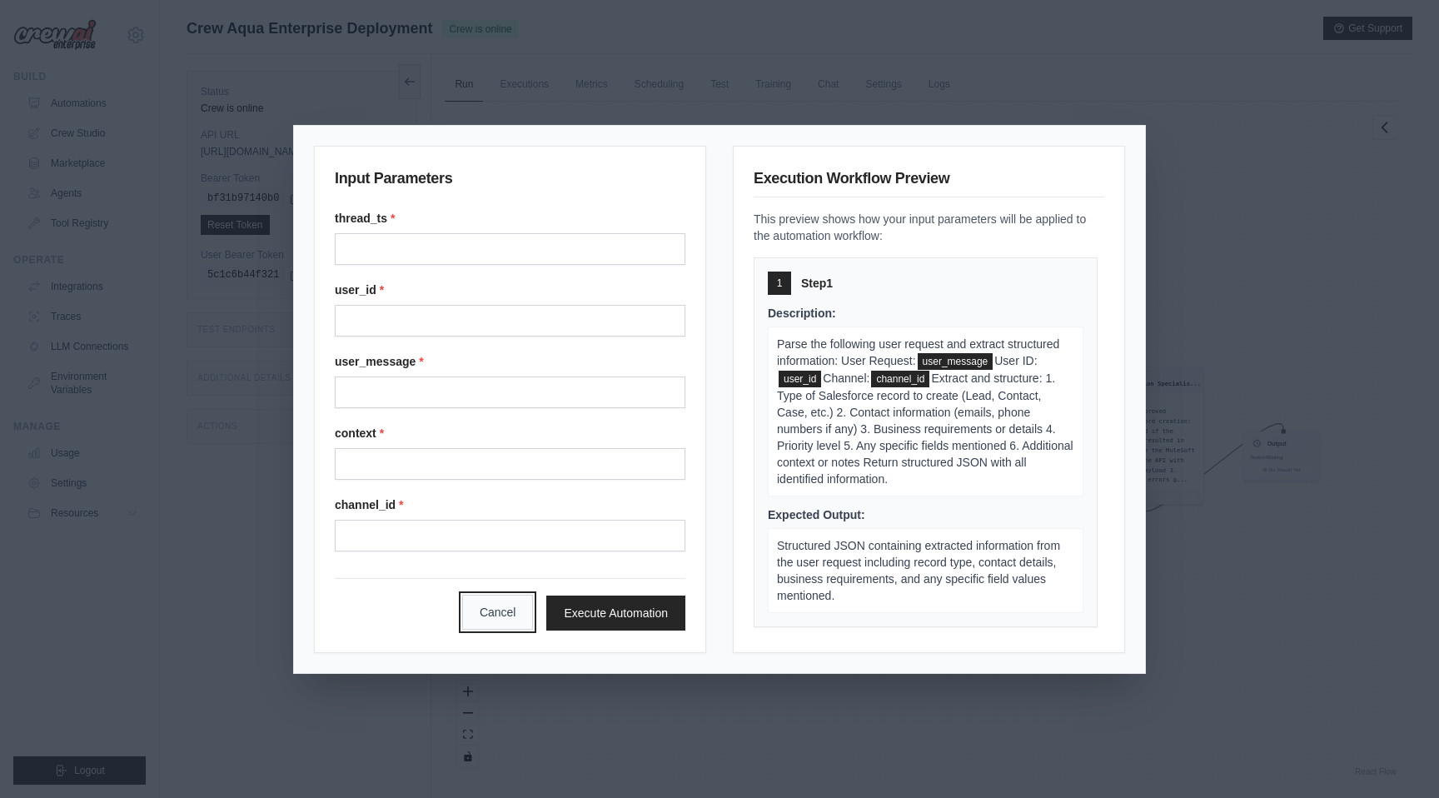
click at [514, 623] on button "Cancel" at bounding box center [498, 612] width 72 height 35
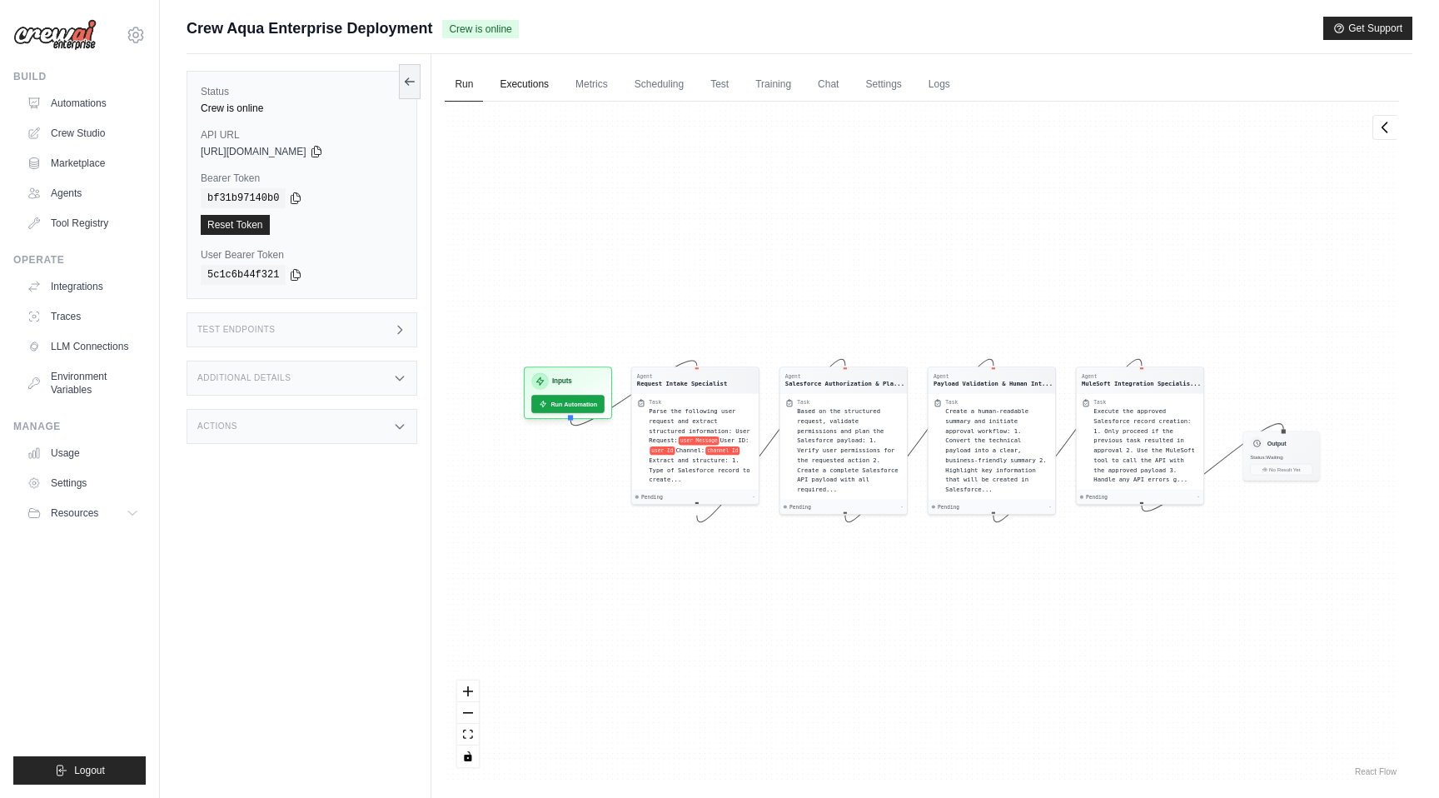
click at [501, 90] on link "Executions" at bounding box center [524, 84] width 69 height 35
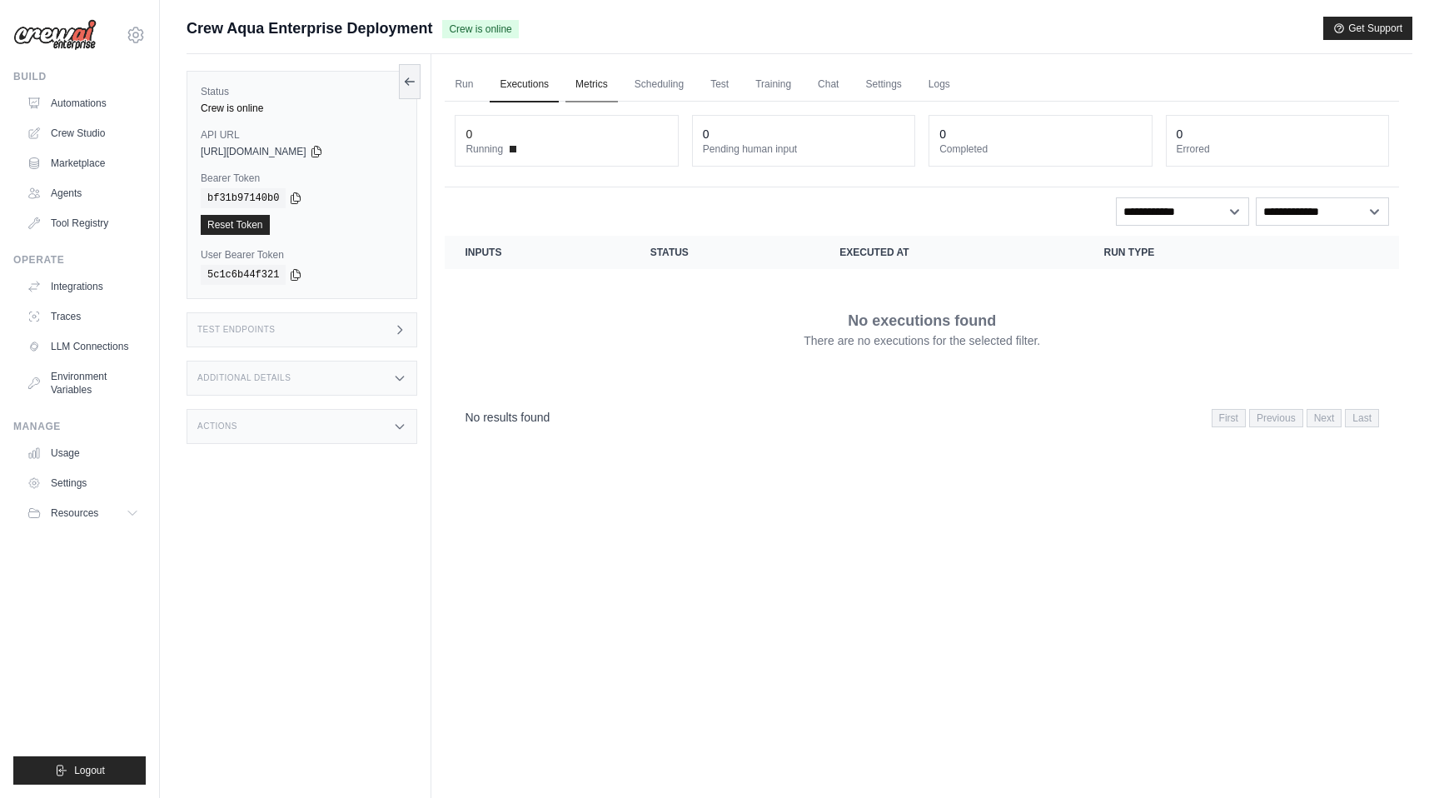
click at [586, 93] on link "Metrics" at bounding box center [592, 84] width 52 height 35
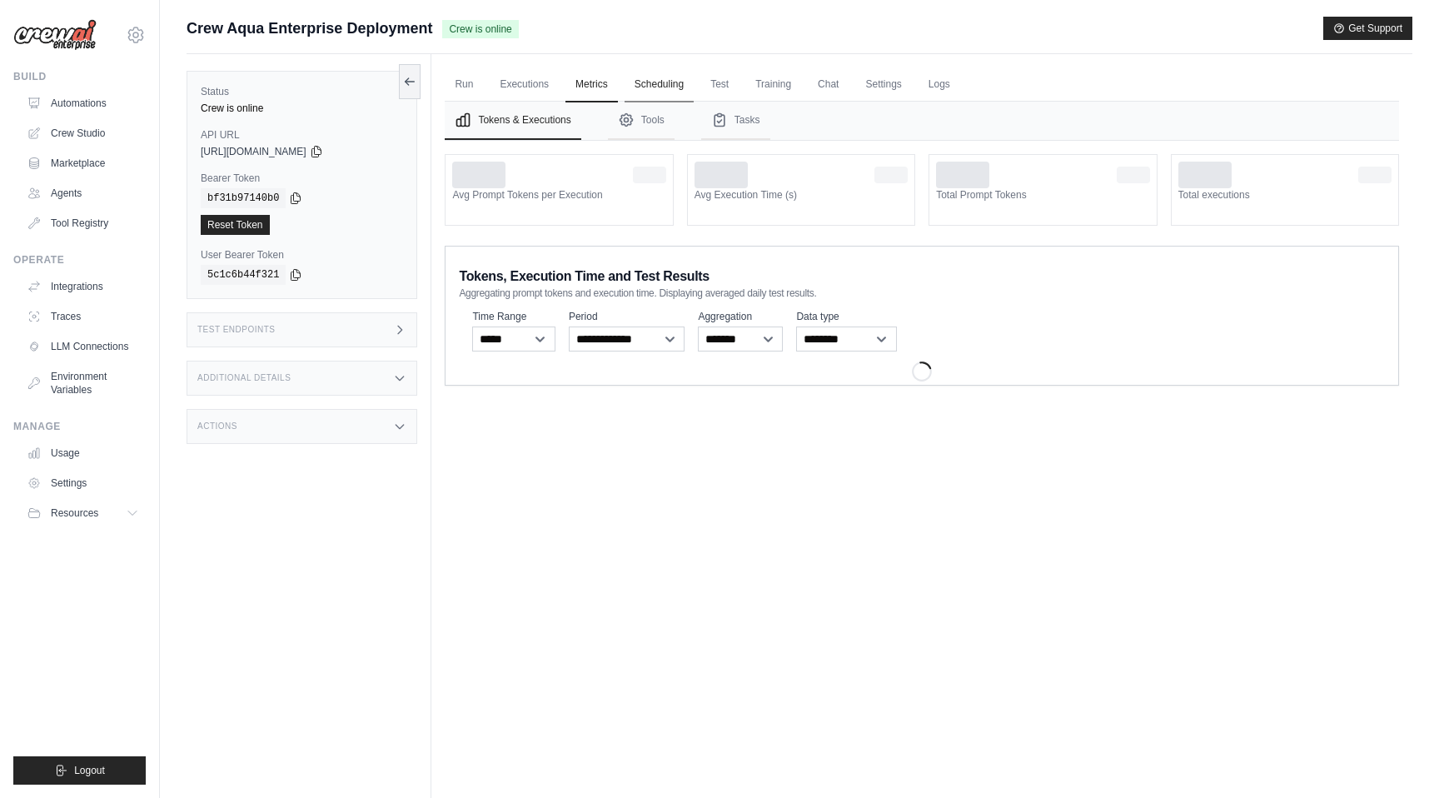
click at [641, 94] on link "Scheduling" at bounding box center [659, 84] width 69 height 35
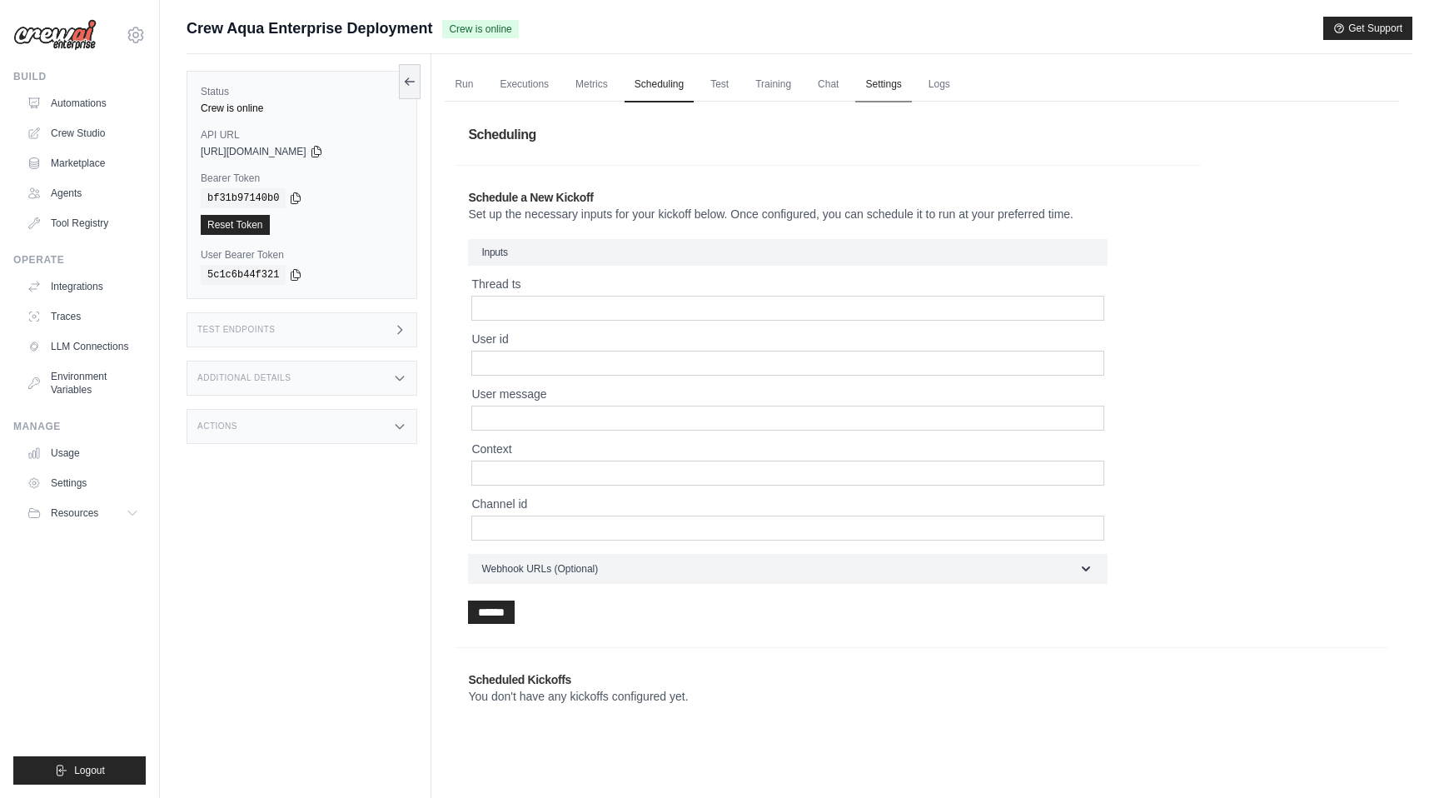
click at [872, 86] on link "Settings" at bounding box center [883, 84] width 56 height 35
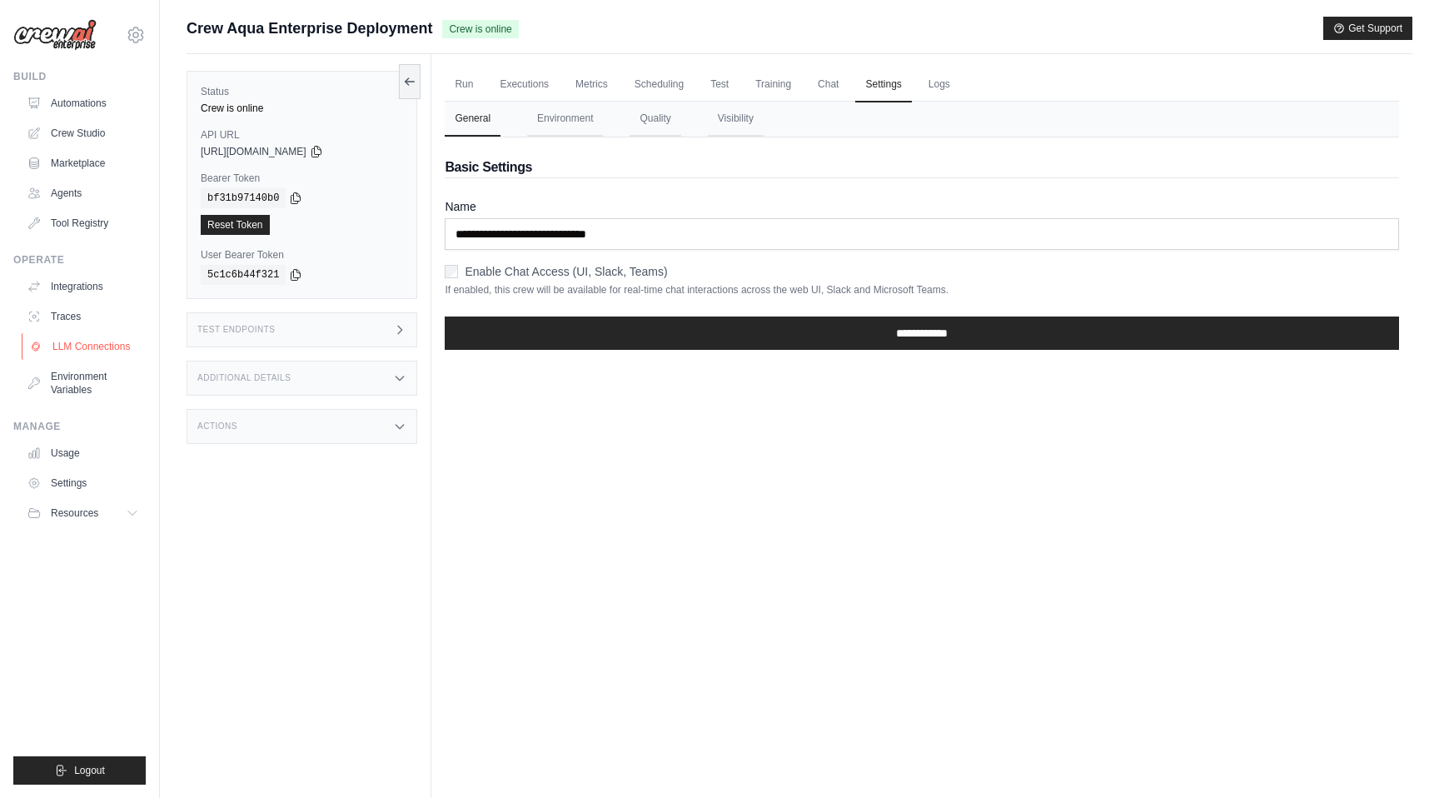
click at [102, 346] on link "LLM Connections" at bounding box center [85, 346] width 126 height 27
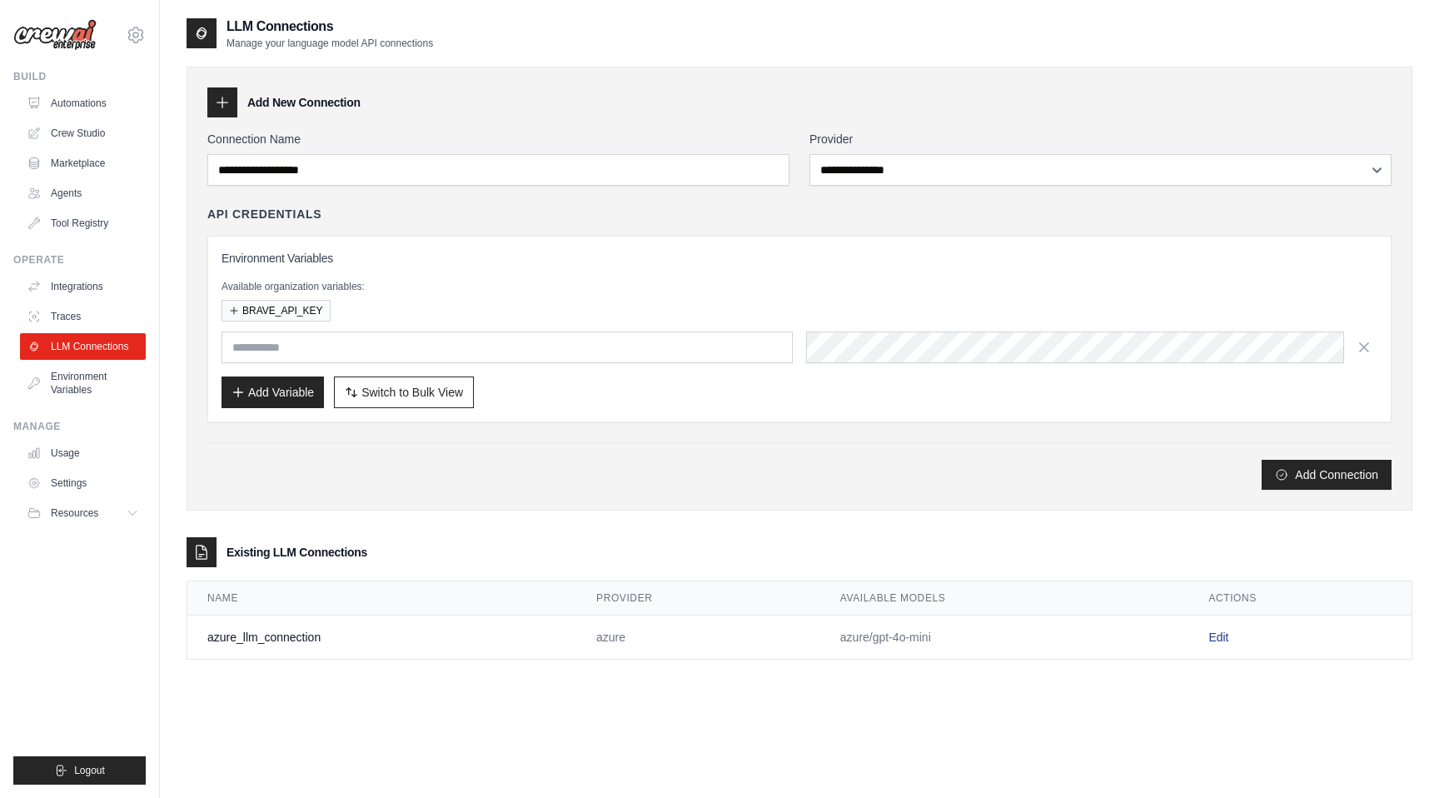
click at [1226, 640] on link "Edit" at bounding box center [1219, 637] width 20 height 13
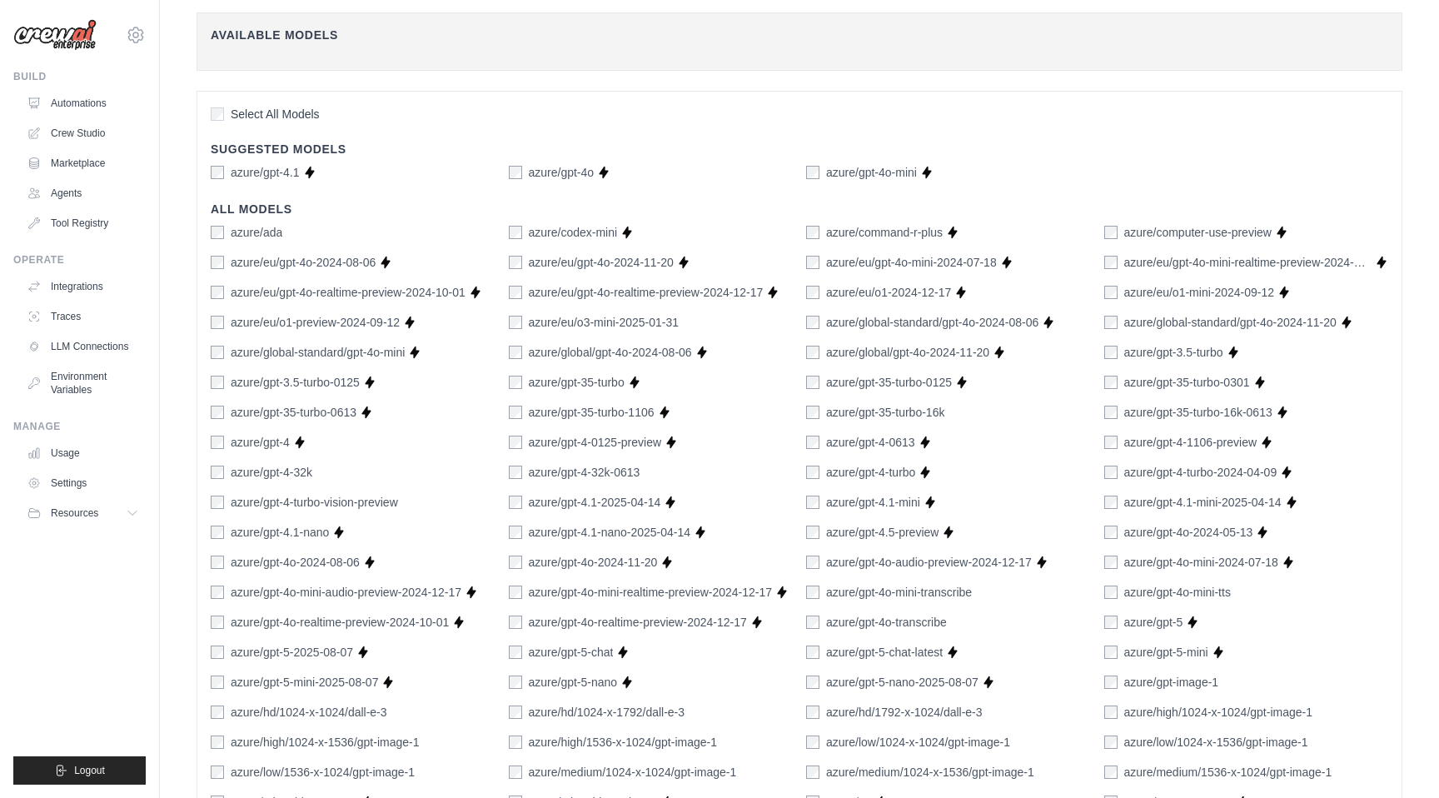
scroll to position [381, 0]
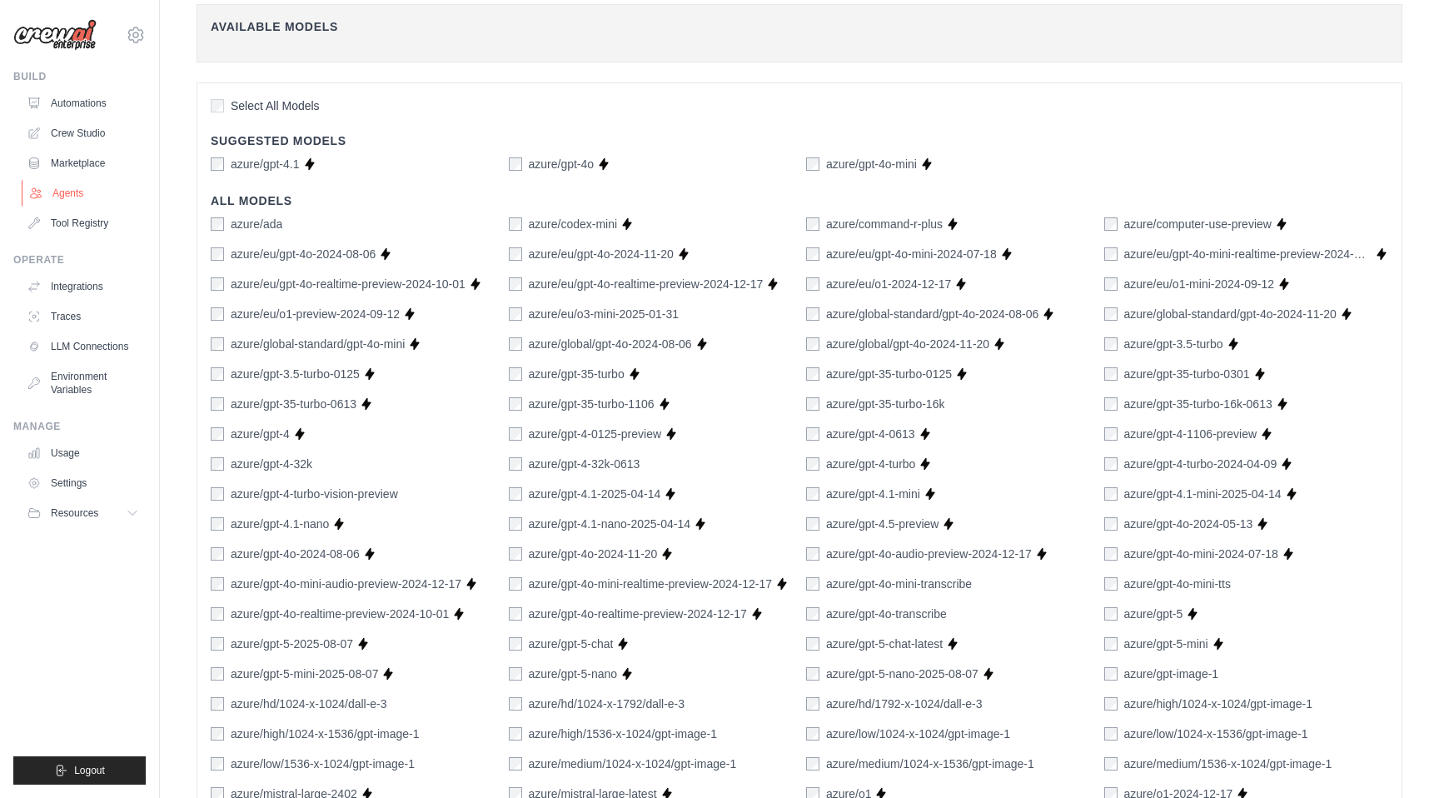
click at [69, 197] on link "Agents" at bounding box center [85, 193] width 126 height 27
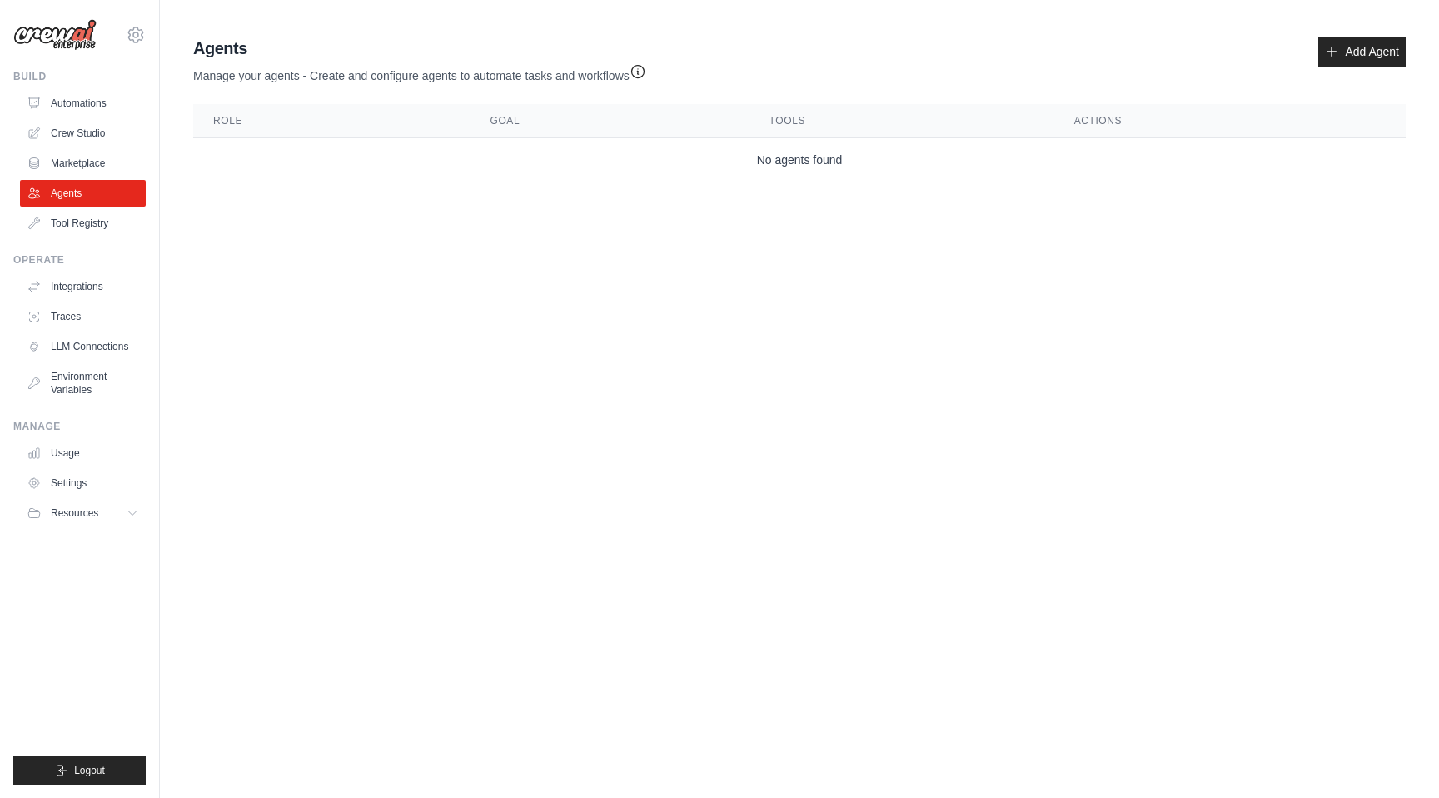
click at [127, 25] on div "sidhant.agarwal@docusign.com DS-DTS-Sandbox docusign-sid ✓ Settings" at bounding box center [79, 26] width 132 height 53
click at [132, 30] on icon at bounding box center [136, 35] width 20 height 20
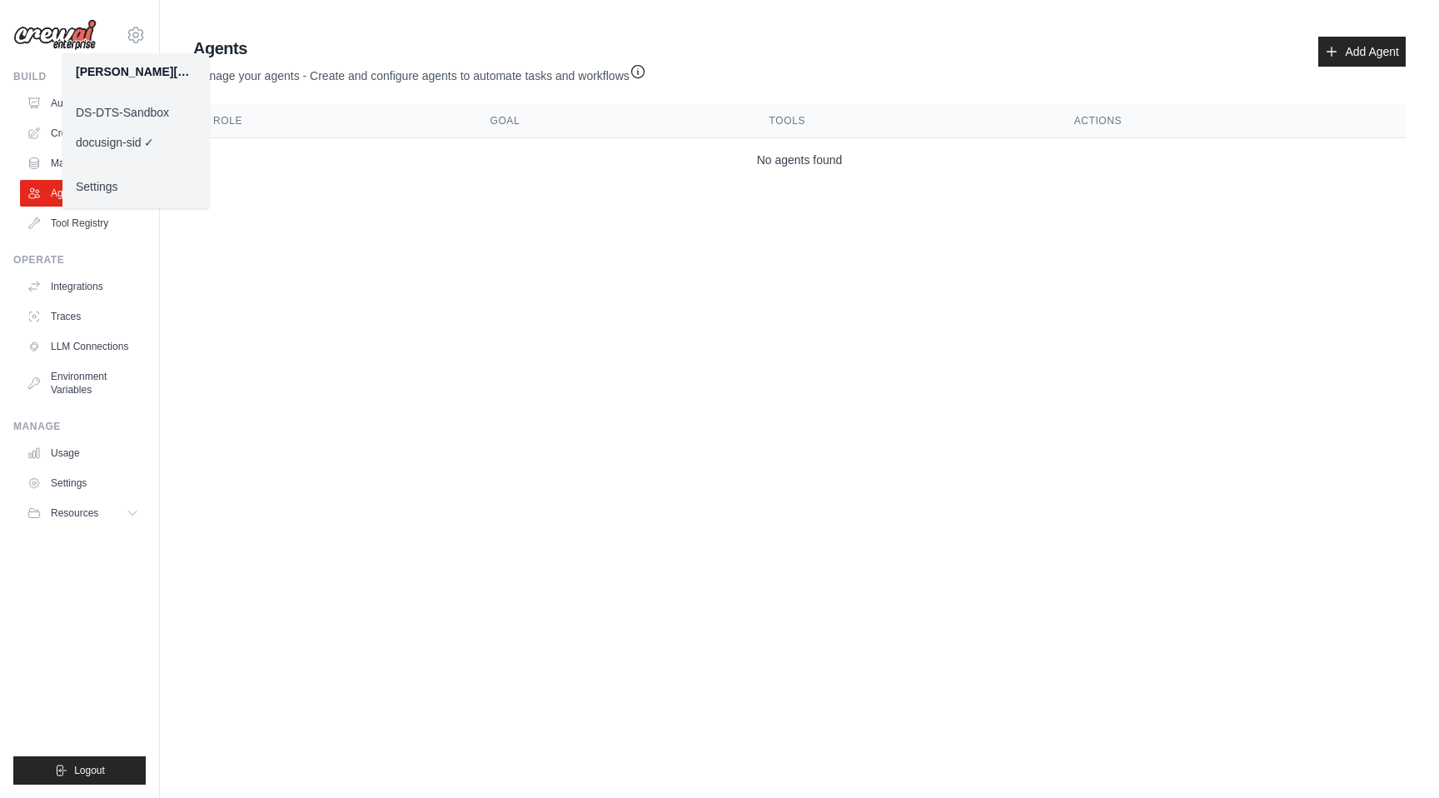
click at [146, 112] on link "DS-DTS-Sandbox" at bounding box center [135, 112] width 147 height 30
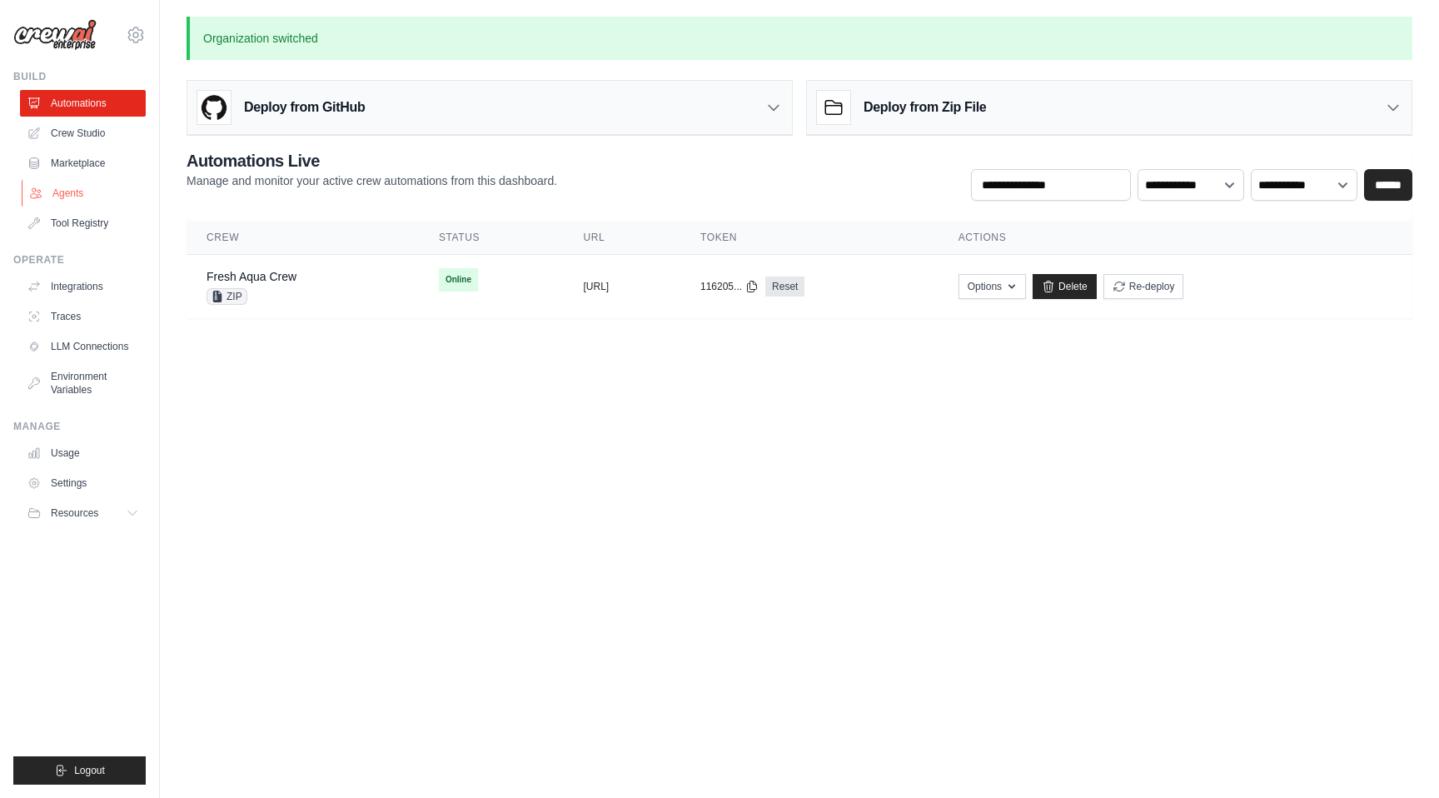
click at [88, 188] on link "Agents" at bounding box center [85, 193] width 126 height 27
